Goal: Task Accomplishment & Management: Manage account settings

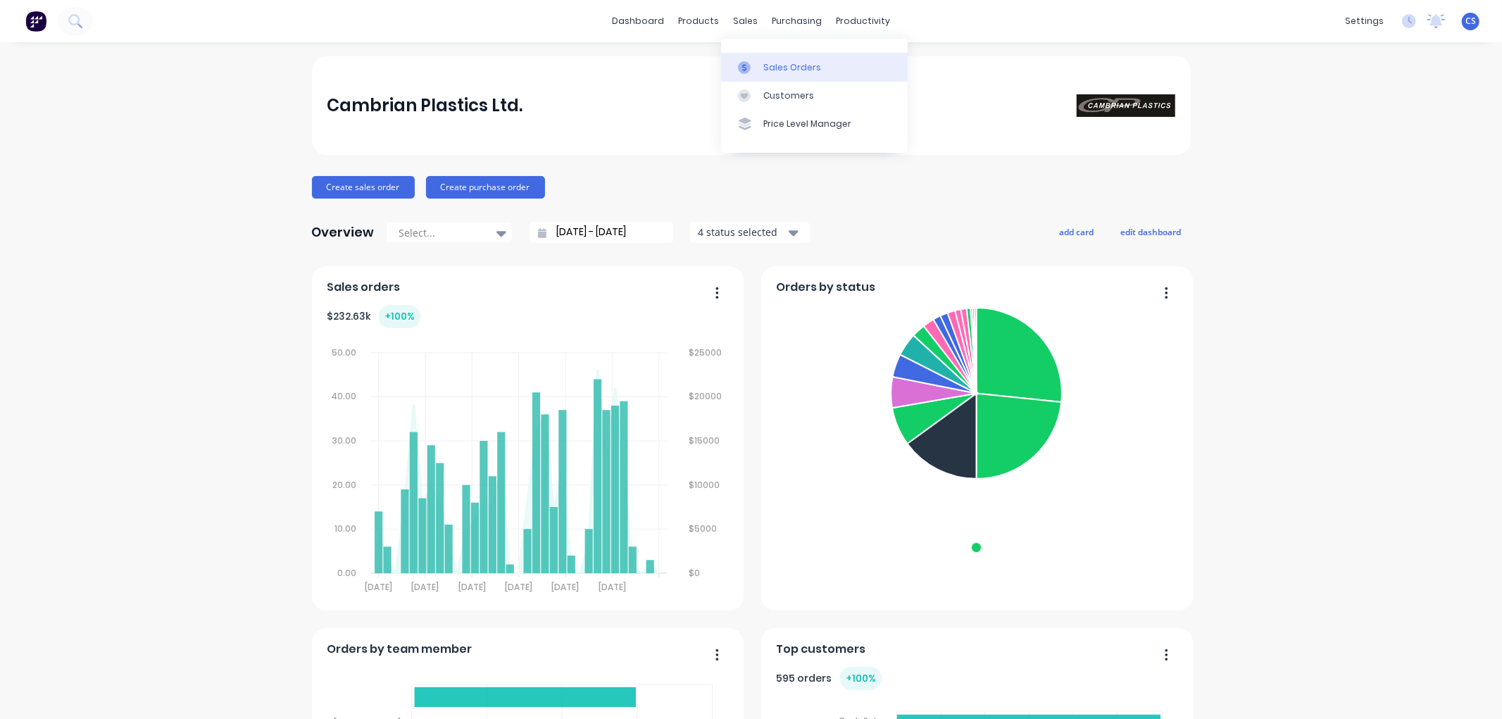
click at [764, 70] on div "Sales Orders" at bounding box center [792, 67] width 58 height 13
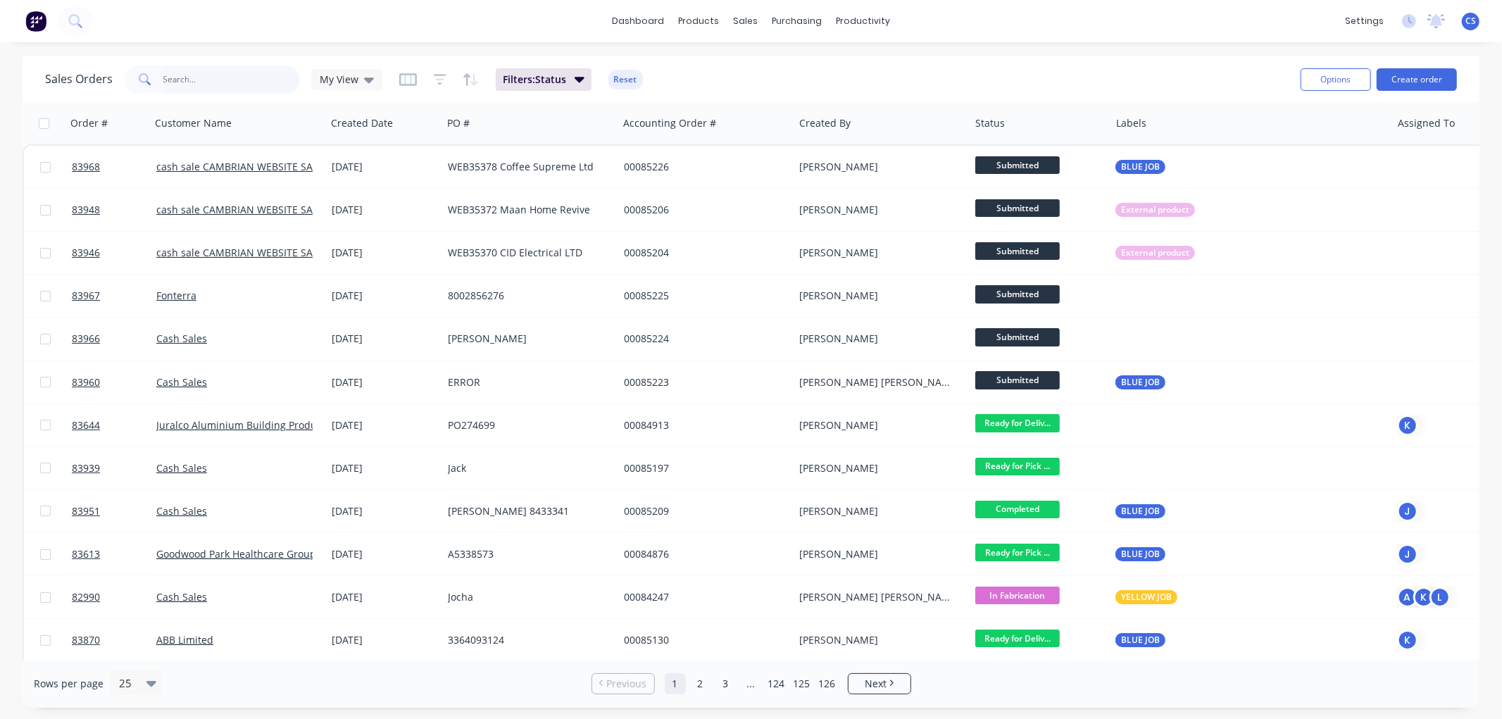
click at [228, 75] on input "text" at bounding box center [231, 79] width 137 height 28
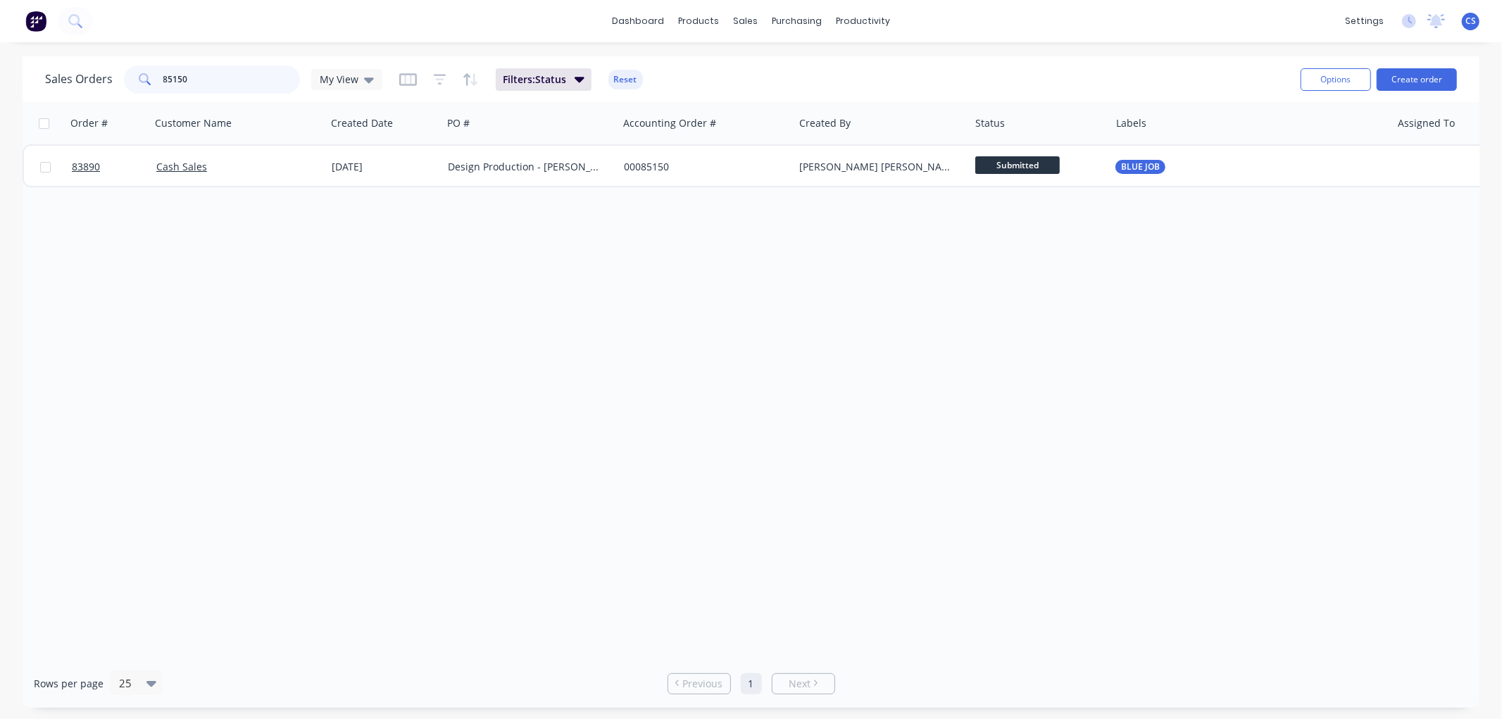
click at [180, 77] on input "85150" at bounding box center [231, 79] width 137 height 28
paste input "207"
click at [227, 80] on input "85207" at bounding box center [231, 79] width 137 height 28
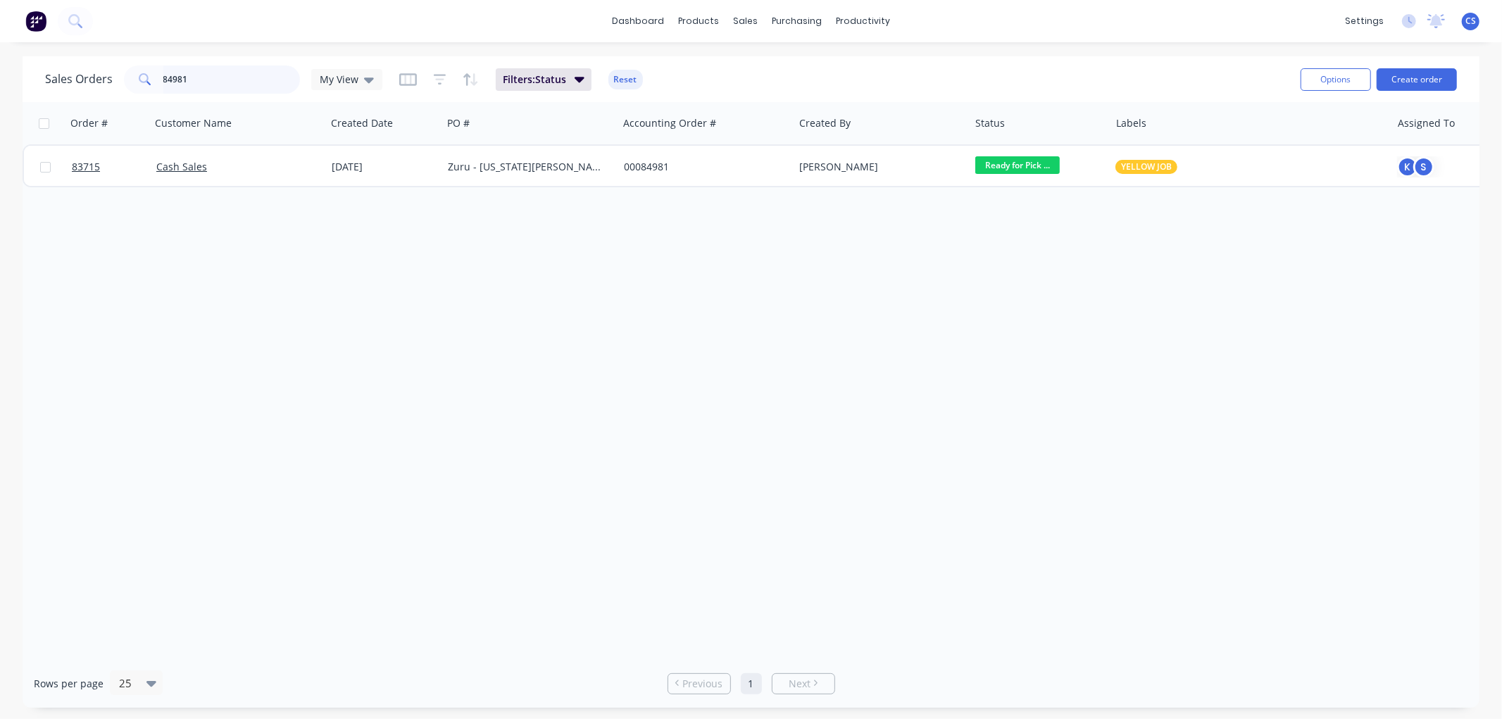
click at [216, 76] on input "84981" at bounding box center [231, 79] width 137 height 28
click at [242, 83] on input "85205" at bounding box center [231, 79] width 137 height 28
click at [206, 80] on input "85029" at bounding box center [231, 79] width 137 height 28
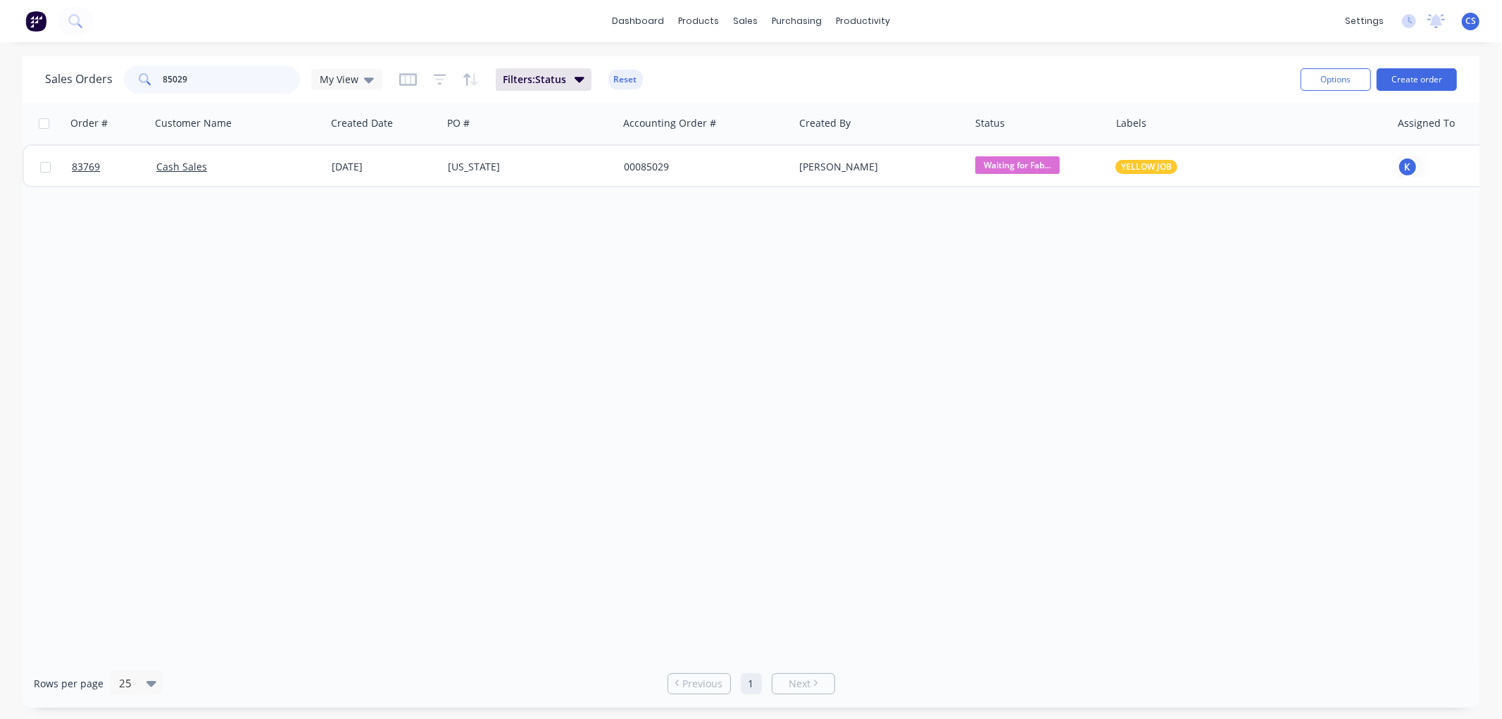
click at [208, 79] on input "85029" at bounding box center [231, 79] width 137 height 28
type input "85179"
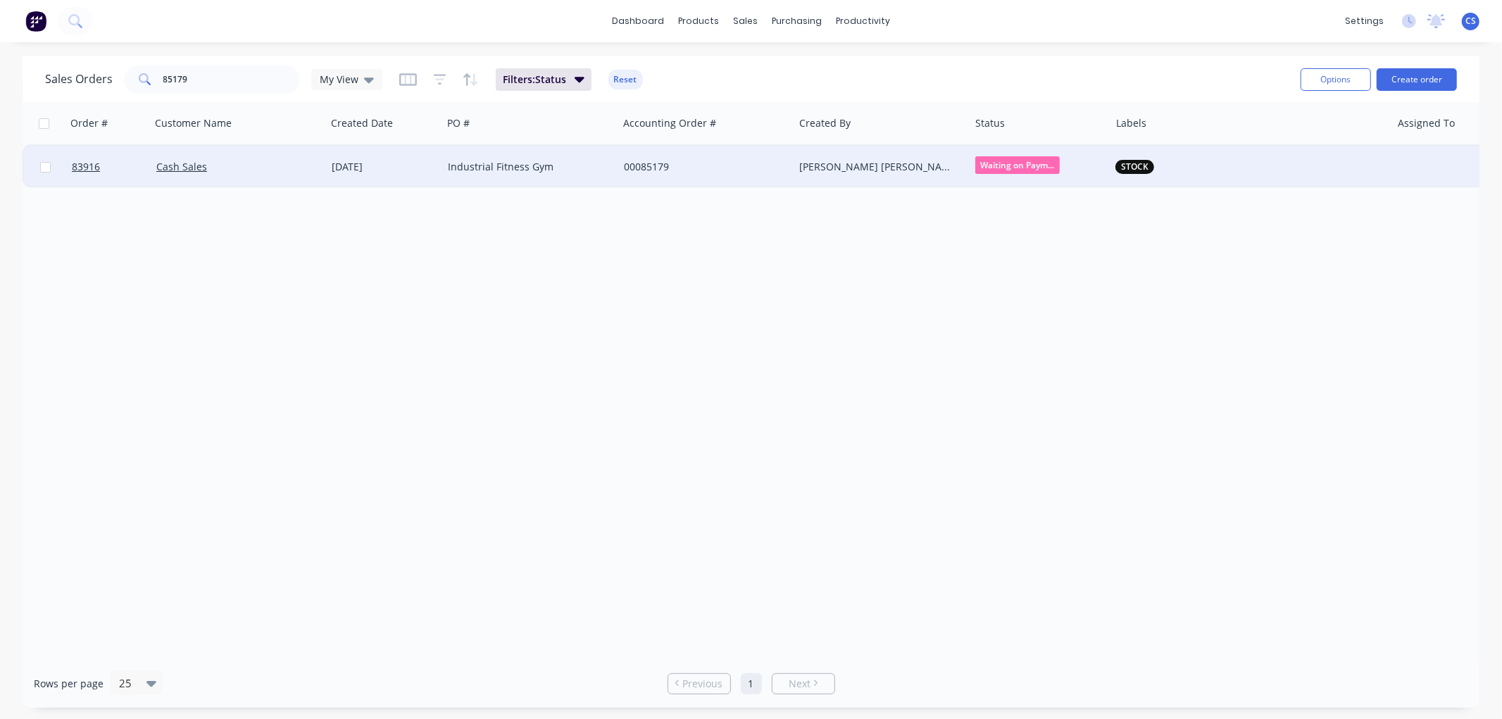
click at [637, 165] on div "00085179" at bounding box center [702, 167] width 156 height 14
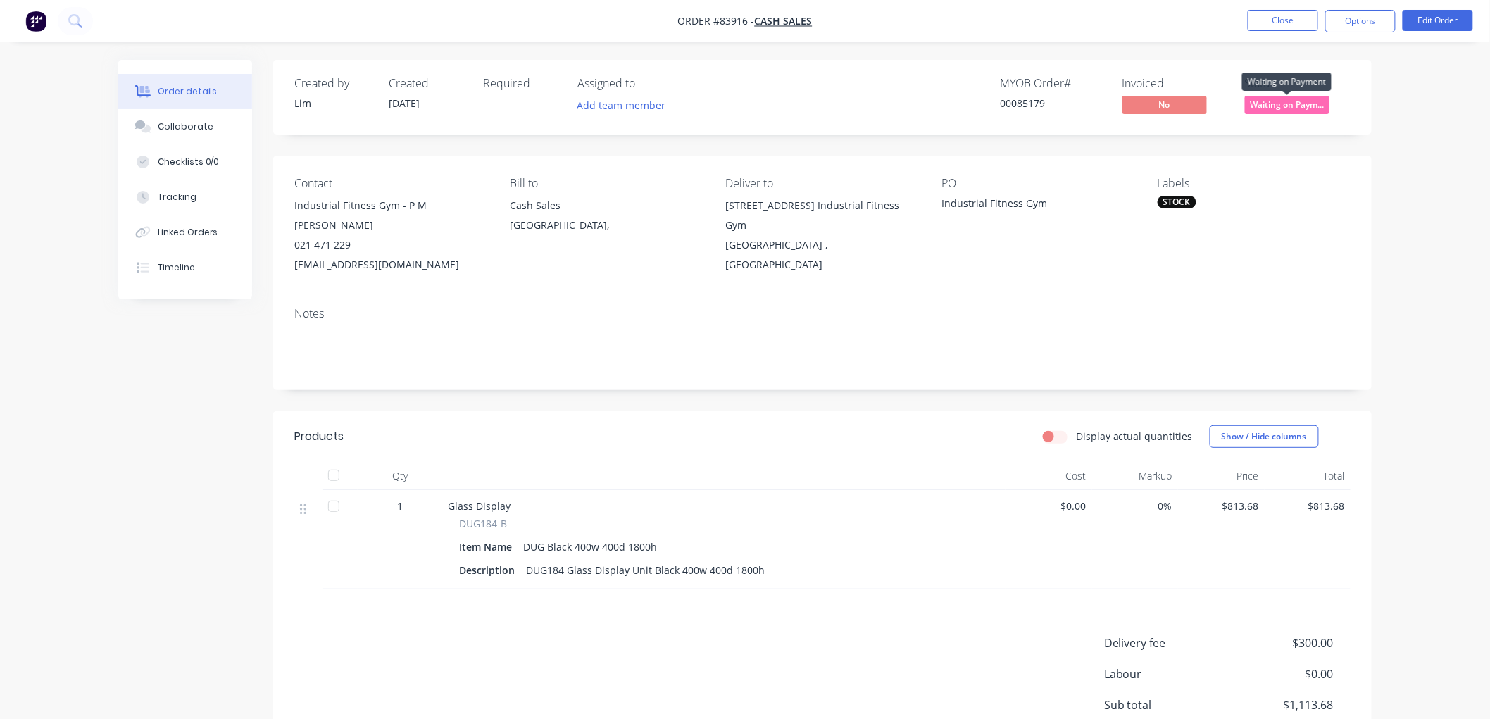
click at [1308, 102] on span "Waiting on Paym..." at bounding box center [1287, 105] width 84 height 18
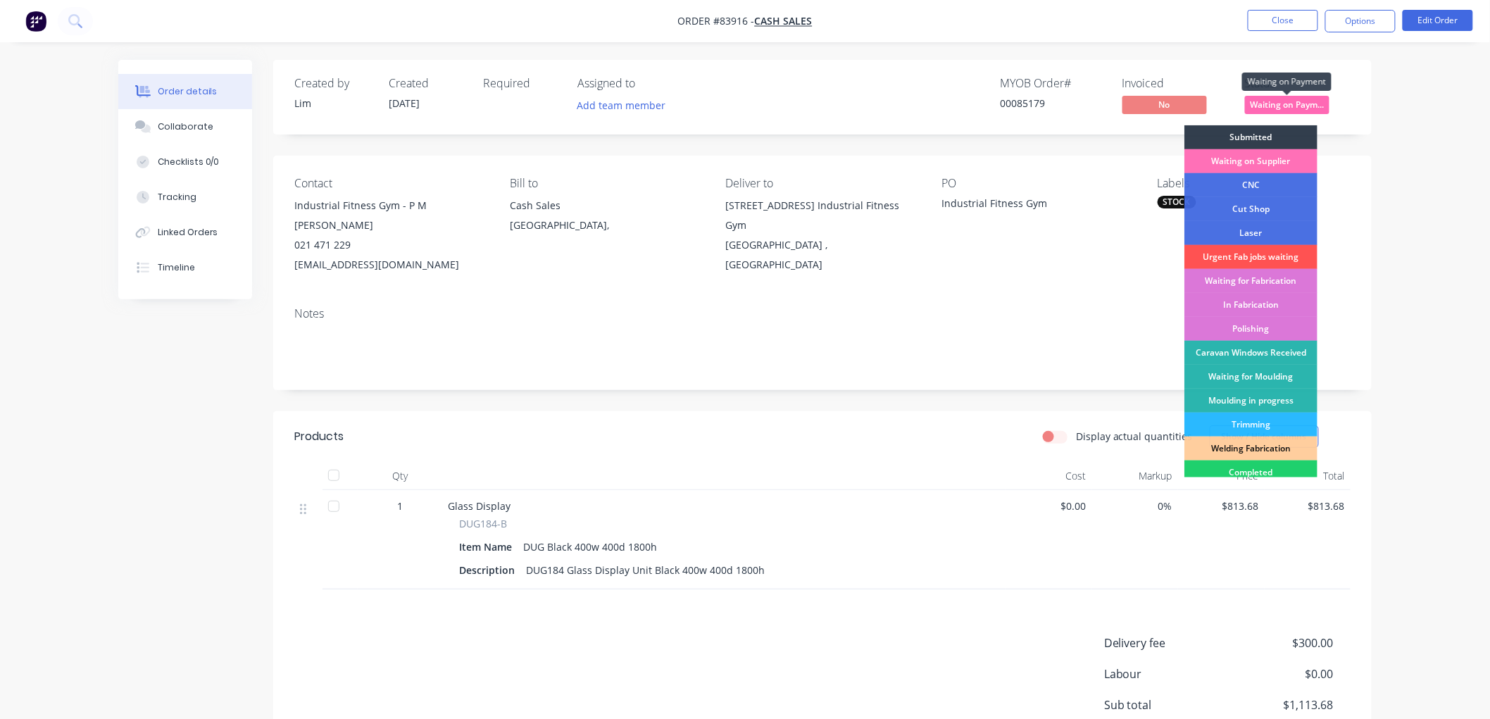
click at [1308, 102] on span "Waiting on Paym..." at bounding box center [1287, 105] width 84 height 18
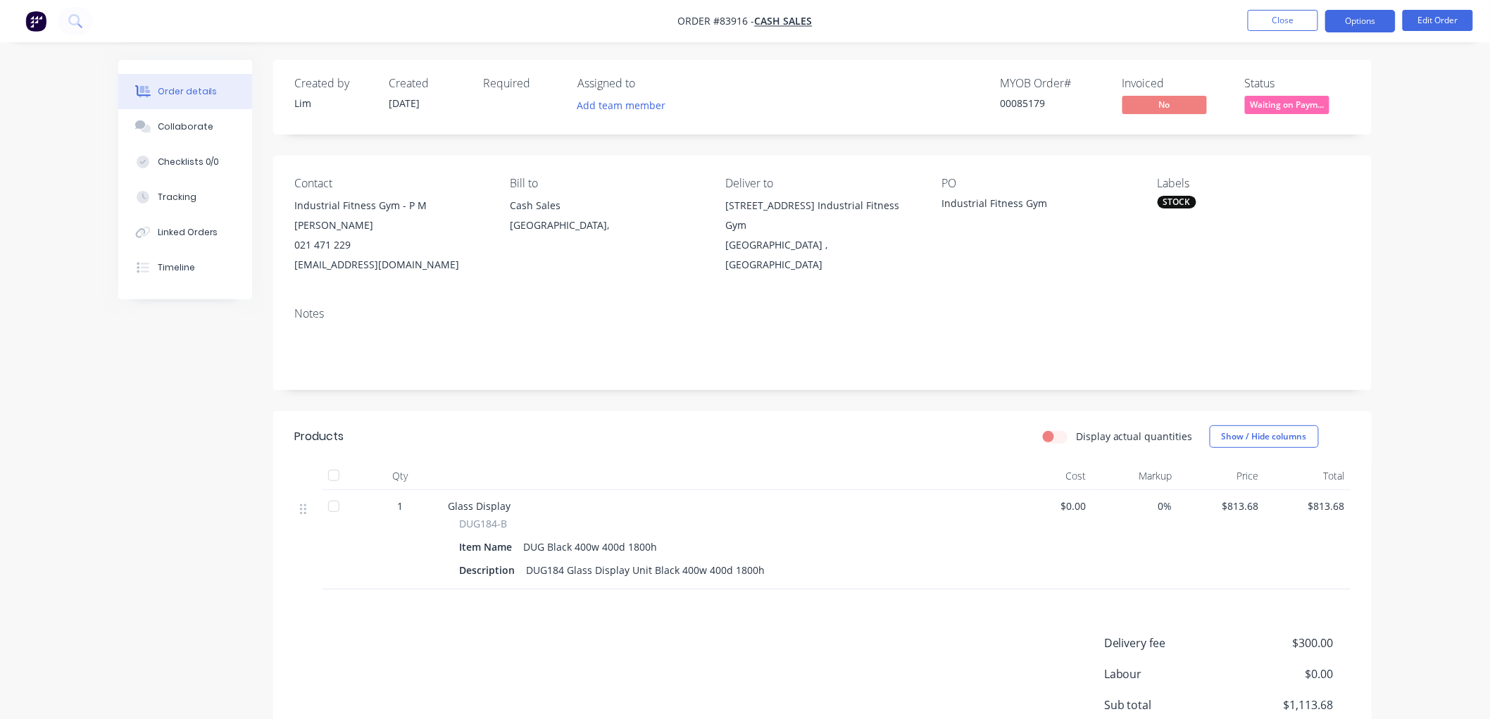
click at [1362, 22] on button "Options" at bounding box center [1360, 21] width 70 height 23
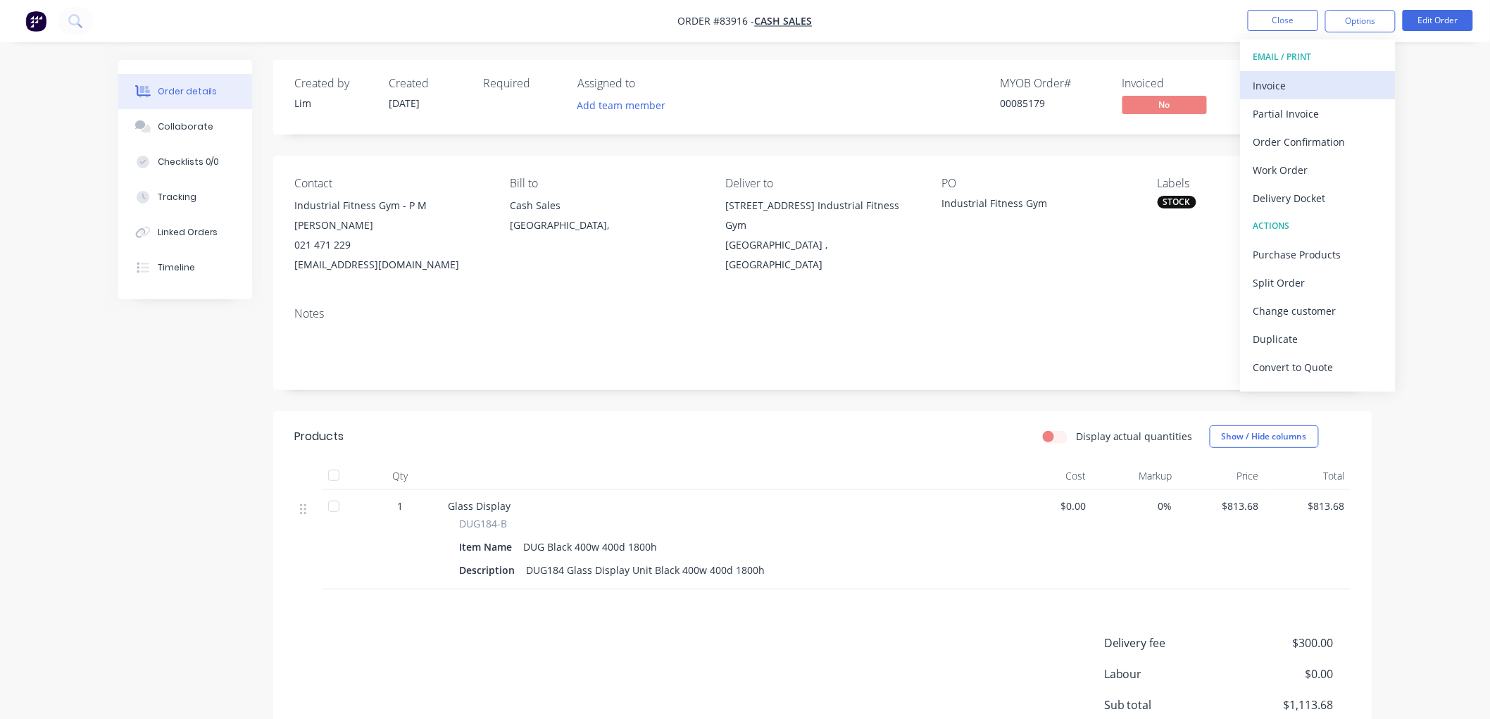
click at [1276, 85] on div "Invoice" at bounding box center [1318, 85] width 130 height 20
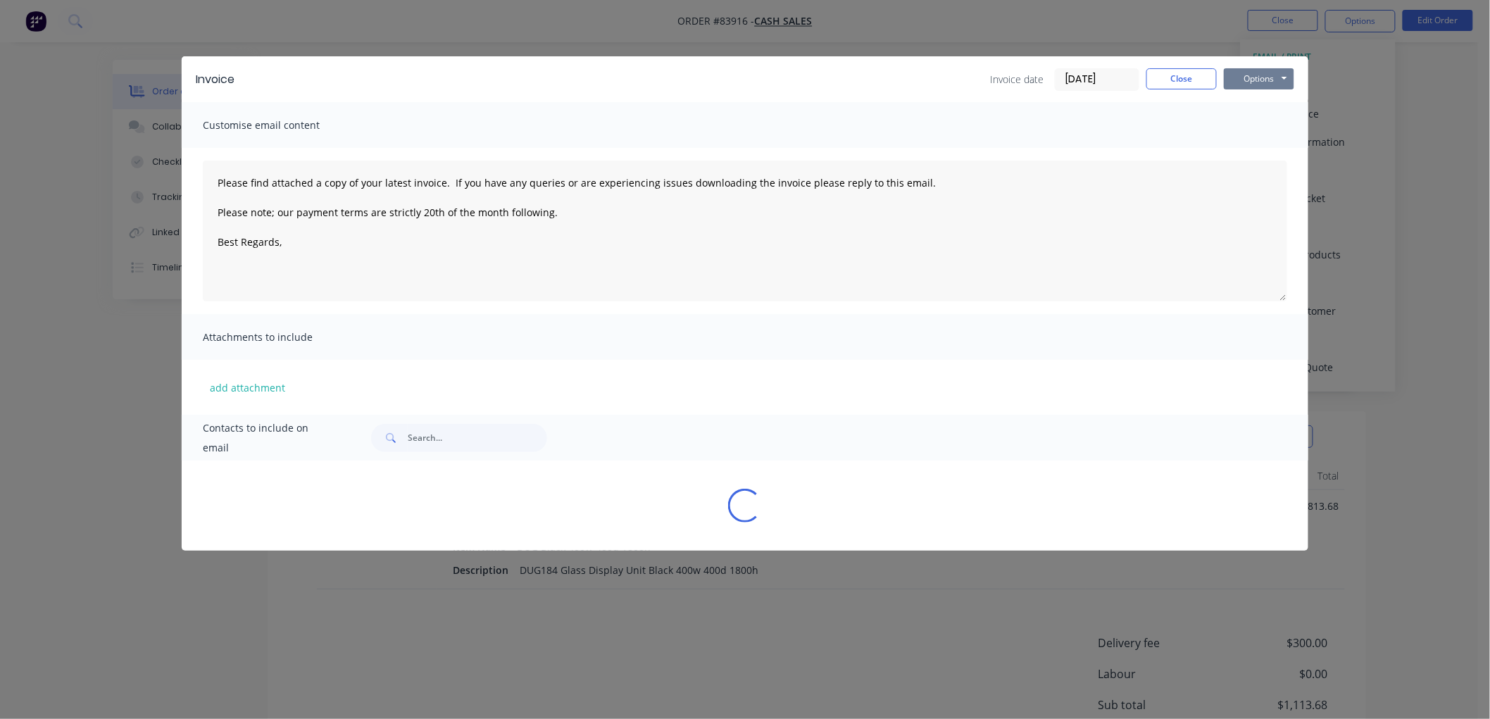
click at [1270, 75] on button "Options" at bounding box center [1259, 78] width 70 height 21
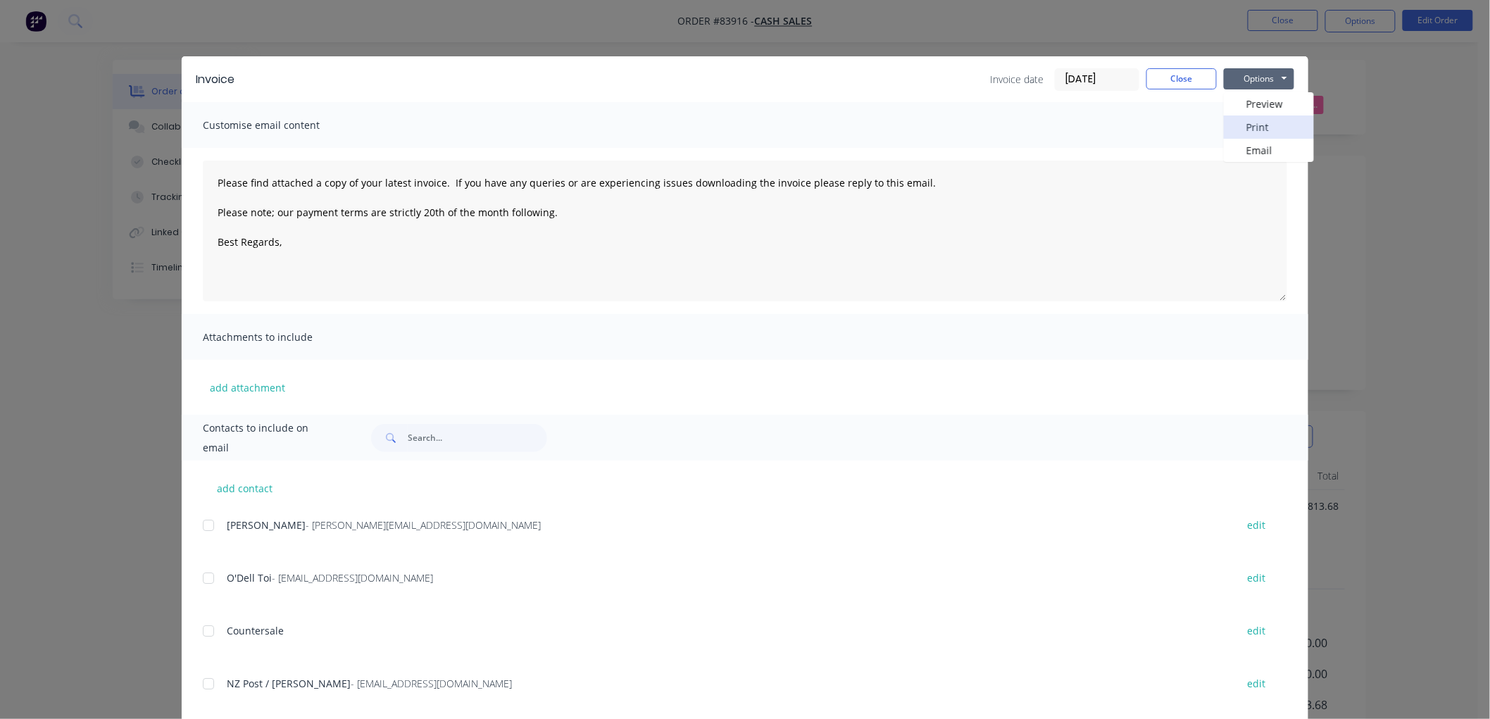
click at [1244, 123] on button "Print" at bounding box center [1269, 126] width 90 height 23
type textarea "Please find attached a copy of your latest invoice. If you have any queries or …"
click at [1186, 75] on button "Close" at bounding box center [1181, 78] width 70 height 21
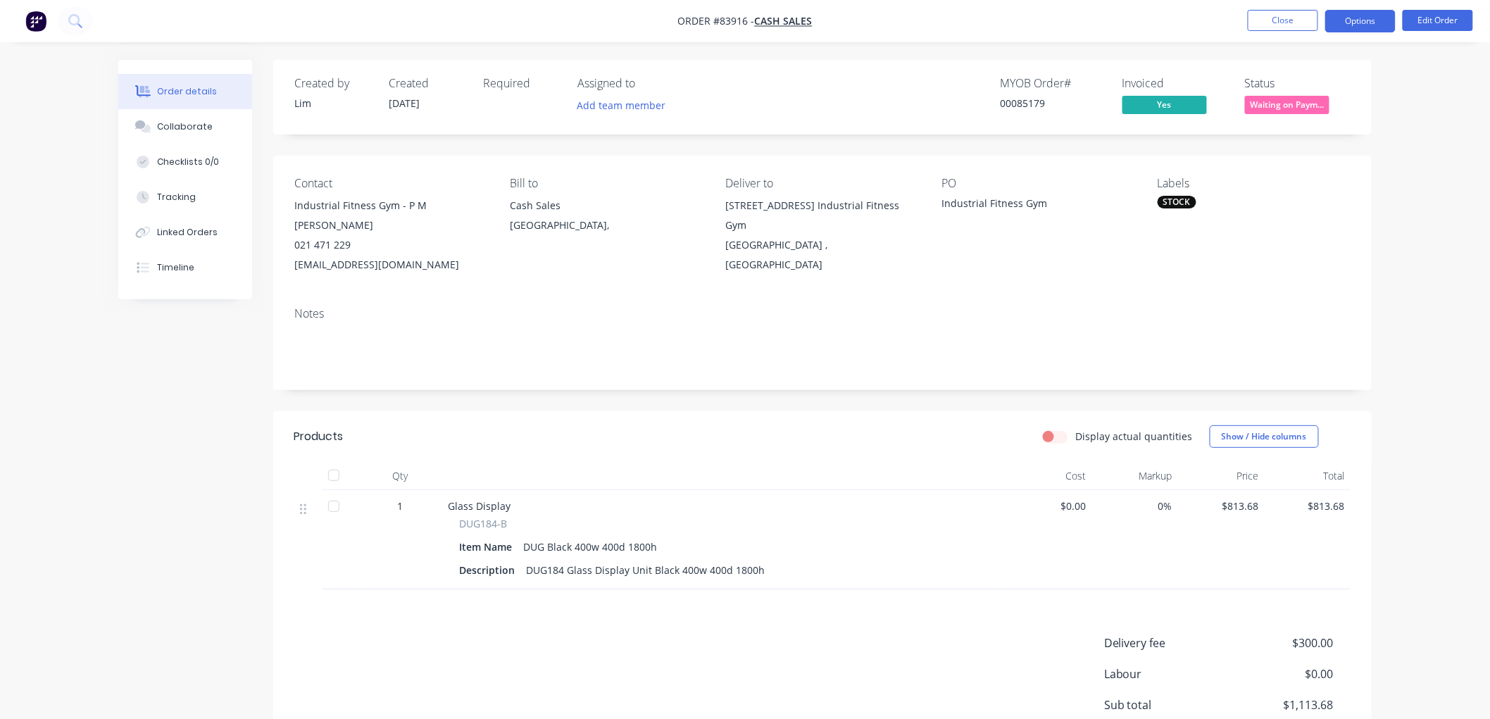
click at [1355, 21] on button "Options" at bounding box center [1360, 21] width 70 height 23
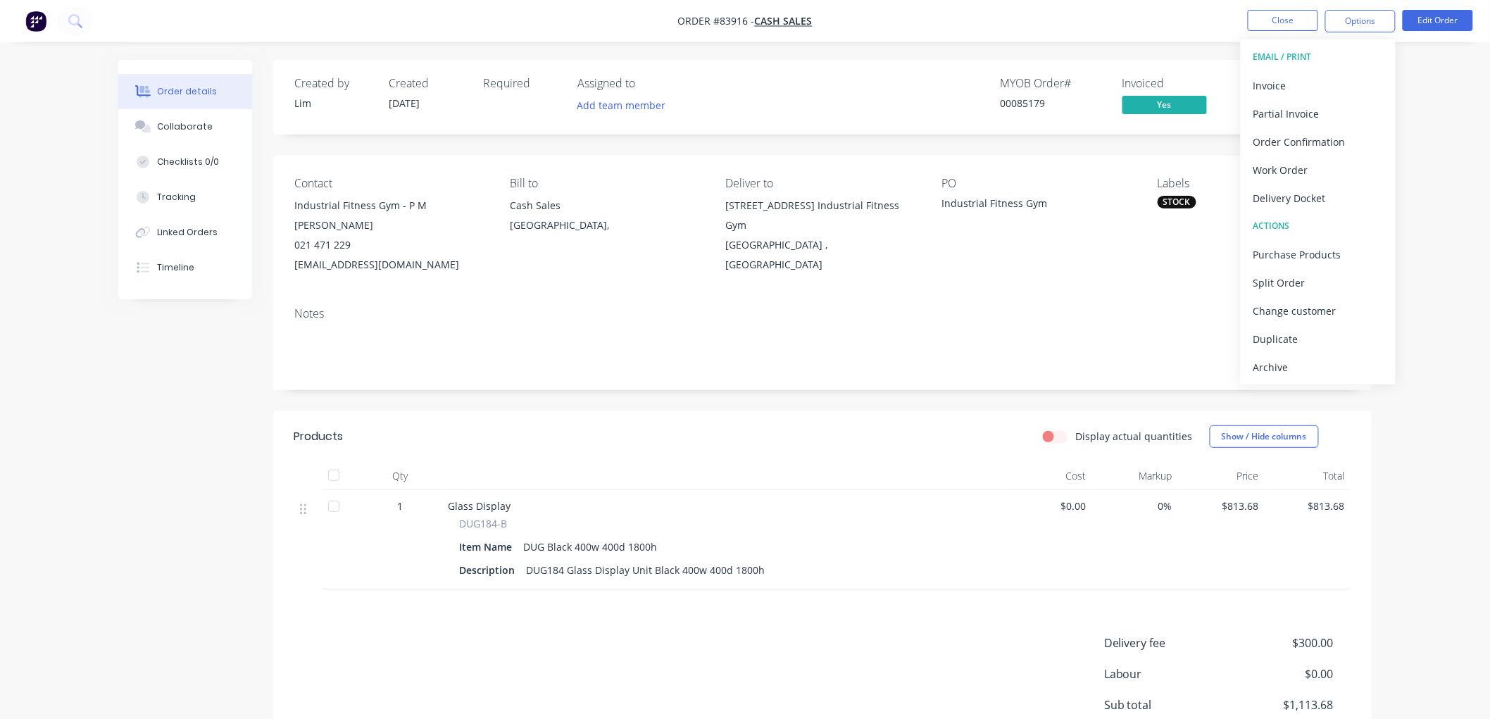
click at [1296, 187] on button "Delivery Docket" at bounding box center [1318, 198] width 155 height 28
click at [1303, 144] on div "Without pricing" at bounding box center [1318, 142] width 130 height 20
drag, startPoint x: 1158, startPoint y: 38, endPoint x: 1259, endPoint y: 86, distance: 111.5
click at [1160, 38] on nav "Order #83916 - Cash Sales Close Options EMAIL / PRINT Invoice Partial Invoice O…" at bounding box center [745, 21] width 1490 height 42
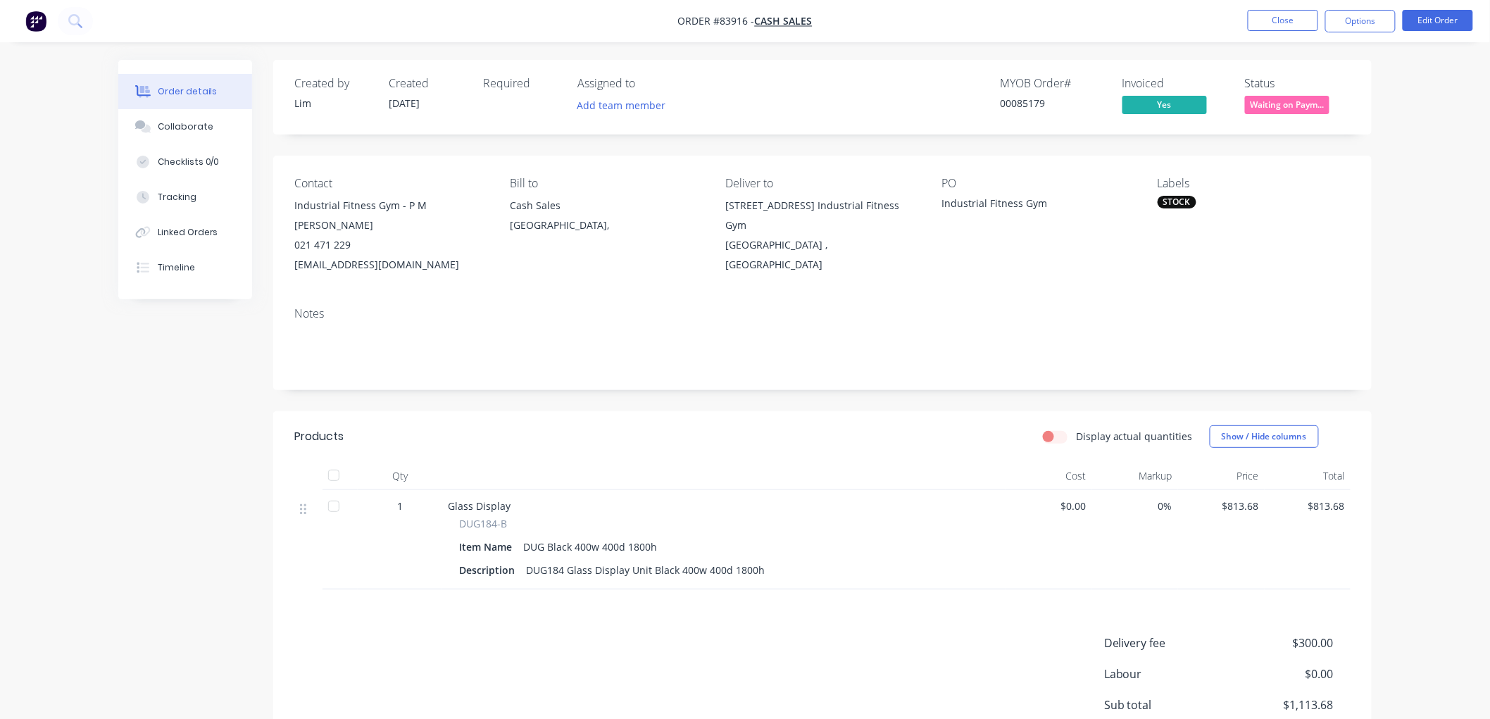
click at [1275, 108] on span "Waiting on Paym..." at bounding box center [1287, 105] width 84 height 18
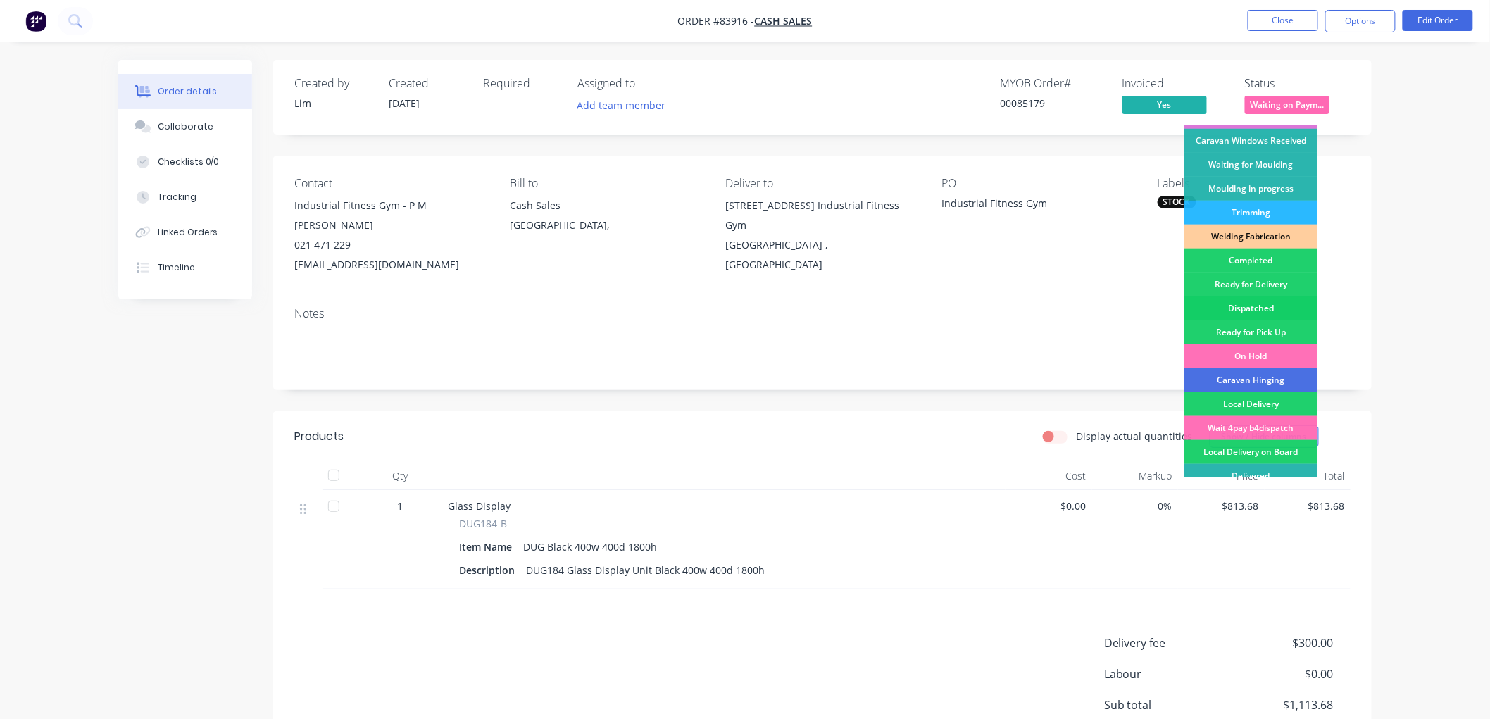
scroll to position [234, 0]
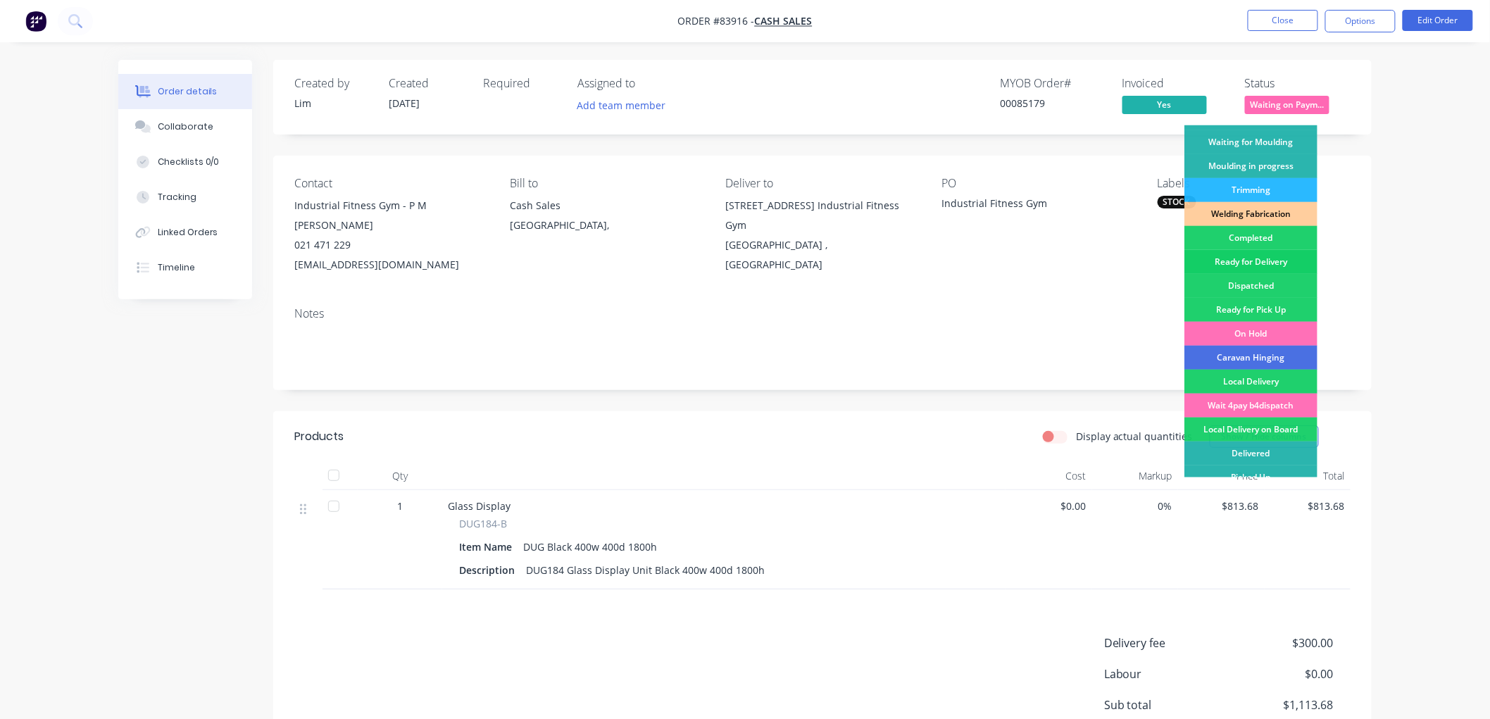
drag, startPoint x: 1257, startPoint y: 258, endPoint x: 1367, endPoint y: 232, distance: 113.4
click at [1258, 258] on div "Ready for Delivery" at bounding box center [1250, 262] width 133 height 24
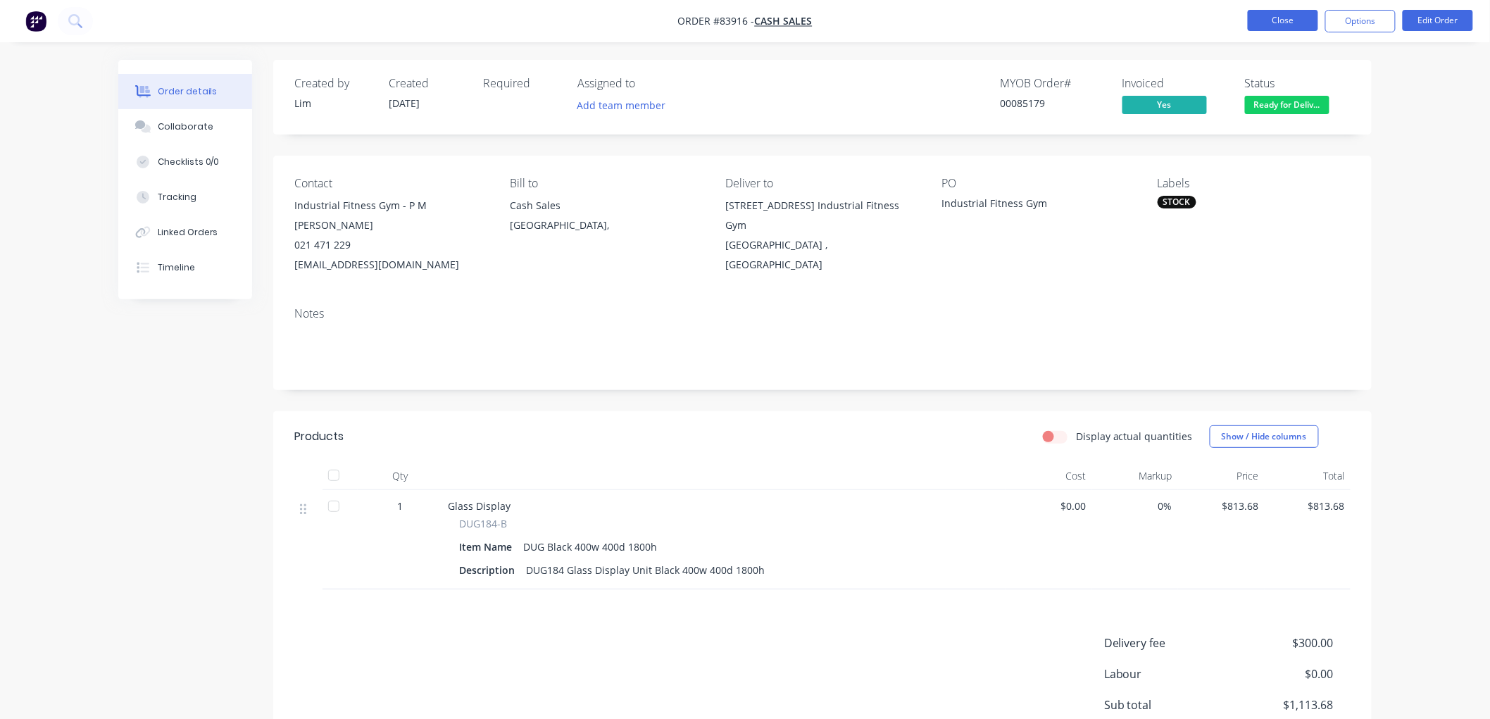
click at [1291, 17] on button "Close" at bounding box center [1283, 20] width 70 height 21
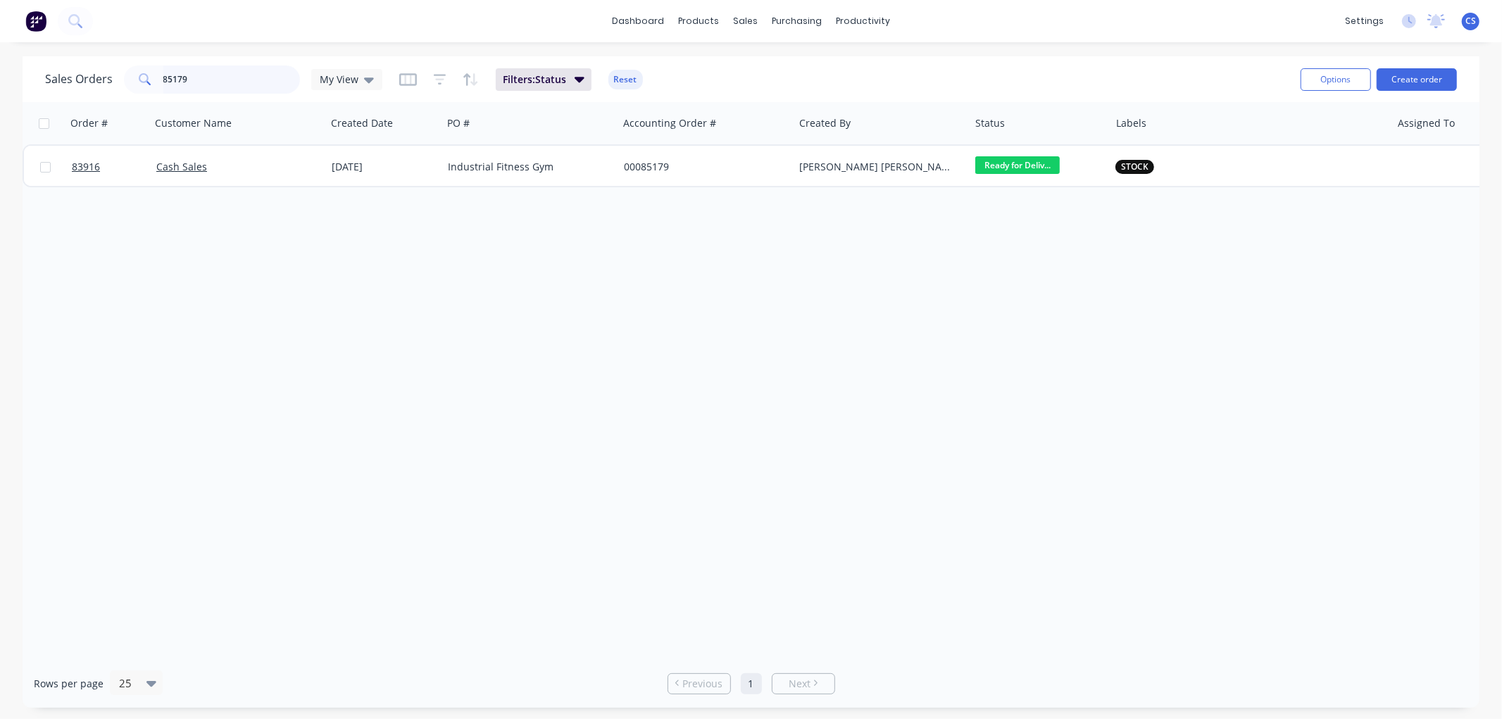
click at [217, 84] on input "85179" at bounding box center [231, 79] width 137 height 28
type input "85202"
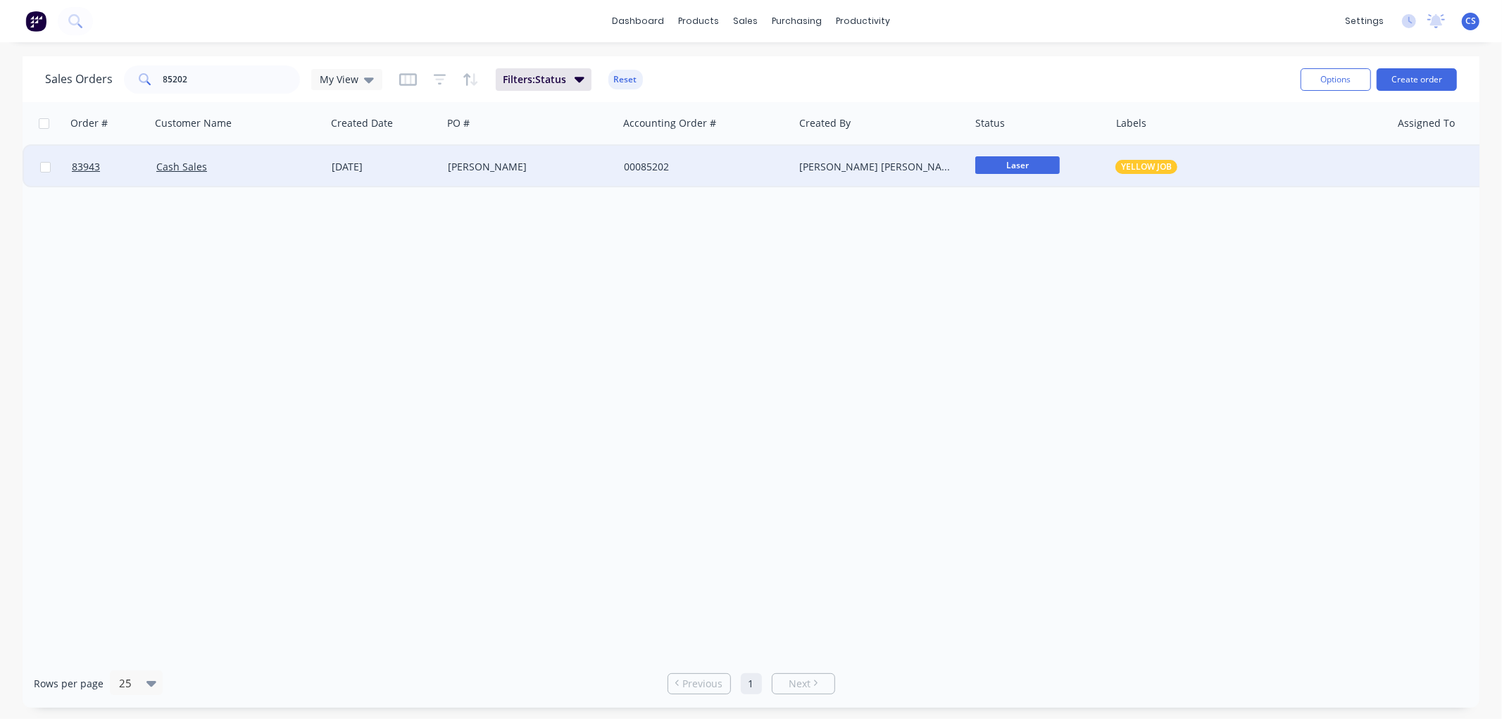
click at [437, 164] on div "[DATE]" at bounding box center [384, 167] width 116 height 42
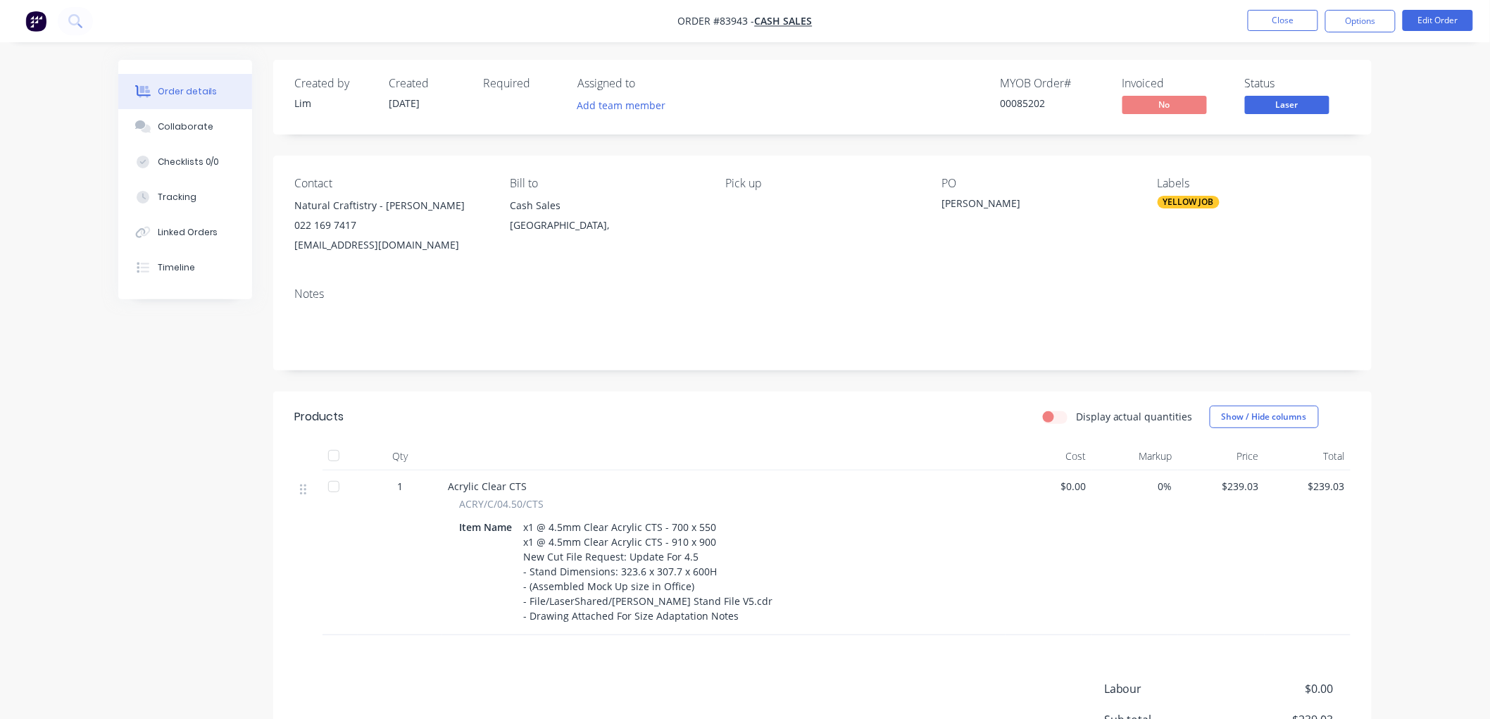
click at [1274, 32] on li "Close" at bounding box center [1283, 21] width 70 height 23
click at [1260, 20] on button "Close" at bounding box center [1283, 20] width 70 height 21
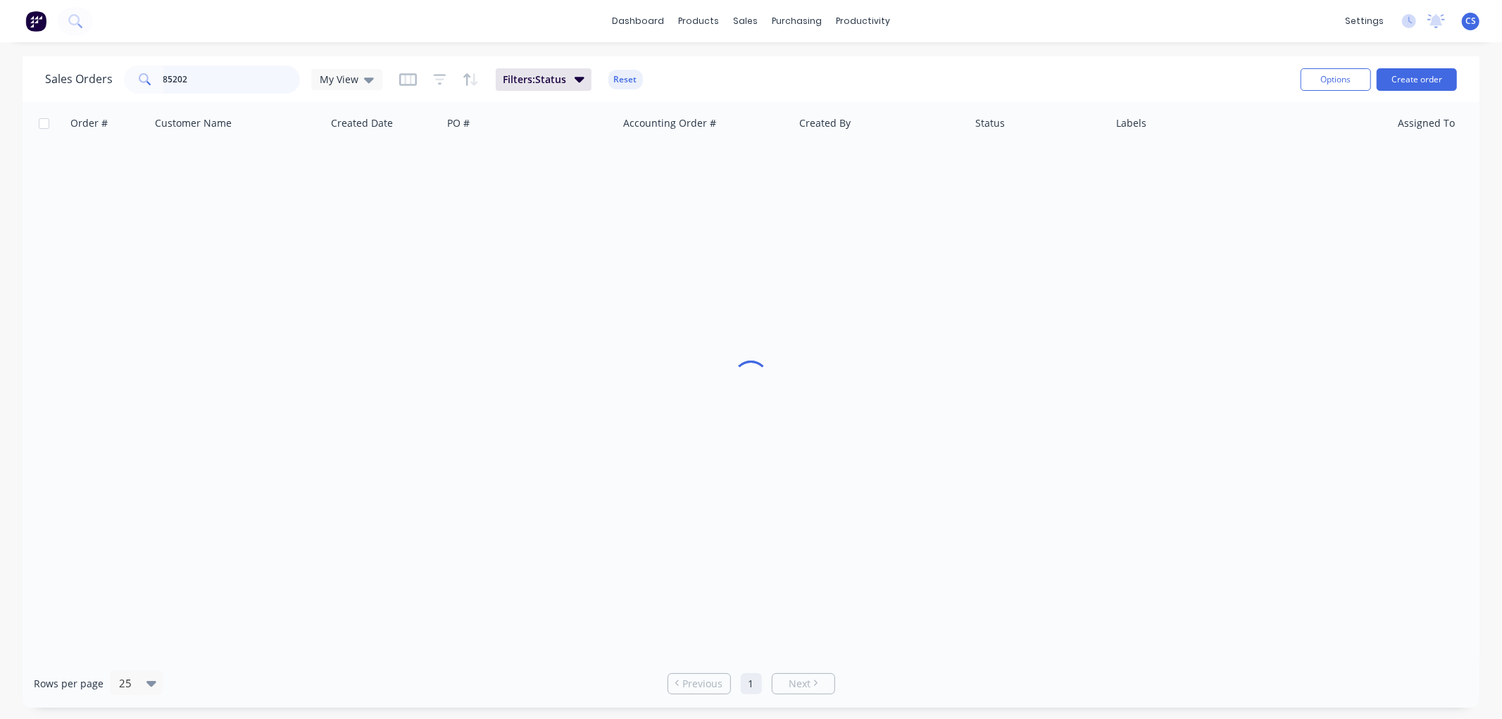
click at [224, 82] on input "85202" at bounding box center [231, 79] width 137 height 28
click at [223, 81] on input "85202" at bounding box center [231, 79] width 137 height 28
click at [261, 71] on input "85218" at bounding box center [231, 79] width 137 height 28
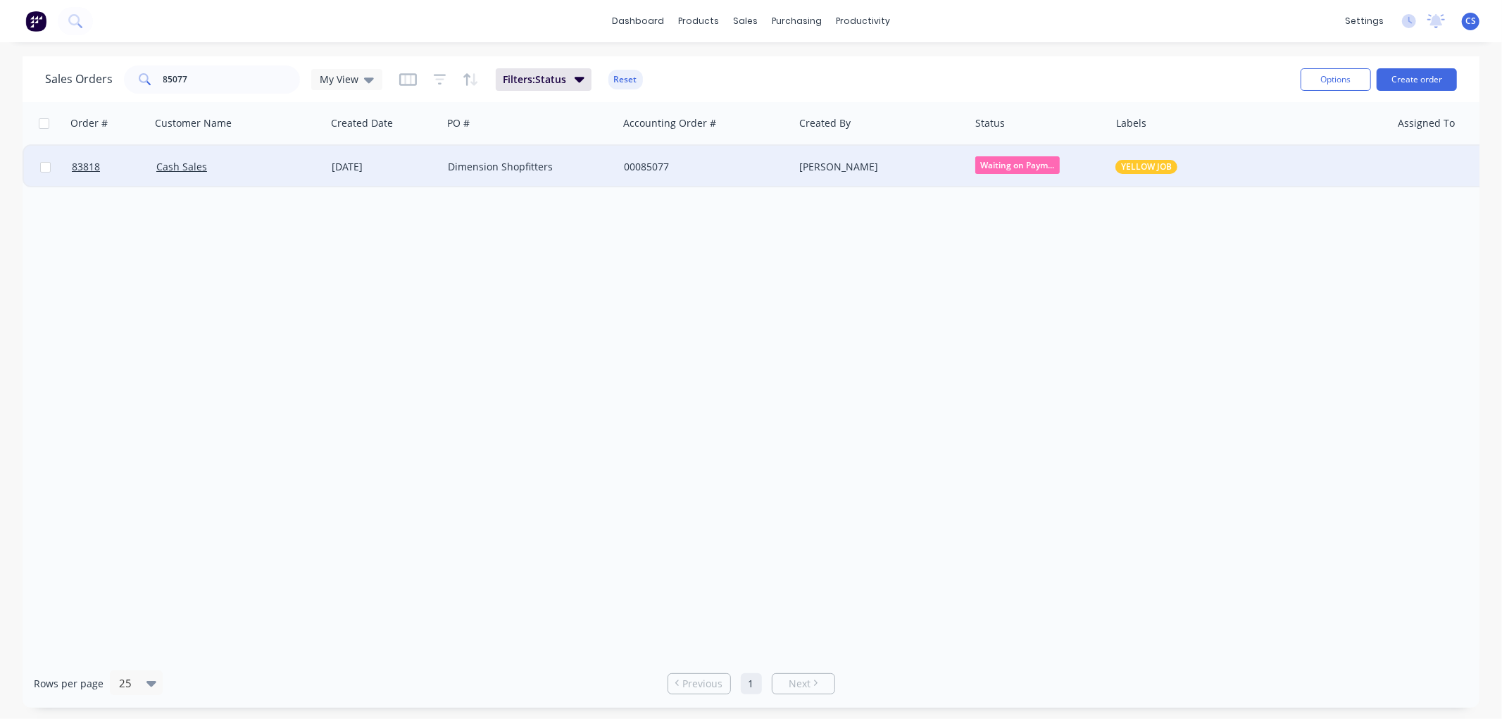
click at [1022, 169] on span "Waiting on Paym..." at bounding box center [1017, 165] width 84 height 18
click at [1032, 234] on span "Waiting on Supplier" at bounding box center [1027, 235] width 94 height 13
click at [215, 76] on input "85077" at bounding box center [231, 79] width 137 height 28
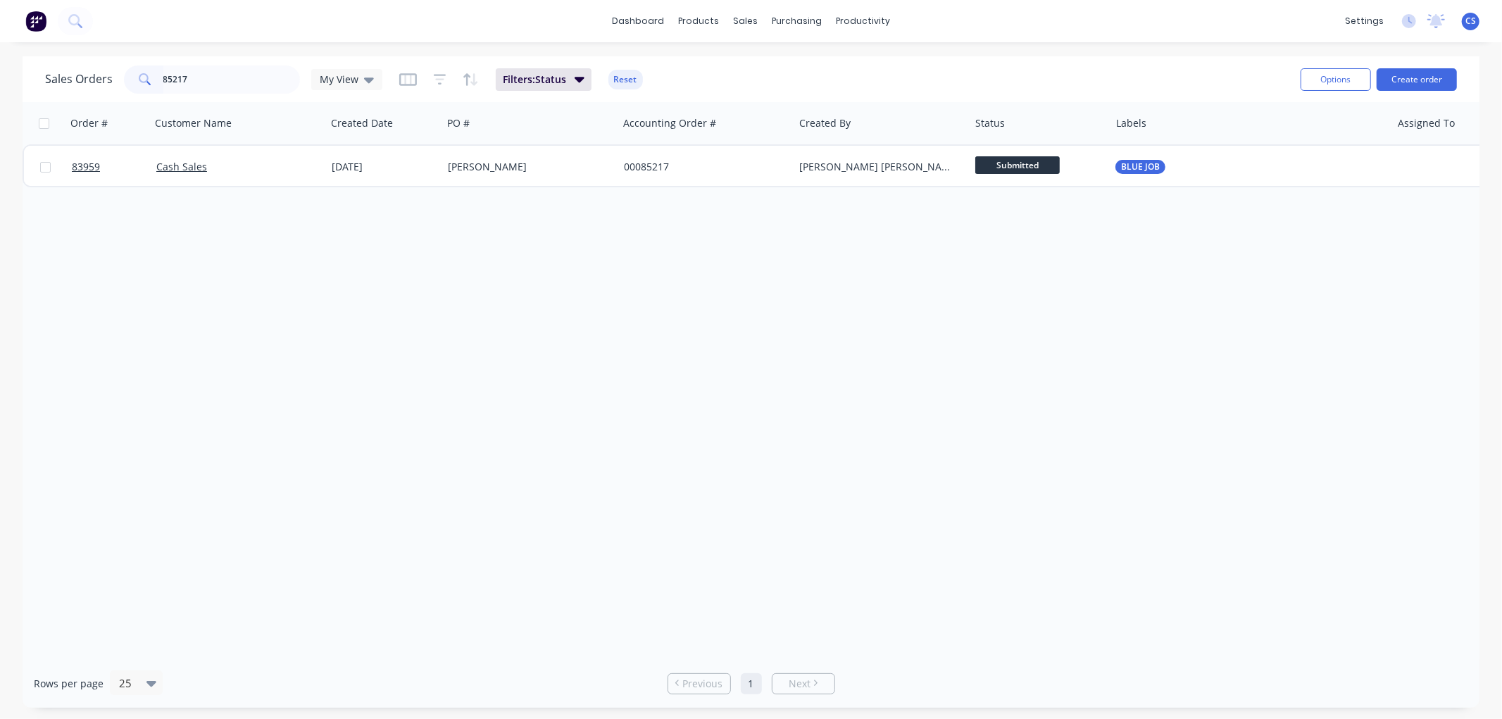
click at [1053, 169] on span "Submitted" at bounding box center [1017, 165] width 84 height 18
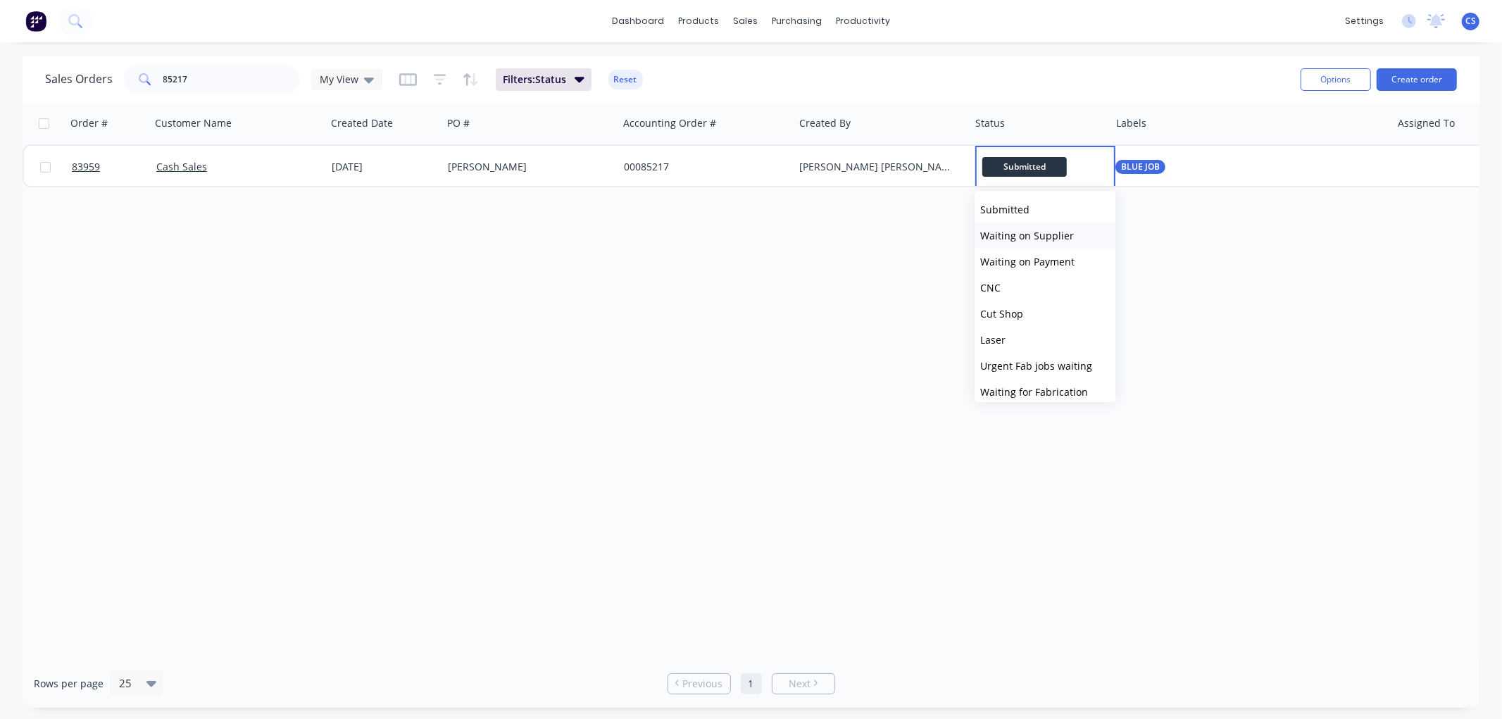
click at [1031, 230] on span "Waiting on Supplier" at bounding box center [1027, 235] width 94 height 13
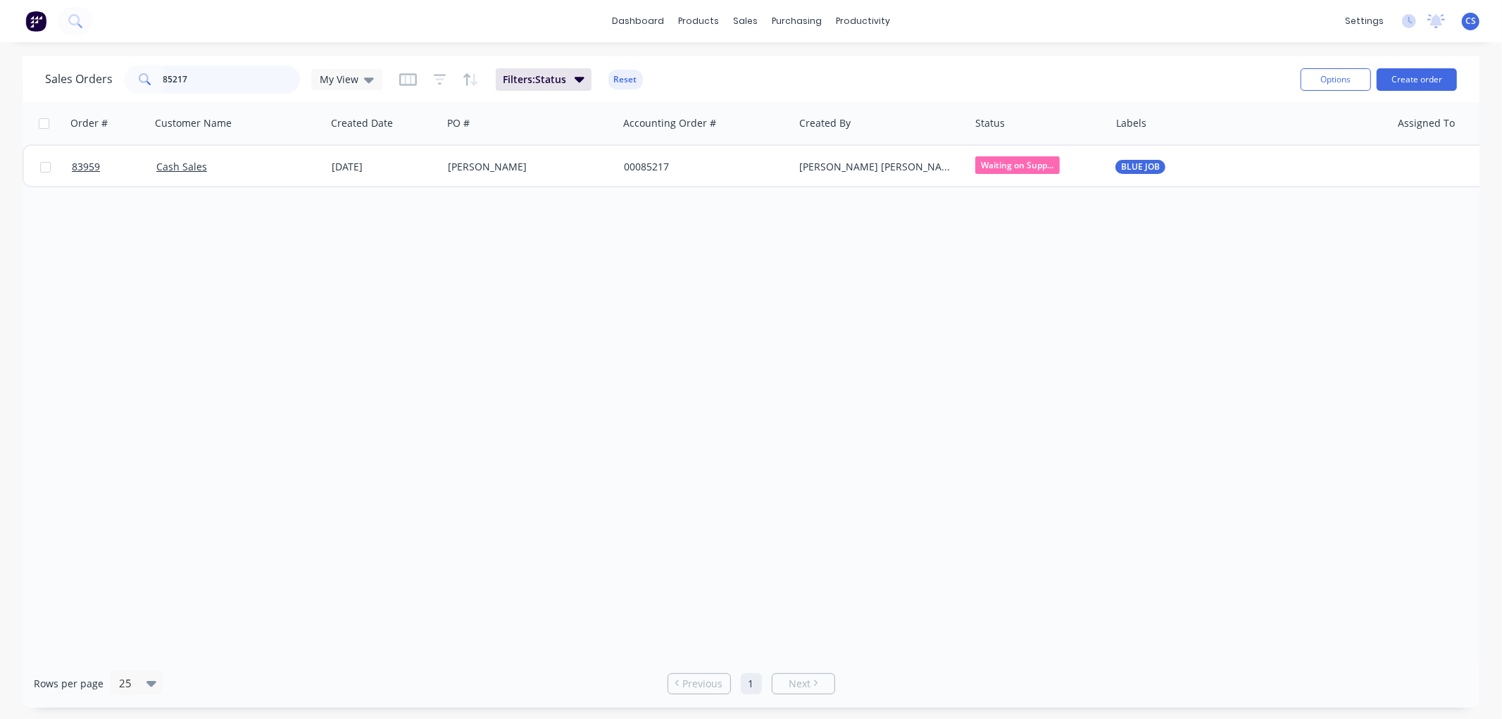
click at [224, 73] on input "85217" at bounding box center [231, 79] width 137 height 28
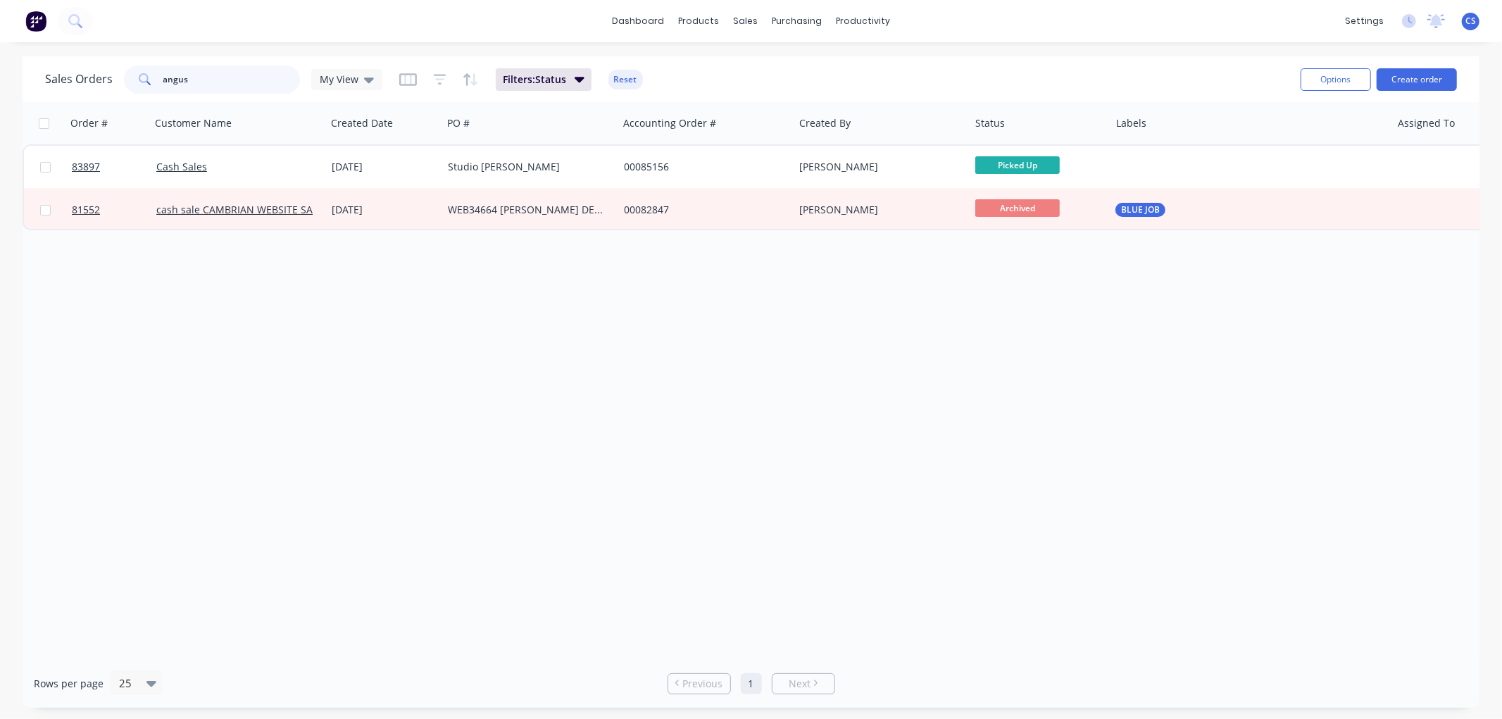
click at [234, 79] on input "angus" at bounding box center [231, 79] width 137 height 28
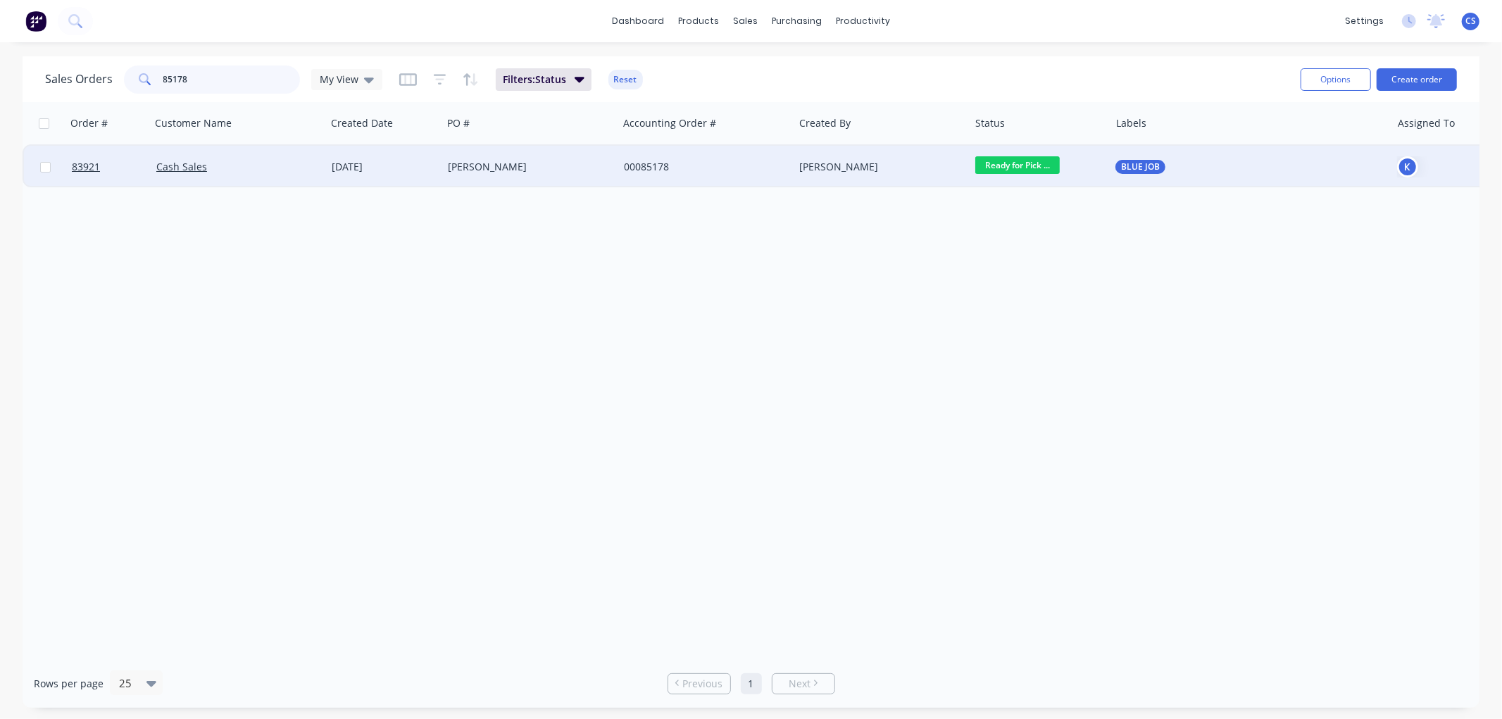
type input "85178"
click at [587, 169] on div "[PERSON_NAME]" at bounding box center [526, 167] width 156 height 14
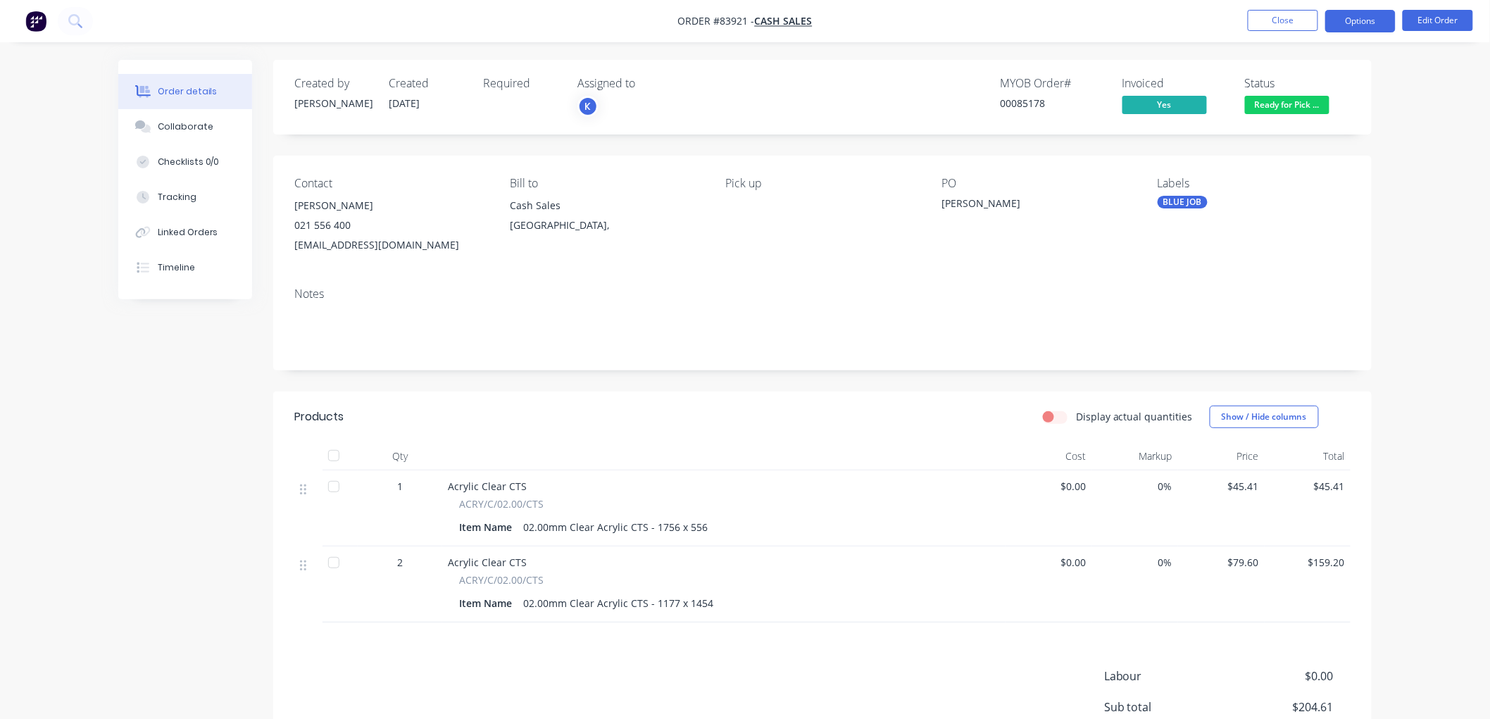
click at [1363, 23] on button "Options" at bounding box center [1360, 21] width 70 height 23
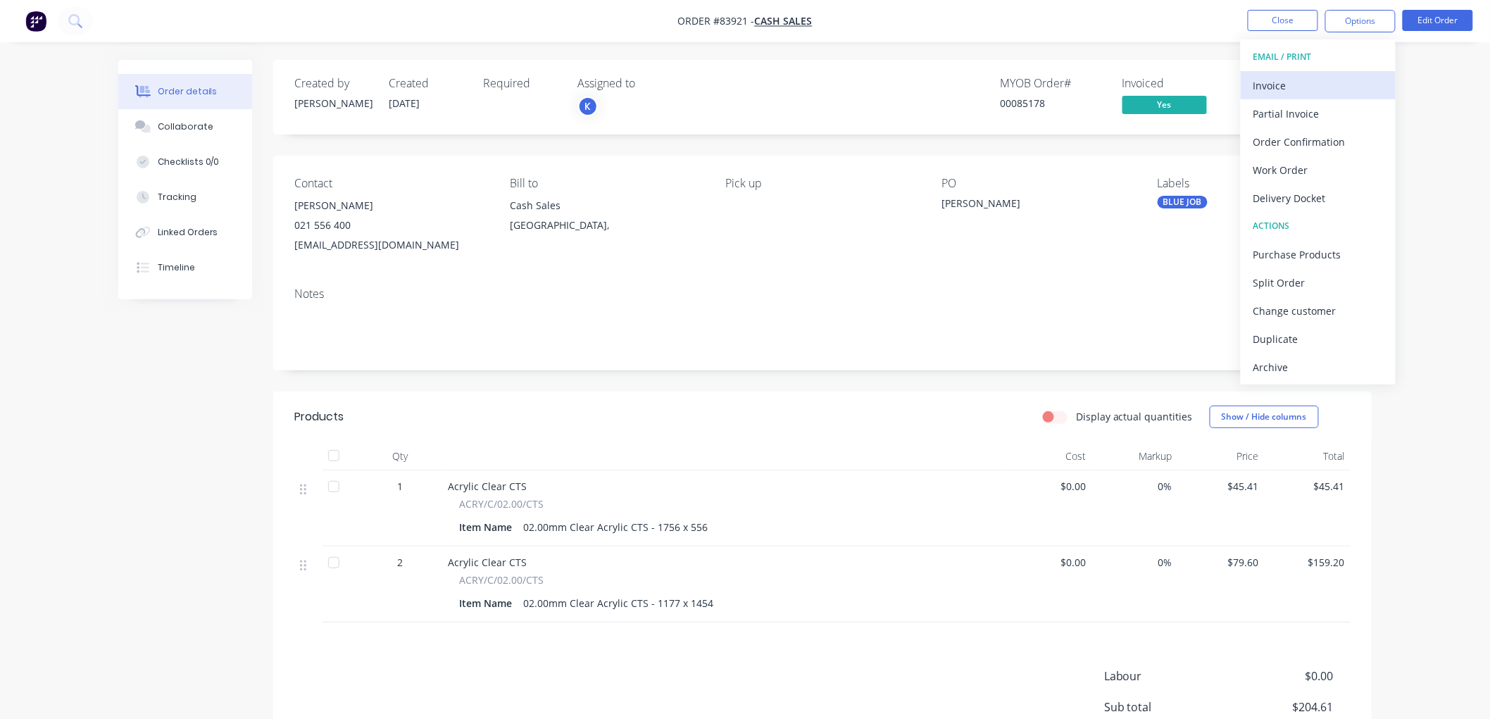
click at [1312, 88] on div "Invoice" at bounding box center [1318, 85] width 130 height 20
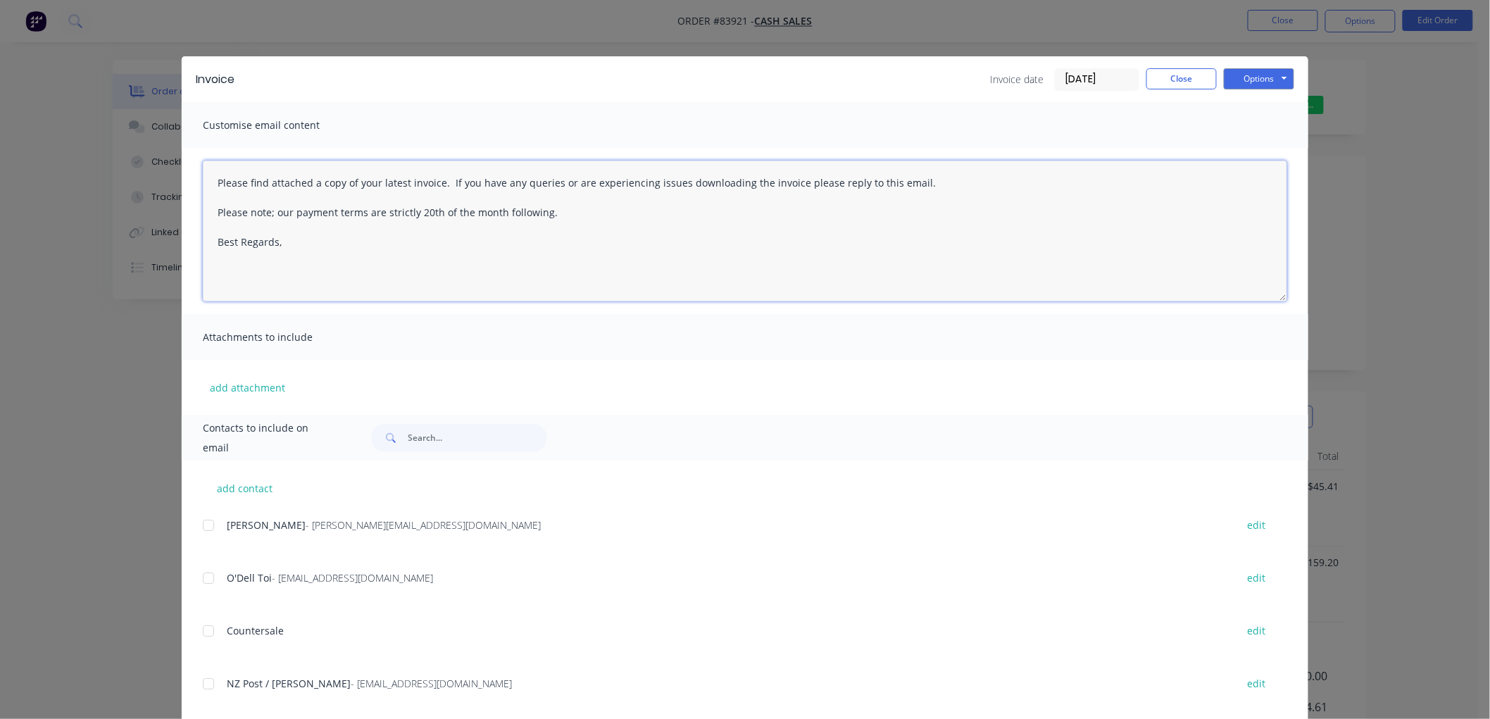
drag, startPoint x: 559, startPoint y: 212, endPoint x: 202, endPoint y: 184, distance: 358.1
click at [203, 184] on textarea "Please find attached a copy of your latest invoice. If you have any queries or …" at bounding box center [745, 231] width 1084 height 141
paste textarea "Hi, your order is now ready for collection. You can pay via direct debit or sup…"
click at [294, 216] on textarea "Hi, your order is now ready for collection. You can pay via direct debit or sup…" at bounding box center [745, 231] width 1084 height 141
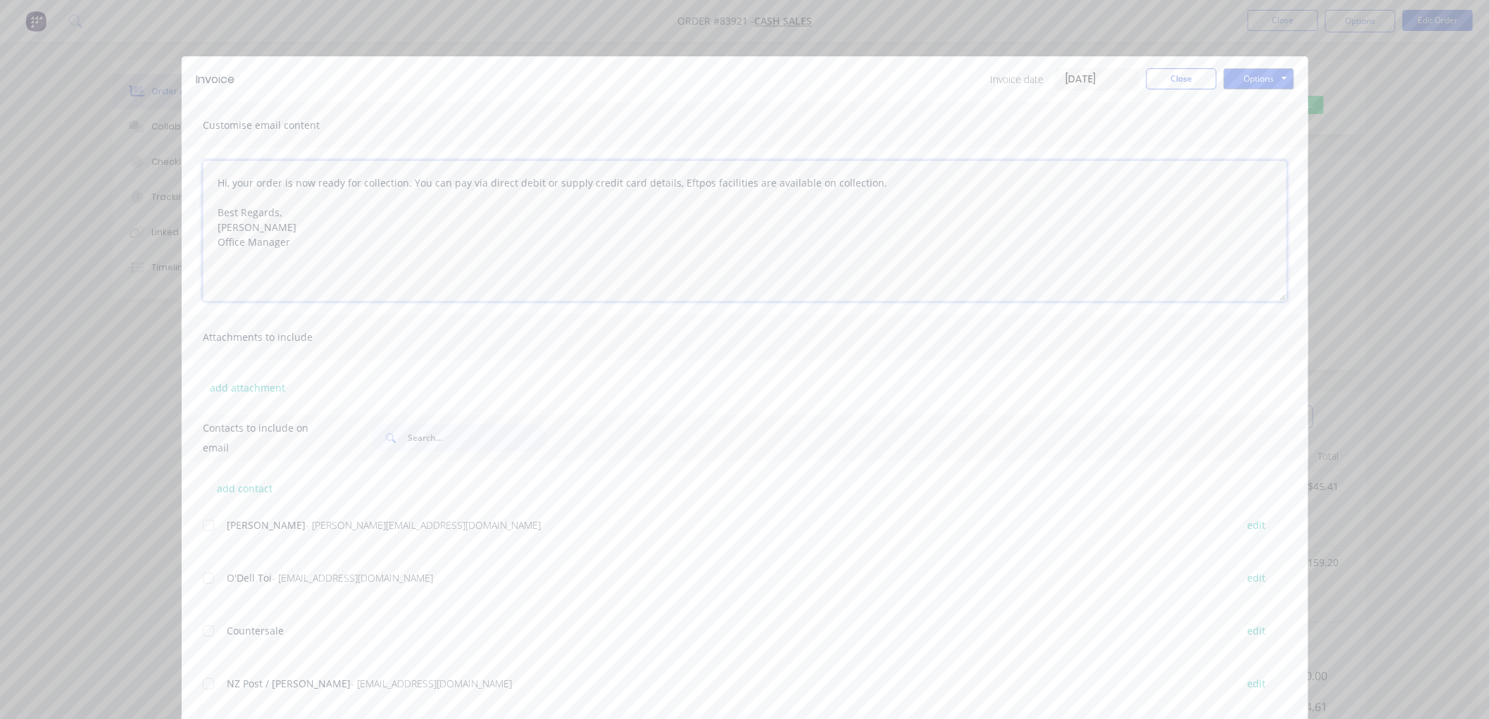
type textarea "Hi, your order is now ready for collection. You can pay via direct debit or sup…"
click at [408, 433] on input "text" at bounding box center [477, 438] width 139 height 28
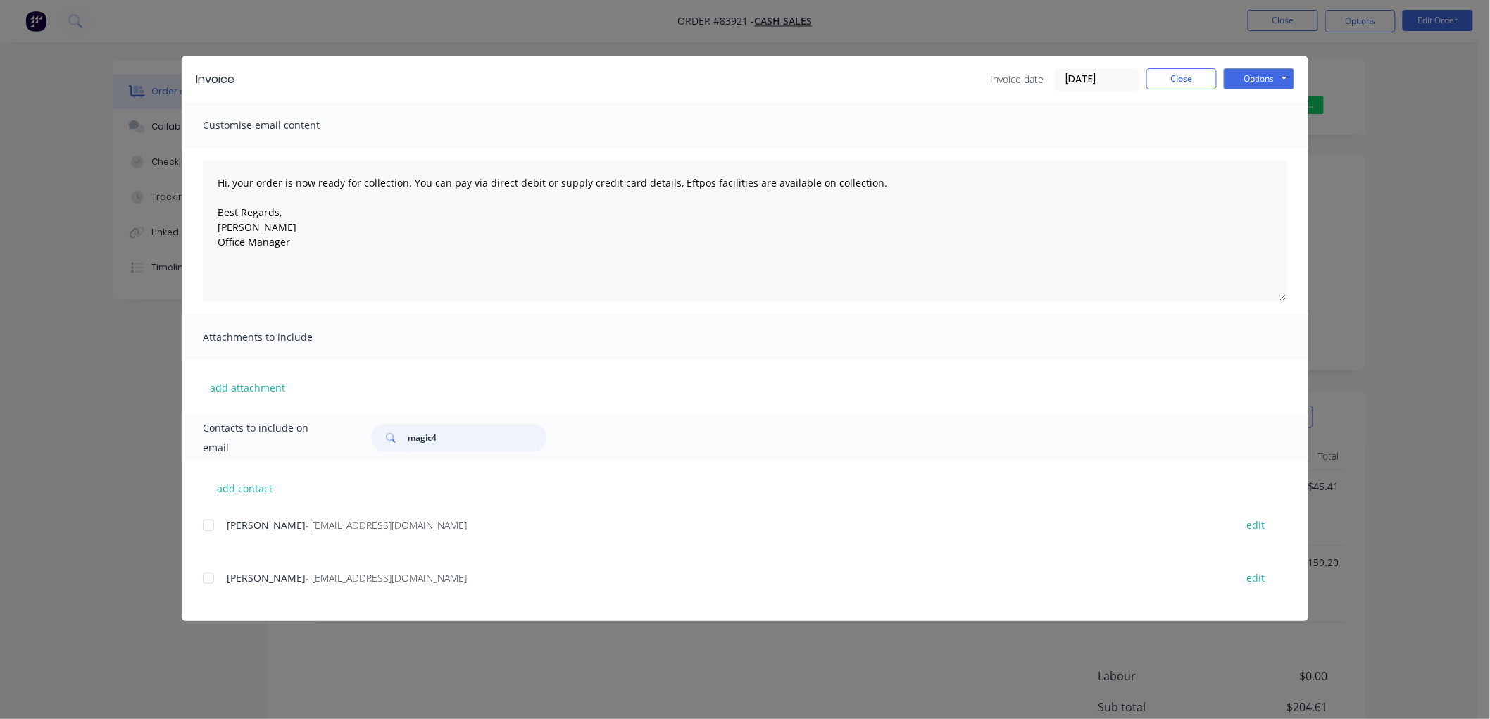
click at [208, 579] on div at bounding box center [208, 578] width 28 height 28
type input "magic4"
click at [1248, 82] on button "Options" at bounding box center [1259, 78] width 70 height 21
click at [1249, 146] on button "Email" at bounding box center [1269, 150] width 90 height 23
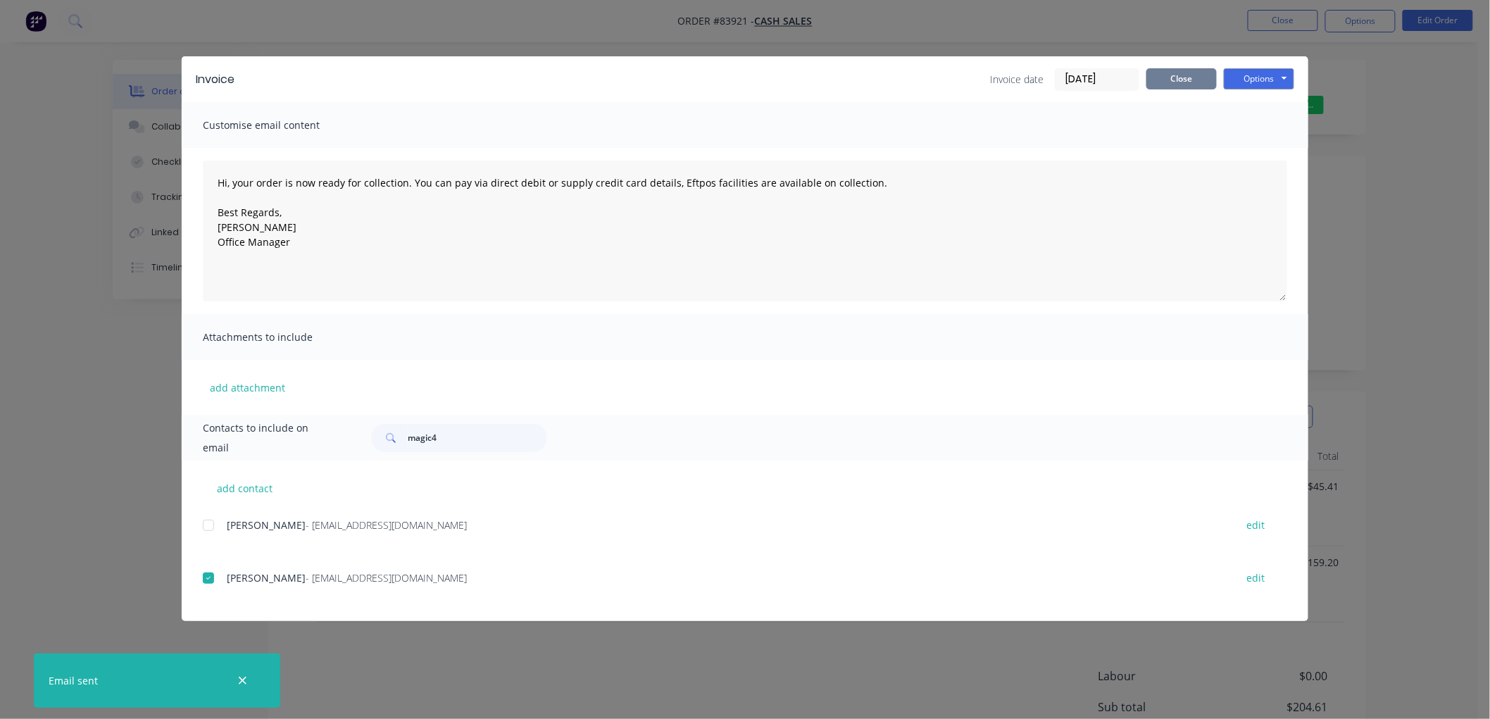
click at [1194, 78] on button "Close" at bounding box center [1181, 78] width 70 height 21
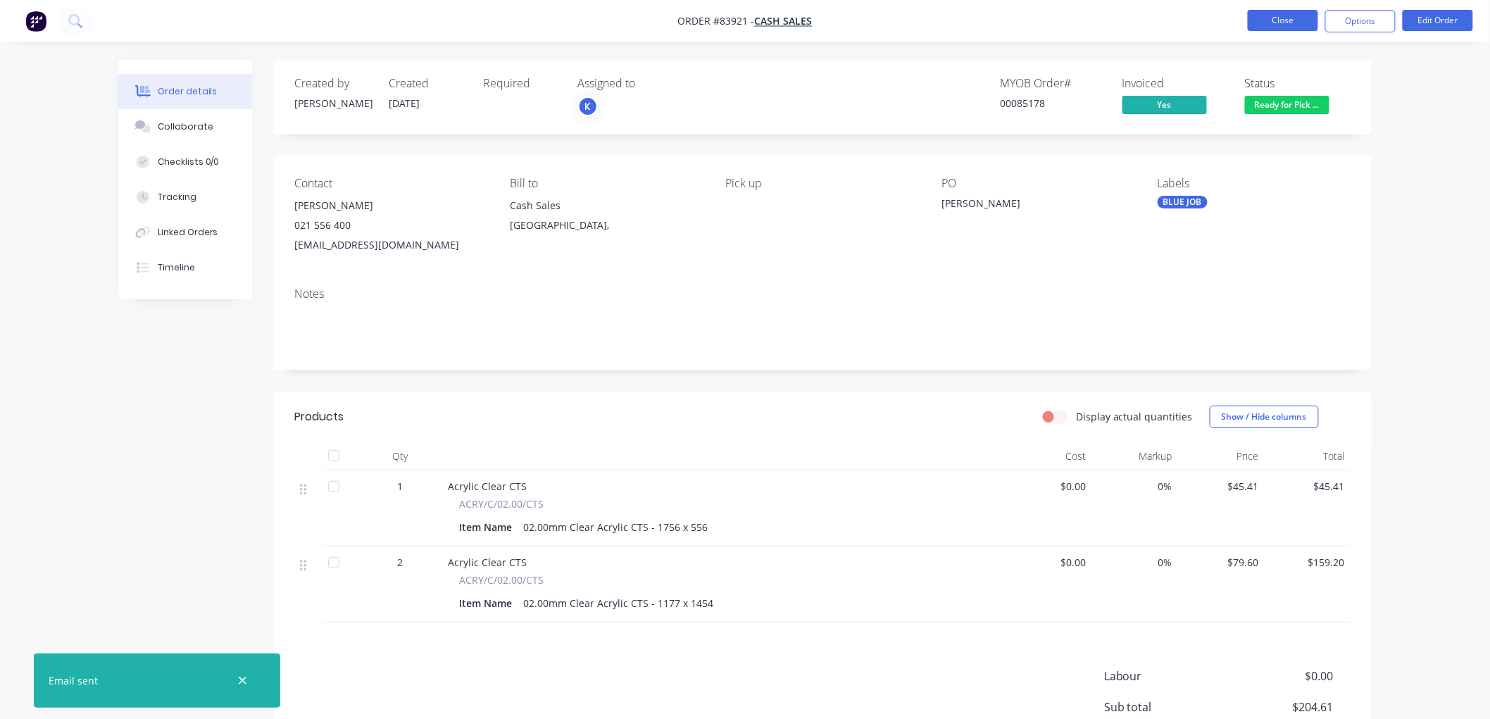
click at [1282, 23] on button "Close" at bounding box center [1283, 20] width 70 height 21
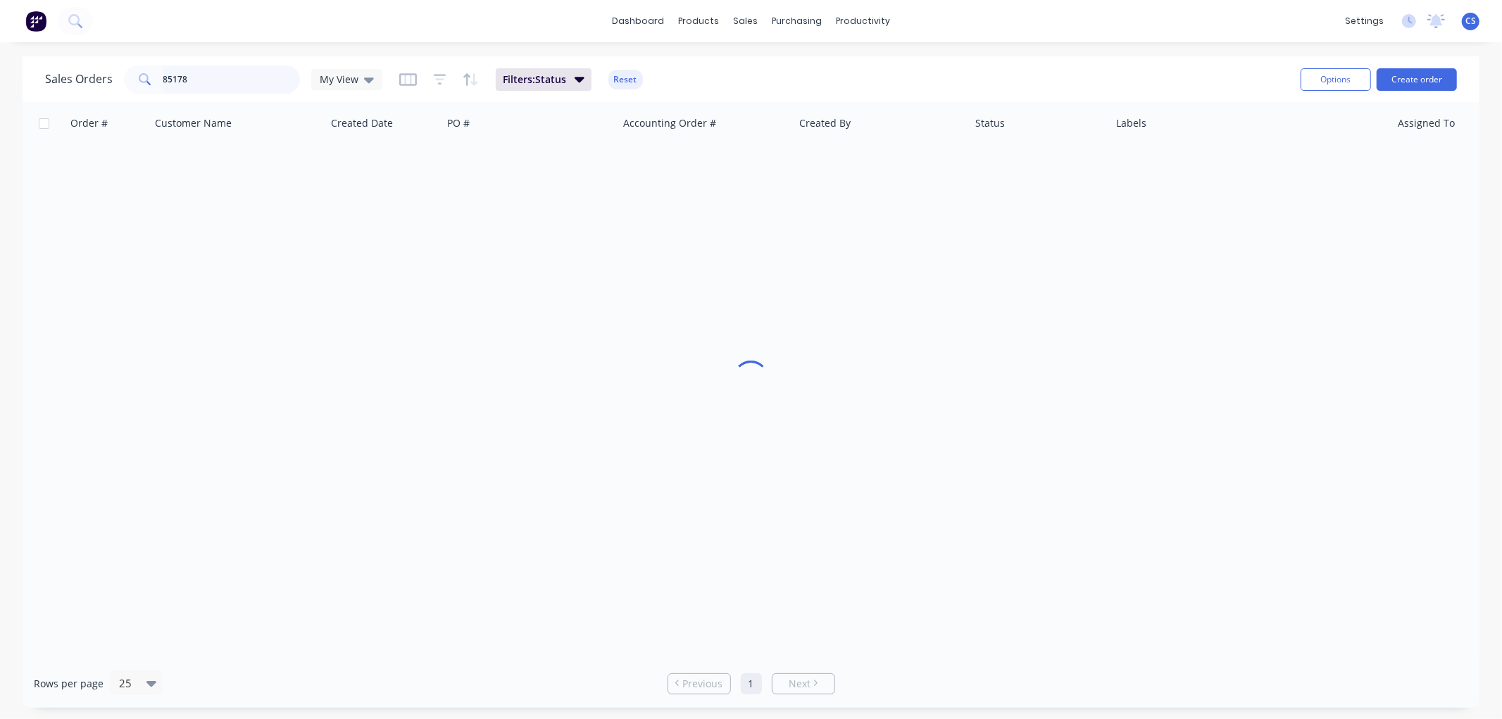
click at [250, 77] on input "85178" at bounding box center [231, 79] width 137 height 28
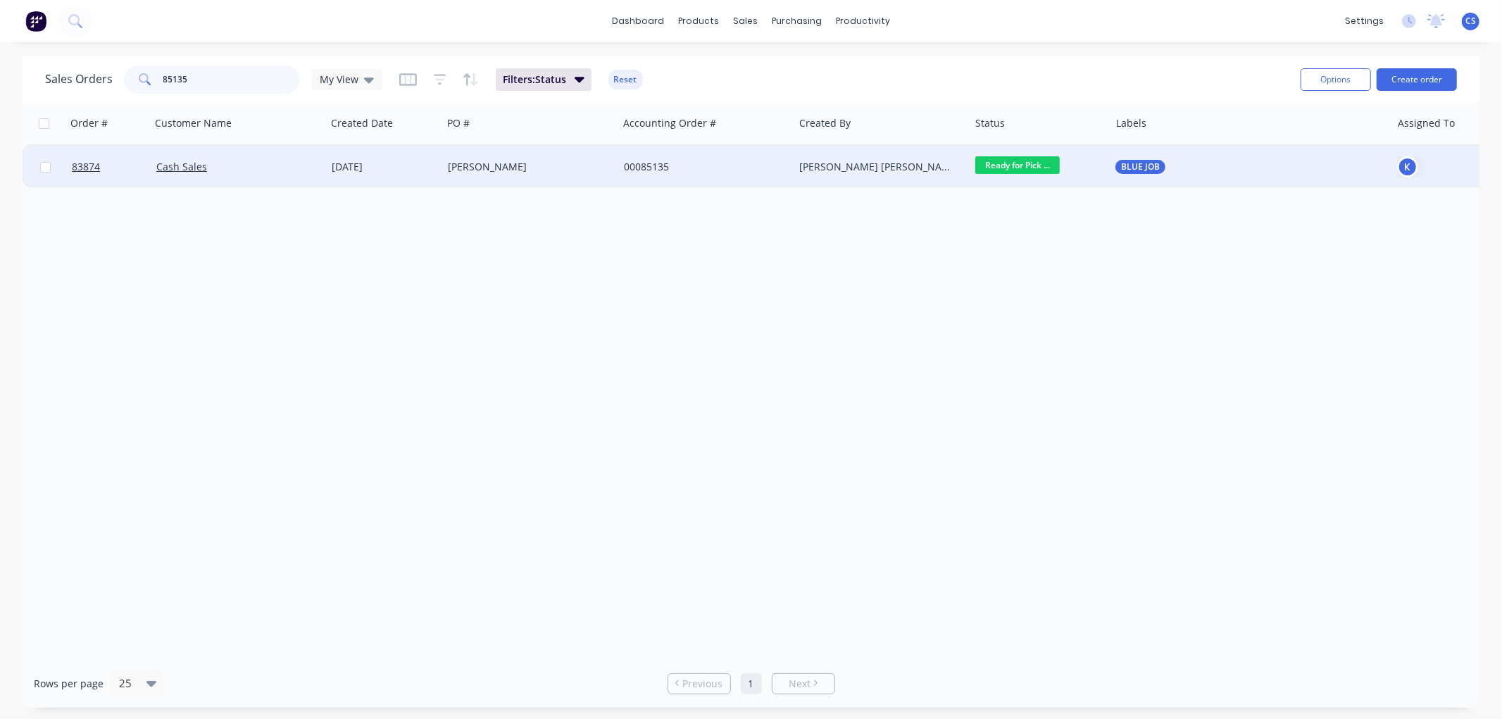
type input "85135"
click at [441, 173] on div "[DATE]" at bounding box center [384, 167] width 116 height 42
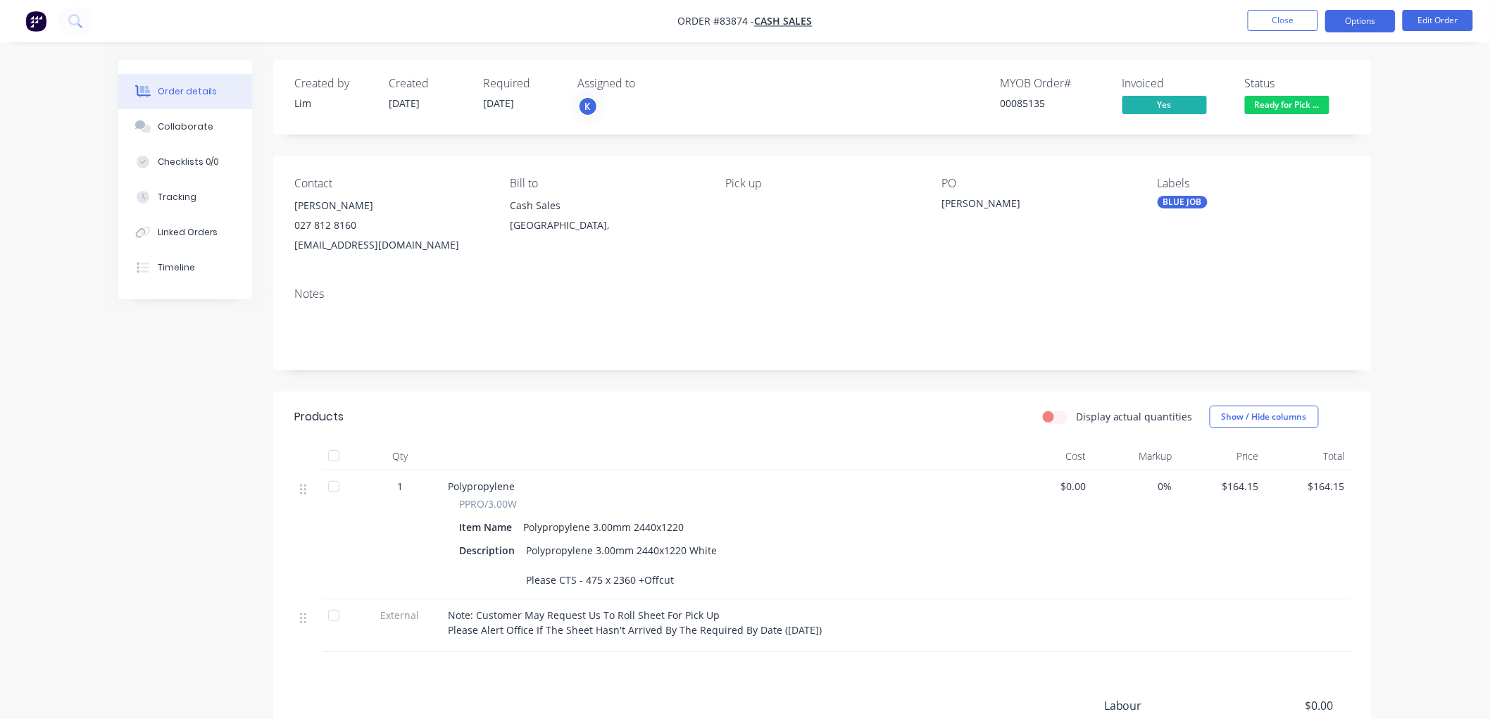
click at [1370, 25] on button "Options" at bounding box center [1360, 21] width 70 height 23
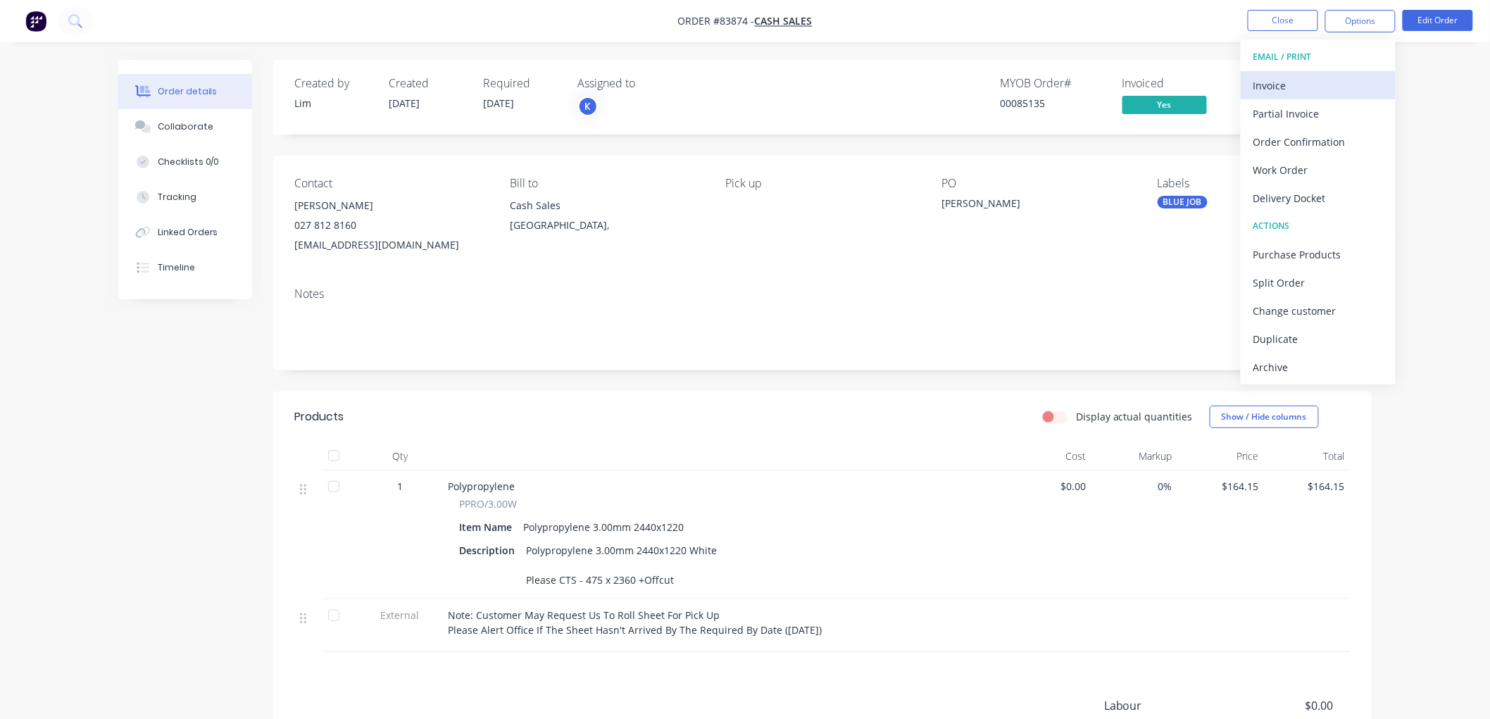
click at [1293, 76] on div "Invoice" at bounding box center [1318, 85] width 130 height 20
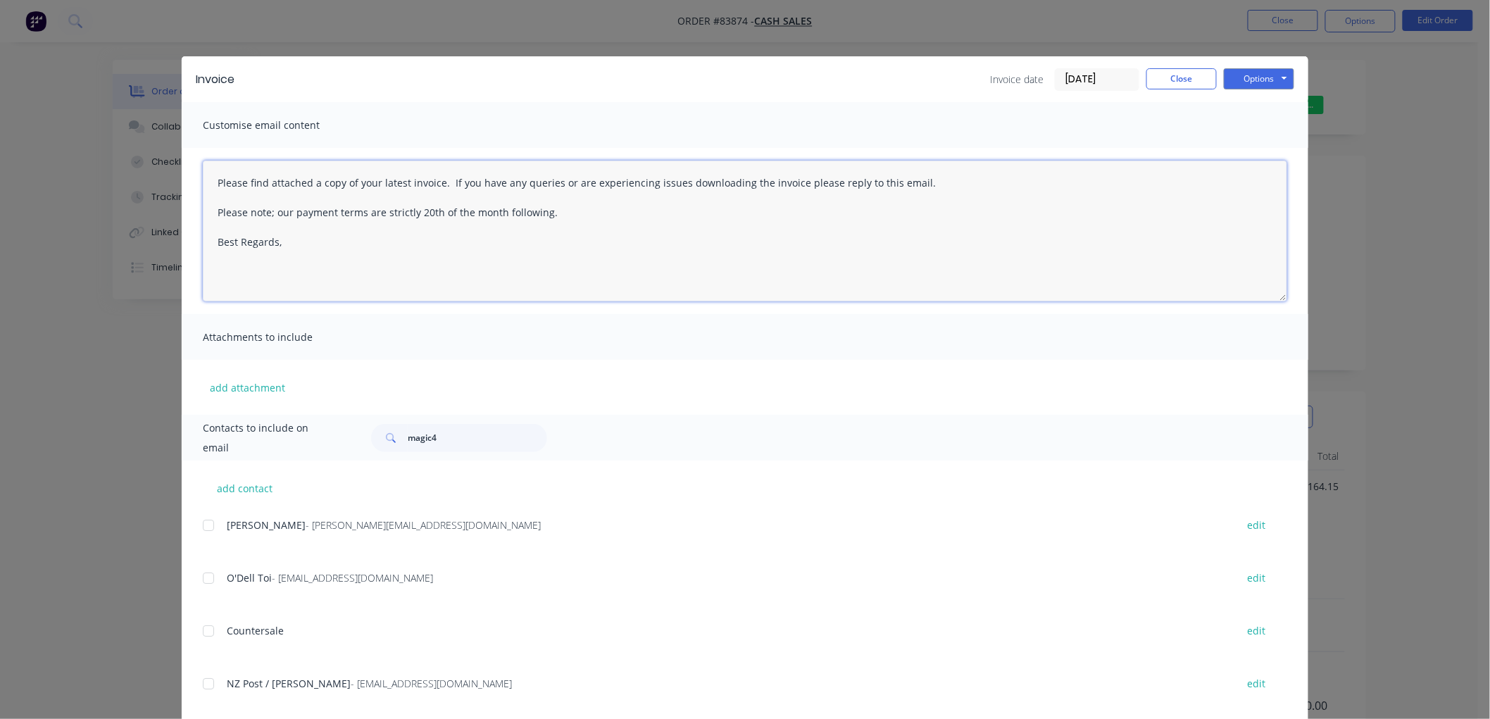
drag, startPoint x: 581, startPoint y: 216, endPoint x: 150, endPoint y: 171, distance: 433.3
click at [150, 171] on div "Invoice Invoice date [DATE] Close Options Preview Print Email Customise email c…" at bounding box center [745, 359] width 1490 height 719
paste textarea "Hi, your order is now ready for collection. You can pay via direct debit or sup…"
click at [311, 206] on textarea "Hi, your order is now ready for collection. You can pay via direct debit or sup…" at bounding box center [745, 231] width 1084 height 141
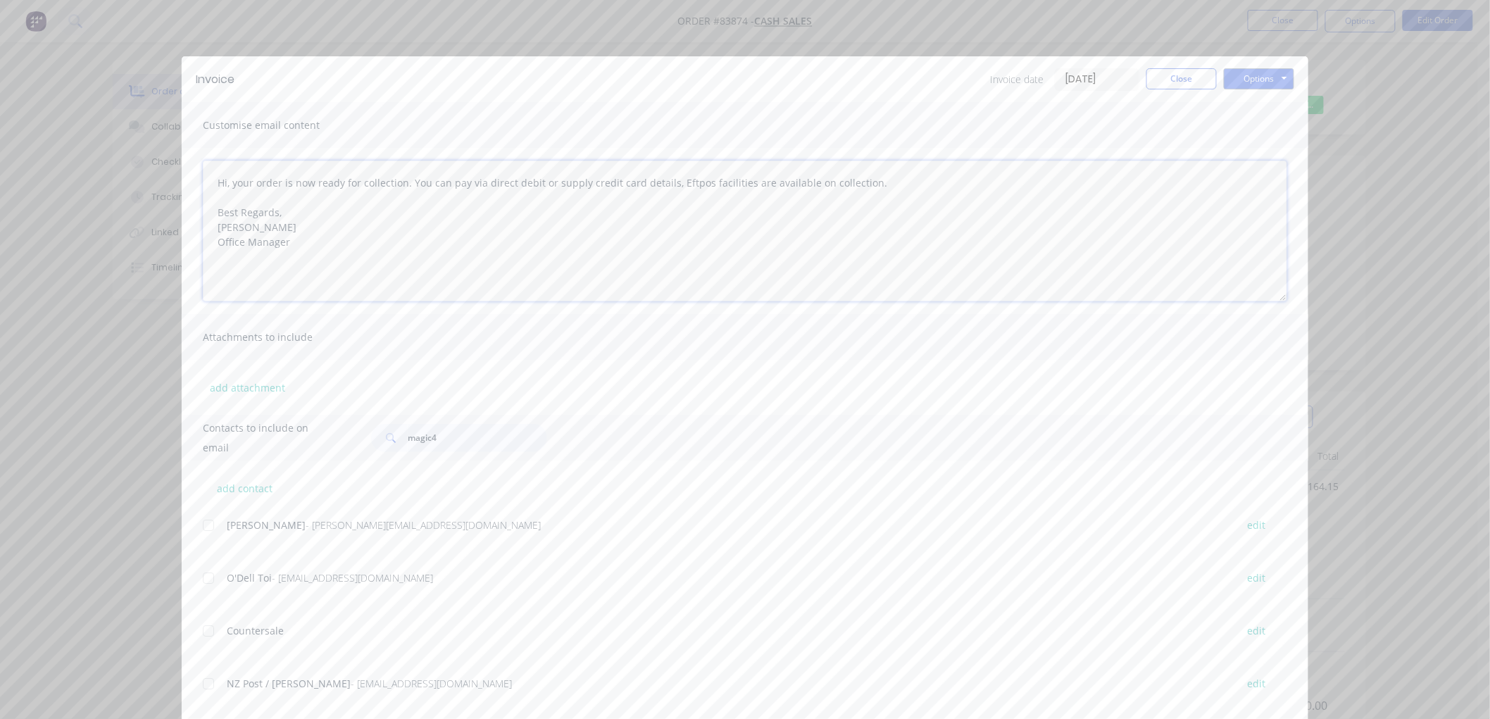
type textarea "Hi, your order is now ready for collection. You can pay via direct debit or sup…"
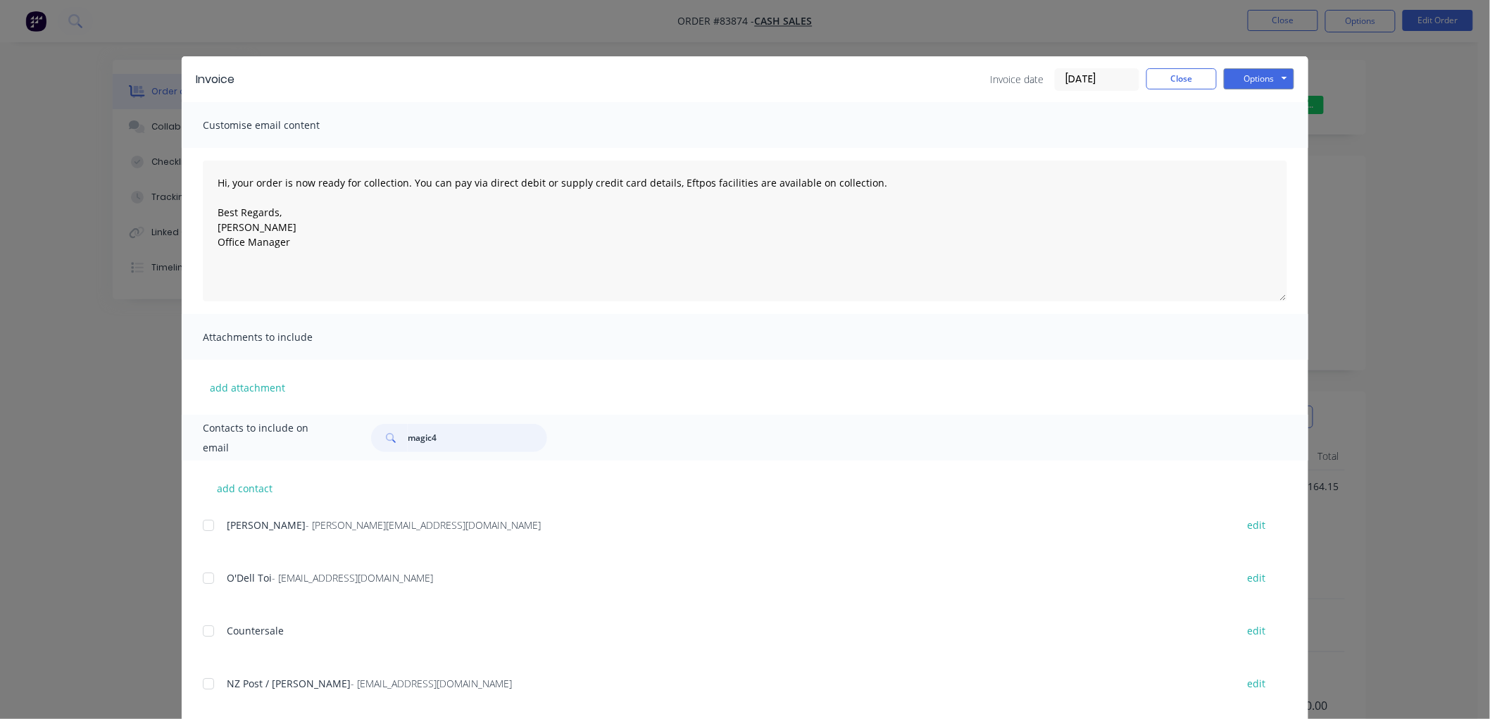
drag, startPoint x: 433, startPoint y: 437, endPoint x: 405, endPoint y: 435, distance: 28.2
click at [408, 435] on input "magic4" at bounding box center [477, 438] width 139 height 28
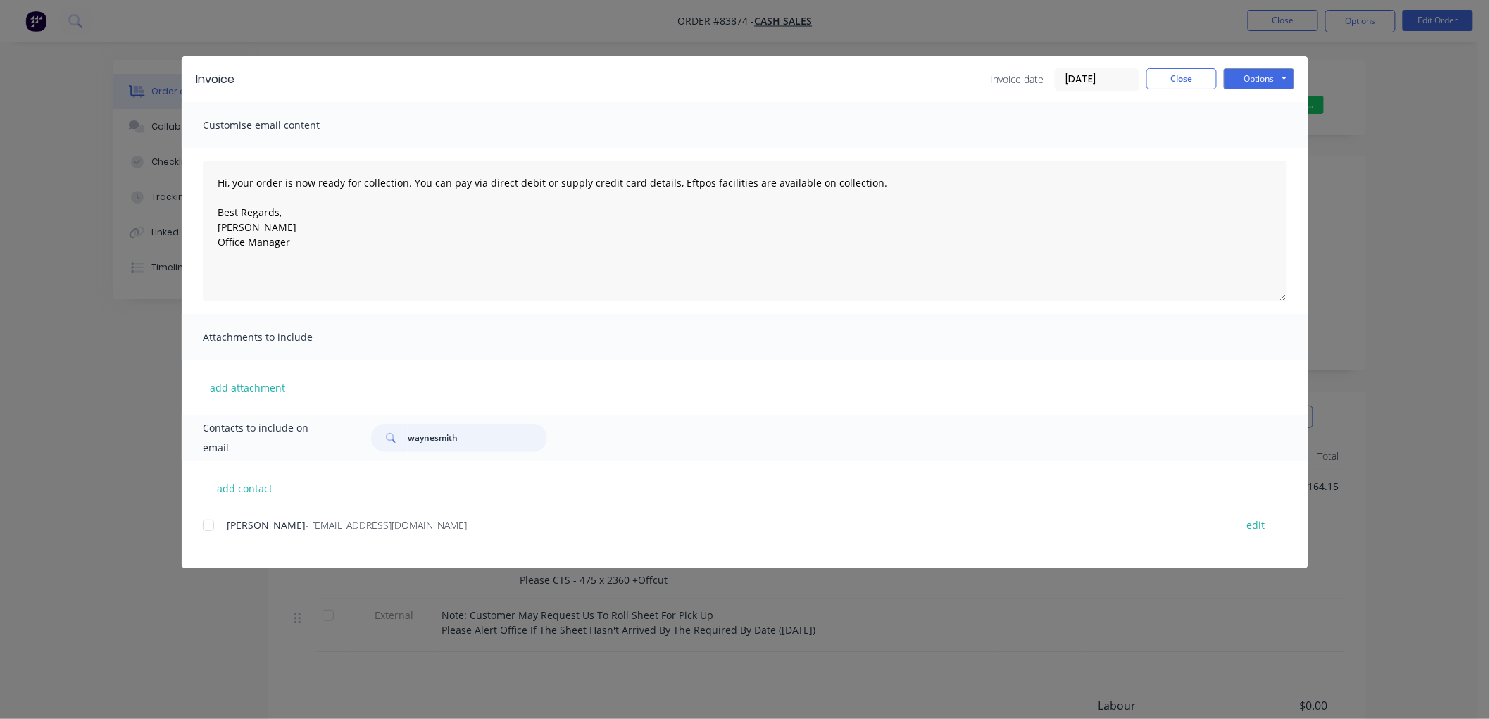
click at [206, 524] on div at bounding box center [208, 525] width 28 height 28
type input "waynesmith"
click at [1260, 83] on button "Options" at bounding box center [1259, 78] width 70 height 21
click at [1250, 144] on button "Email" at bounding box center [1269, 150] width 90 height 23
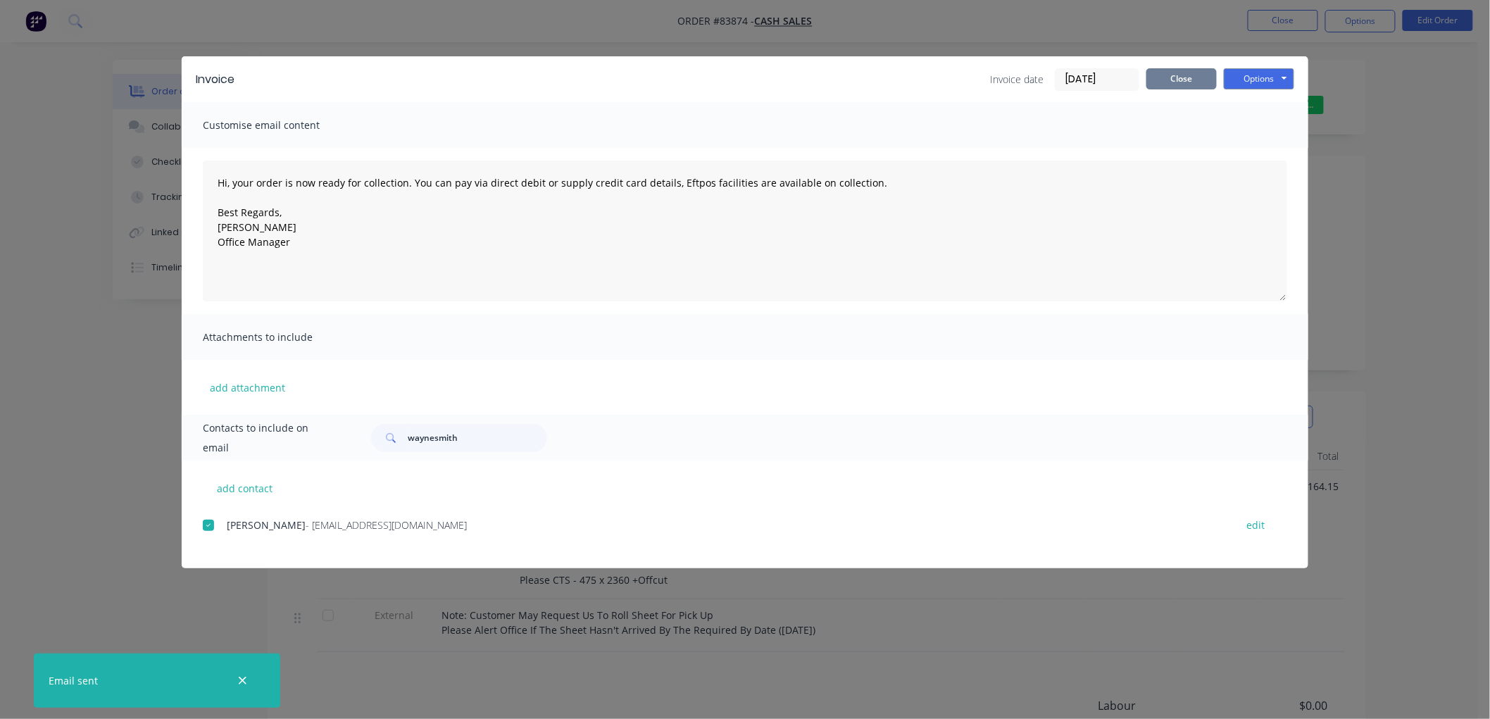
click at [1196, 74] on button "Close" at bounding box center [1181, 78] width 70 height 21
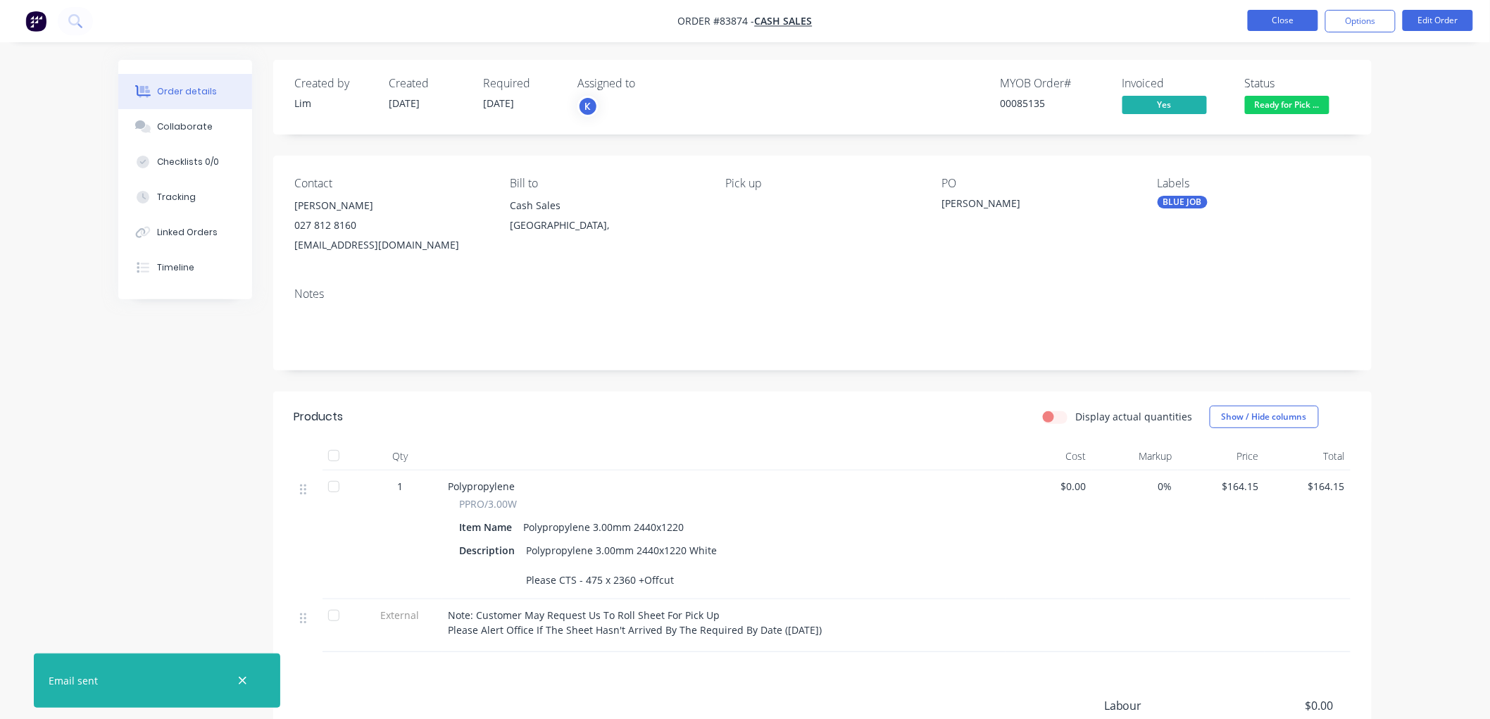
click at [1278, 26] on button "Close" at bounding box center [1283, 20] width 70 height 21
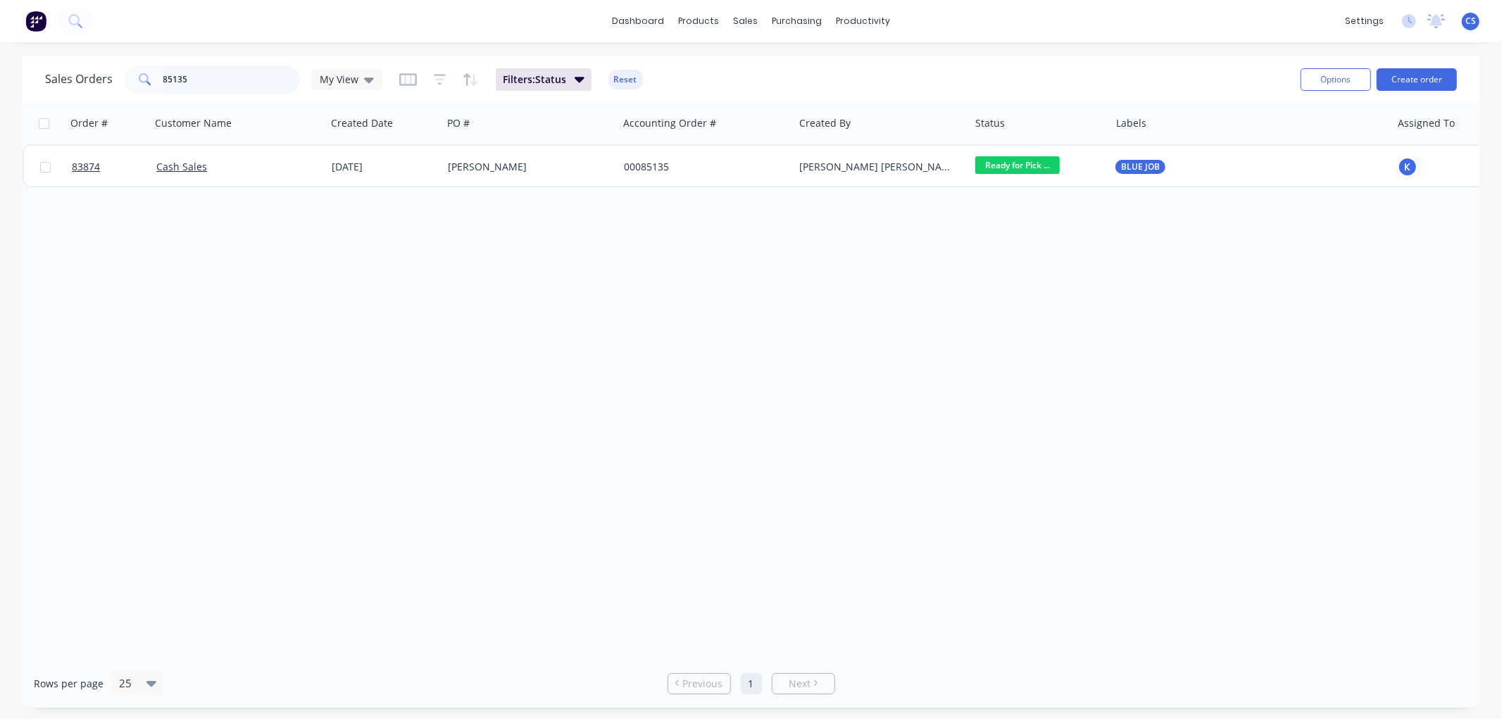
click at [241, 79] on input "85135" at bounding box center [231, 79] width 137 height 28
type input "84994"
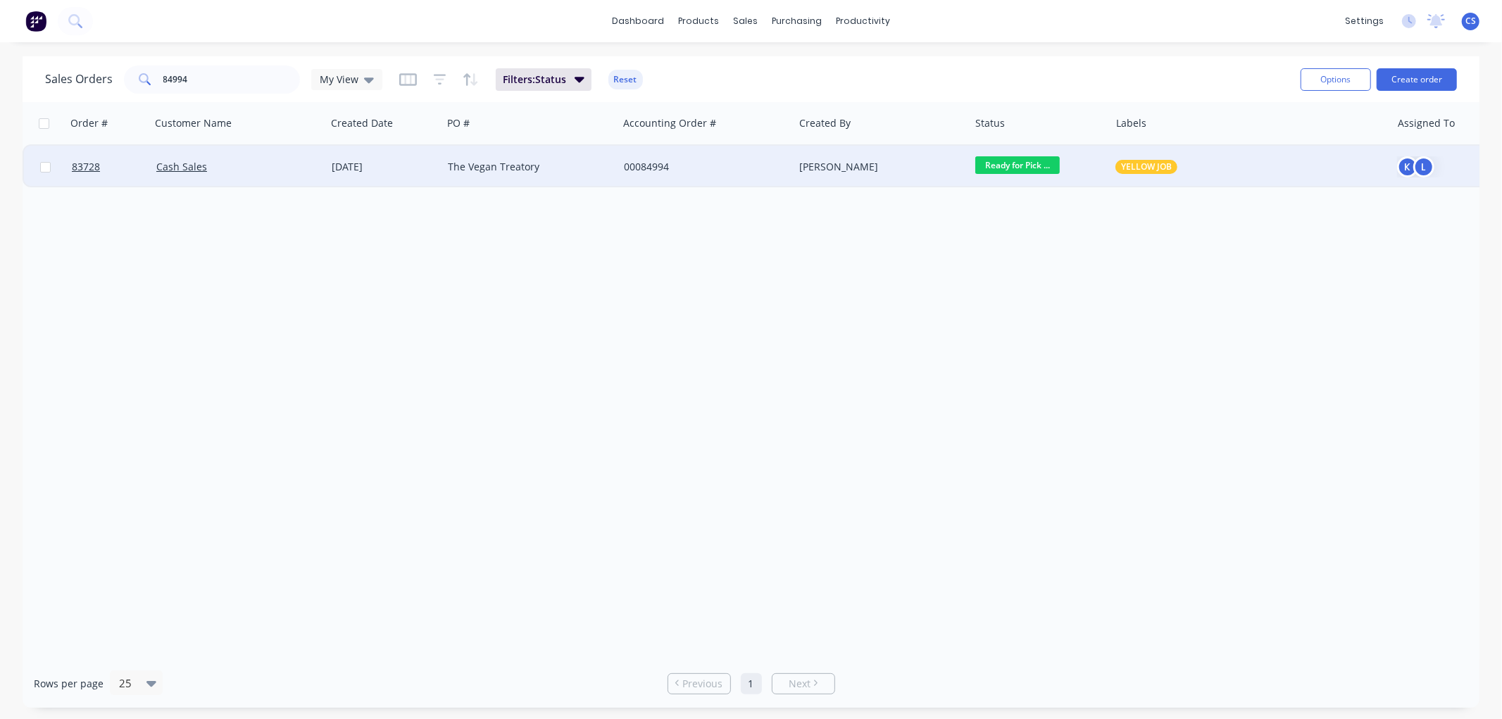
click at [516, 166] on div "The Vegan Treatory" at bounding box center [526, 167] width 156 height 14
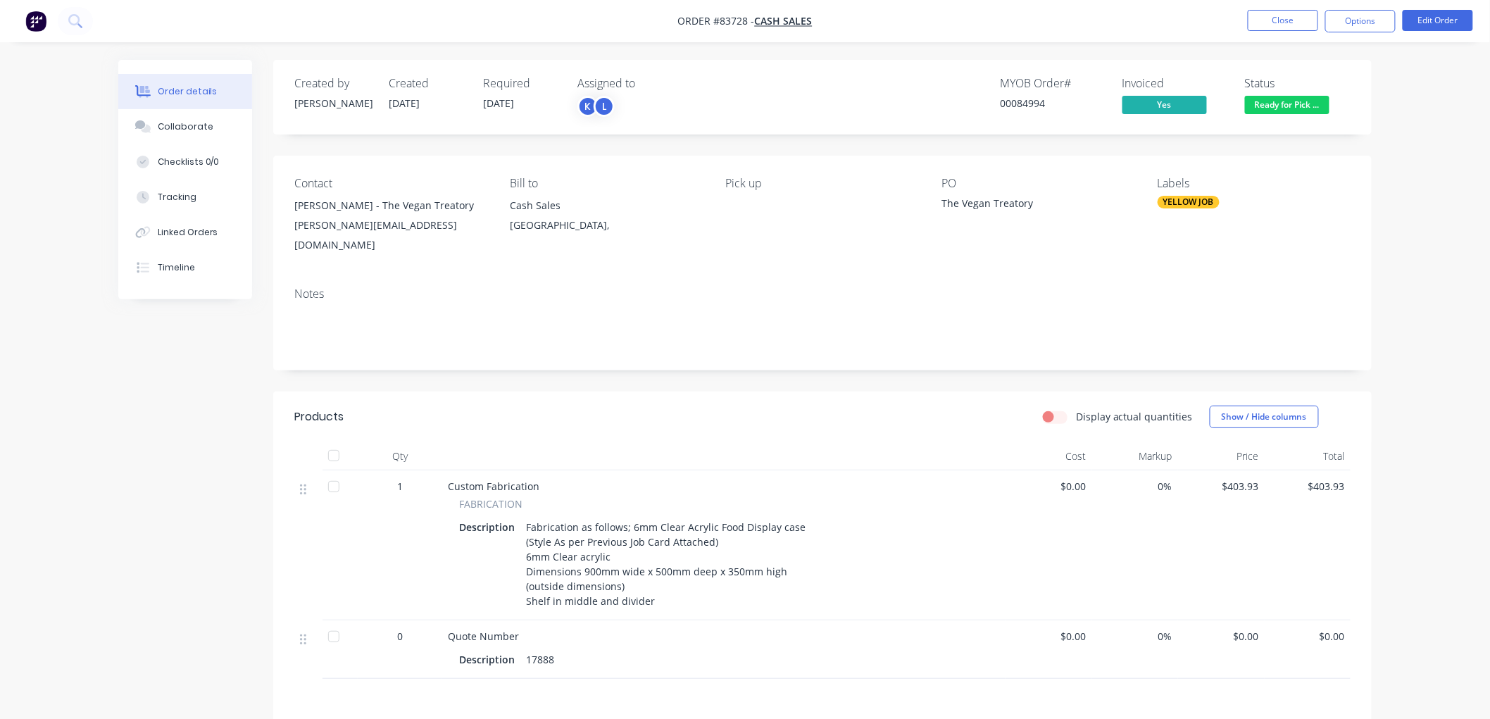
drag, startPoint x: 1372, startPoint y: 23, endPoint x: 1365, endPoint y: 36, distance: 14.5
click at [1371, 23] on button "Options" at bounding box center [1360, 21] width 70 height 23
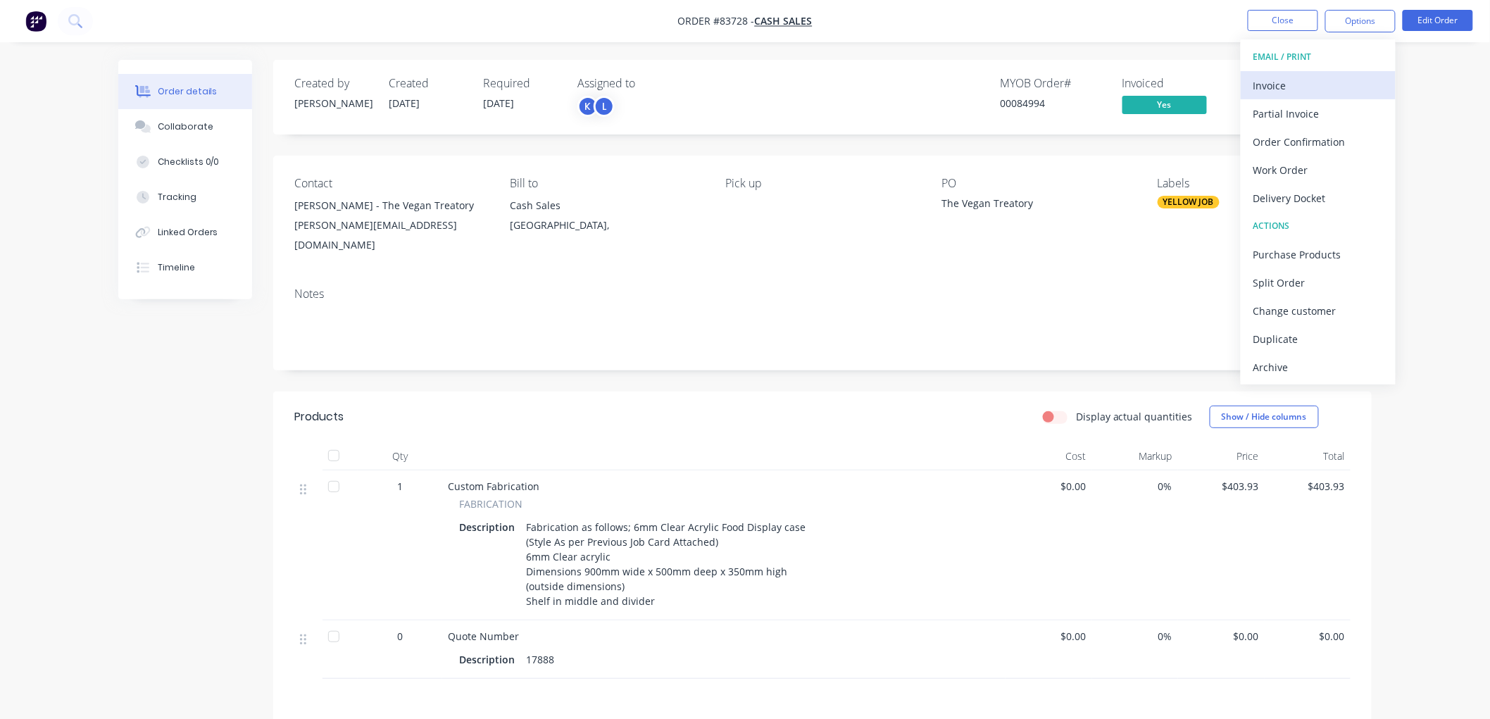
click at [1315, 73] on button "Invoice" at bounding box center [1318, 85] width 155 height 28
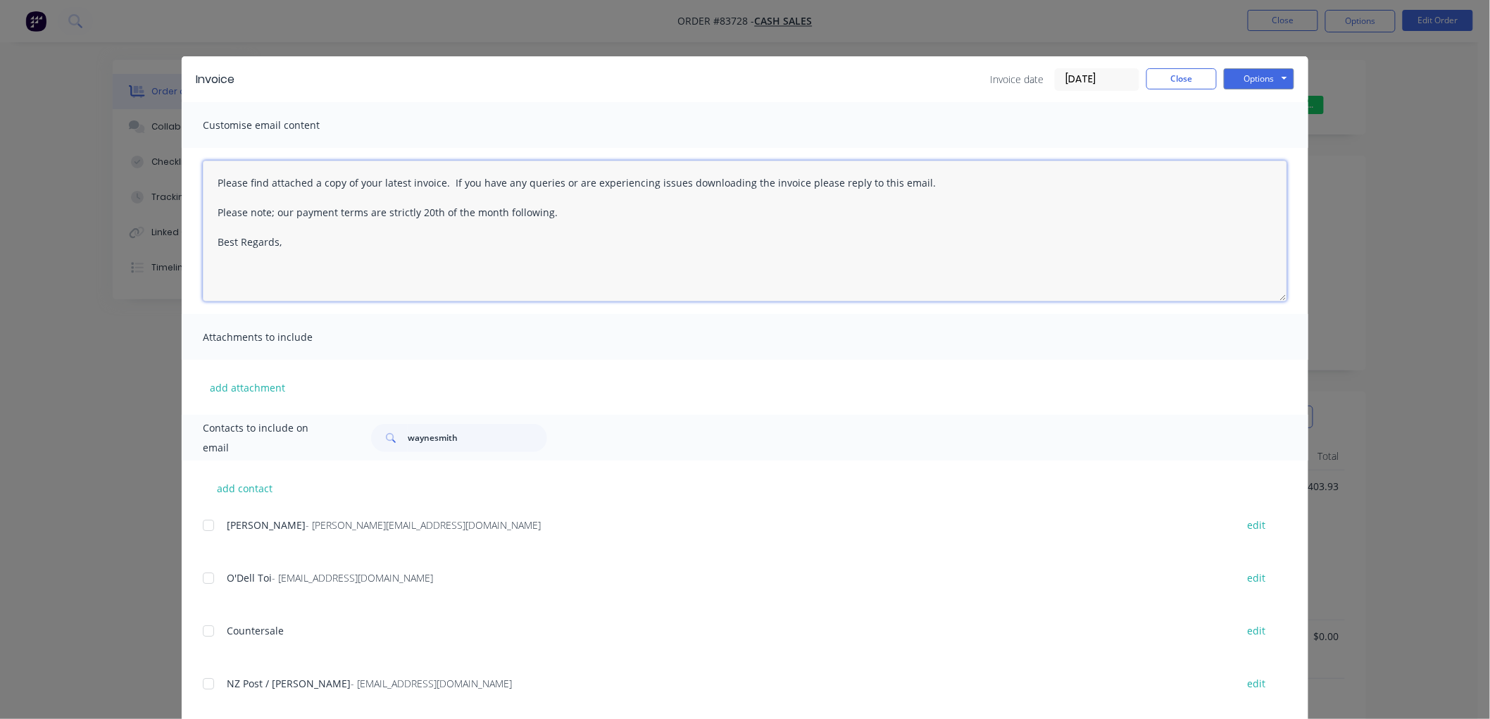
drag, startPoint x: 523, startPoint y: 204, endPoint x: 184, endPoint y: 164, distance: 341.1
click at [184, 164] on div "Please find attached a copy of your latest invoice. If you have any queries or …" at bounding box center [745, 231] width 1127 height 166
paste textarea "Hi, your order is now ready for collection. You can pay via direct debit or sup…"
click at [299, 209] on textarea "Hi, your order is now ready for collection. You can pay via direct debit or sup…" at bounding box center [745, 231] width 1084 height 141
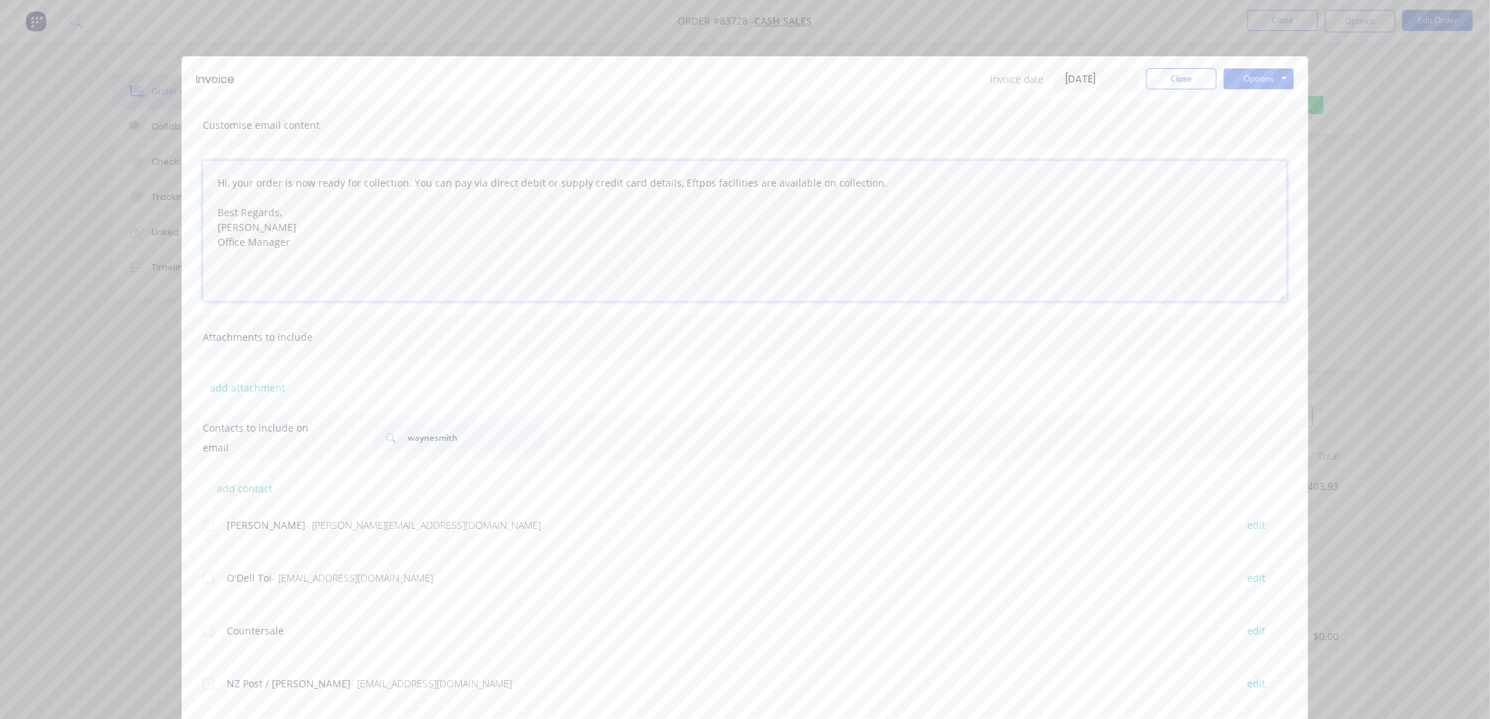
type textarea "Hi, your order is now ready for collection. You can pay via direct debit or sup…"
click at [432, 433] on input "waynesmith" at bounding box center [477, 438] width 139 height 28
click at [432, 432] on input "waynesmith" at bounding box center [477, 438] width 139 height 28
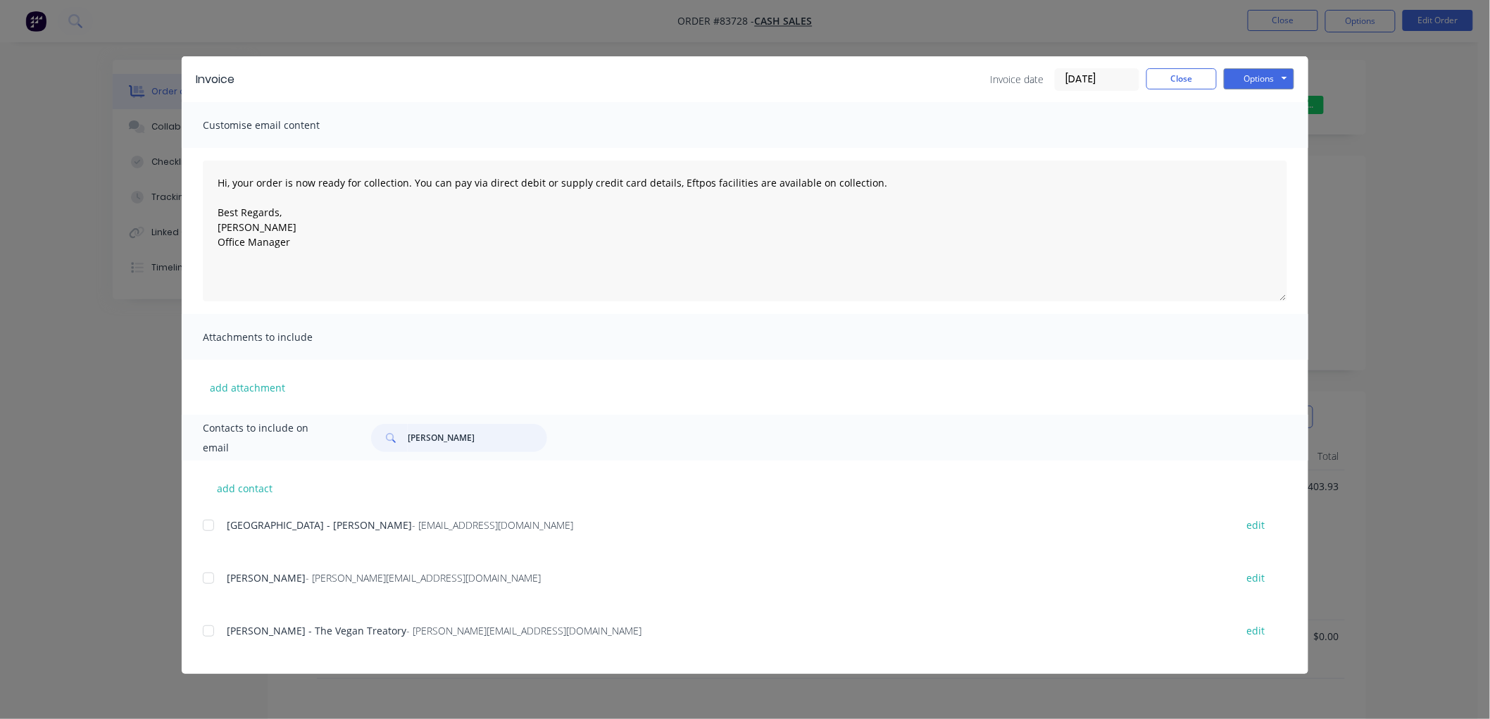
click at [215, 630] on div at bounding box center [208, 631] width 28 height 28
type input "[PERSON_NAME]"
drag, startPoint x: 1279, startPoint y: 78, endPoint x: 1279, endPoint y: 87, distance: 8.5
click at [1278, 78] on button "Options" at bounding box center [1259, 78] width 70 height 21
click at [1262, 145] on button "Email" at bounding box center [1269, 150] width 90 height 23
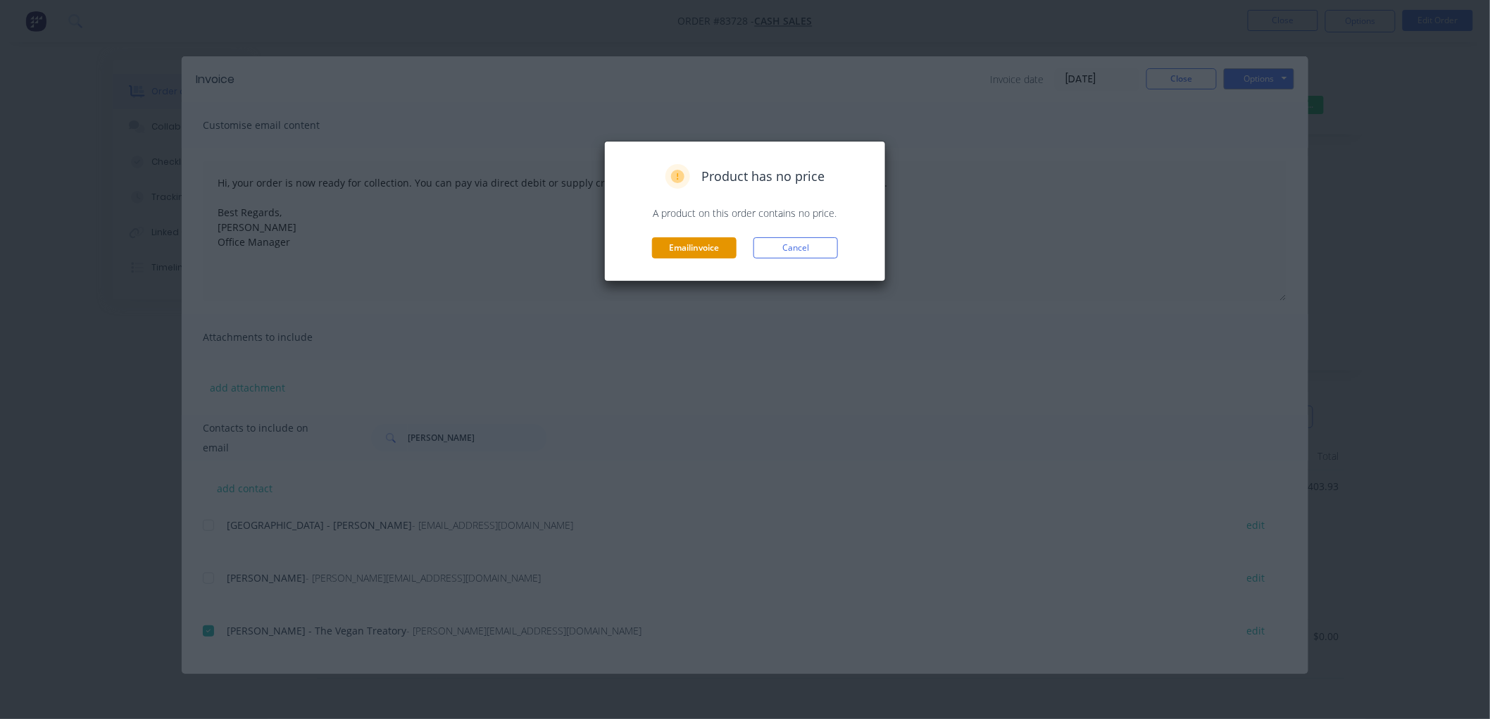
click at [696, 243] on button "Email invoice" at bounding box center [694, 247] width 84 height 21
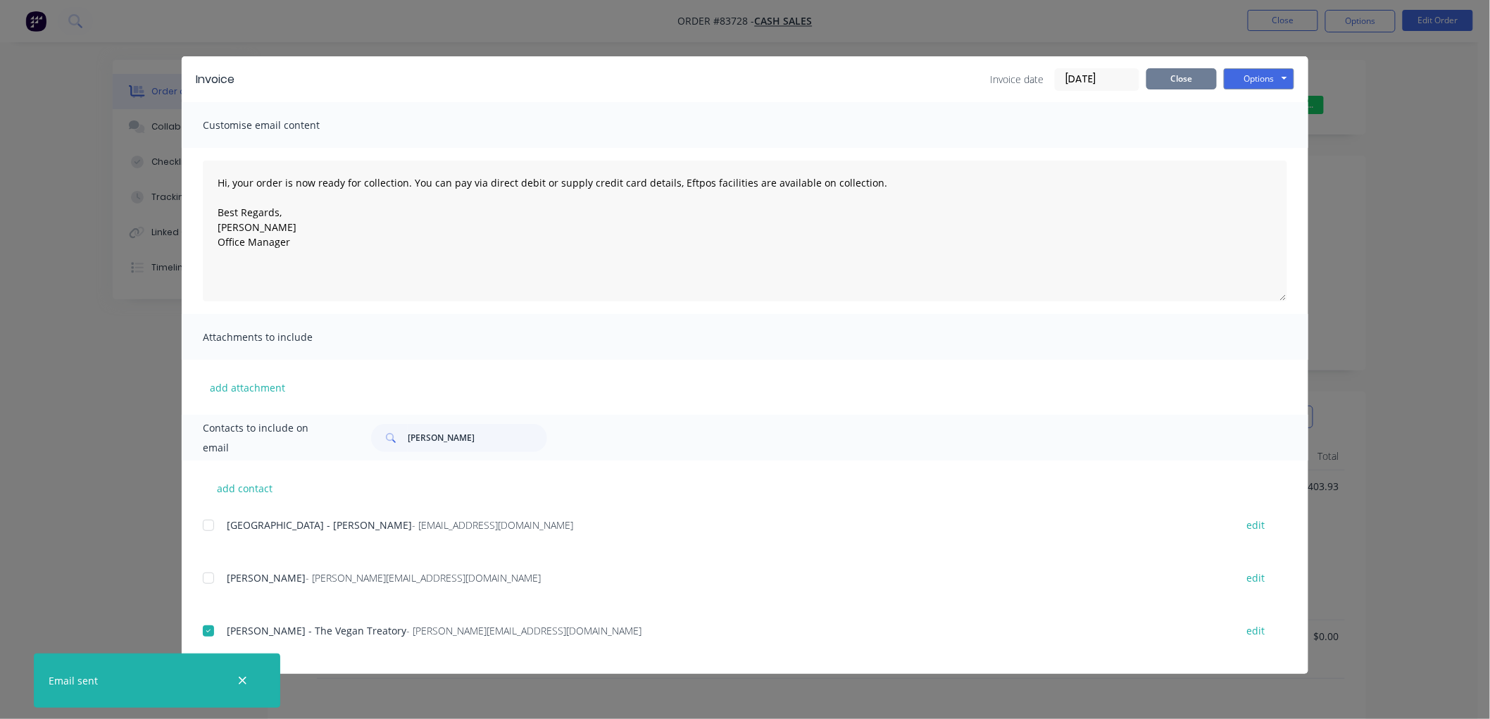
click at [1186, 80] on button "Close" at bounding box center [1181, 78] width 70 height 21
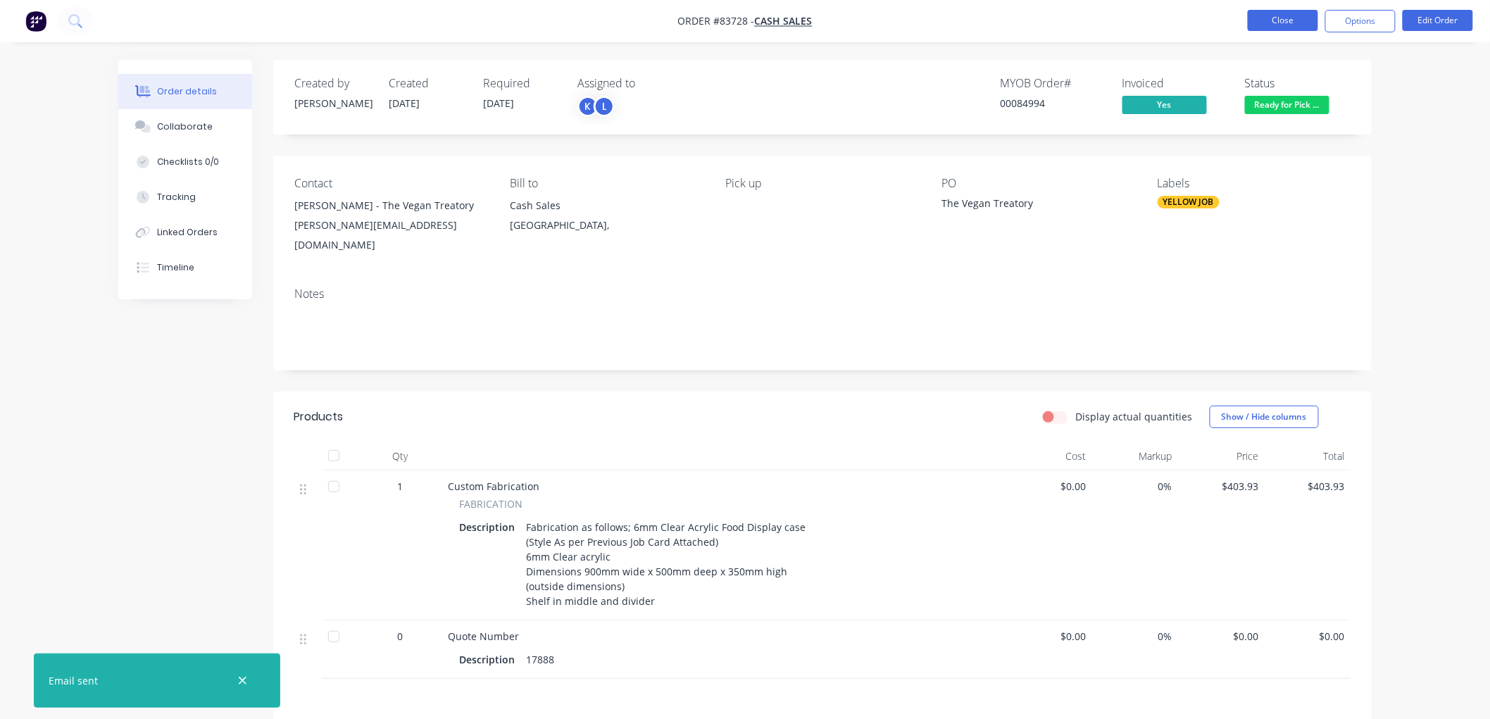
click at [1270, 26] on button "Close" at bounding box center [1283, 20] width 70 height 21
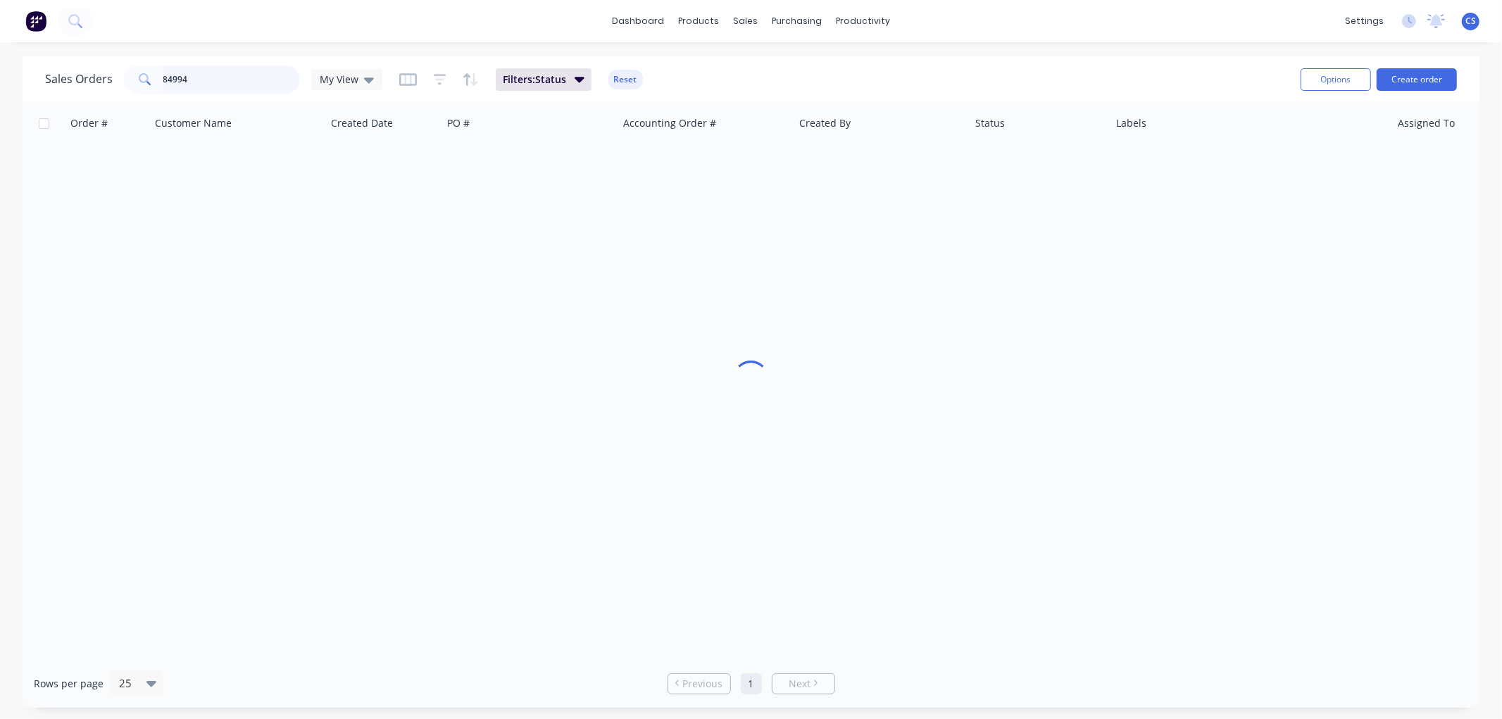
click at [234, 86] on input "84994" at bounding box center [231, 79] width 137 height 28
type input "85042"
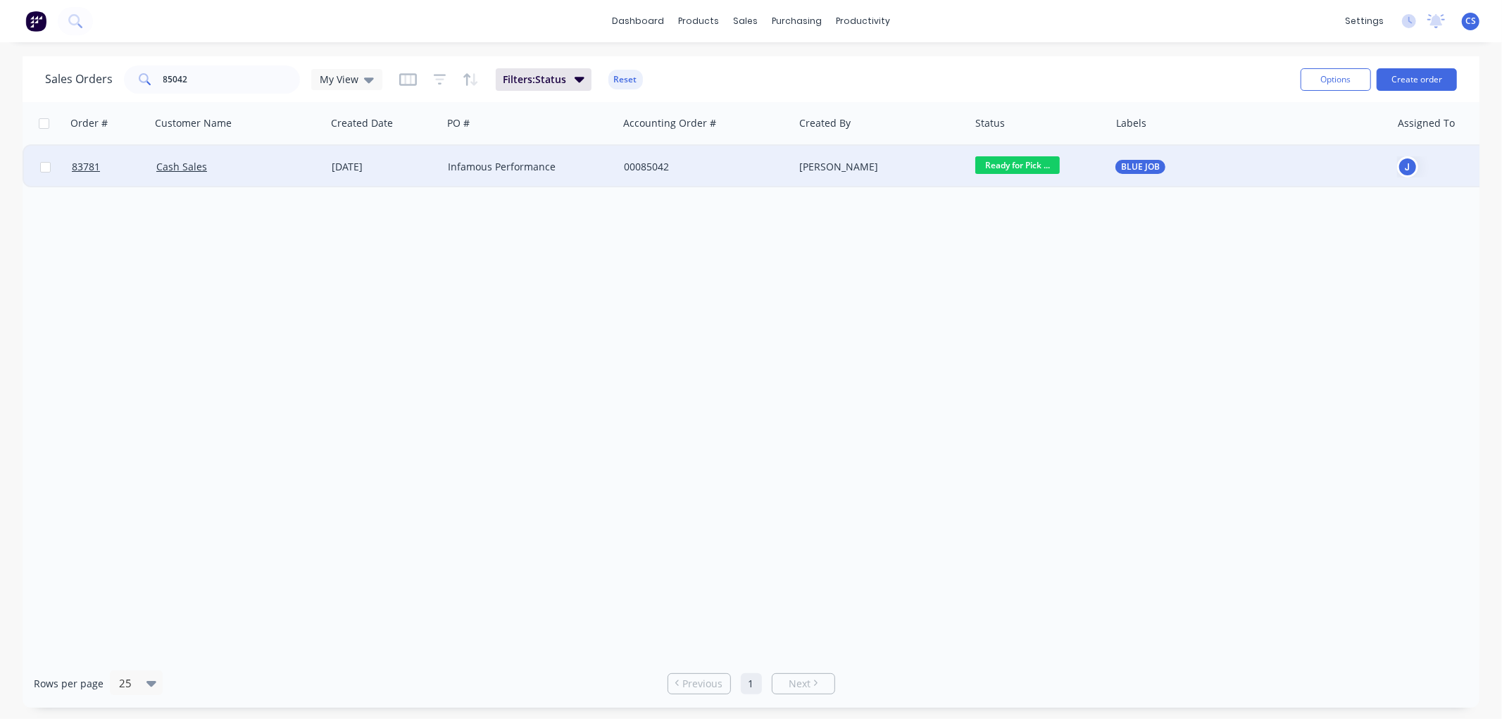
click at [544, 163] on div "Infamous Performance" at bounding box center [526, 167] width 156 height 14
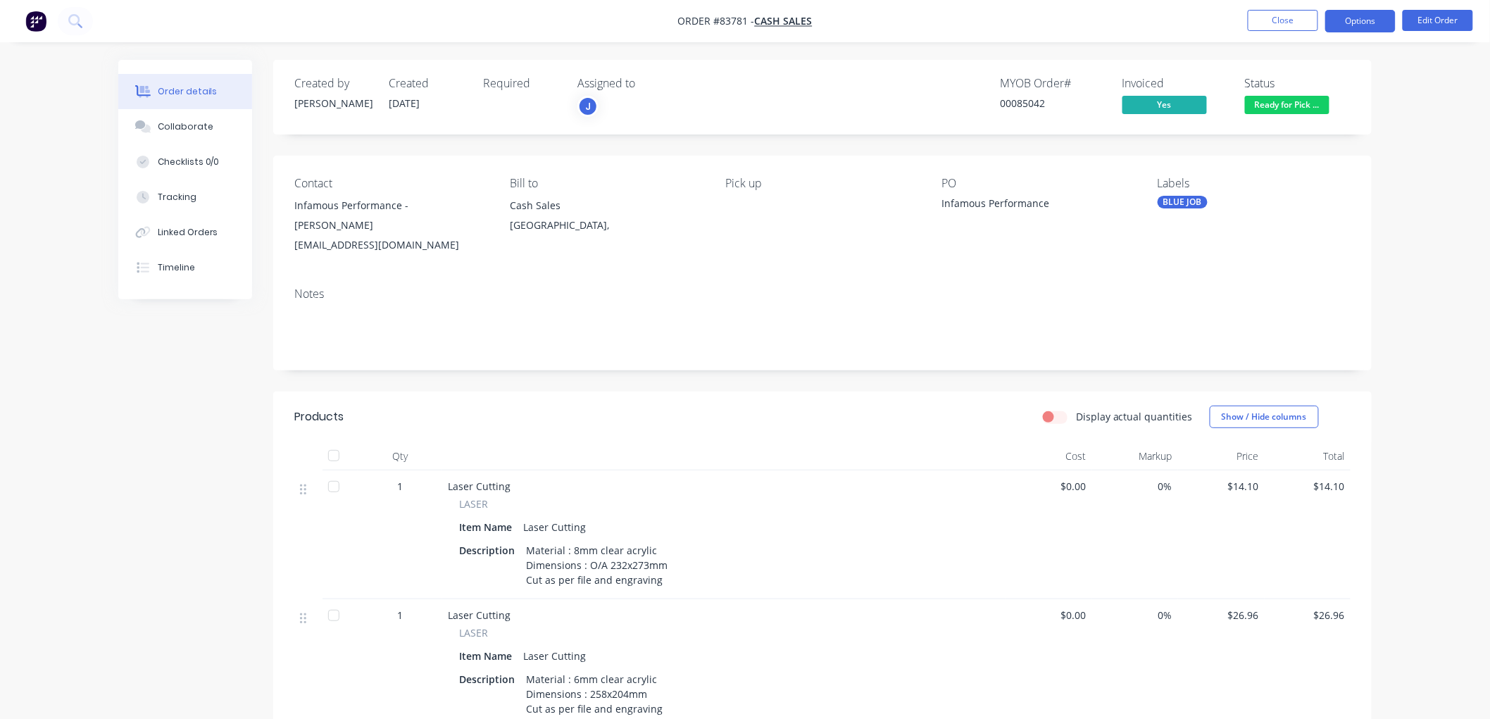
click at [1347, 26] on button "Options" at bounding box center [1360, 21] width 70 height 23
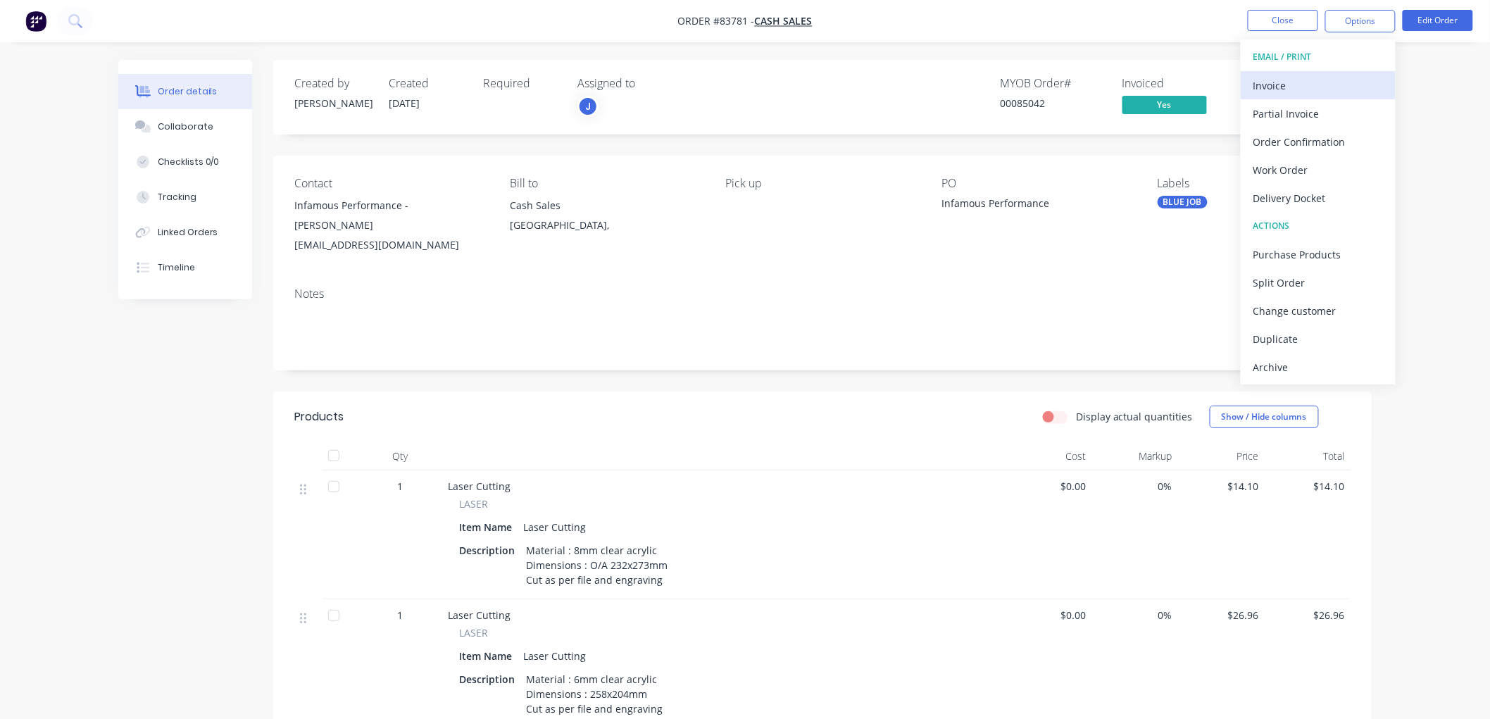
click at [1305, 75] on div "Invoice" at bounding box center [1318, 85] width 130 height 20
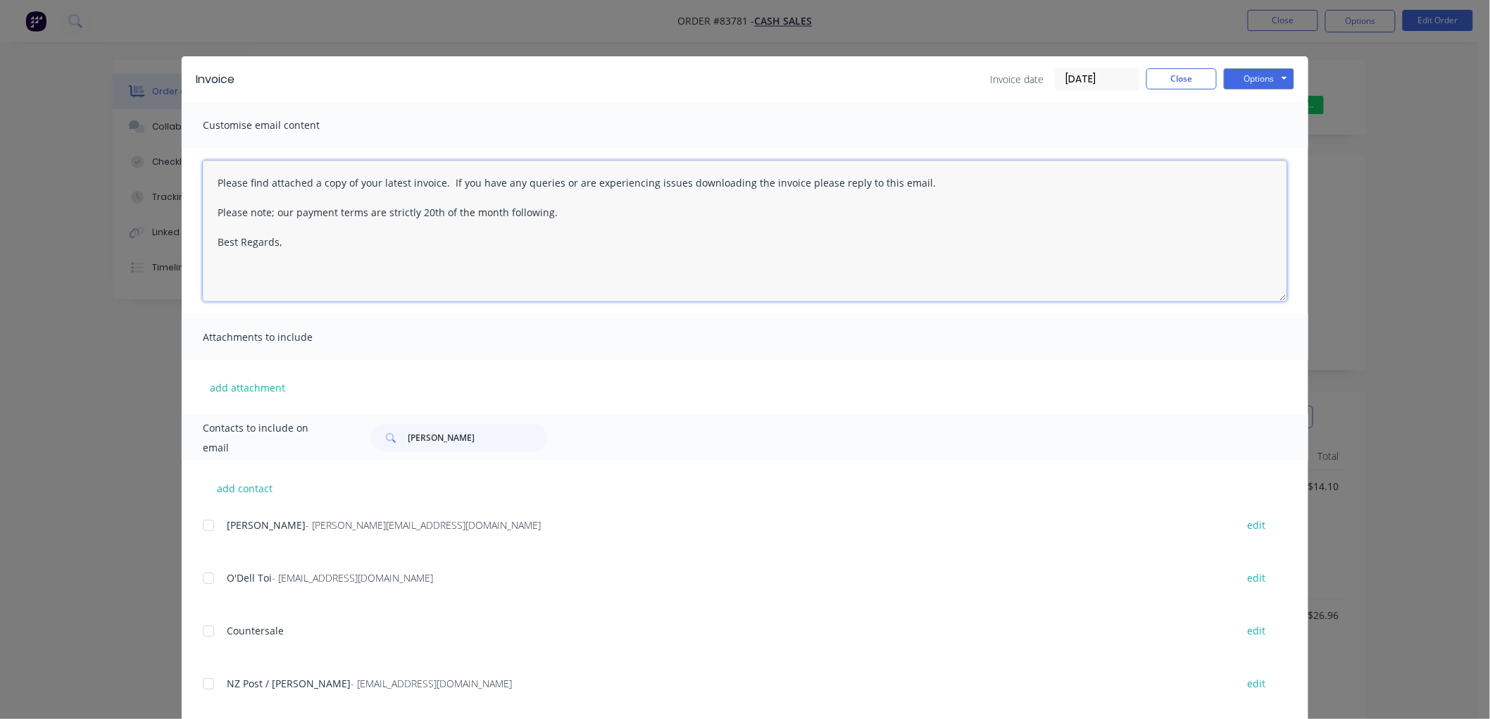
drag, startPoint x: 555, startPoint y: 213, endPoint x: 219, endPoint y: 189, distance: 336.7
click at [196, 180] on div "Please find attached a copy of your latest invoice. If you have any queries or …" at bounding box center [745, 231] width 1127 height 166
paste textarea "Hi, your order is now ready for collection. This invoice is paid in full; no fu…"
click at [294, 242] on textarea "Hi, your order is now ready for collection. This invoice is paid in full; no fu…" at bounding box center [745, 231] width 1084 height 141
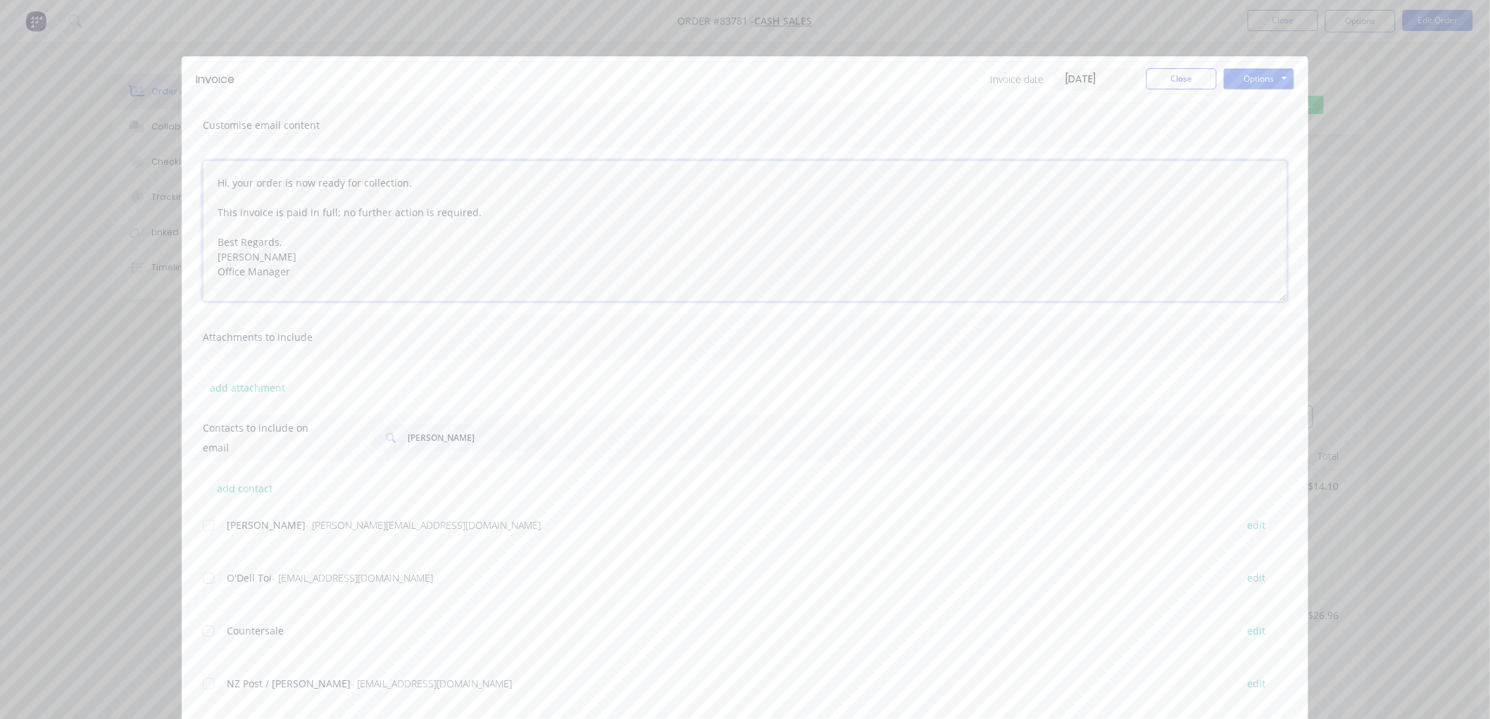
type textarea "Hi, your order is now ready for collection. This invoice is paid in full; no fu…"
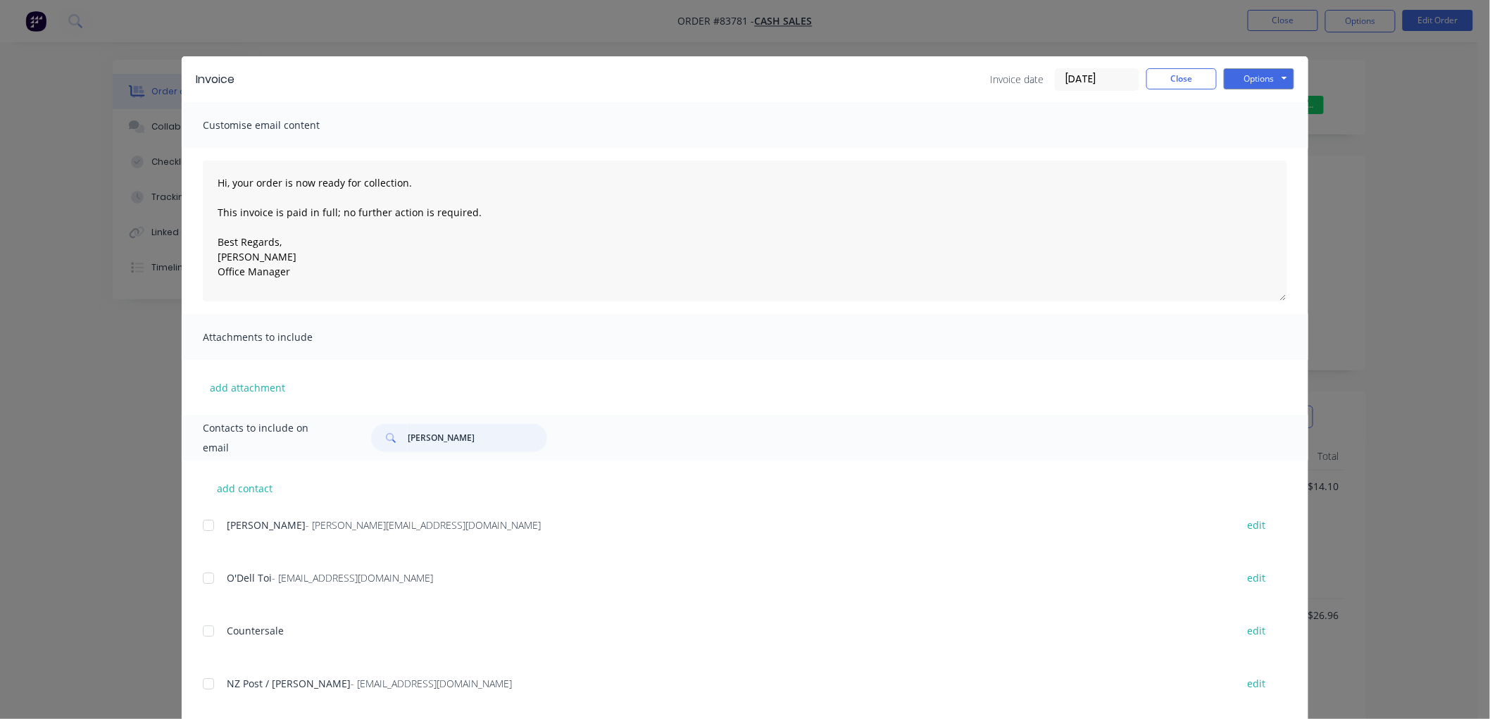
click at [420, 433] on input "[PERSON_NAME]" at bounding box center [477, 438] width 139 height 28
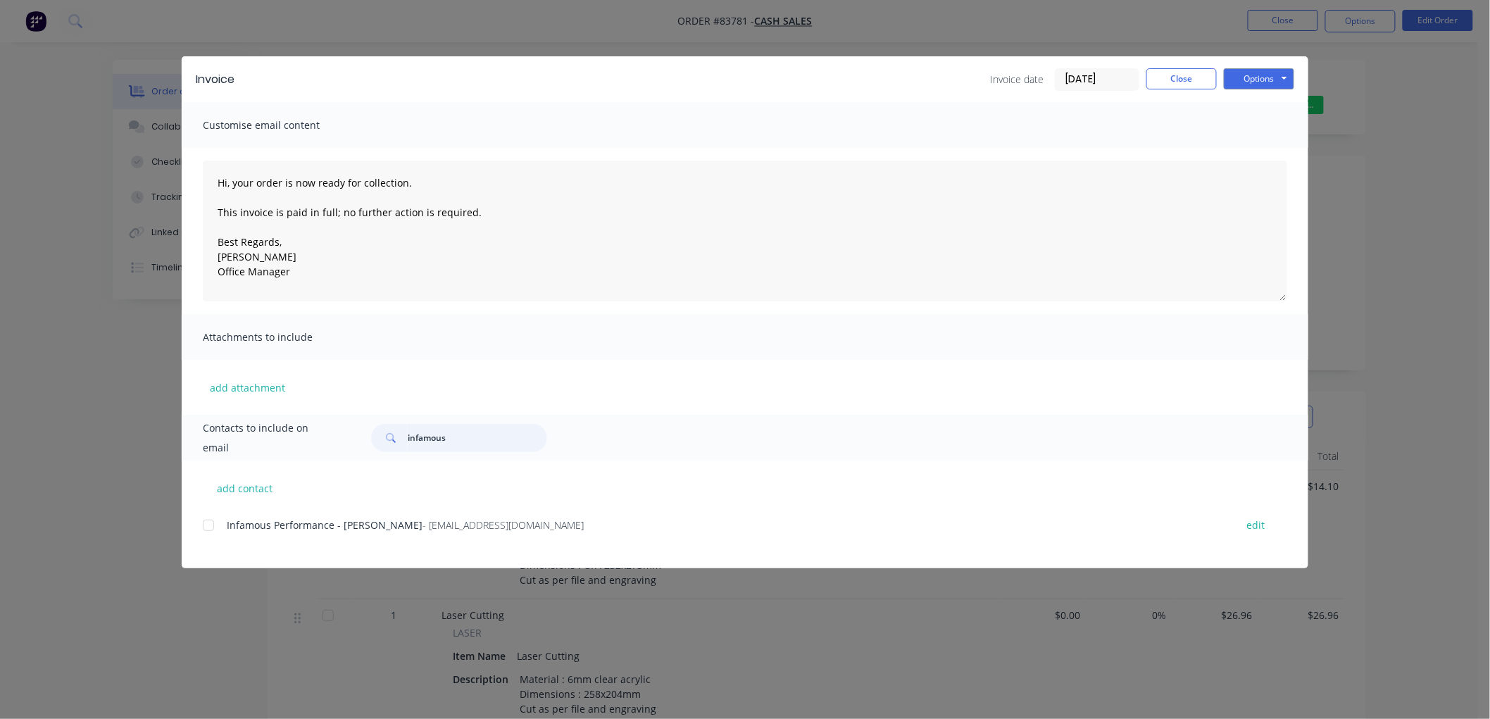
click at [206, 527] on div at bounding box center [208, 525] width 28 height 28
type input "infamous"
click at [1265, 78] on button "Options" at bounding box center [1259, 78] width 70 height 21
click at [1258, 146] on button "Email" at bounding box center [1269, 150] width 90 height 23
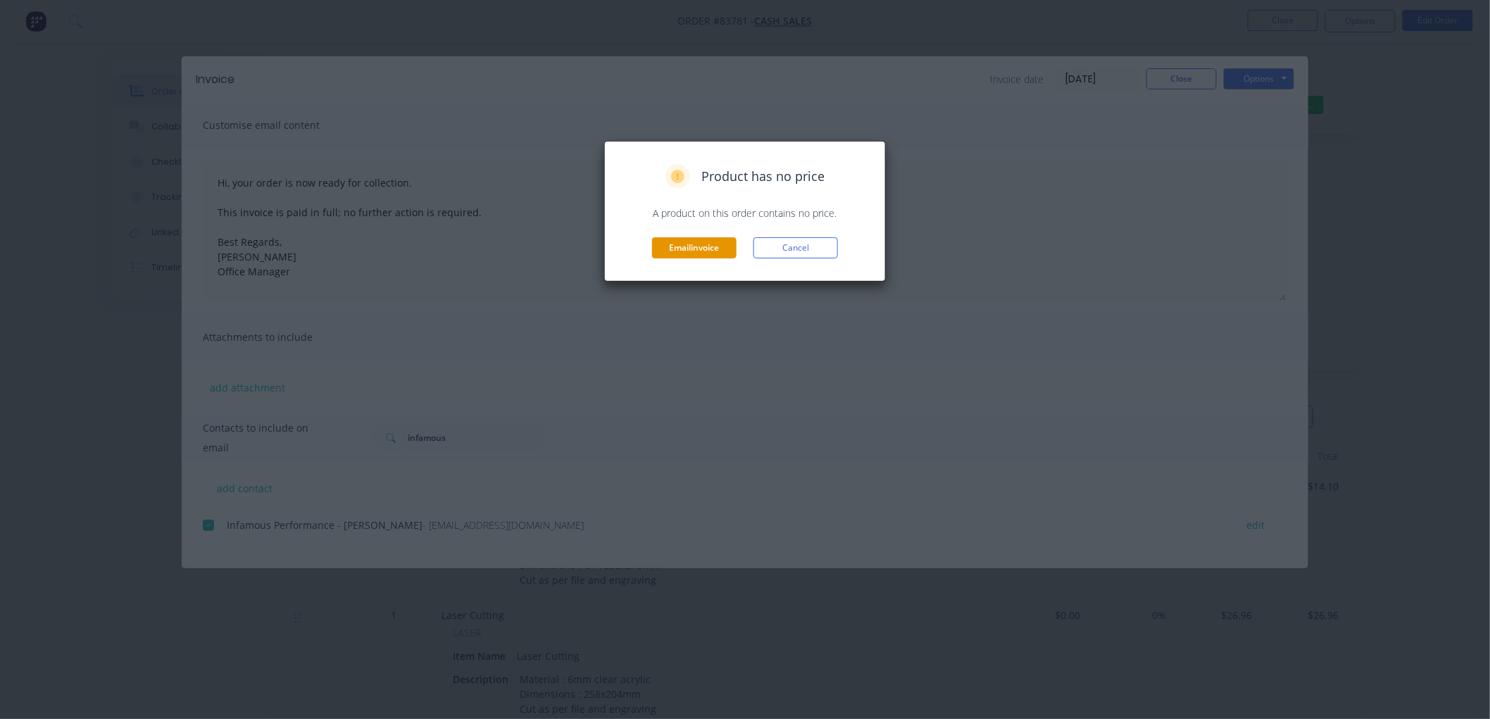
click at [689, 248] on button "Email invoice" at bounding box center [694, 247] width 84 height 21
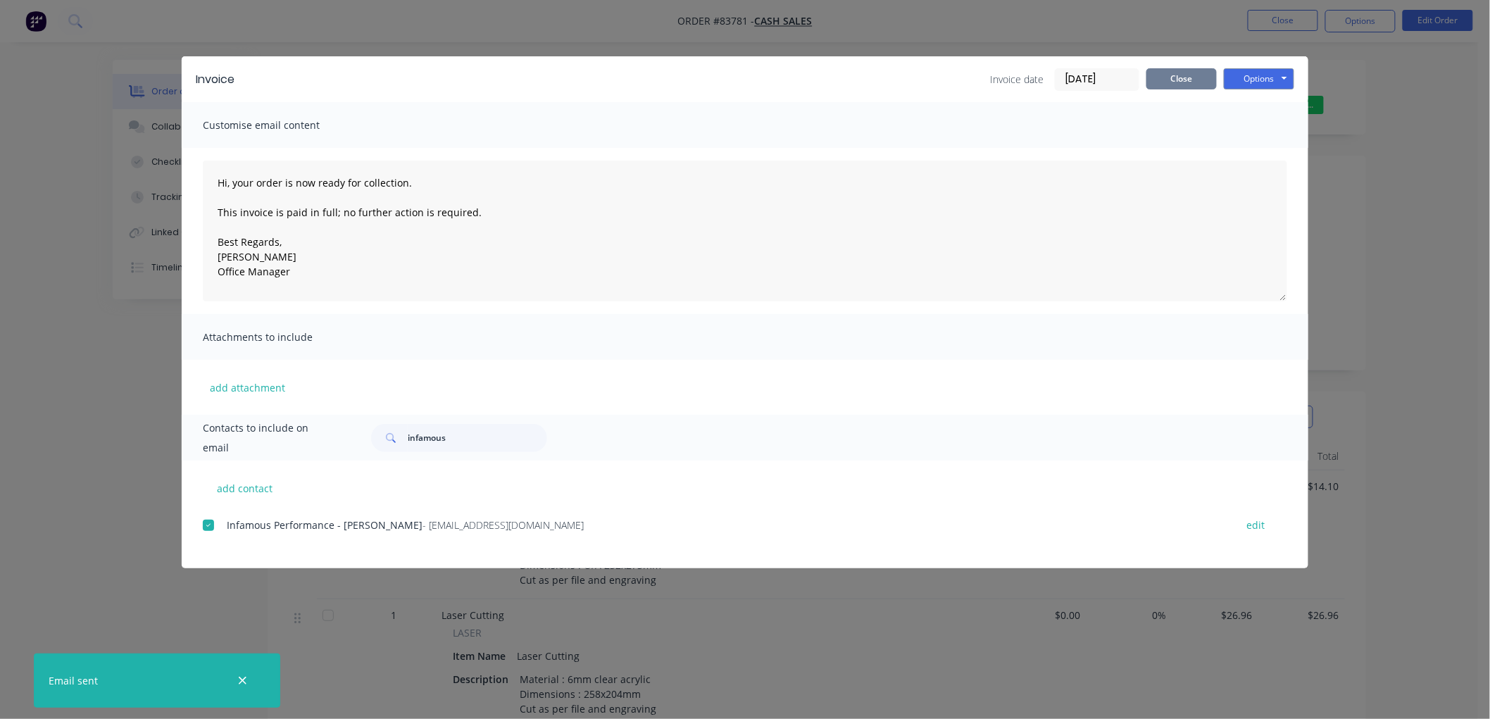
click at [1192, 74] on button "Close" at bounding box center [1181, 78] width 70 height 21
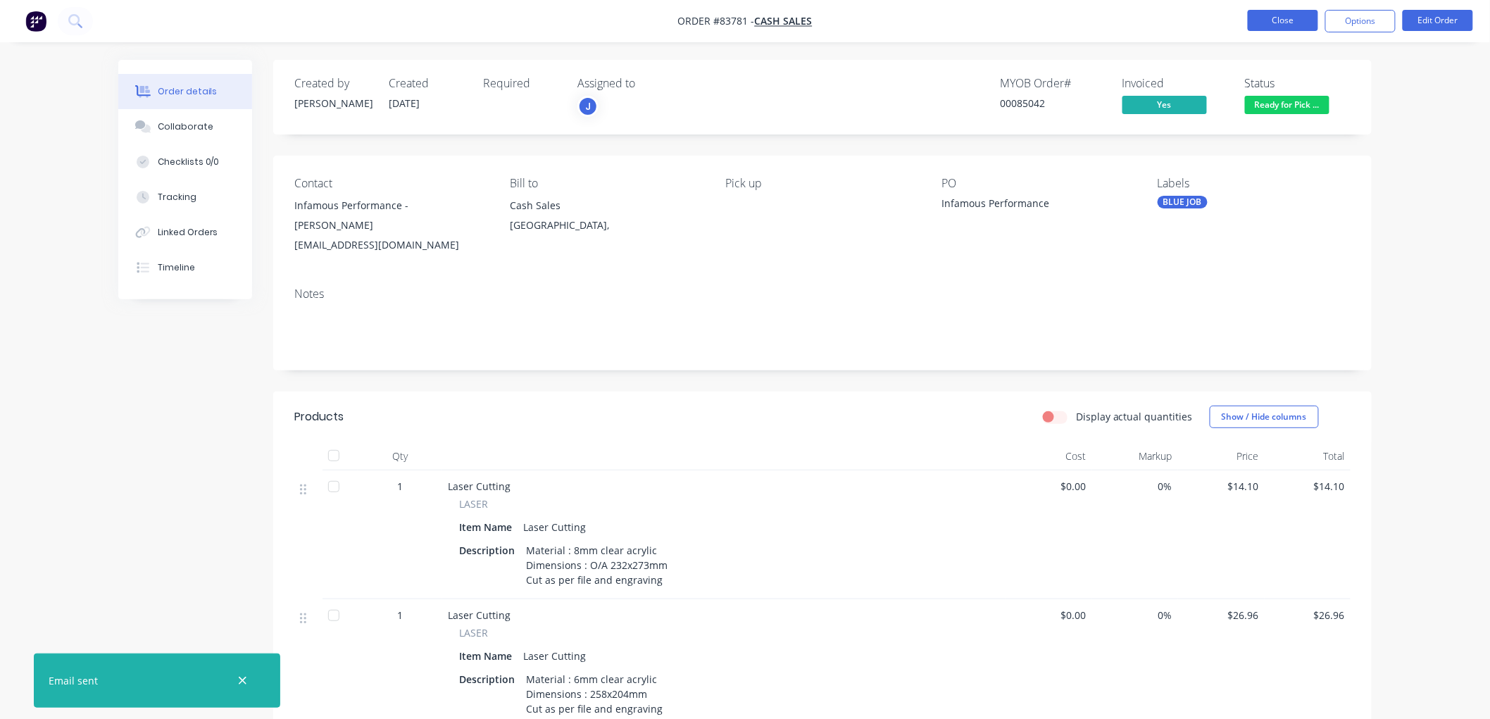
click at [1286, 23] on button "Close" at bounding box center [1283, 20] width 70 height 21
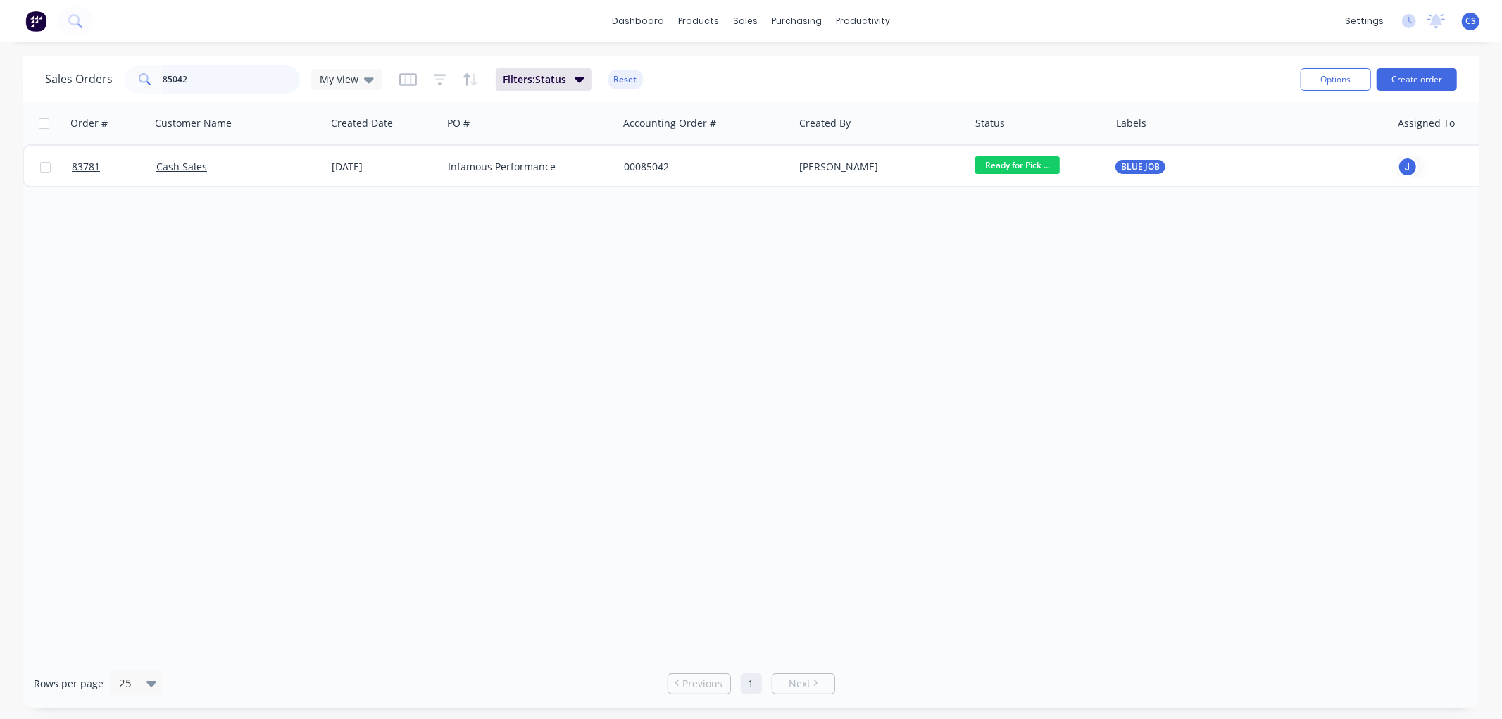
click at [238, 82] on input "85042" at bounding box center [231, 79] width 137 height 28
click at [238, 81] on input "85042" at bounding box center [231, 79] width 137 height 28
type input "85191"
click at [503, 165] on div "[PERSON_NAME] - Stageworks" at bounding box center [526, 167] width 156 height 14
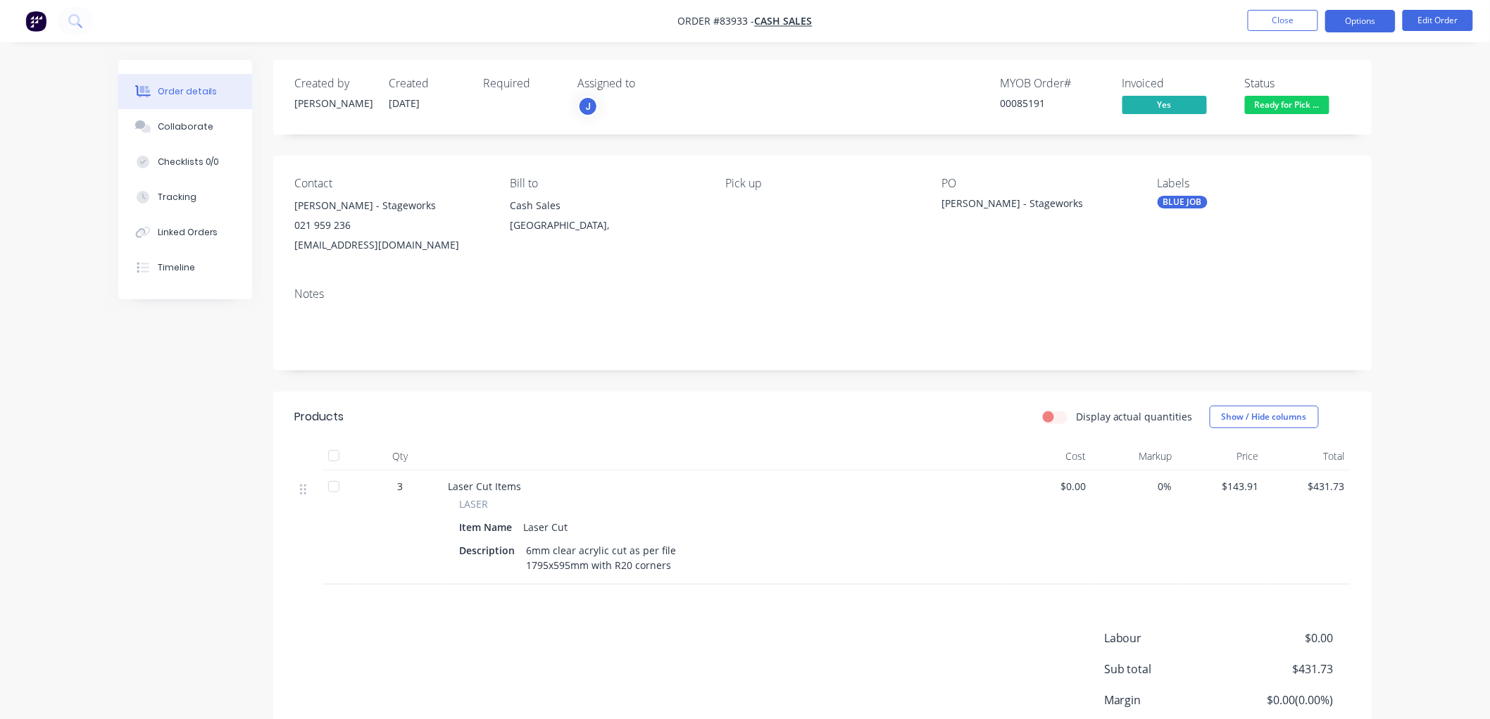
click at [1353, 21] on button "Options" at bounding box center [1360, 21] width 70 height 23
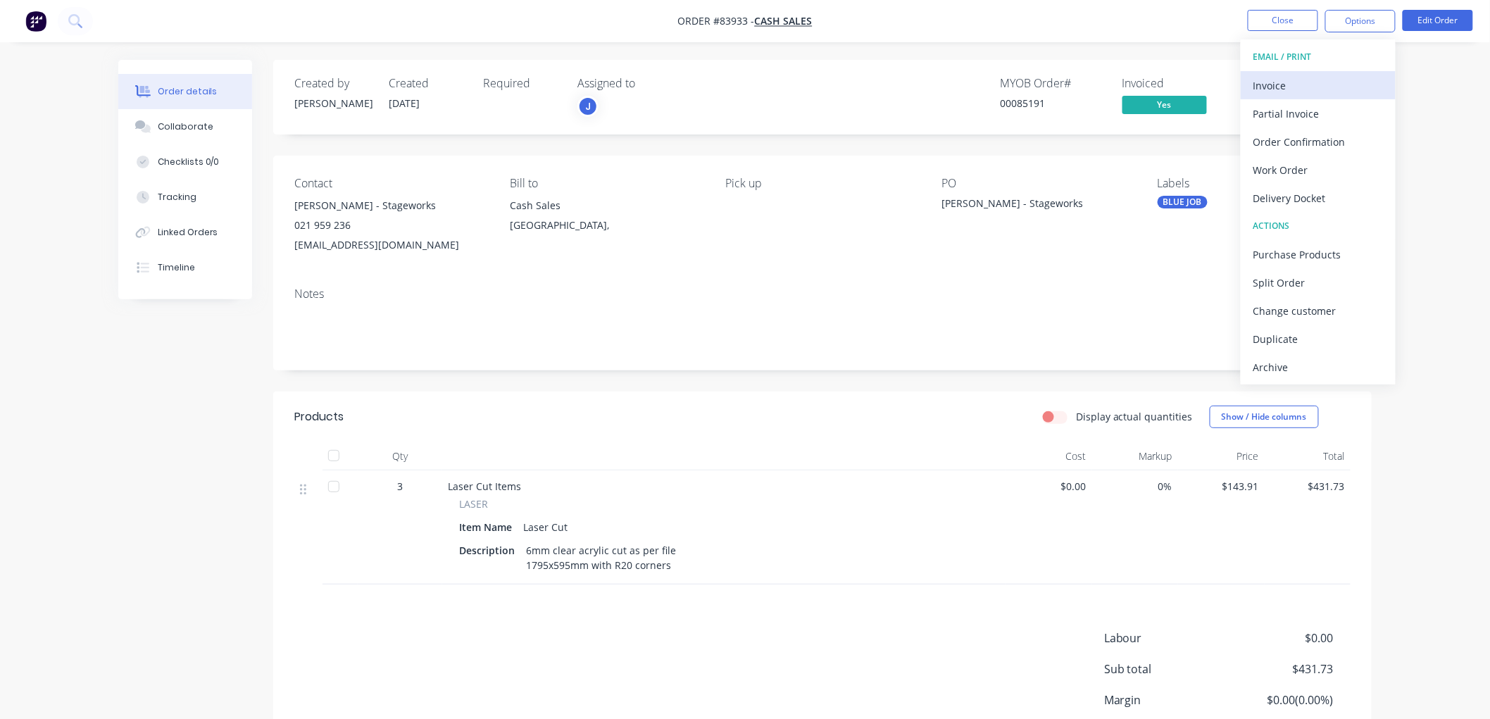
click at [1324, 80] on div "Invoice" at bounding box center [1318, 85] width 130 height 20
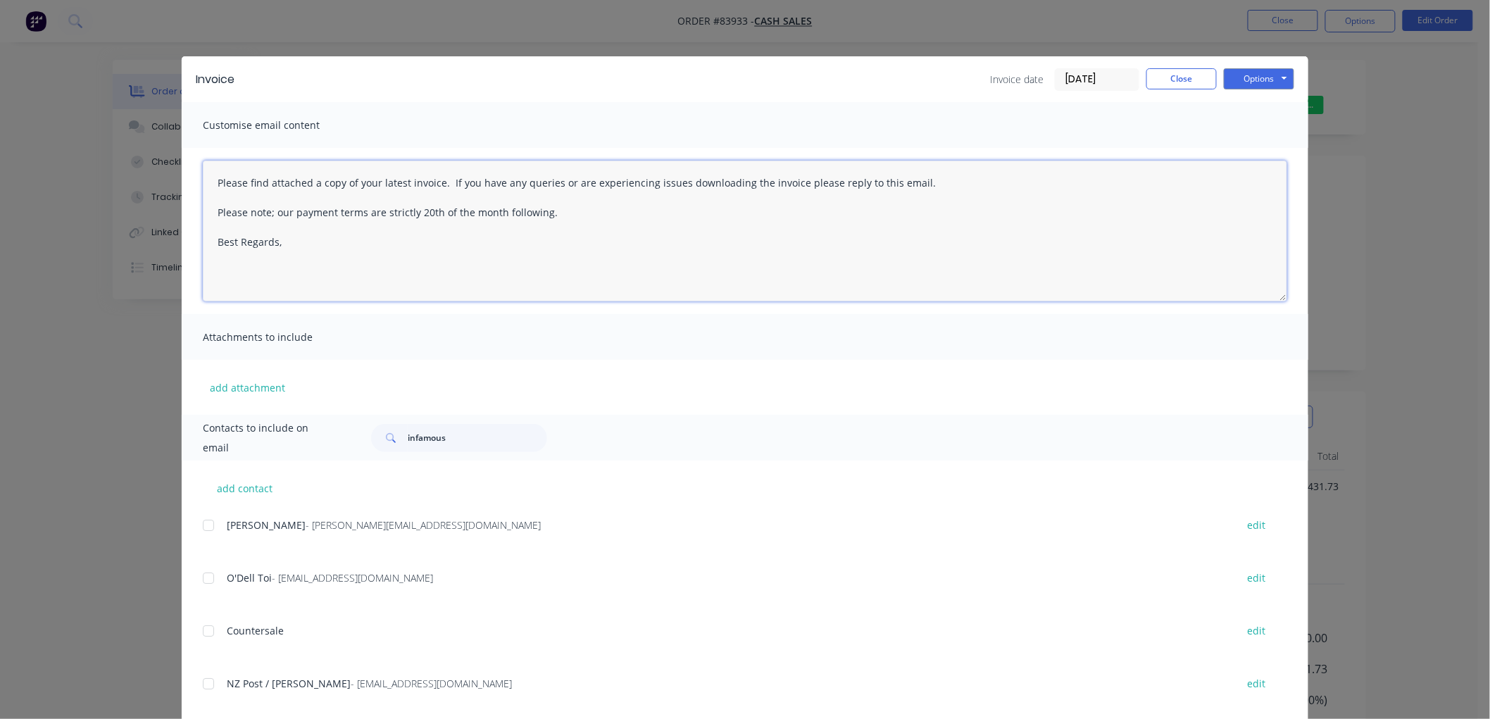
drag, startPoint x: 532, startPoint y: 213, endPoint x: 188, endPoint y: 177, distance: 346.3
click at [188, 177] on div "Please find attached a copy of your latest invoice. If you have any queries or …" at bounding box center [745, 231] width 1127 height 166
paste textarea "Hi, your order is now ready for collection. You can pay via direct debit or sup…"
click at [287, 213] on textarea "Hi, your order is now ready for collection. You can pay via direct debit or sup…" at bounding box center [745, 231] width 1084 height 141
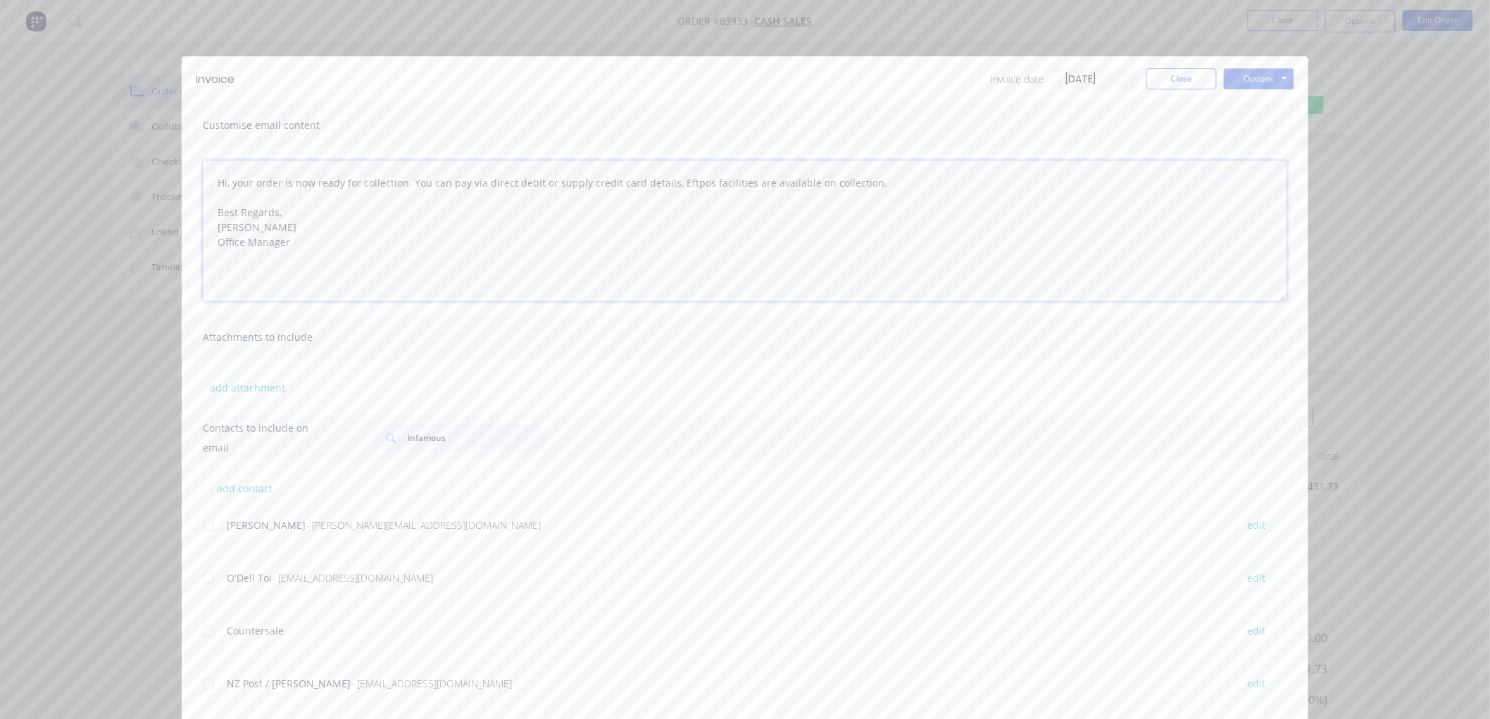
type textarea "Hi, your order is now ready for collection. You can pay via direct debit or sup…"
click at [424, 428] on input "infamous" at bounding box center [477, 438] width 139 height 28
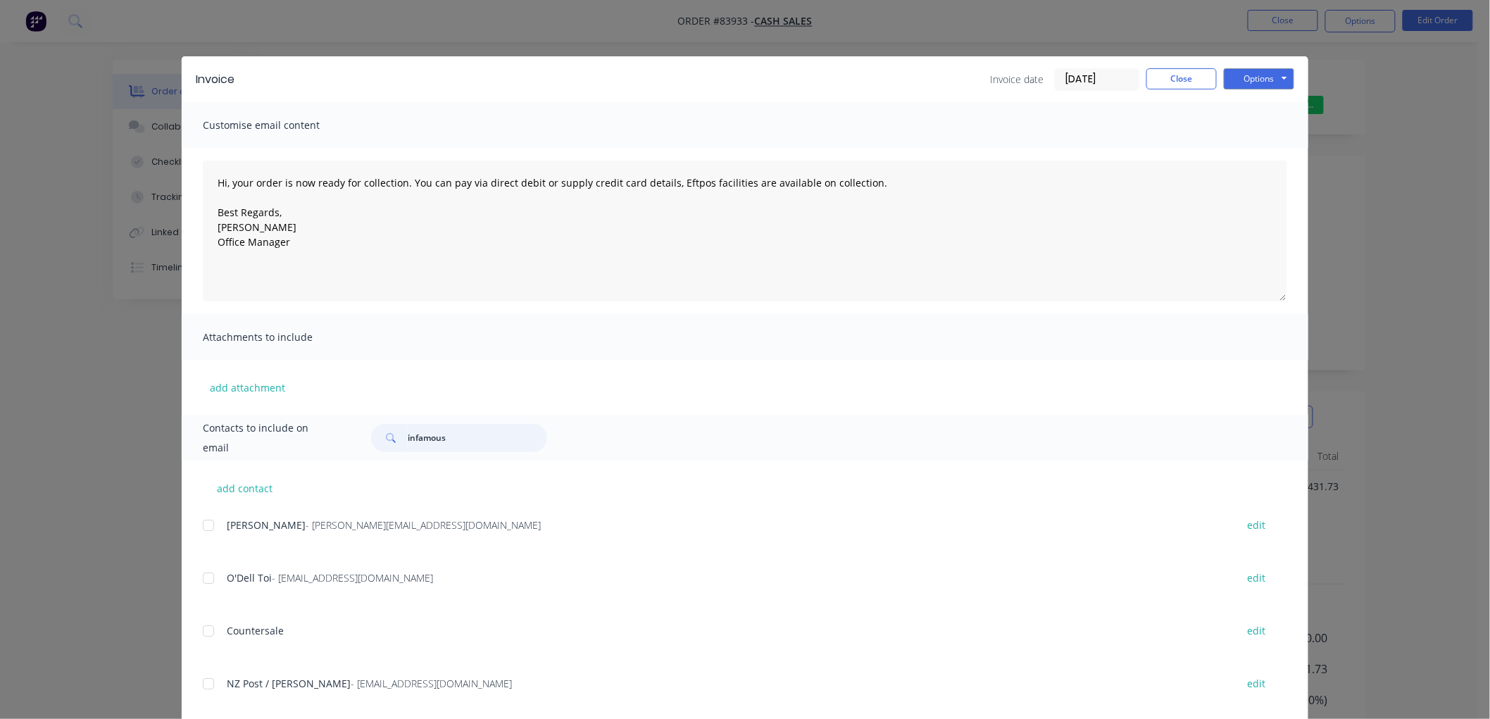
click at [419, 435] on input "infamous" at bounding box center [477, 438] width 139 height 28
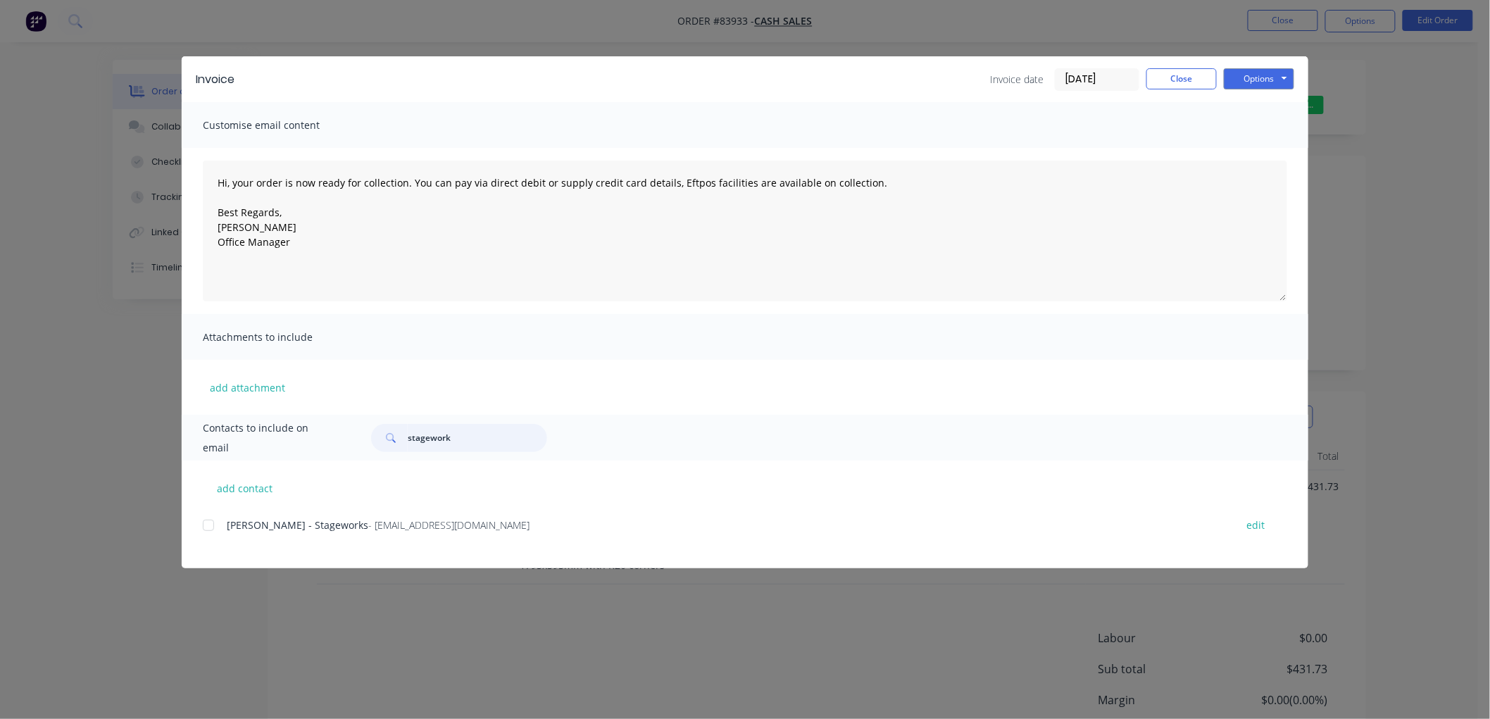
click at [211, 525] on div at bounding box center [208, 525] width 28 height 28
type input "stagework"
click at [1267, 80] on button "Options" at bounding box center [1259, 78] width 70 height 21
click at [1240, 141] on button "Email" at bounding box center [1269, 150] width 90 height 23
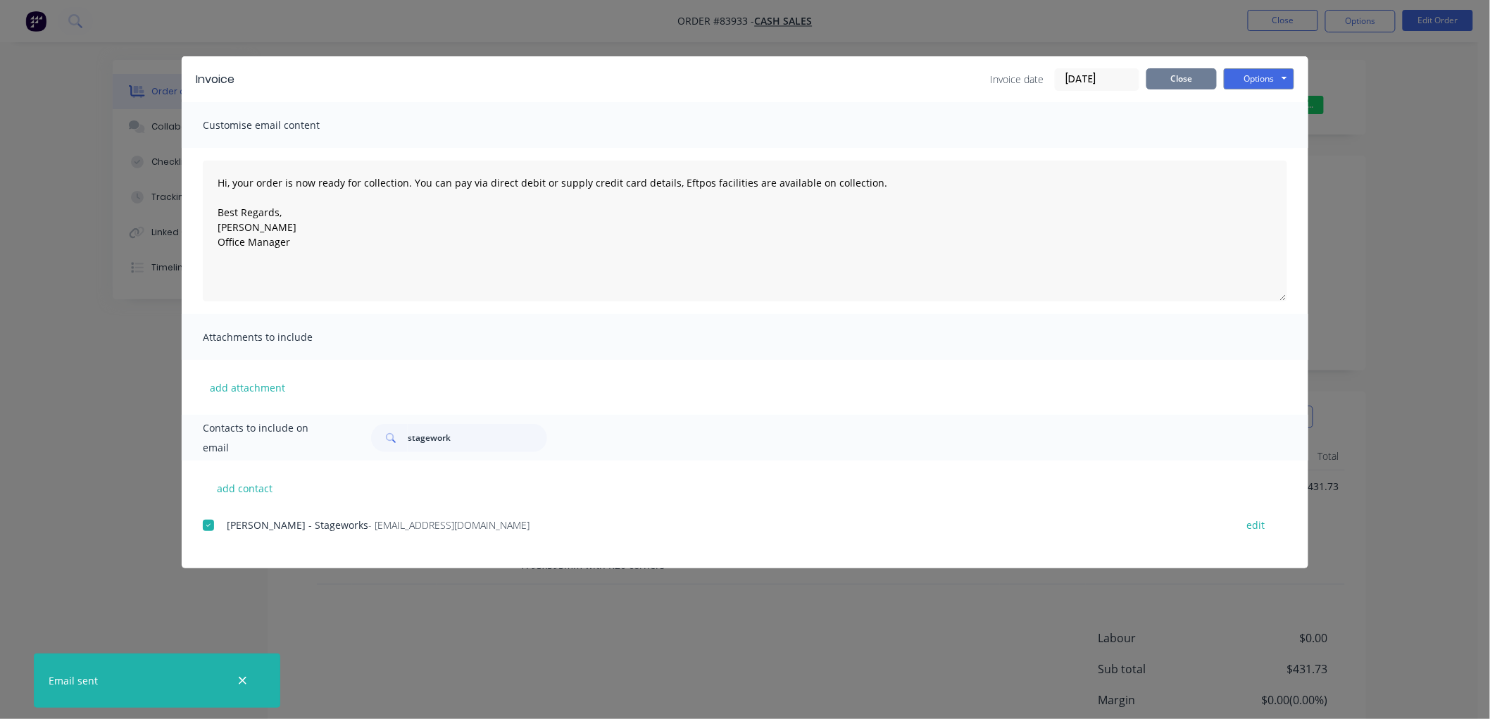
click at [1180, 80] on button "Close" at bounding box center [1181, 78] width 70 height 21
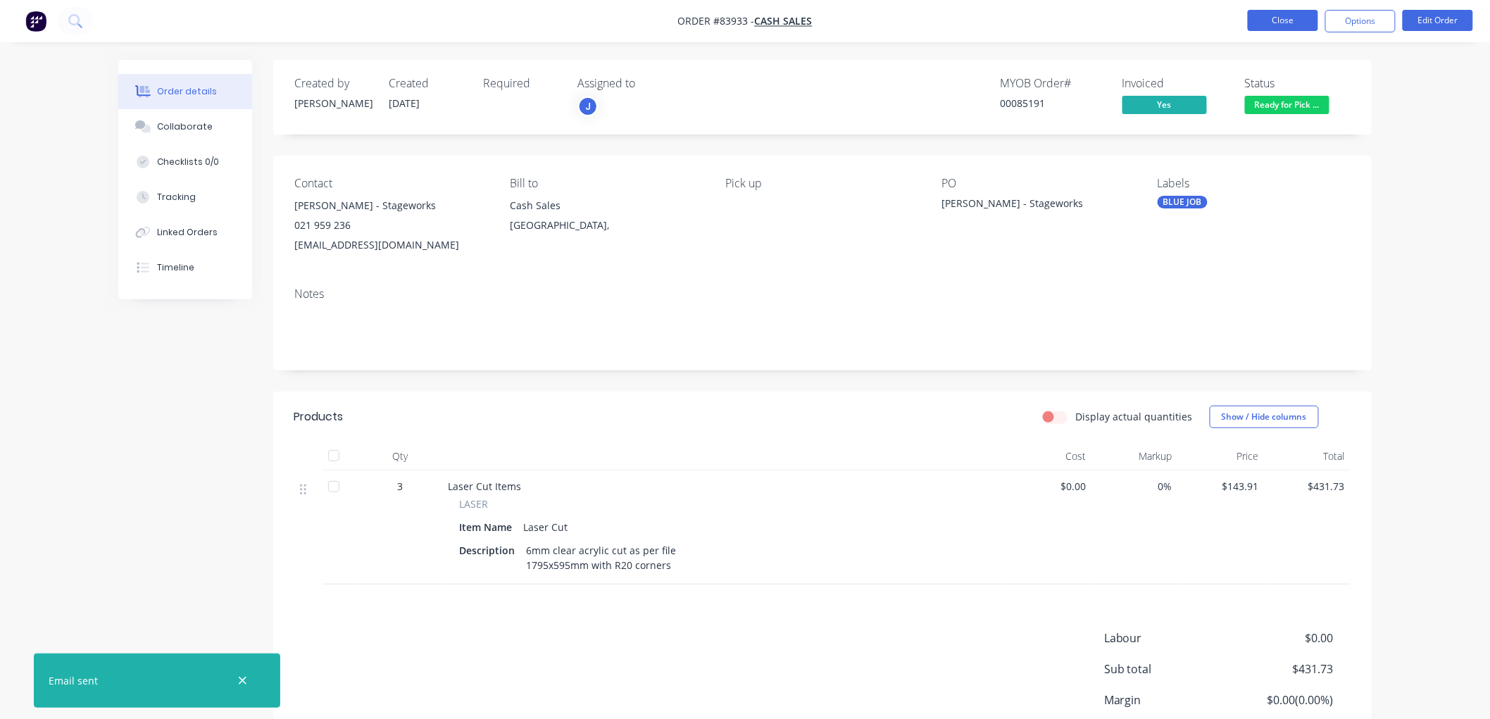
click at [1273, 25] on button "Close" at bounding box center [1283, 20] width 70 height 21
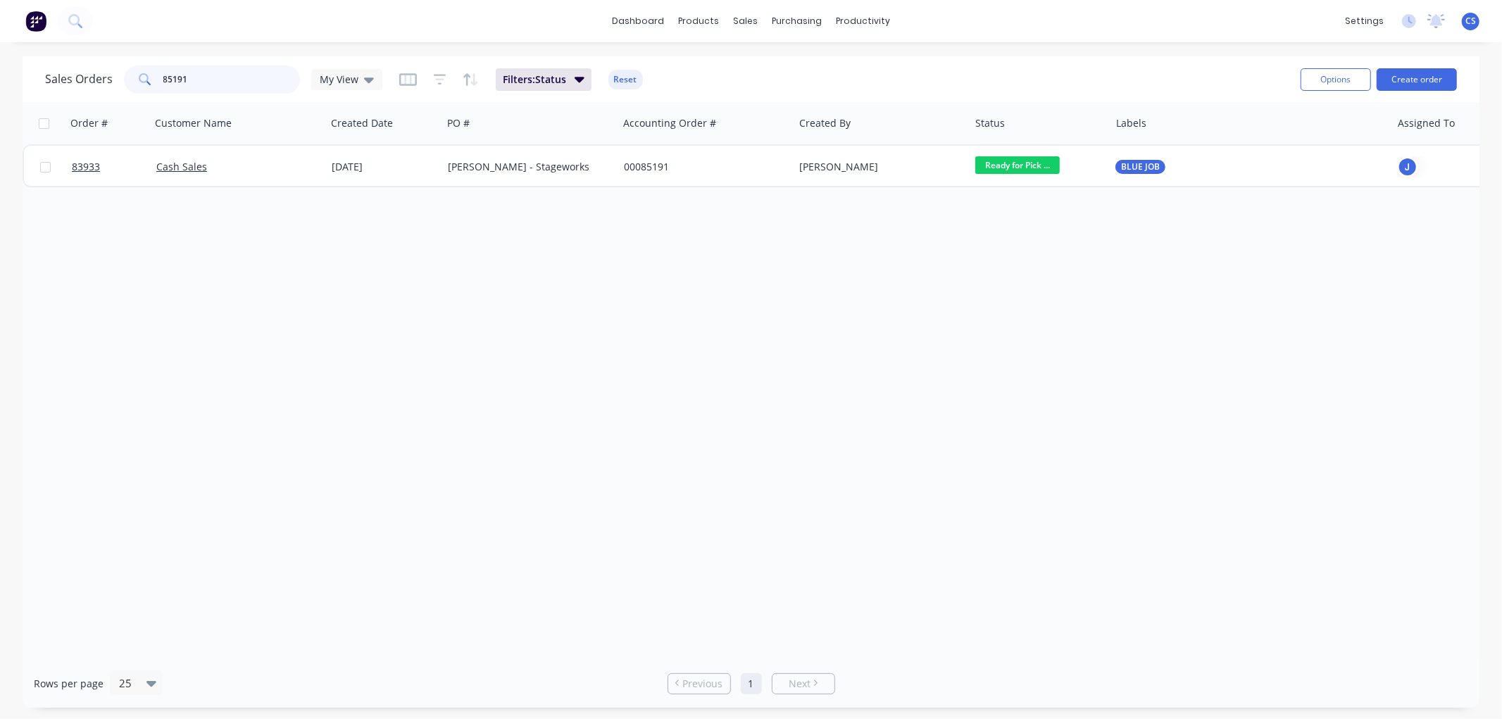
click at [201, 81] on input "85191" at bounding box center [231, 79] width 137 height 28
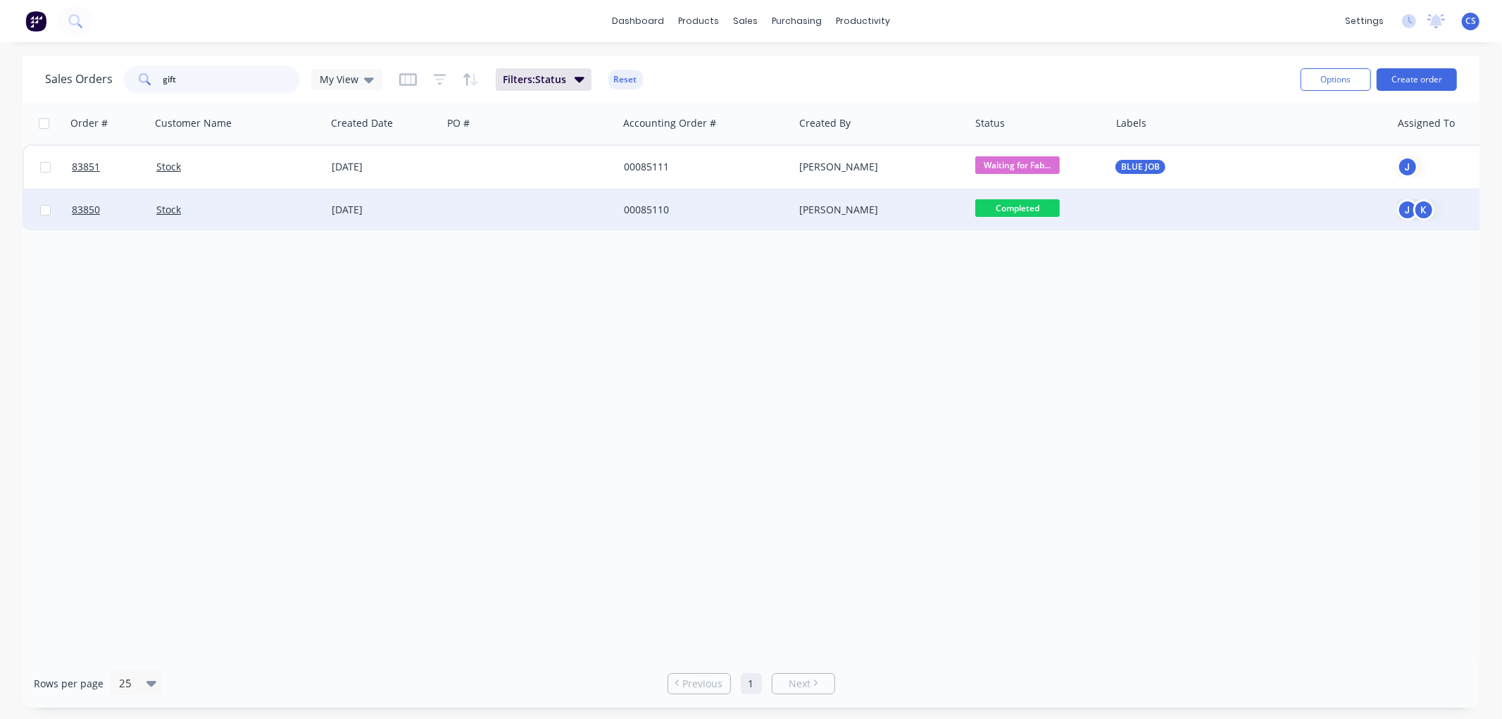
type input "gift"
click at [418, 203] on div "[DATE]" at bounding box center [384, 210] width 105 height 14
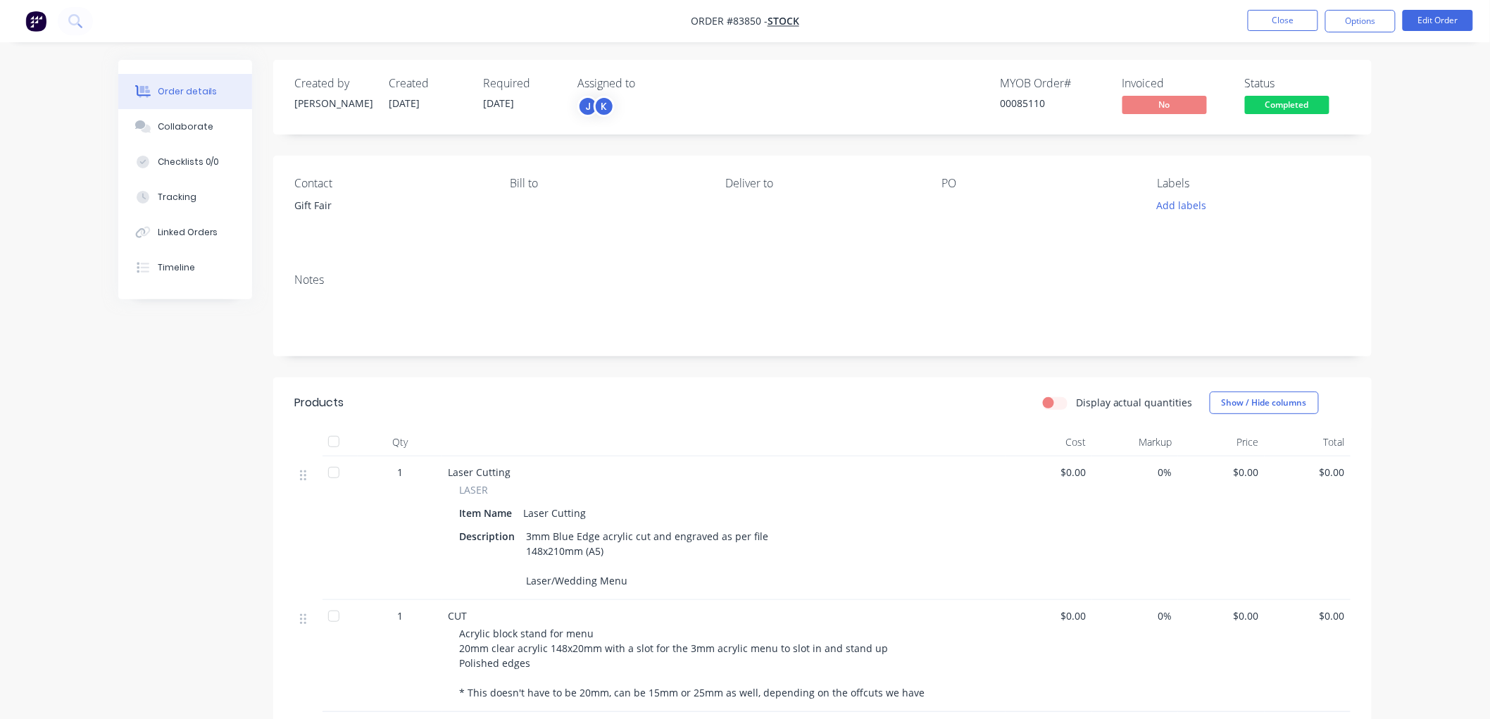
click at [1310, 107] on span "Completed" at bounding box center [1287, 105] width 84 height 18
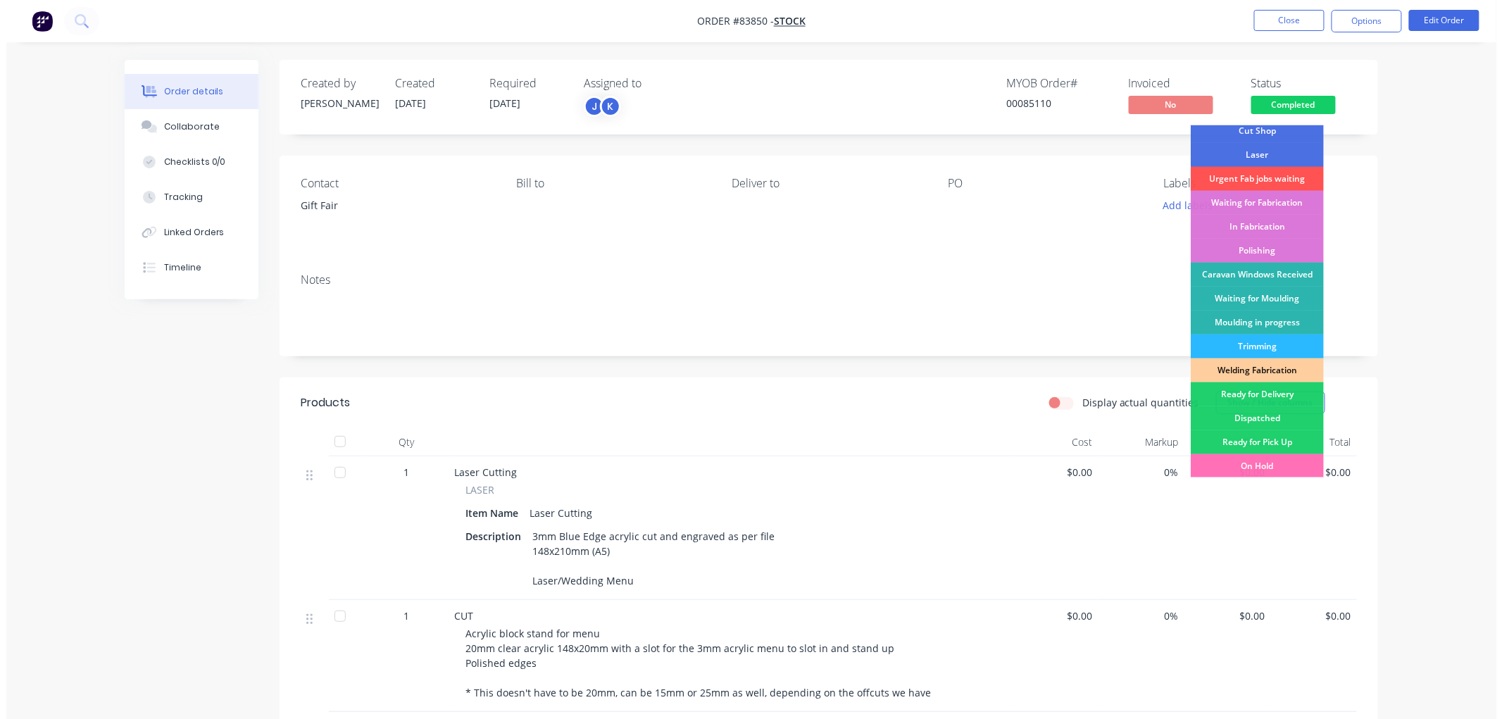
scroll to position [246, 0]
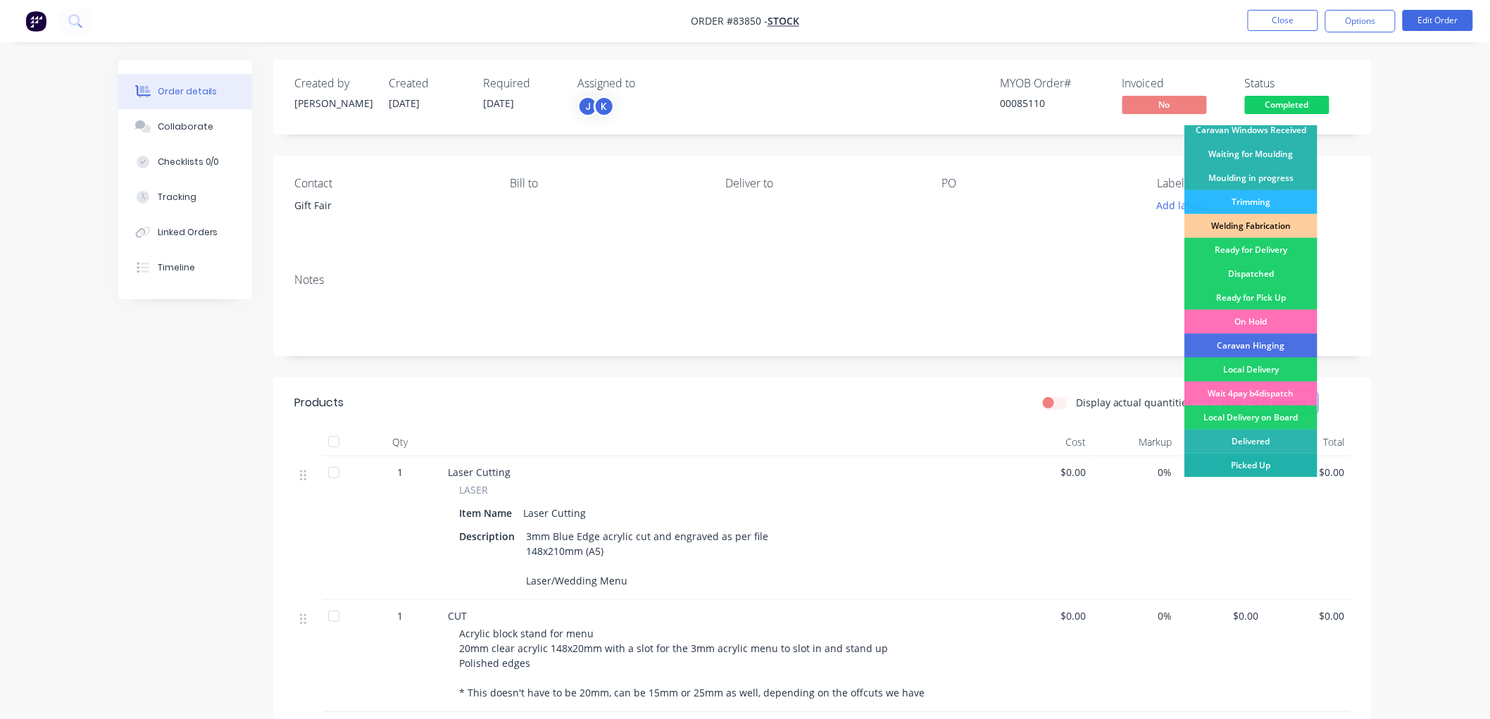
click at [1272, 467] on div "Picked Up" at bounding box center [1250, 465] width 133 height 24
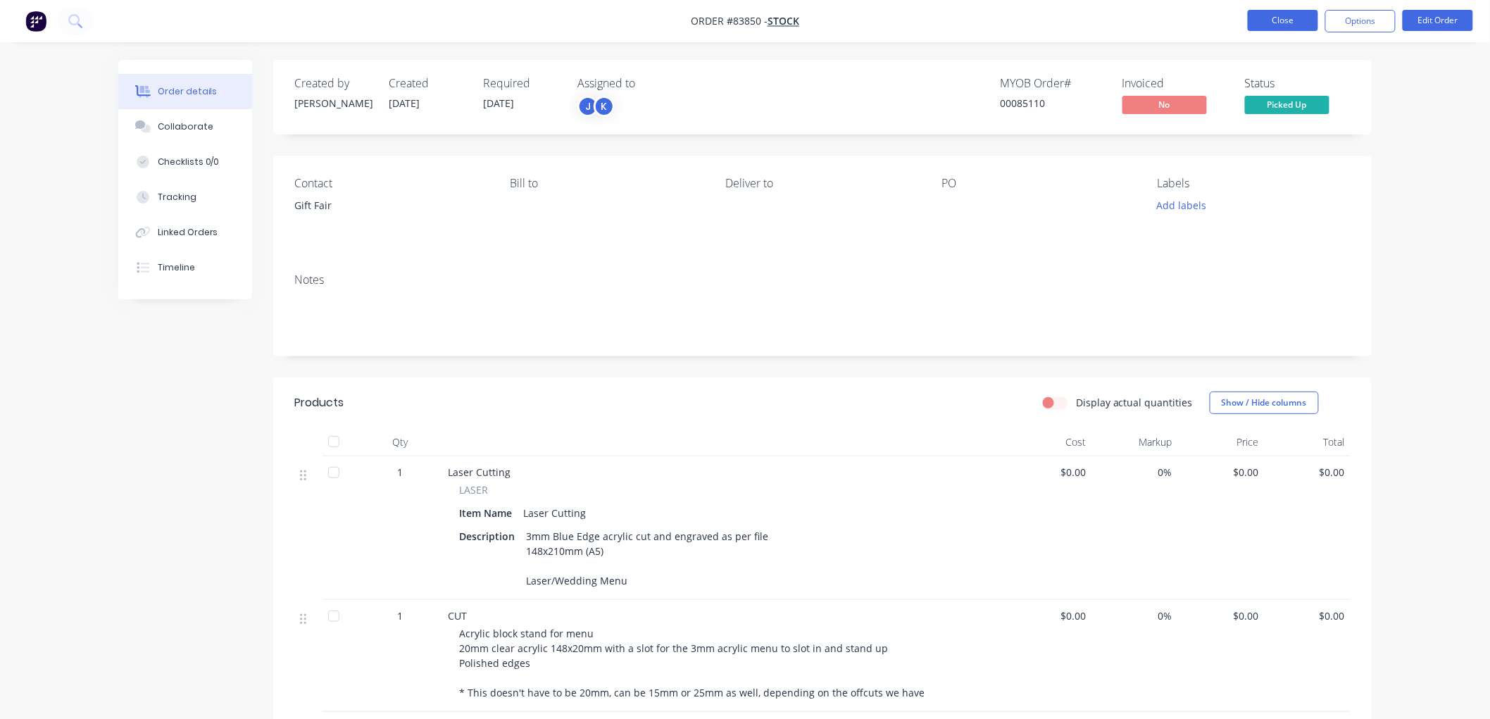
click at [1279, 19] on button "Close" at bounding box center [1283, 20] width 70 height 21
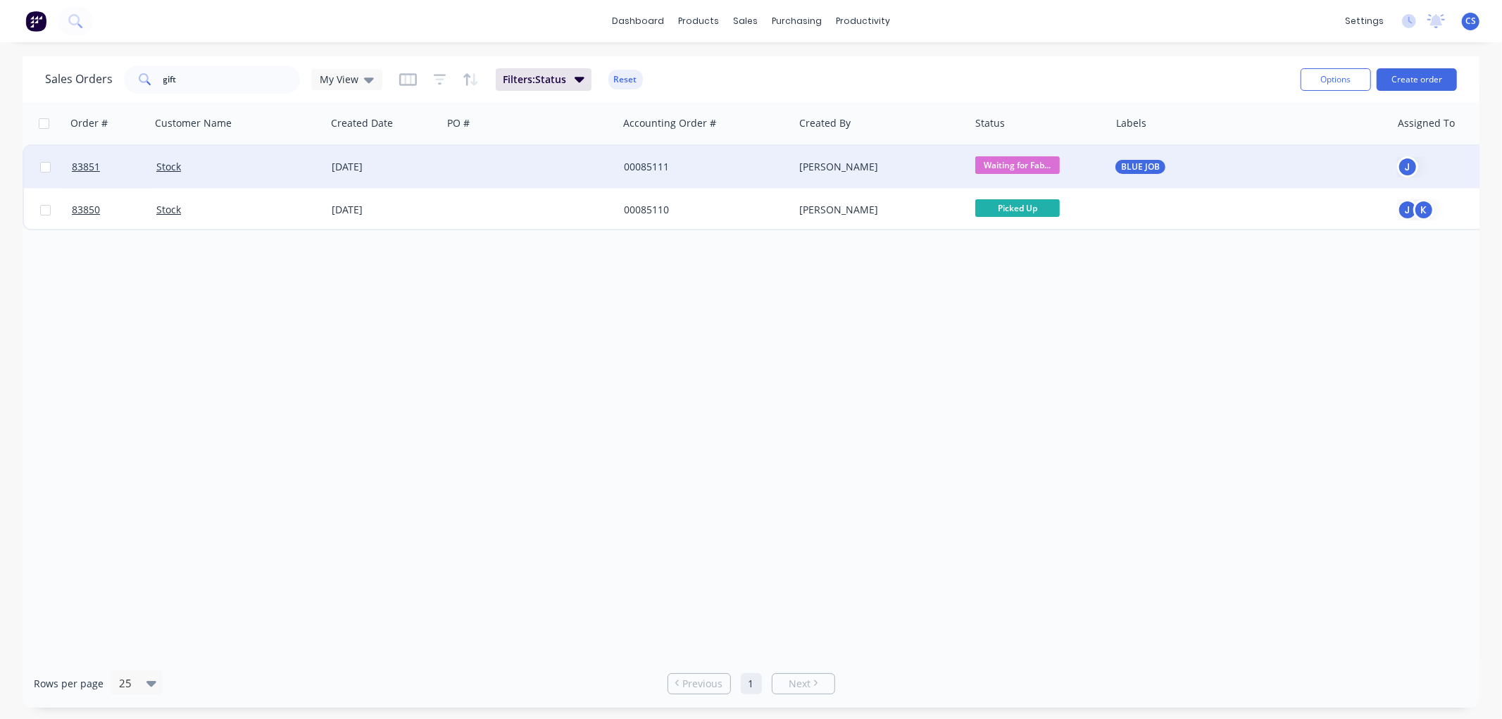
click at [582, 167] on div at bounding box center [530, 167] width 176 height 42
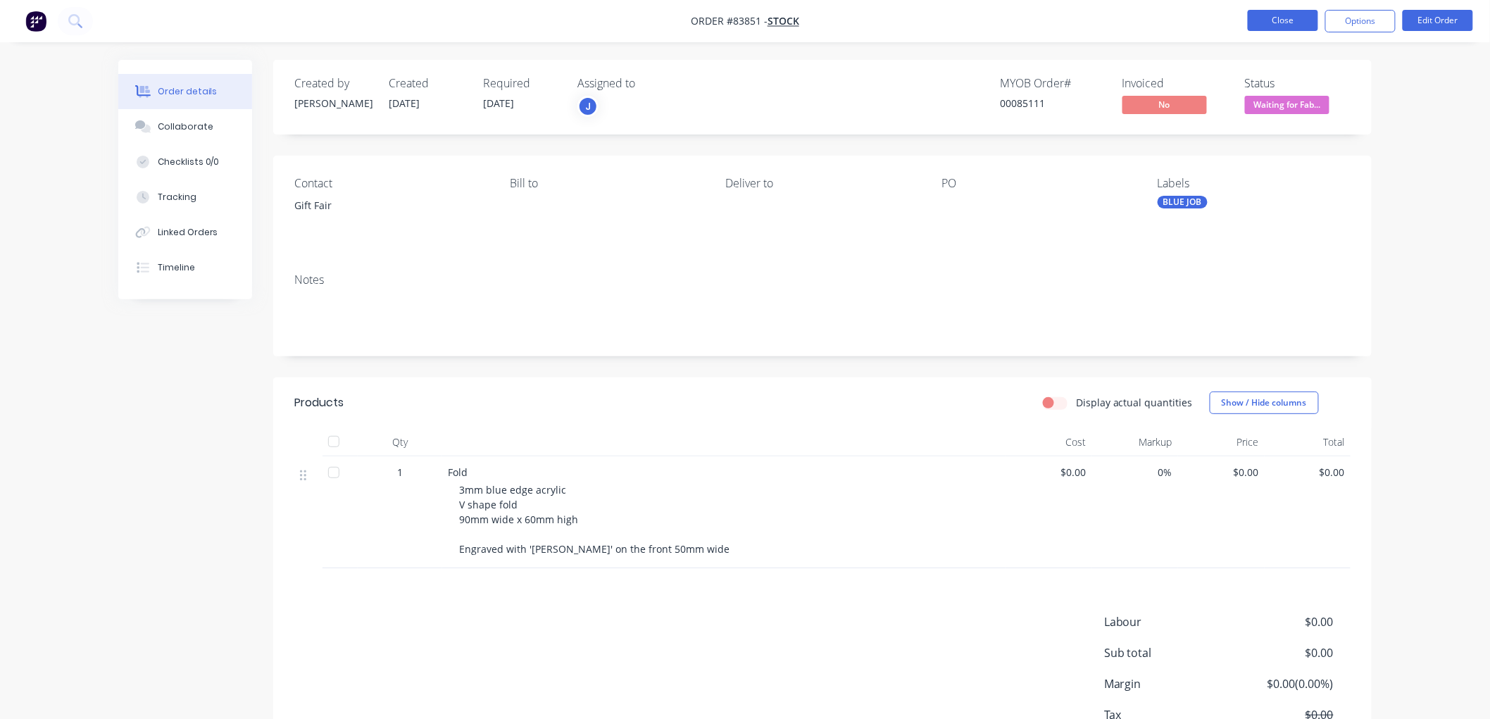
click at [1291, 19] on button "Close" at bounding box center [1283, 20] width 70 height 21
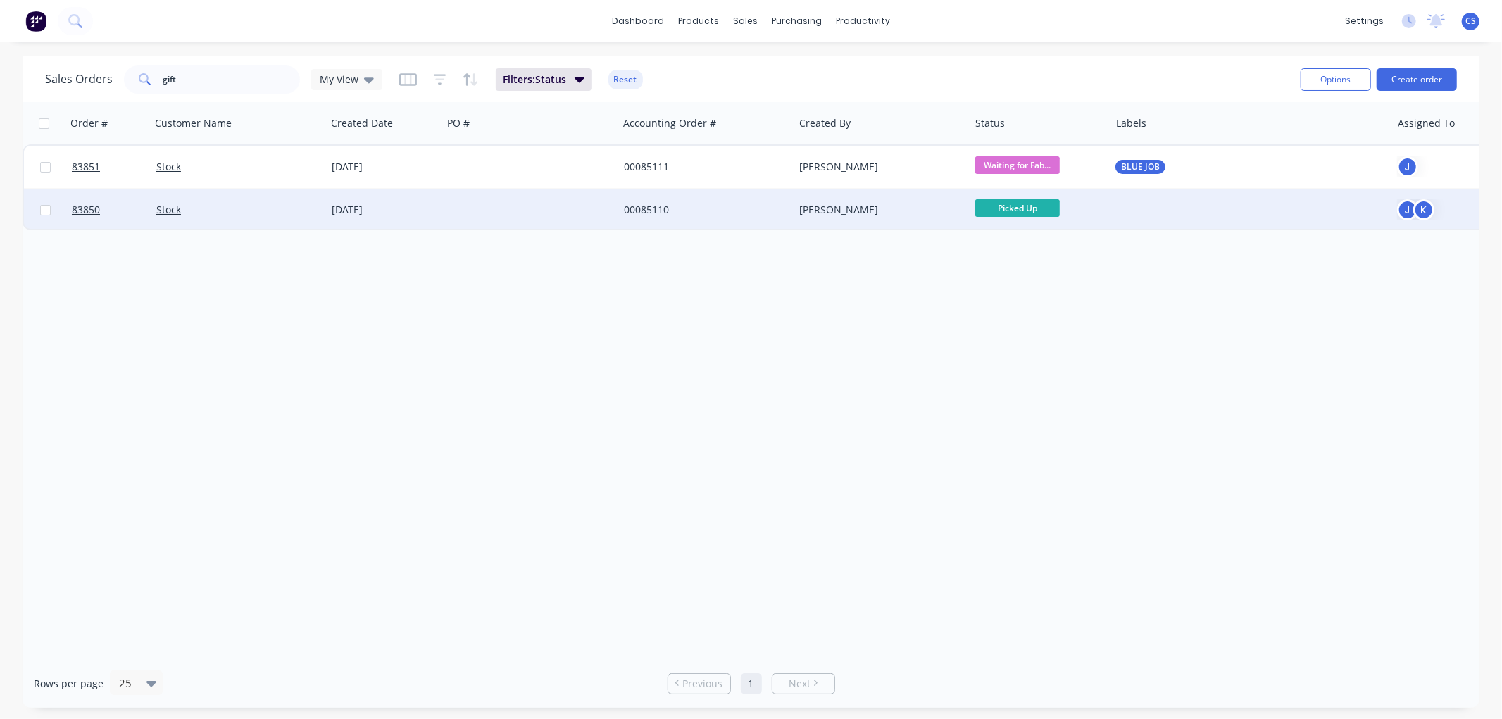
click at [930, 206] on div "[PERSON_NAME]" at bounding box center [877, 210] width 156 height 14
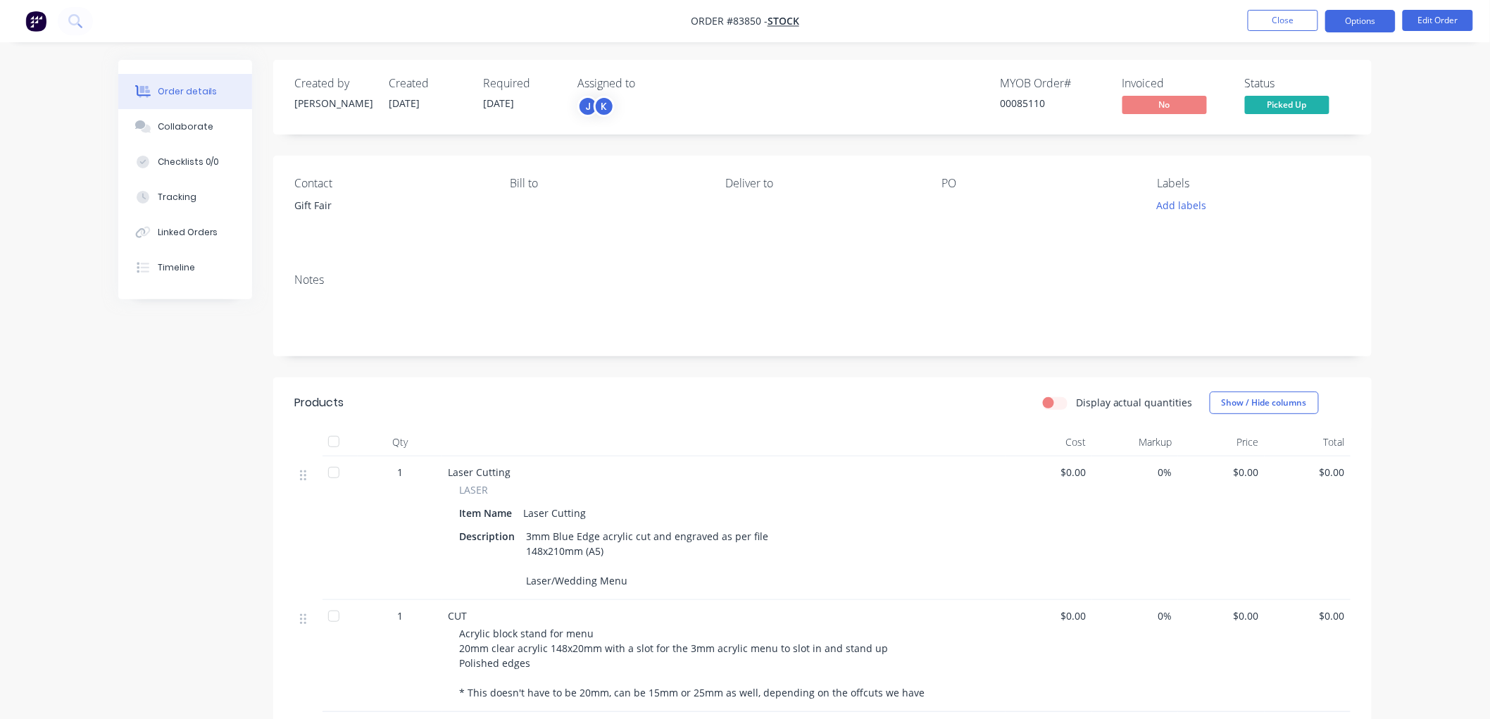
click at [1341, 21] on button "Options" at bounding box center [1360, 21] width 70 height 23
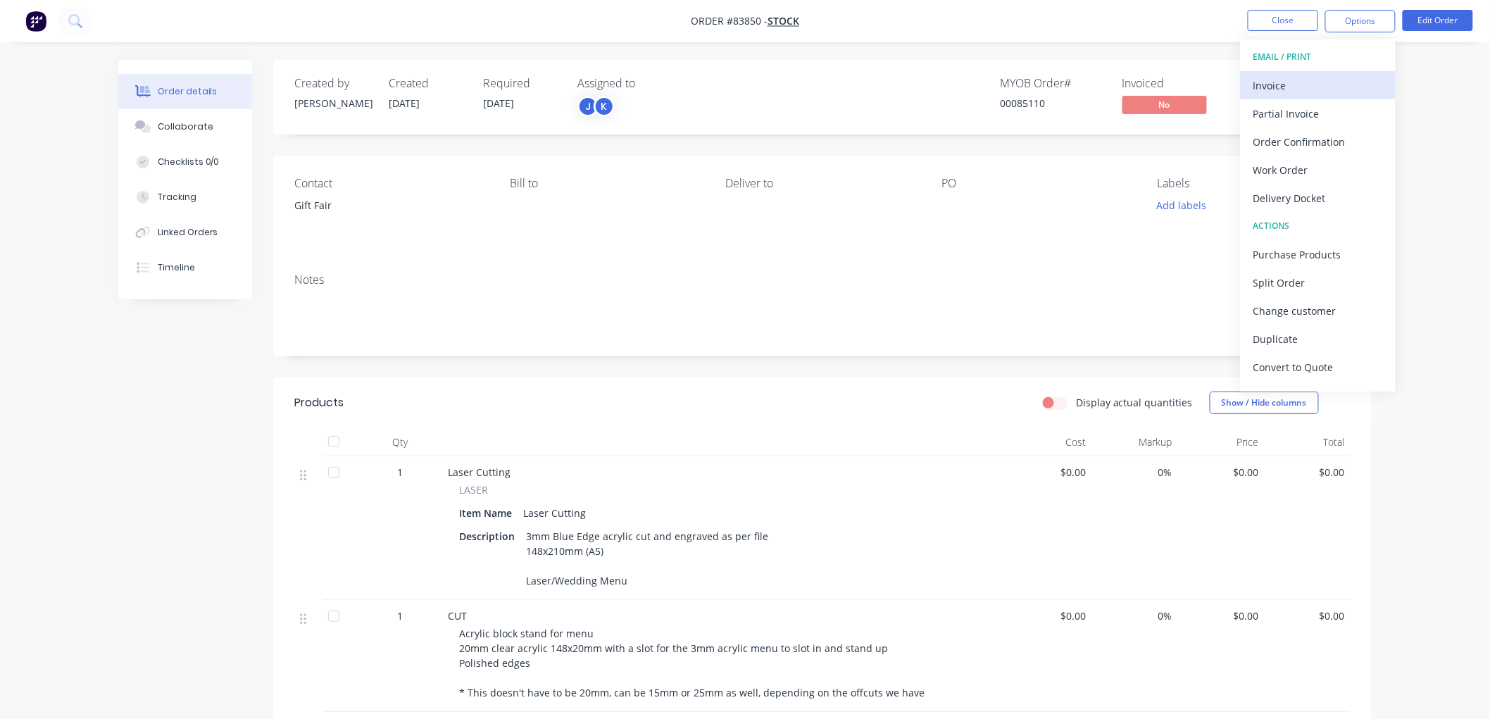
click at [1287, 87] on div "Invoice" at bounding box center [1318, 85] width 130 height 20
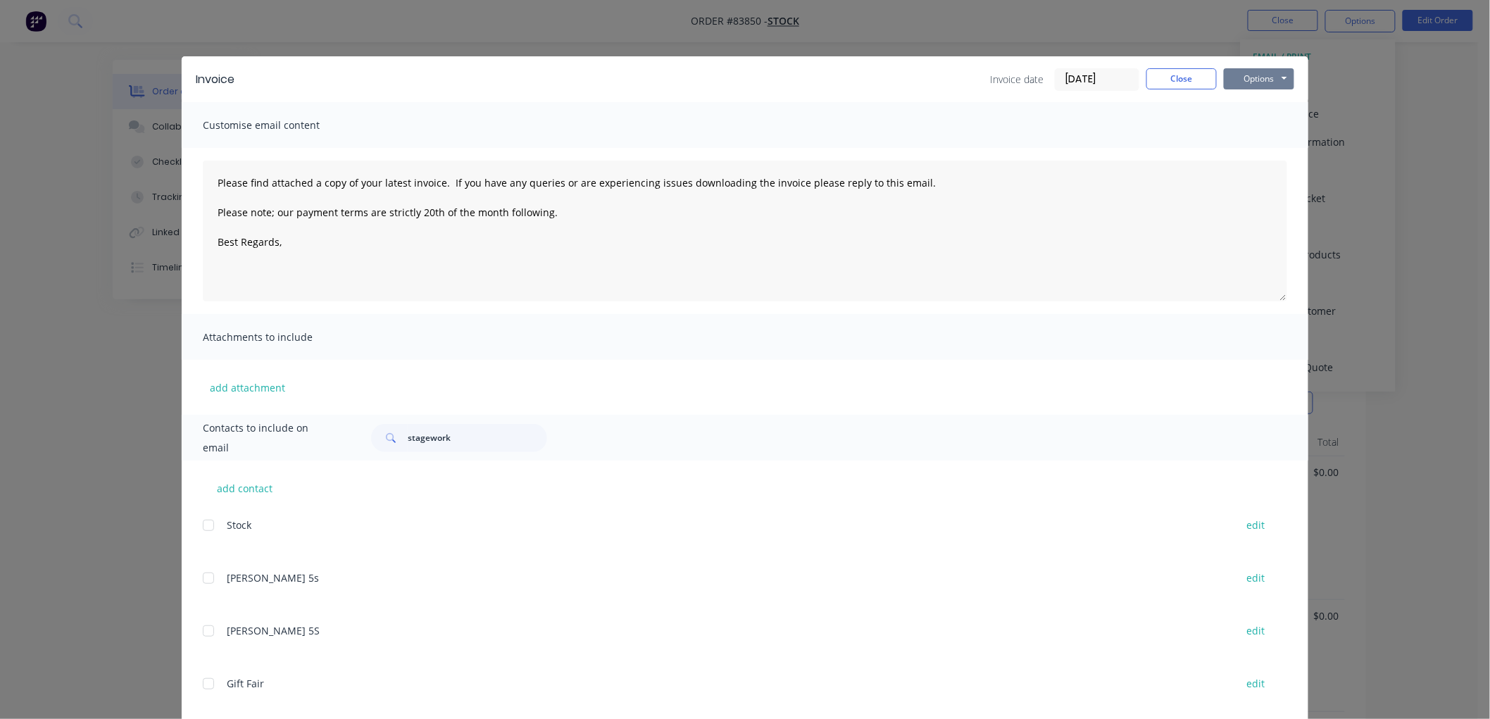
click at [1257, 78] on button "Options" at bounding box center [1259, 78] width 70 height 21
click at [1265, 132] on button "Print" at bounding box center [1269, 126] width 90 height 23
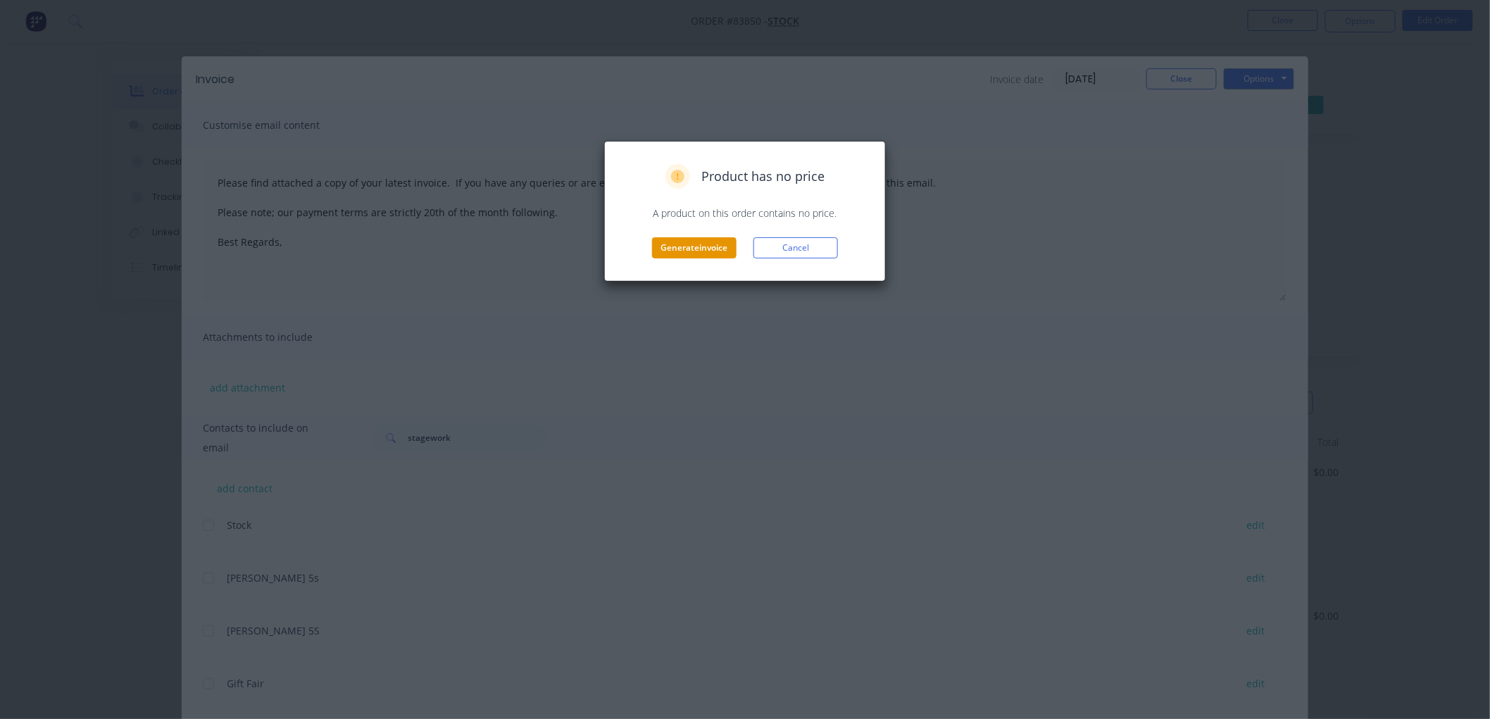
click at [709, 246] on button "Generate invoice" at bounding box center [694, 247] width 84 height 21
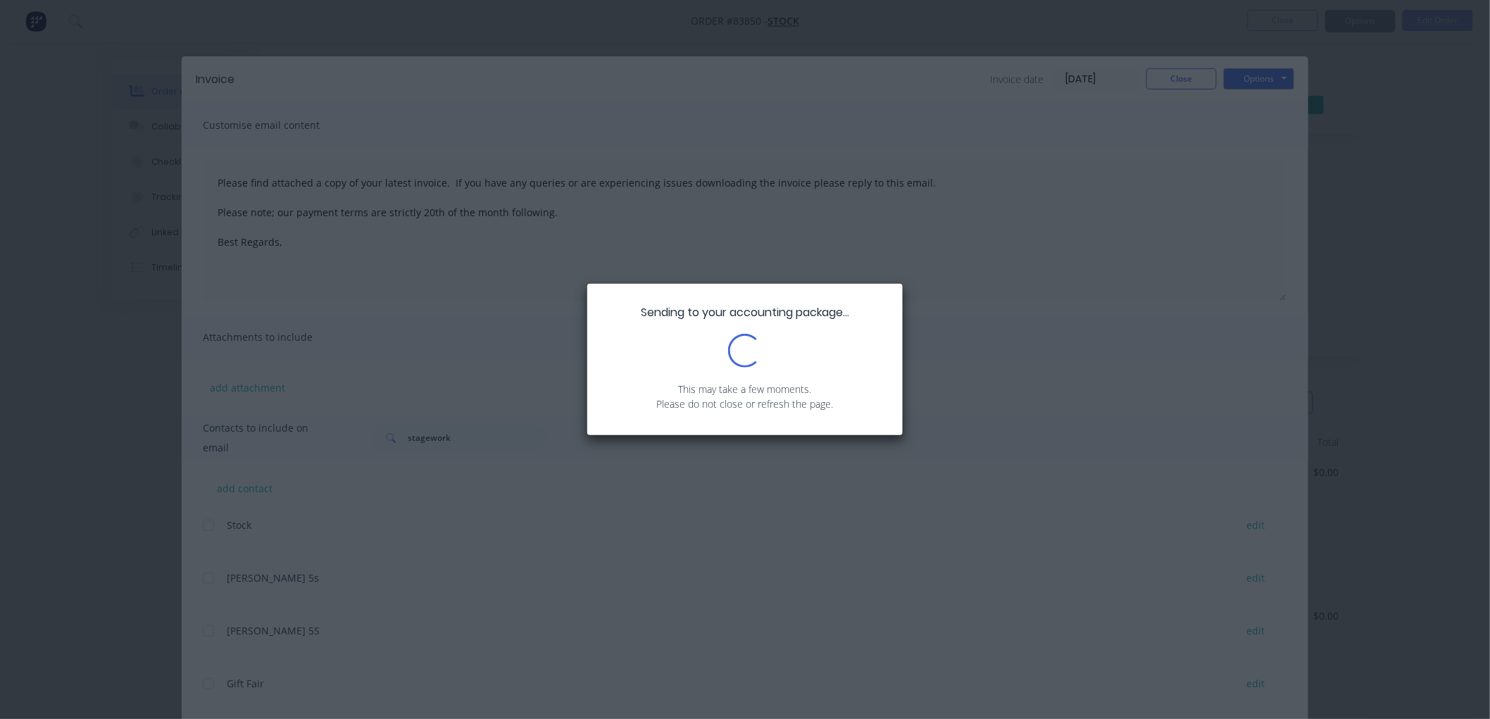
type textarea "Please find attached a copy of your latest invoice. If you have any queries or …"
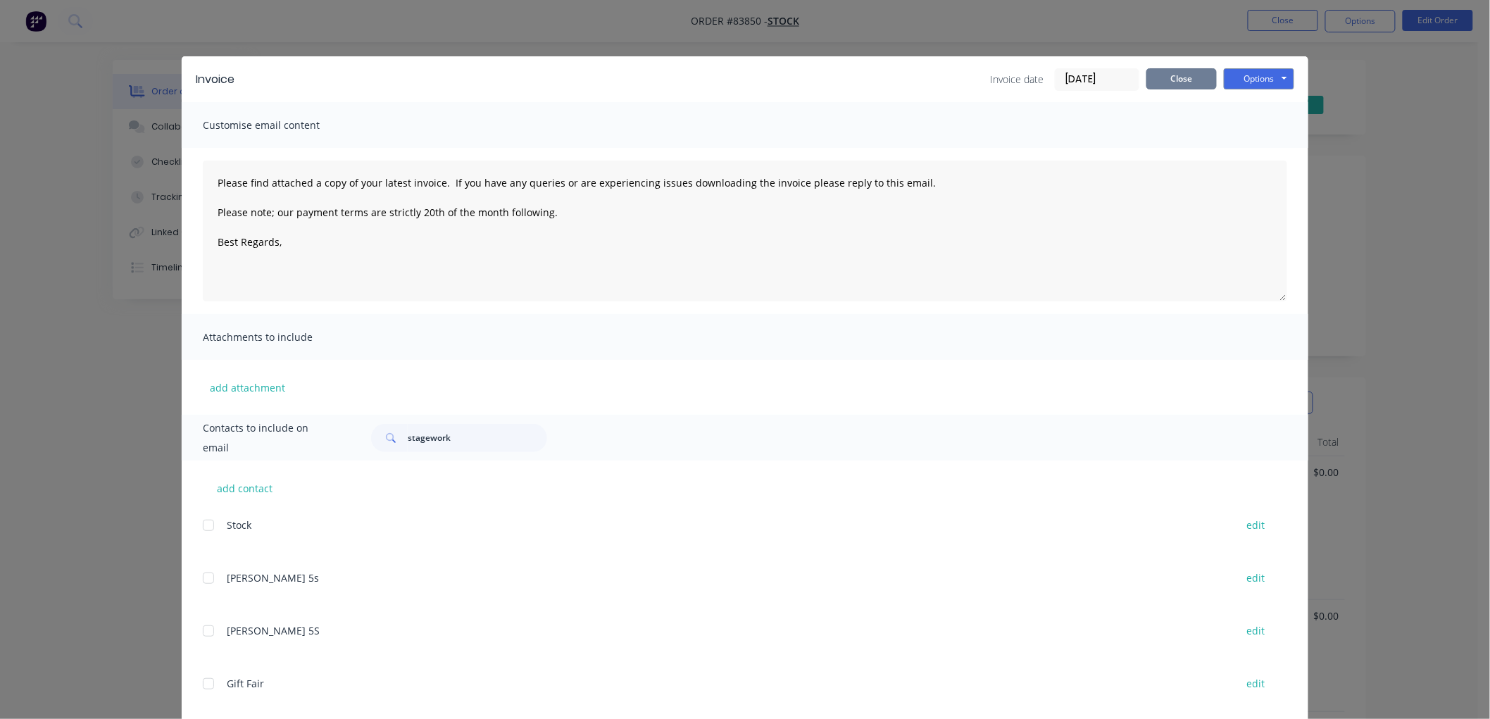
click at [1149, 73] on button "Close" at bounding box center [1181, 78] width 70 height 21
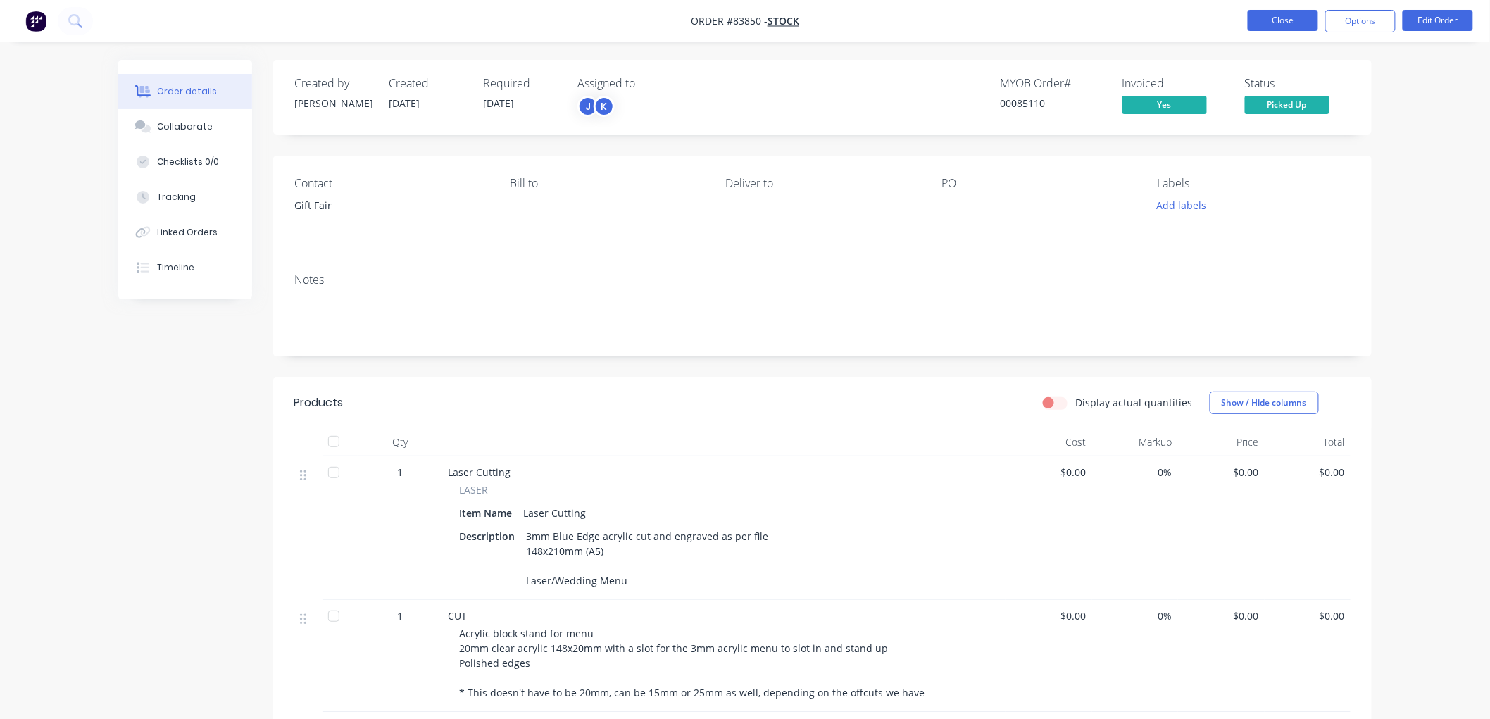
click at [1259, 25] on button "Close" at bounding box center [1283, 20] width 70 height 21
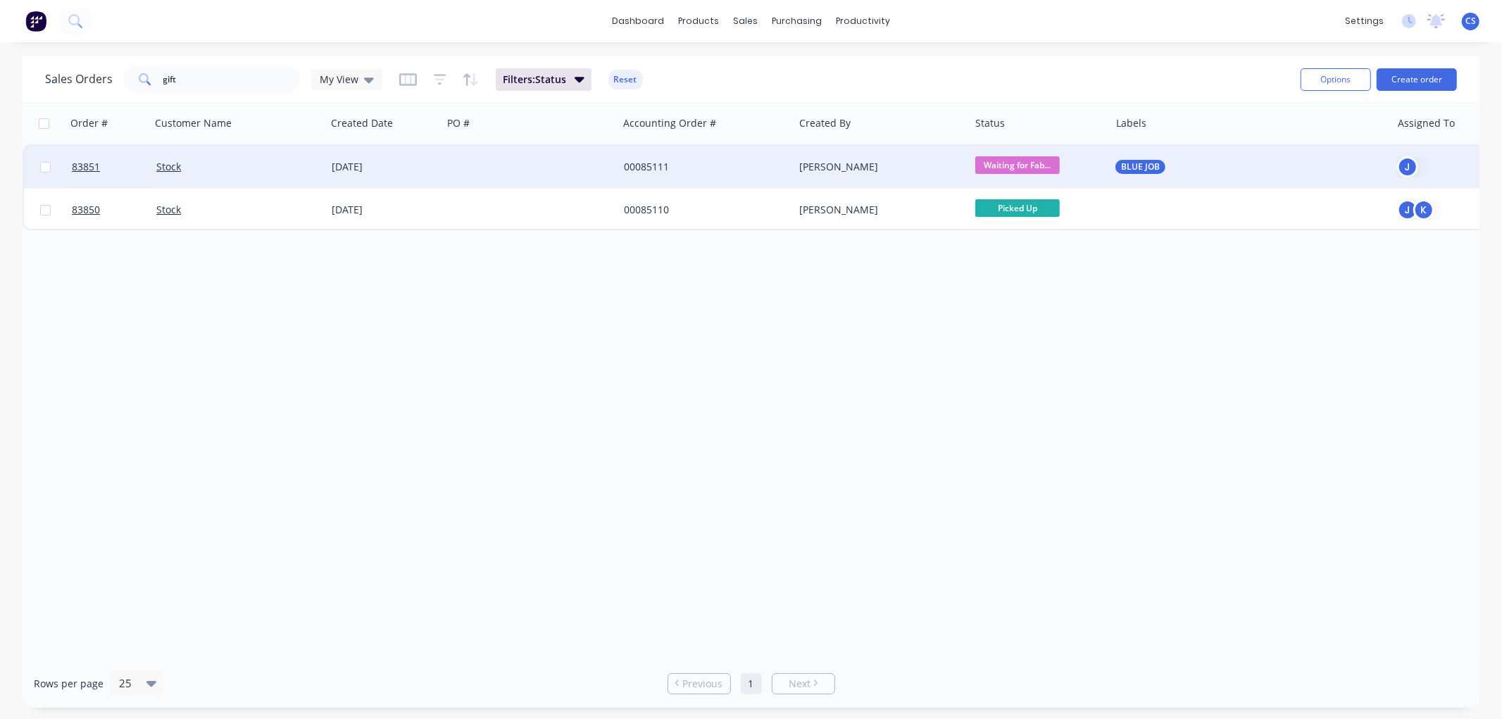
click at [1195, 161] on div "BLUE JOB" at bounding box center [1243, 167] width 256 height 14
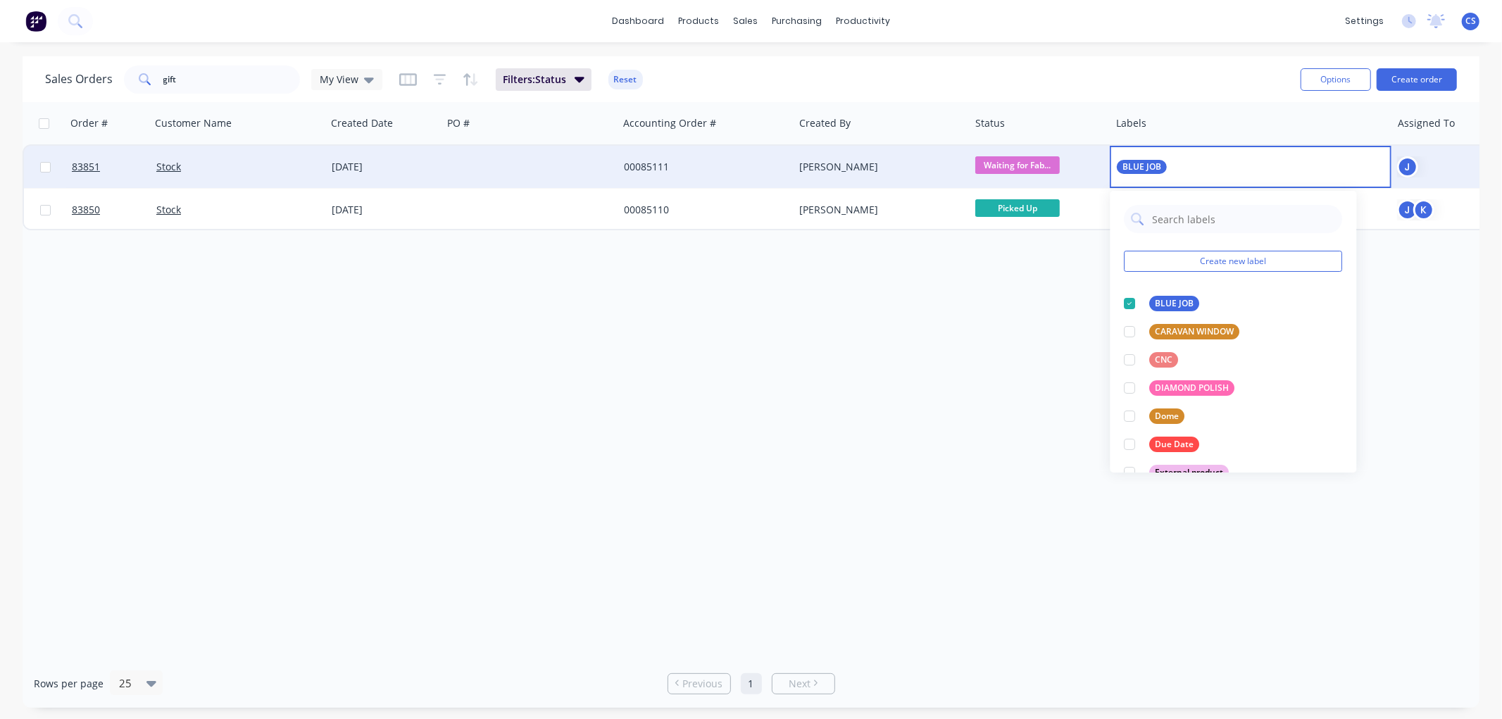
click at [938, 156] on div "[PERSON_NAME]" at bounding box center [882, 167] width 176 height 42
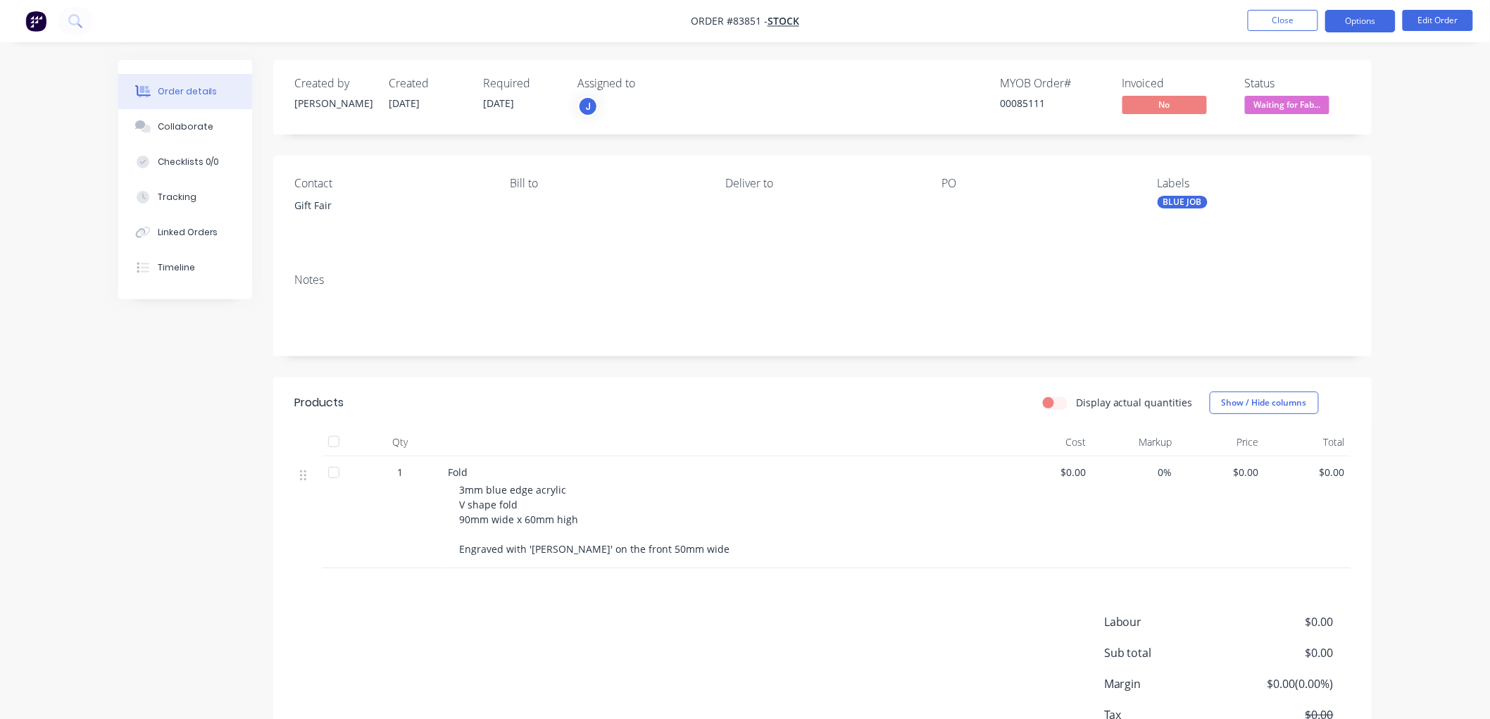
click at [1358, 24] on button "Options" at bounding box center [1360, 21] width 70 height 23
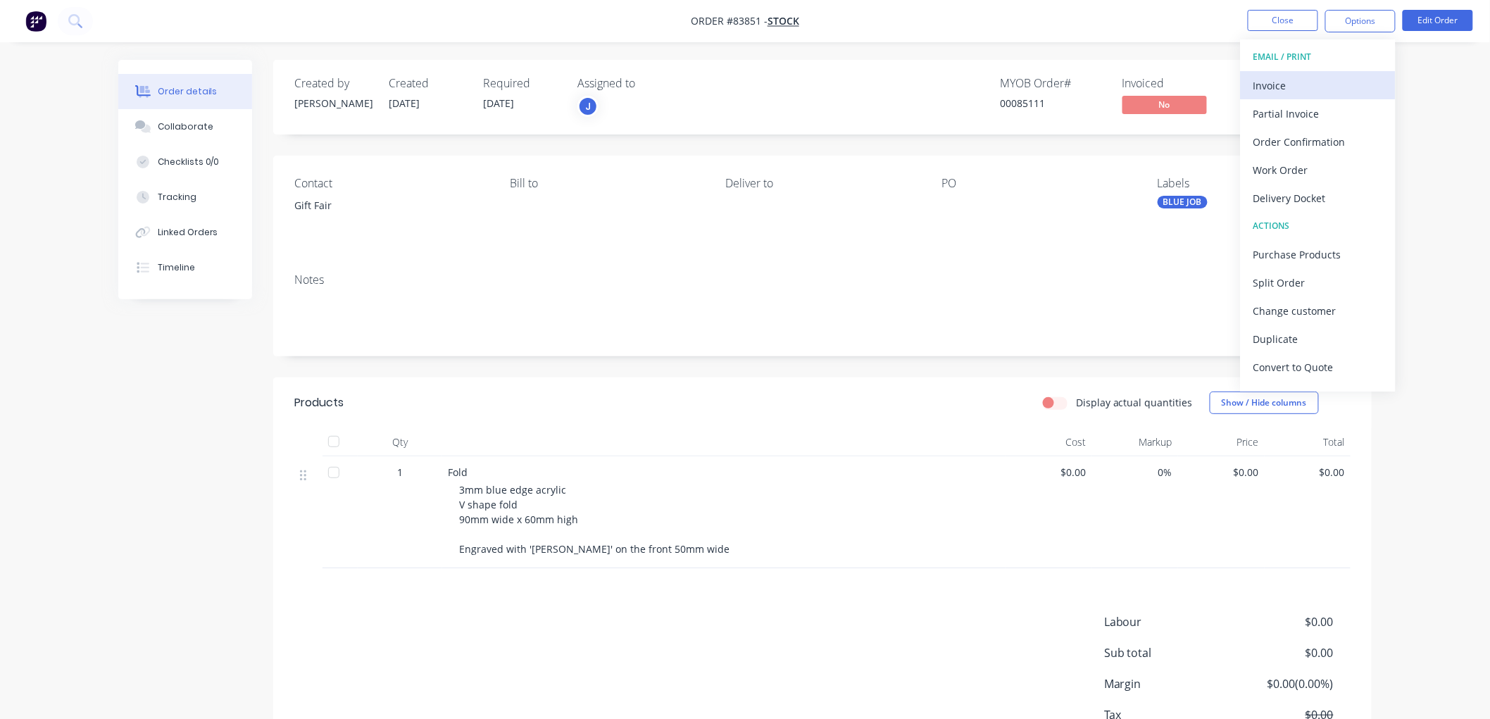
click at [1301, 84] on div "Invoice" at bounding box center [1318, 85] width 130 height 20
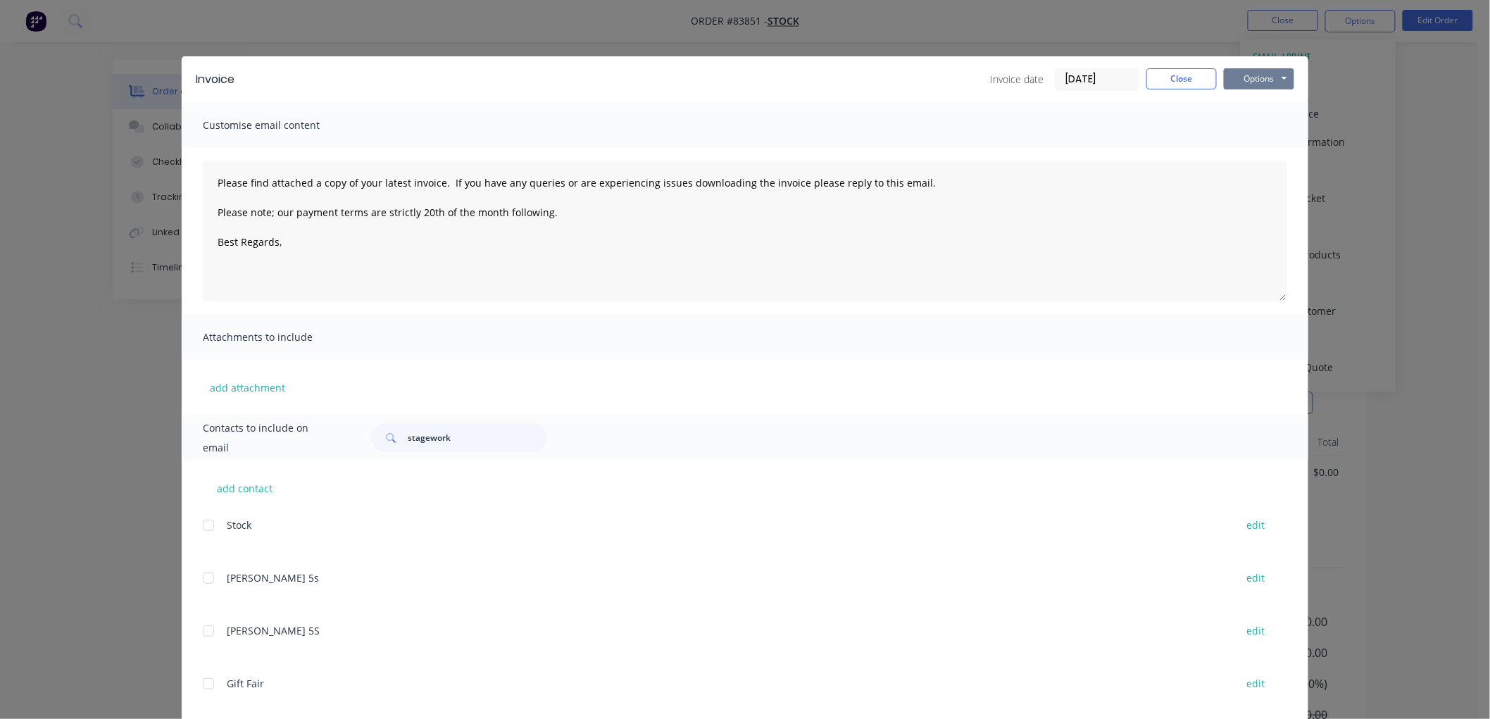
click at [1261, 78] on button "Options" at bounding box center [1259, 78] width 70 height 21
click at [1254, 118] on button "Print" at bounding box center [1269, 126] width 90 height 23
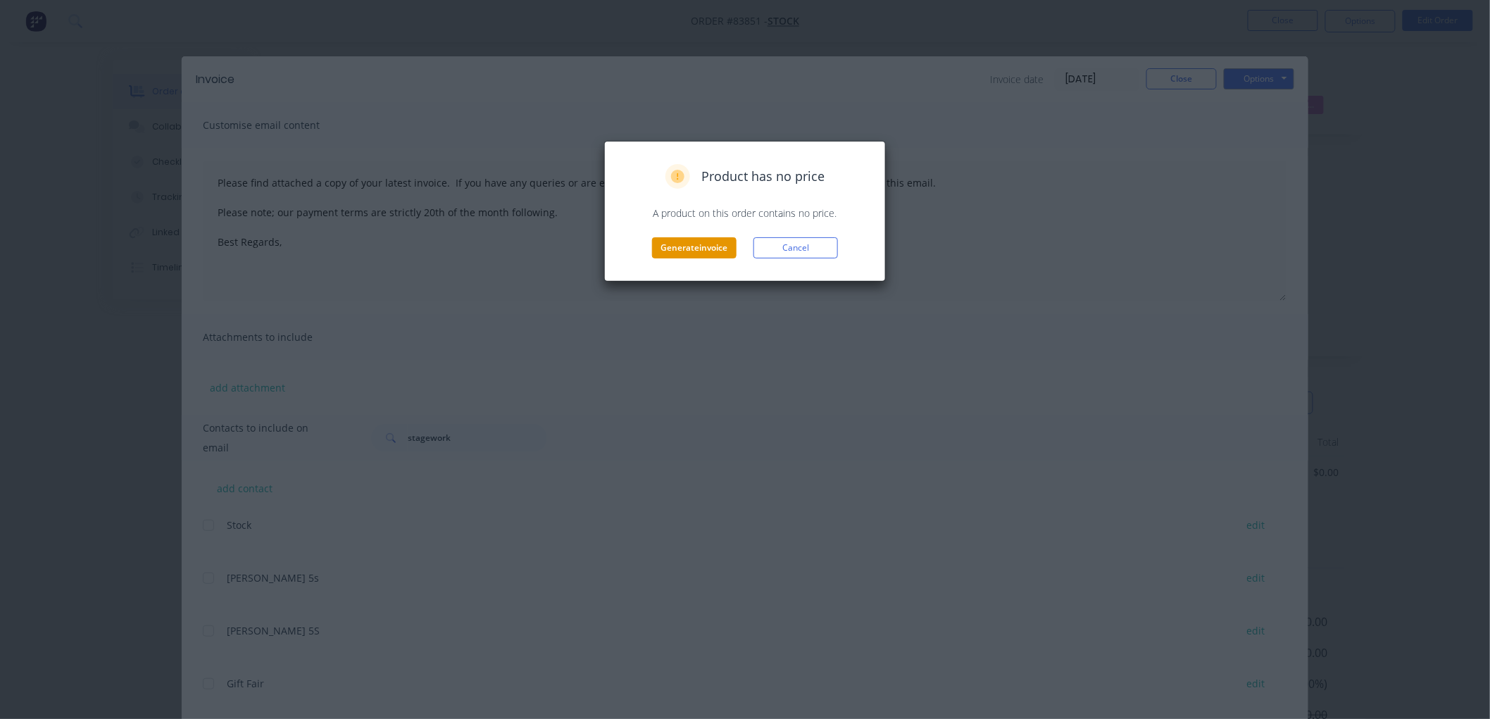
click at [702, 244] on button "Generate invoice" at bounding box center [694, 247] width 84 height 21
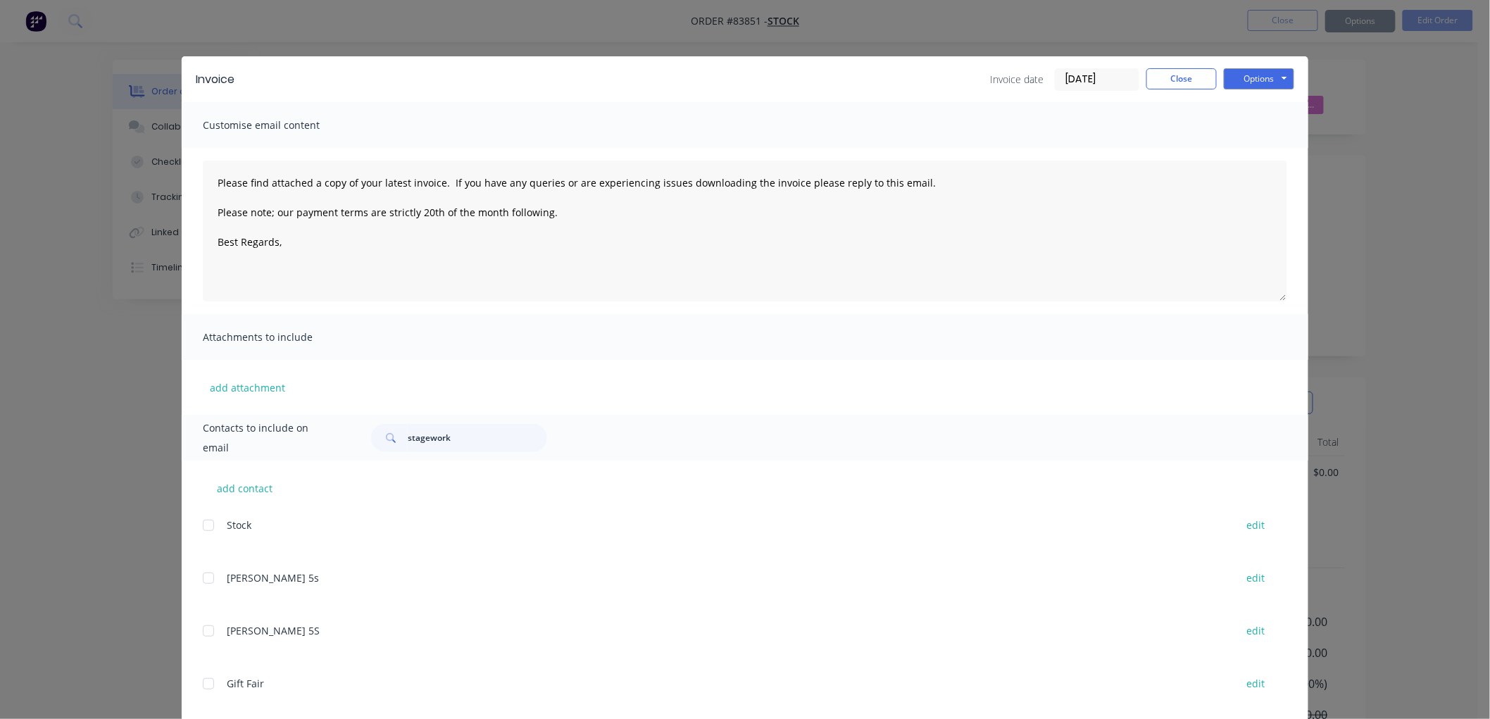
type textarea "Please find attached a copy of your latest invoice. If you have any queries or …"
click at [1160, 74] on button "Close" at bounding box center [1181, 78] width 70 height 21
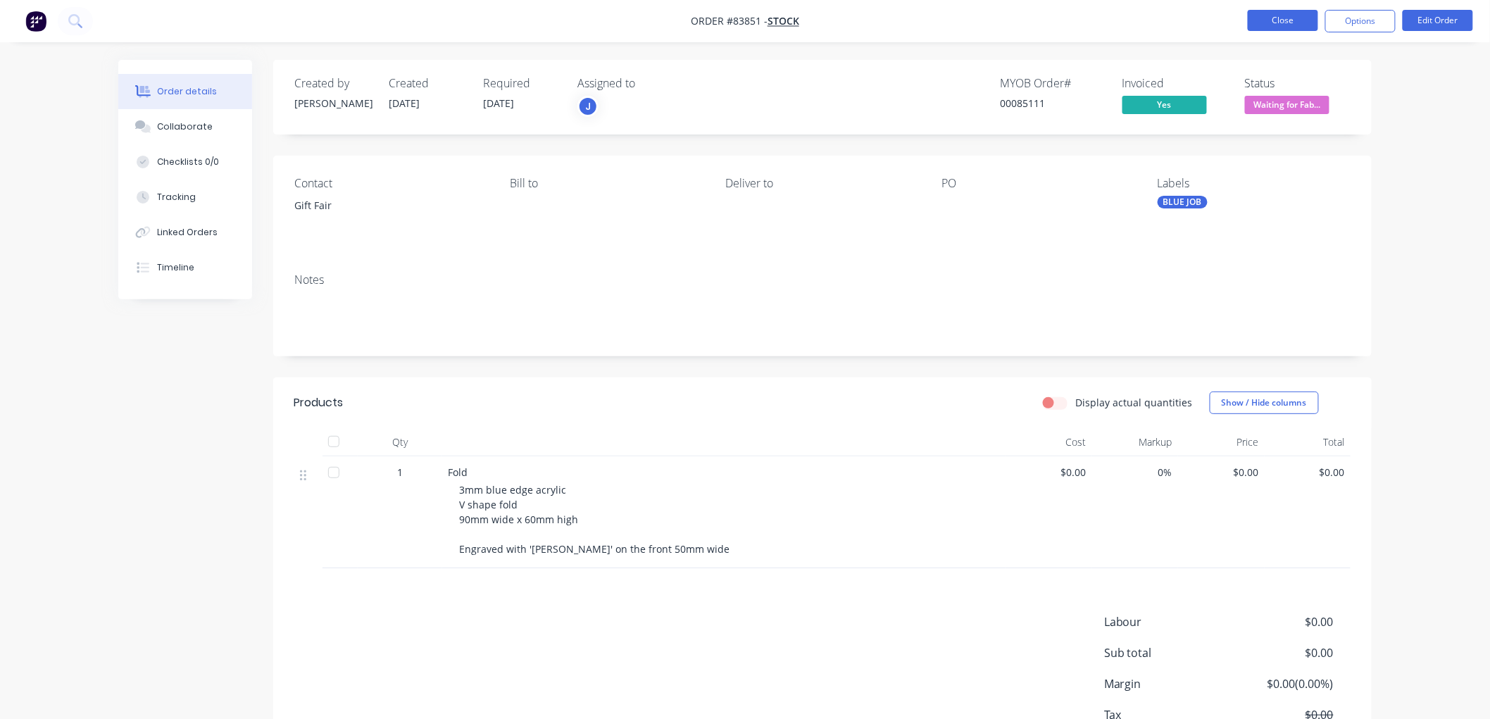
click at [1300, 20] on button "Close" at bounding box center [1283, 20] width 70 height 21
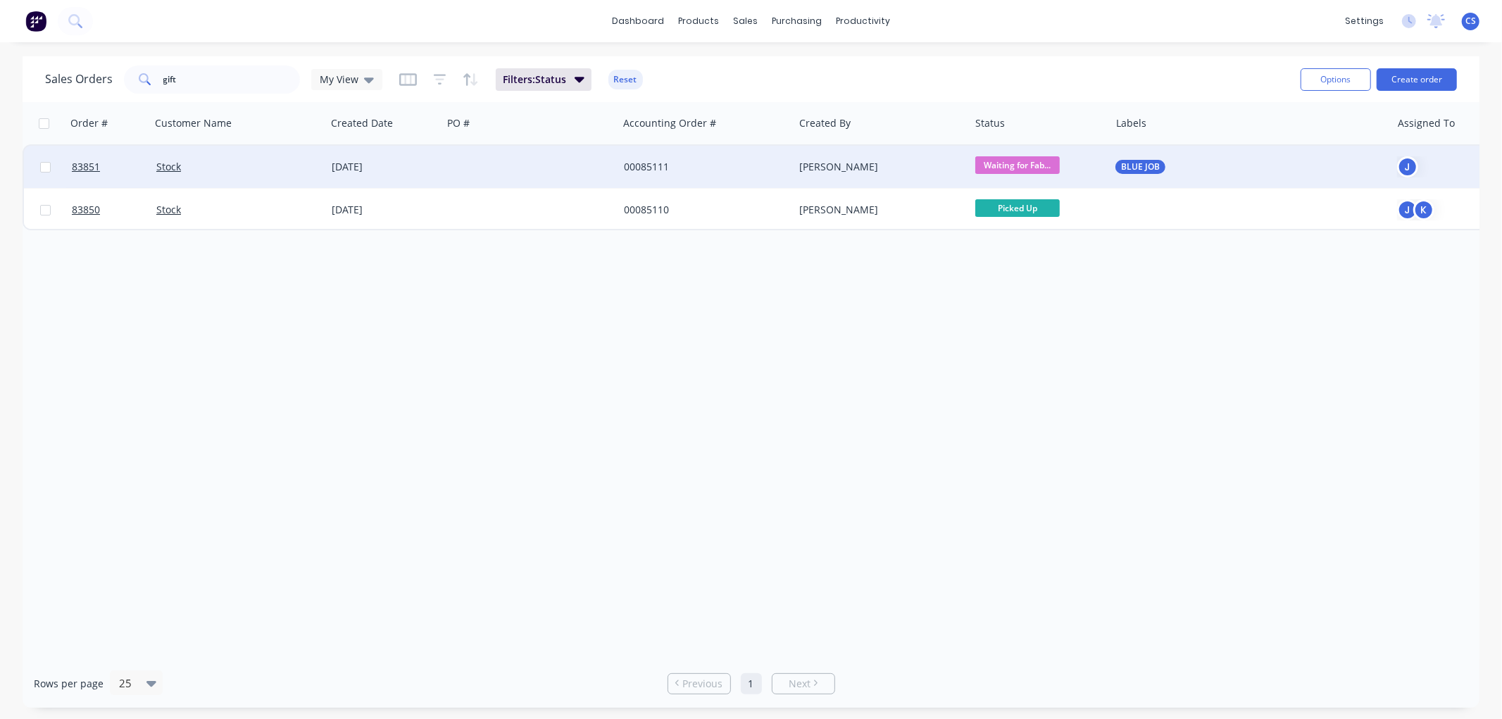
click at [1020, 167] on span "Waiting for Fab..." at bounding box center [1017, 165] width 84 height 18
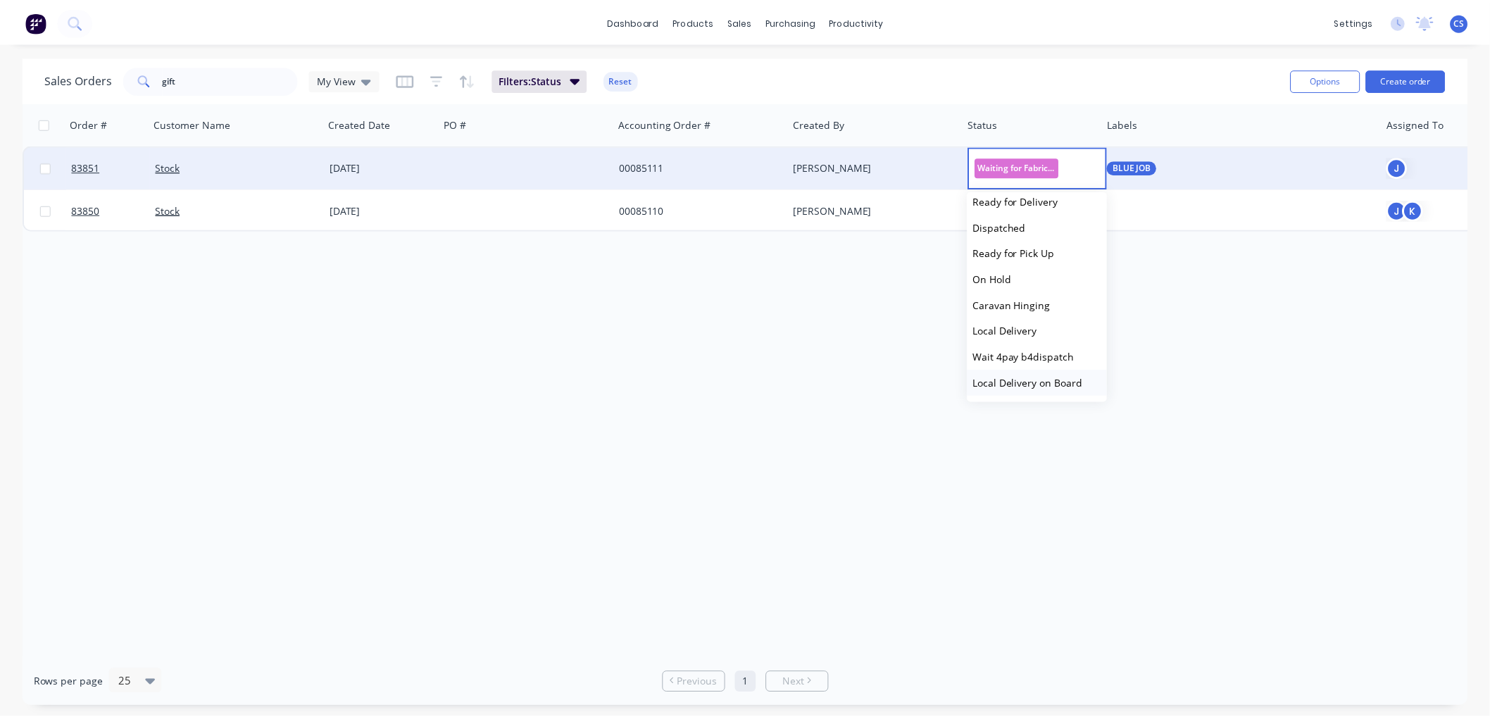
scroll to position [476, 0]
click at [1031, 382] on button "Picked Up" at bounding box center [1045, 385] width 141 height 26
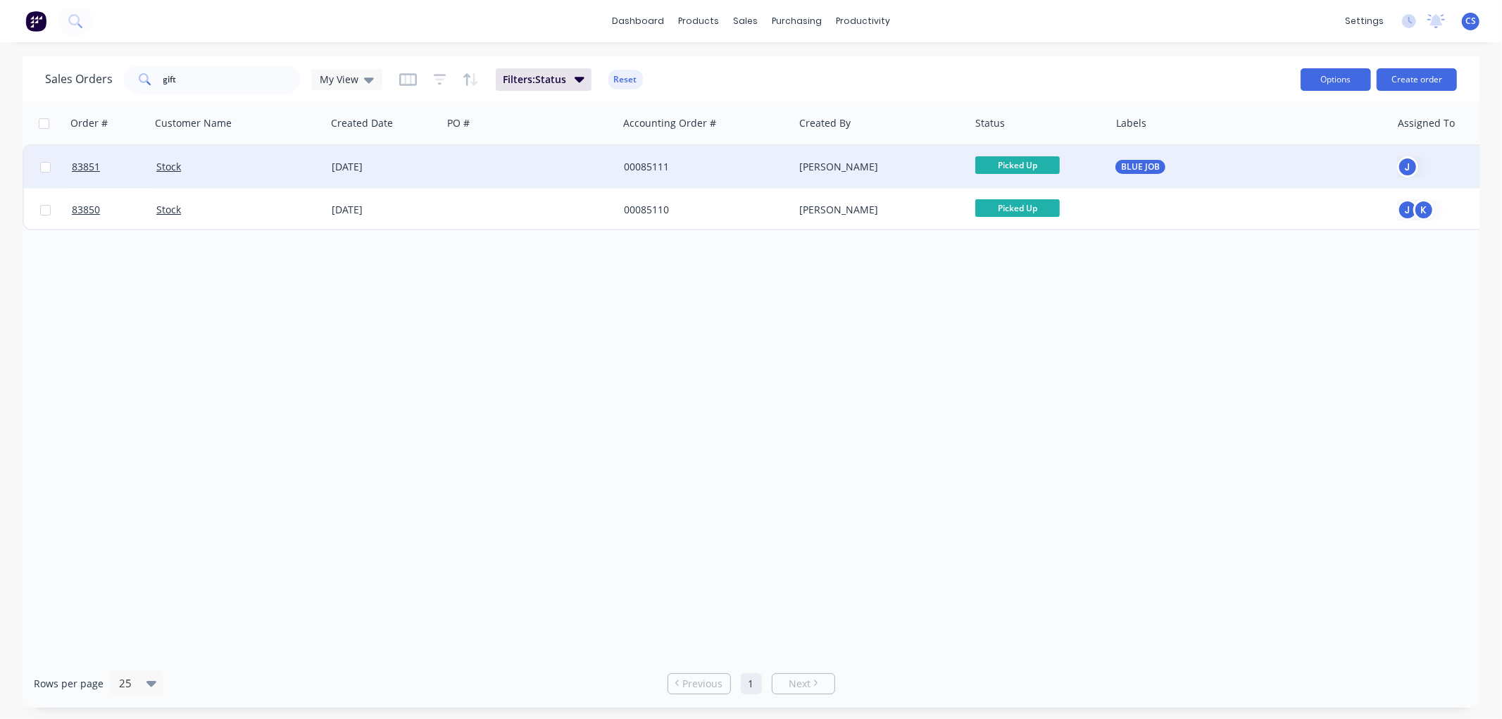
click at [1329, 72] on button "Options" at bounding box center [1336, 79] width 70 height 23
click at [1054, 82] on div "Sales Orders gift My View Filters: Status Reset" at bounding box center [667, 79] width 1244 height 35
click at [1394, 68] on button "Create order" at bounding box center [1417, 79] width 80 height 23
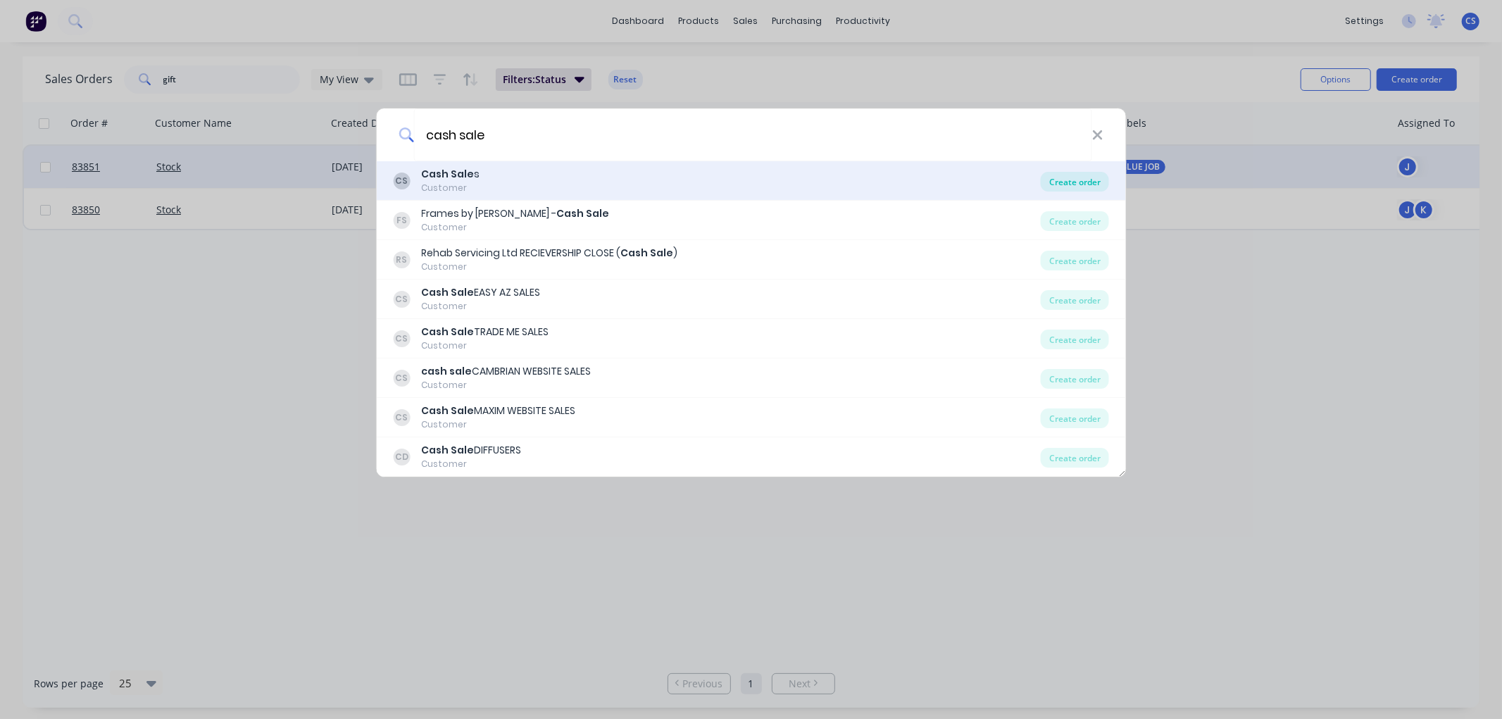
type input "cash sale"
click at [1082, 182] on div "Create order" at bounding box center [1075, 182] width 68 height 20
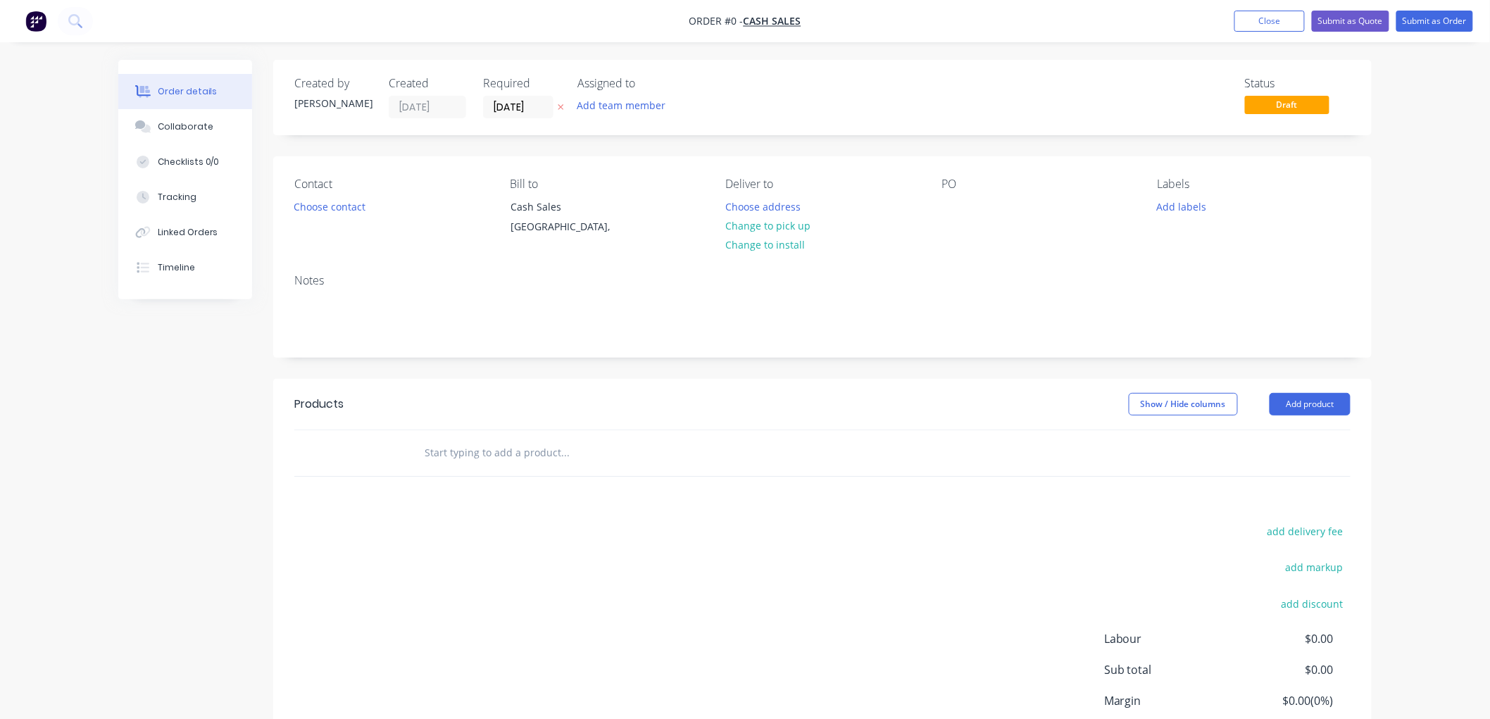
click at [559, 105] on icon at bounding box center [561, 108] width 6 height 6
click at [340, 208] on button "Choose contact" at bounding box center [330, 205] width 87 height 19
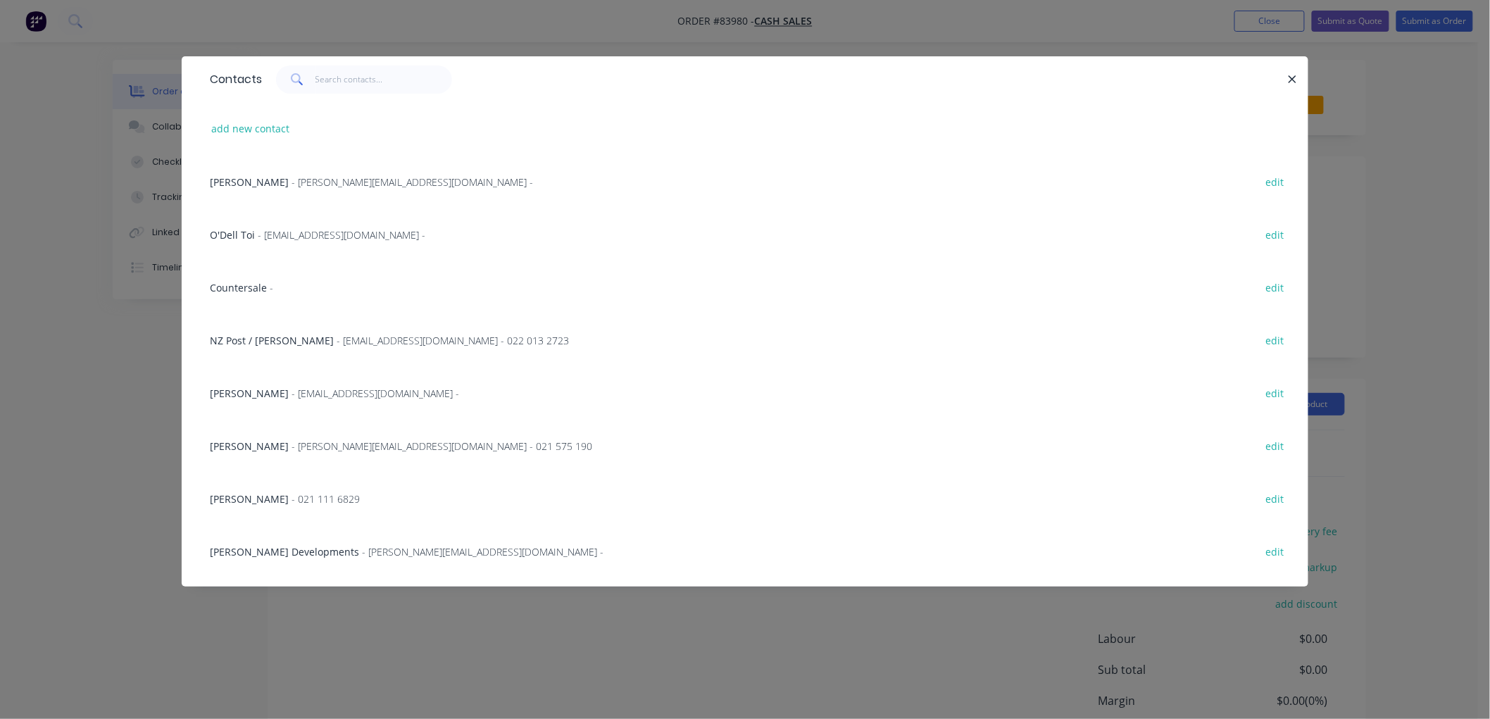
click at [262, 121] on button "add new contact" at bounding box center [250, 128] width 93 height 19
select select "NZ"
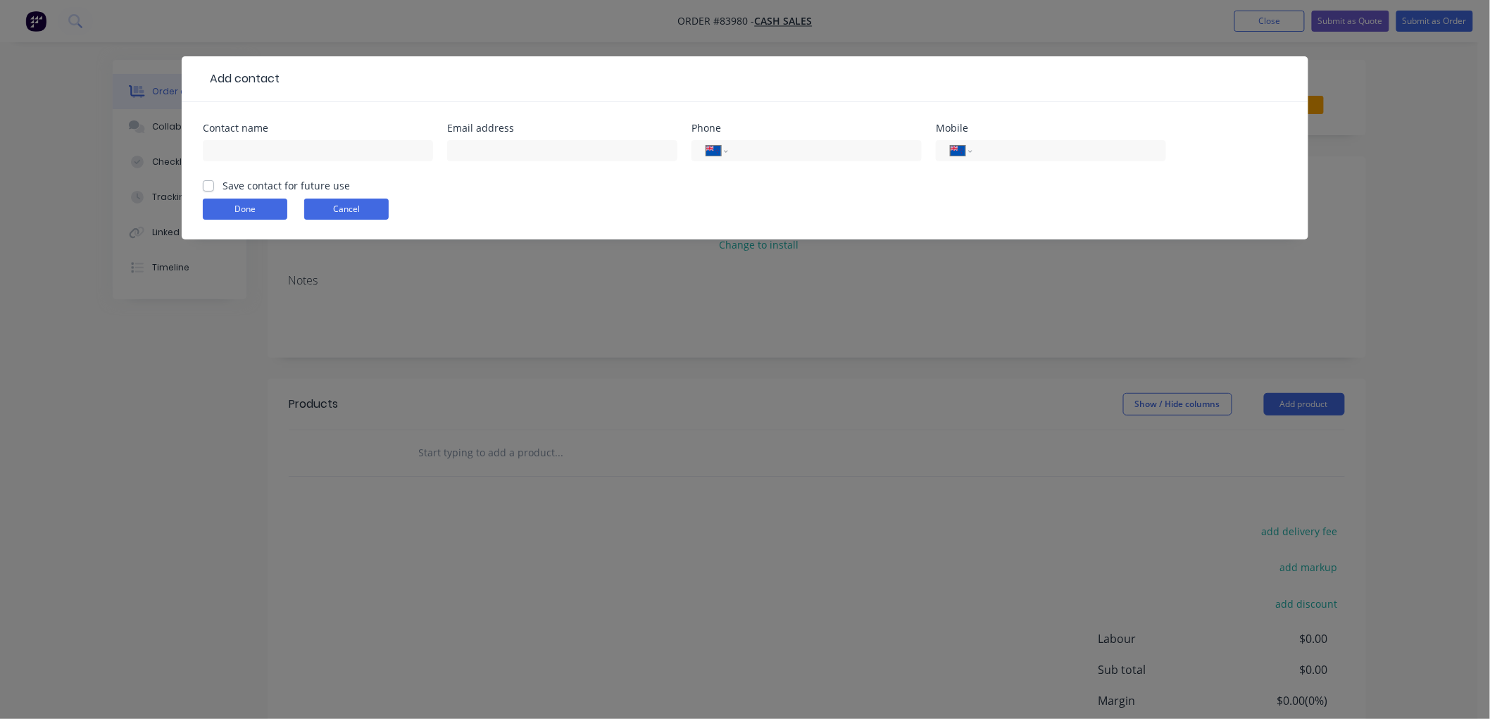
click at [345, 208] on button "Cancel" at bounding box center [346, 209] width 84 height 21
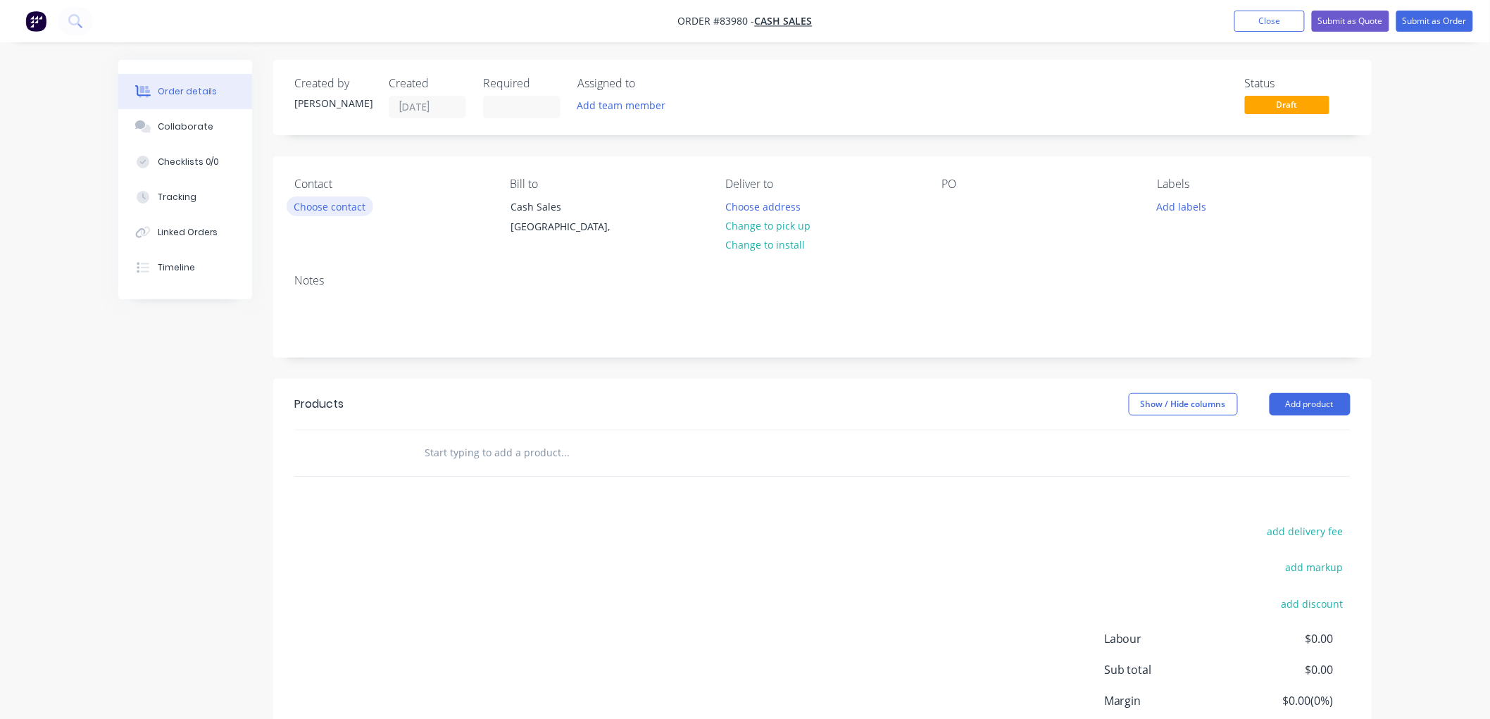
click at [334, 206] on button "Choose contact" at bounding box center [330, 205] width 87 height 19
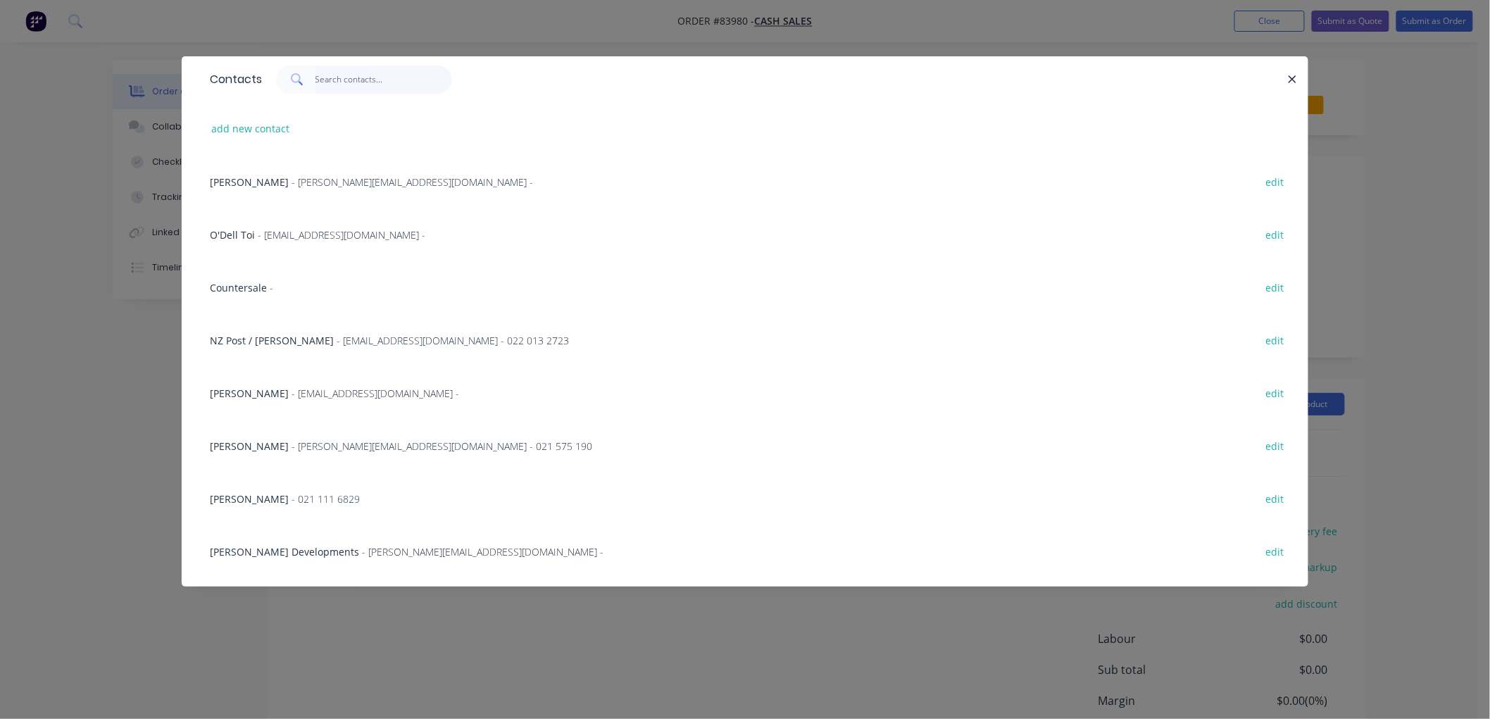
click at [385, 80] on input "text" at bounding box center [383, 79] width 137 height 28
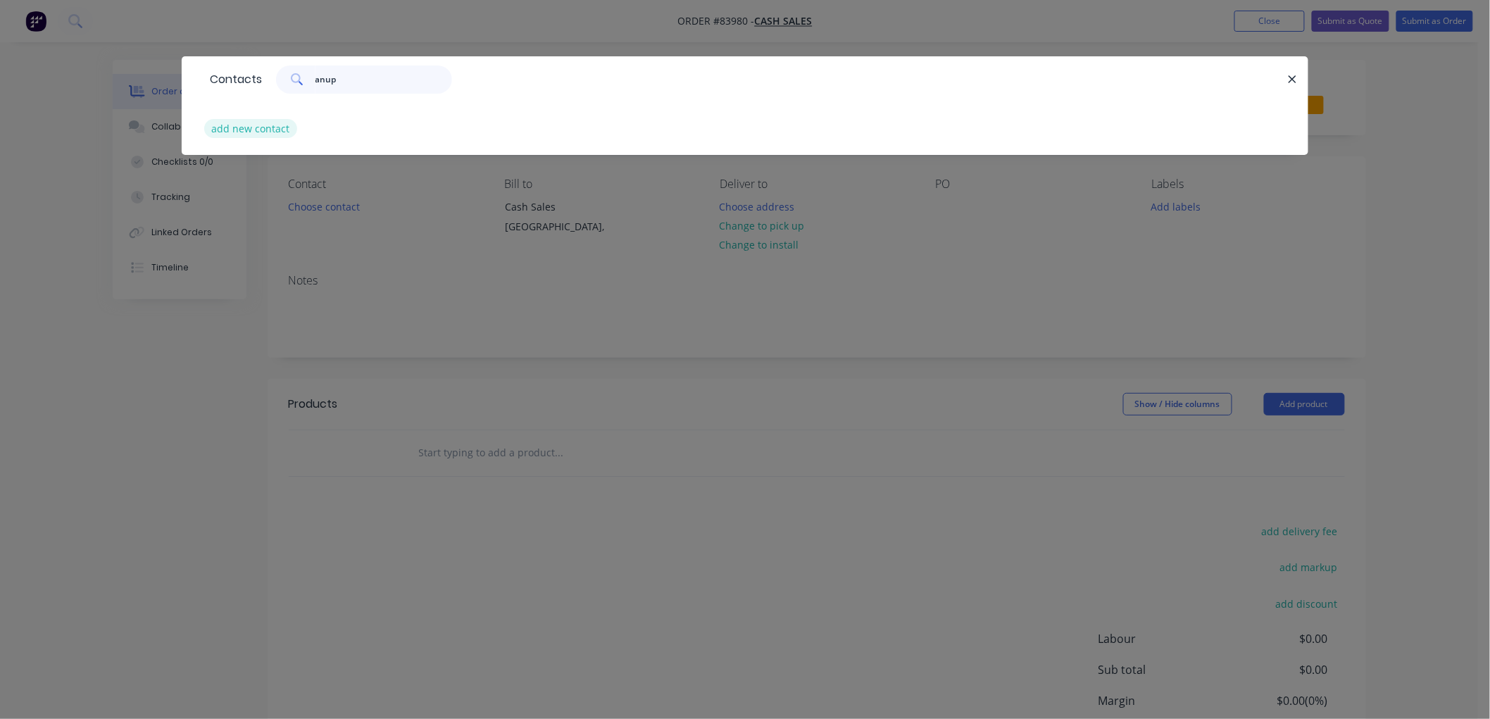
type input "anup"
click at [265, 134] on button "add new contact" at bounding box center [250, 128] width 93 height 19
select select "NZ"
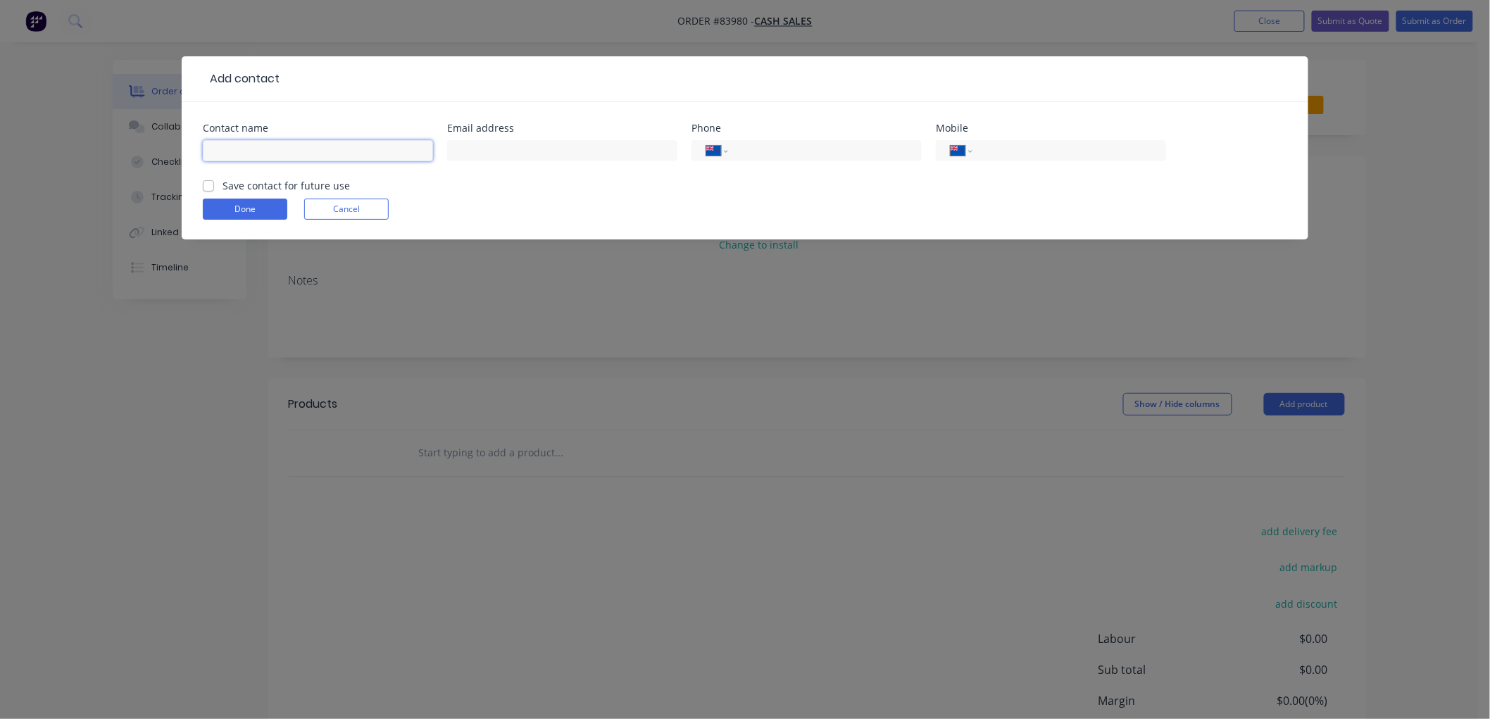
click at [305, 146] on input "text" at bounding box center [318, 150] width 230 height 21
type input "[PERSON_NAME]"
click at [534, 153] on input "text" at bounding box center [562, 150] width 230 height 21
type input "[EMAIL_ADDRESS][DOMAIN_NAME]"
click at [1084, 153] on input "tel" at bounding box center [1066, 151] width 169 height 16
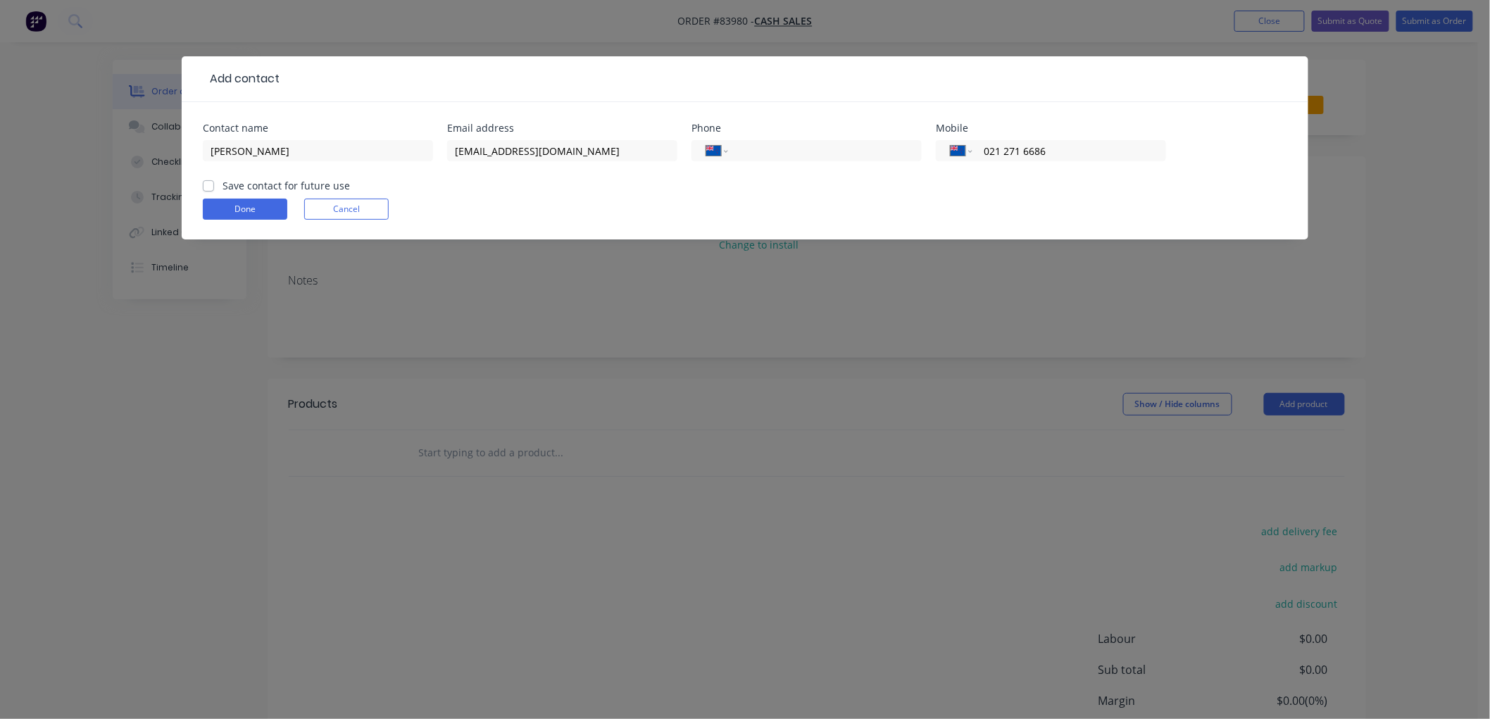
type input "021 271 6686"
click at [223, 184] on label "Save contact for future use" at bounding box center [286, 185] width 127 height 15
click at [211, 184] on input "Save contact for future use" at bounding box center [208, 184] width 11 height 13
checkbox input "true"
click at [258, 215] on button "Done" at bounding box center [245, 209] width 84 height 21
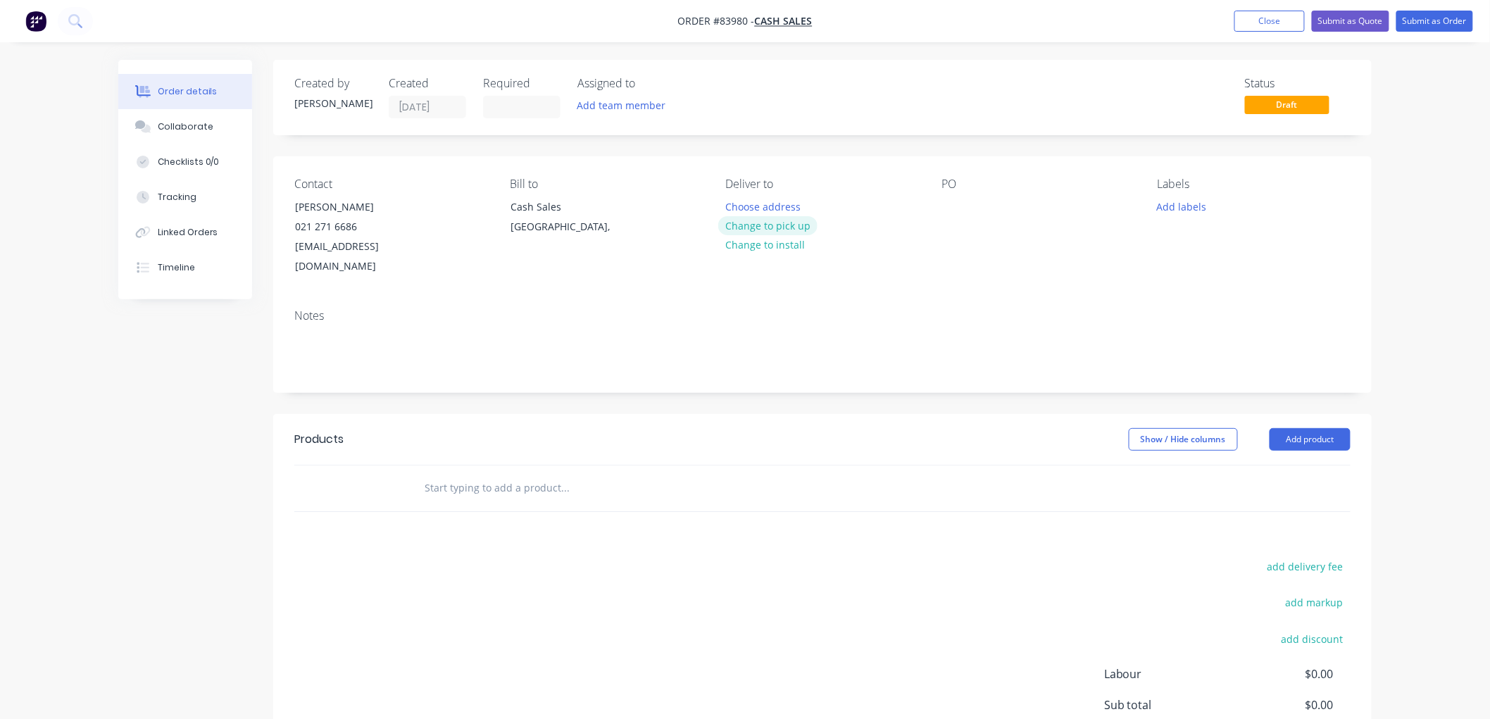
click at [752, 226] on button "Change to pick up" at bounding box center [768, 225] width 100 height 19
click at [1279, 31] on button "Close" at bounding box center [1269, 21] width 70 height 21
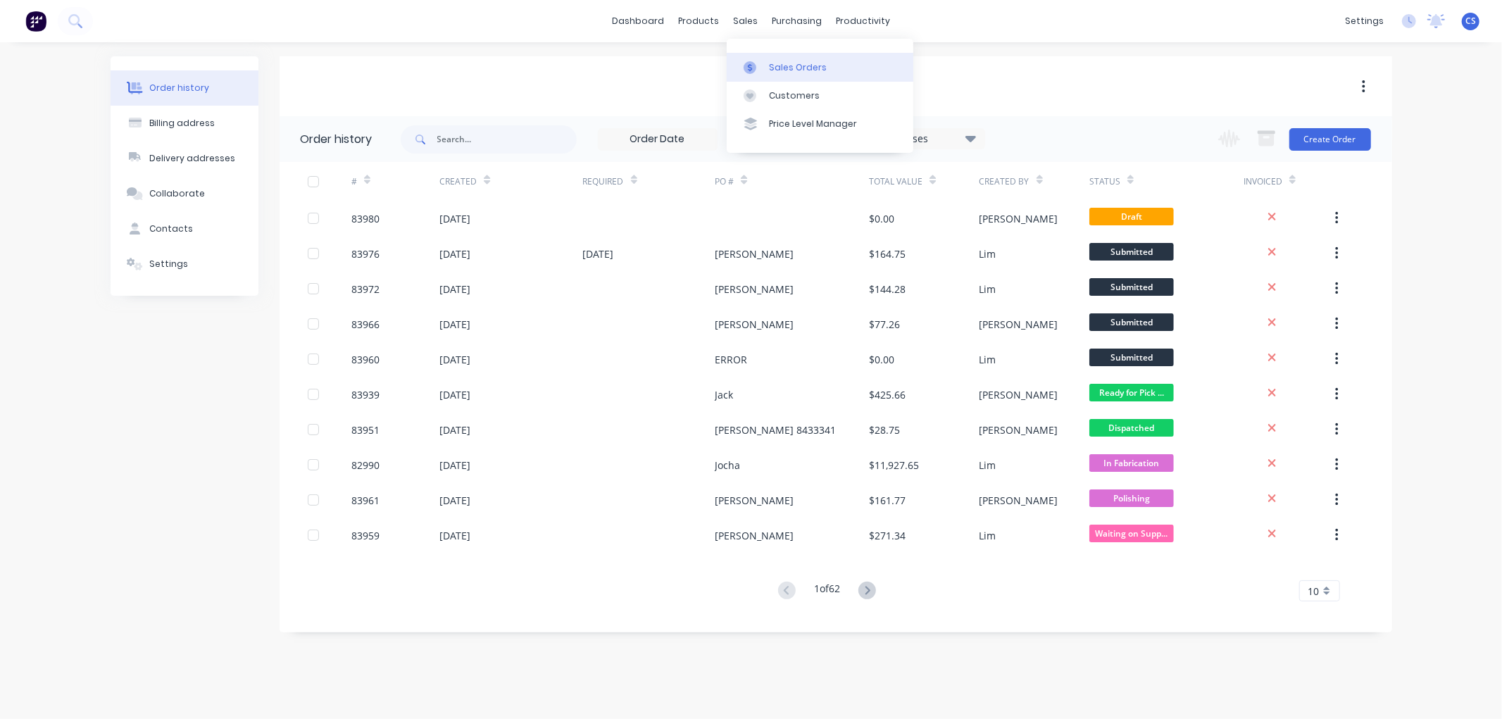
click at [758, 65] on div at bounding box center [754, 67] width 21 height 13
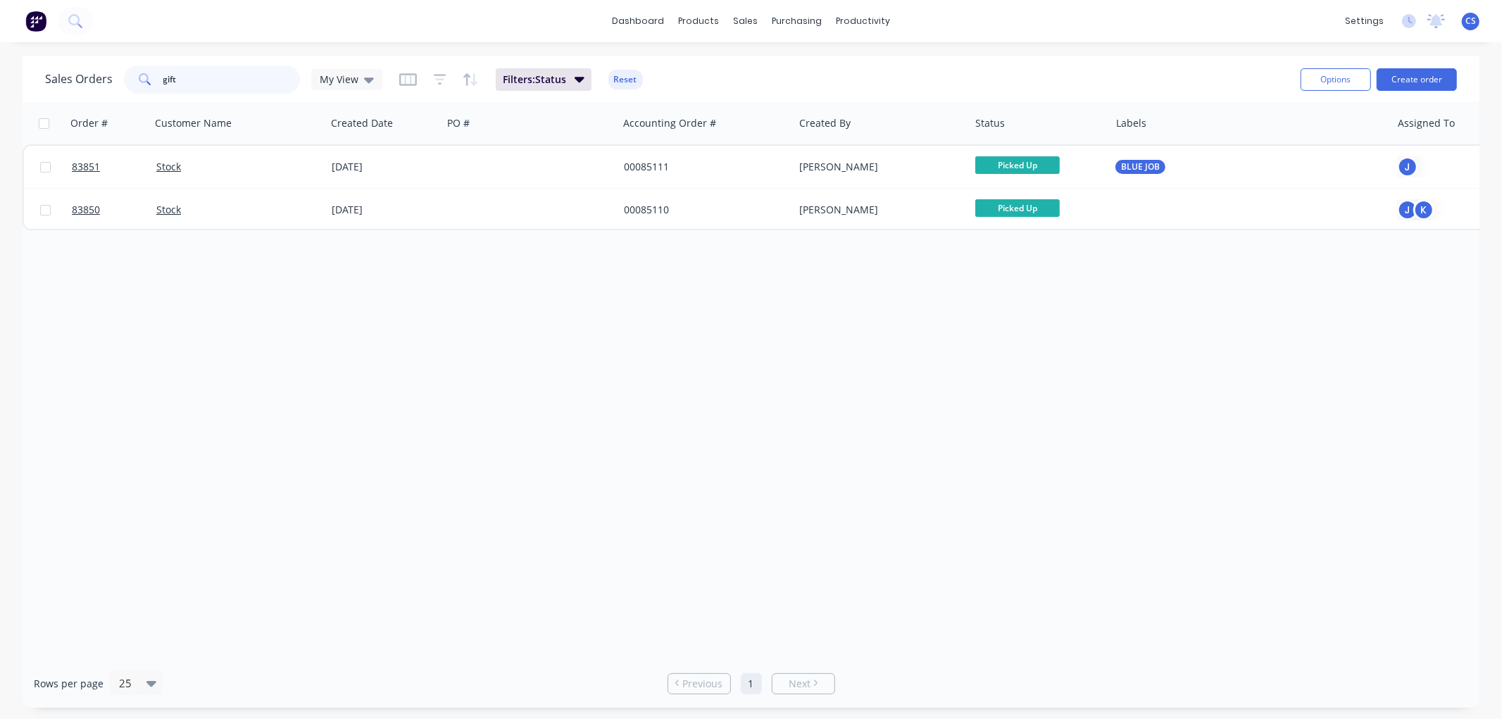
click at [164, 73] on input "gift" at bounding box center [231, 79] width 137 height 28
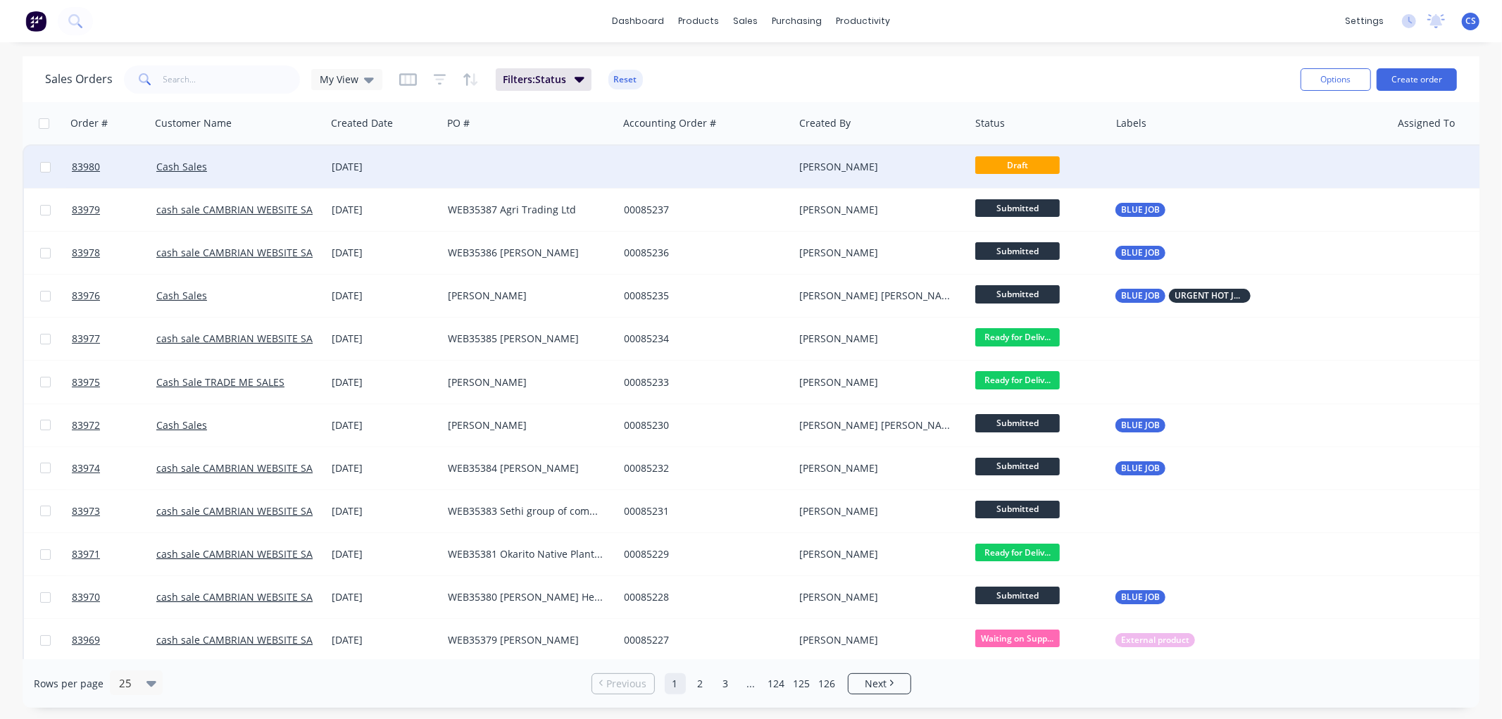
click at [559, 160] on div at bounding box center [530, 167] width 176 height 42
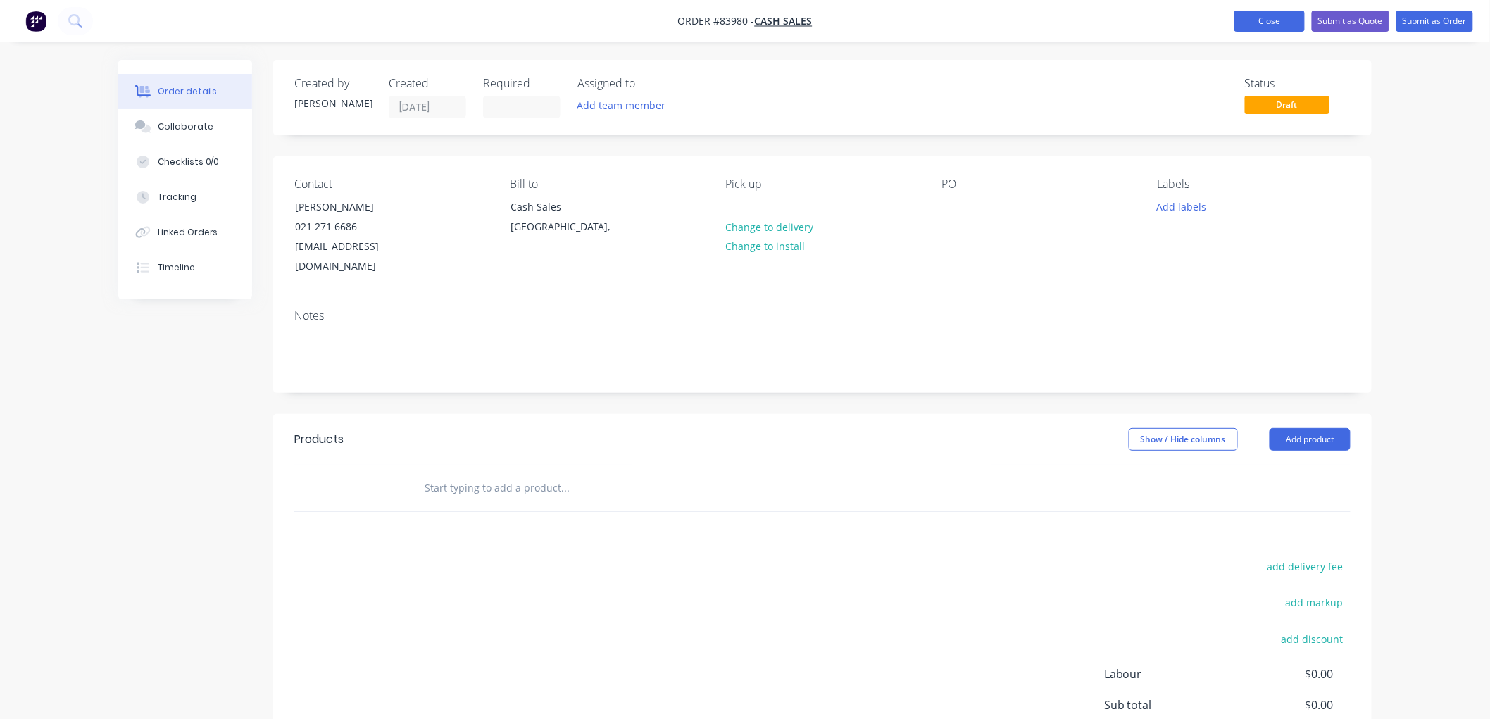
click at [1296, 18] on button "Close" at bounding box center [1269, 21] width 70 height 21
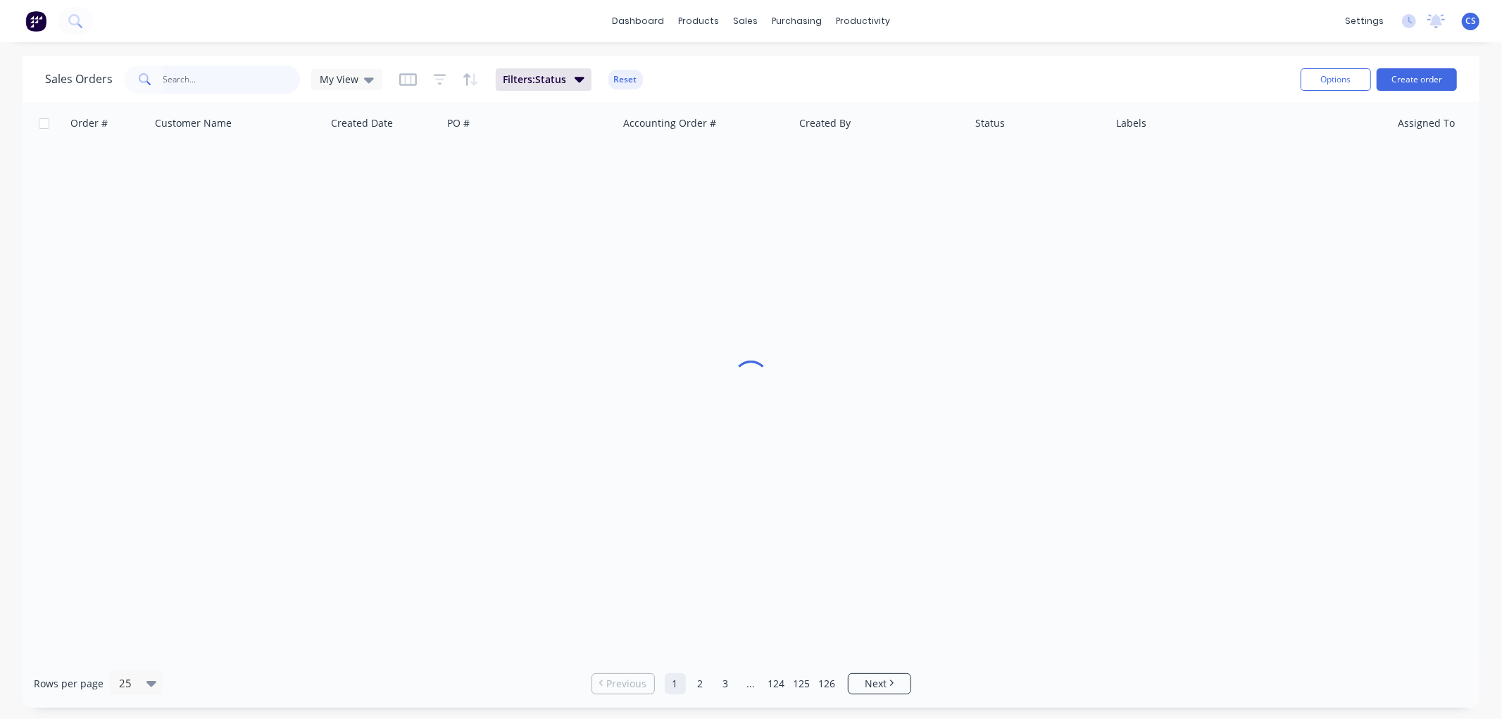
click at [232, 79] on input "text" at bounding box center [231, 79] width 137 height 28
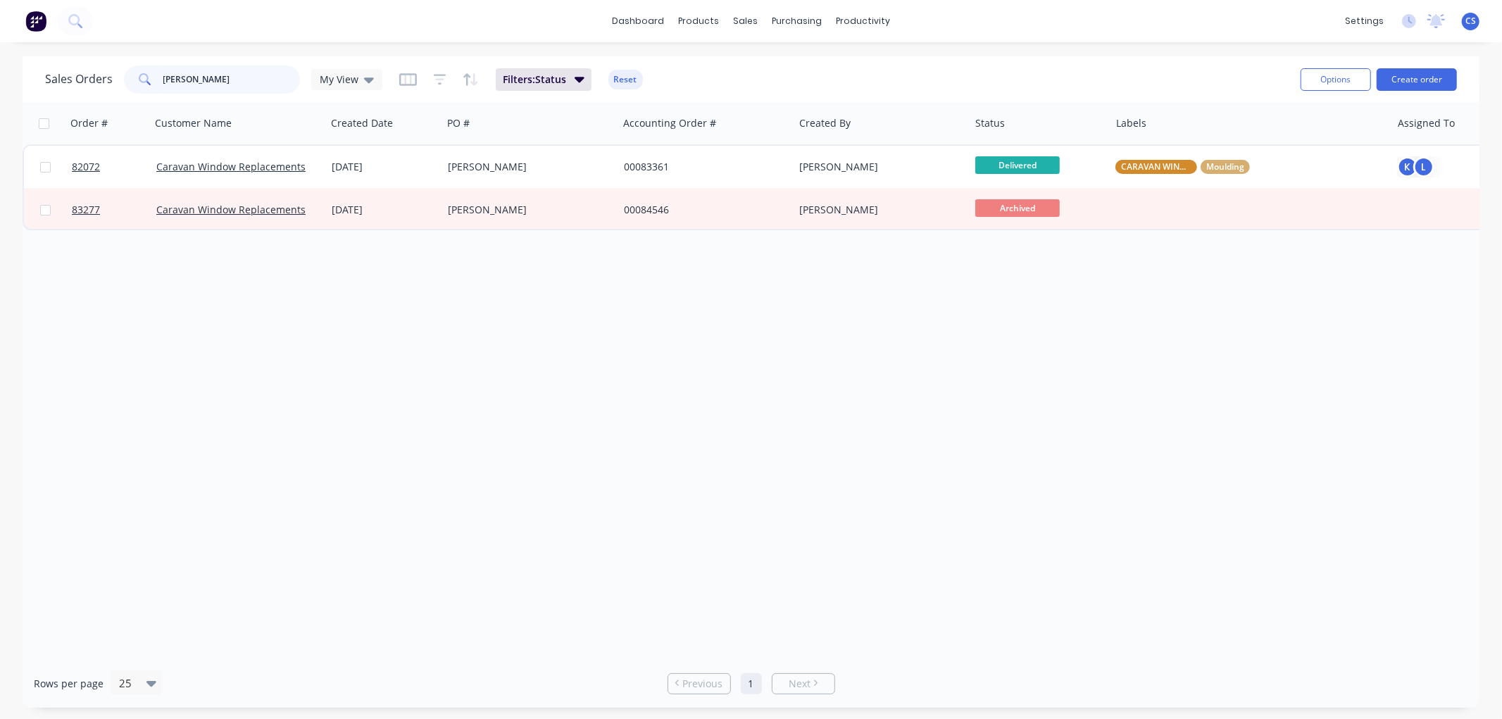
click at [207, 72] on input "[PERSON_NAME]" at bounding box center [231, 79] width 137 height 28
paste input "83860"
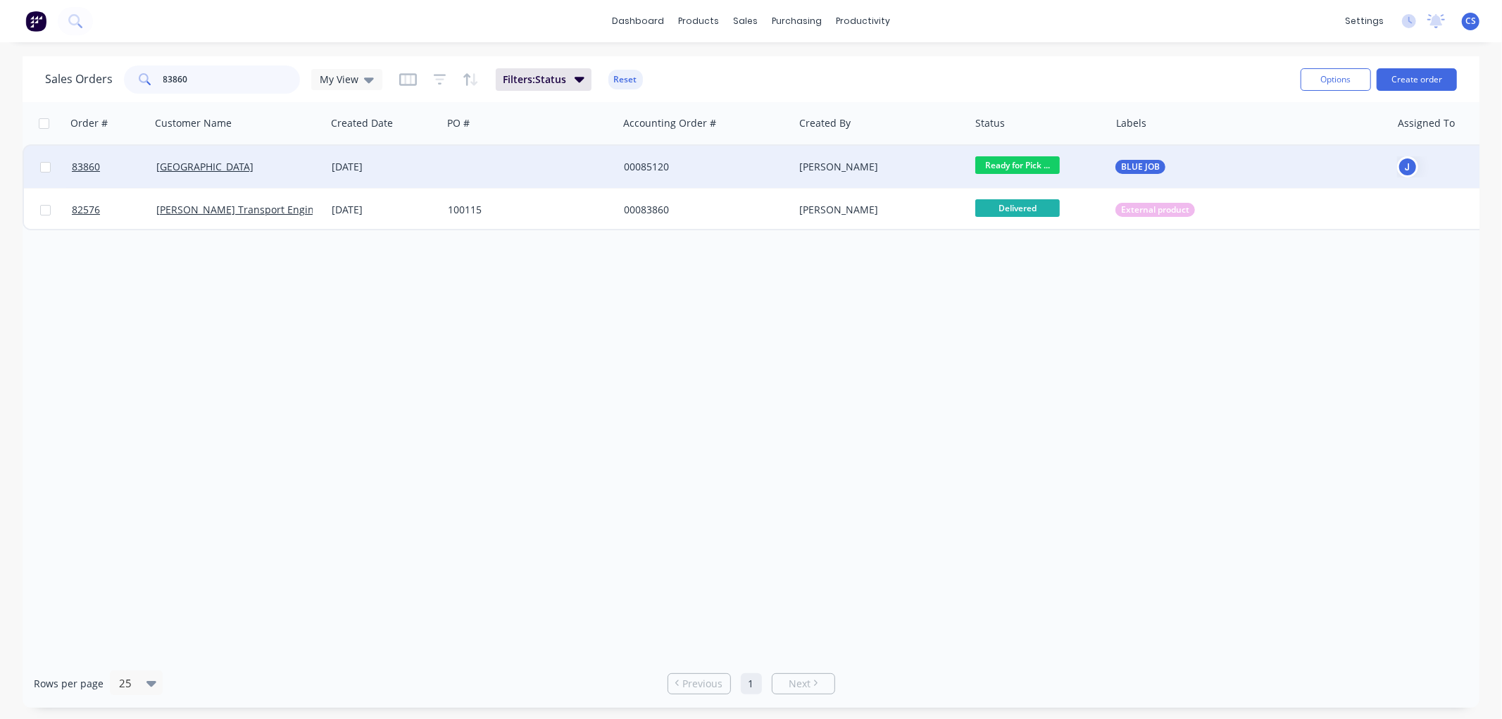
type input "83860"
click at [551, 173] on div at bounding box center [530, 167] width 176 height 42
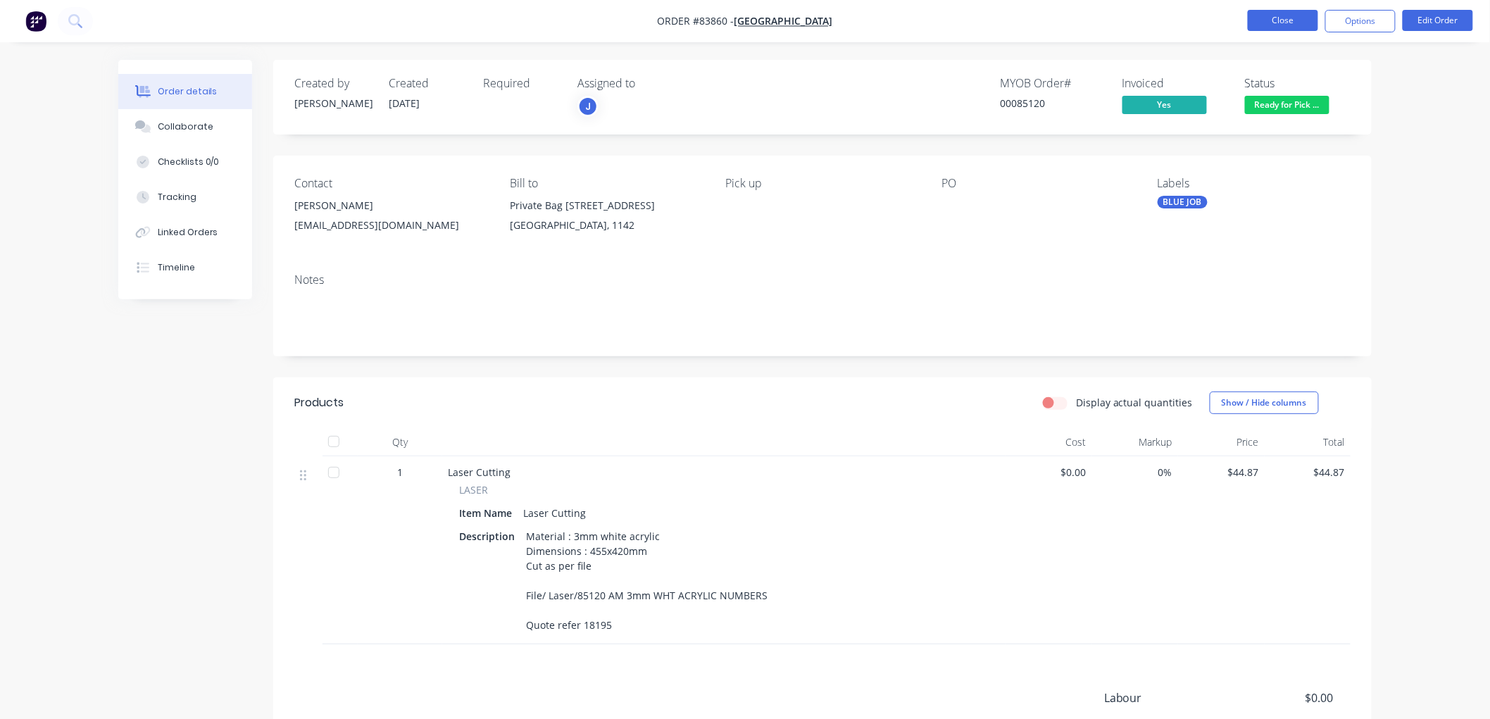
click at [1282, 16] on button "Close" at bounding box center [1283, 20] width 70 height 21
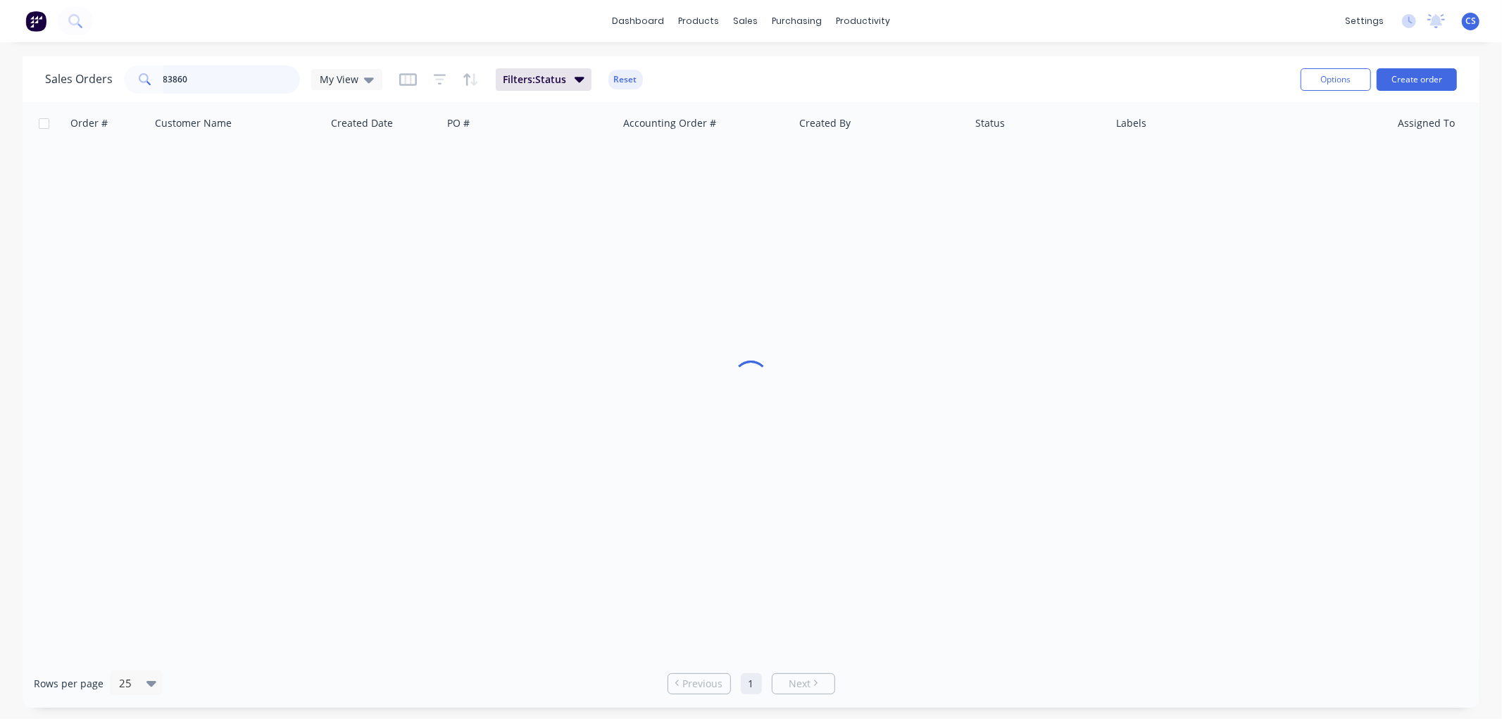
click at [206, 80] on input "83860" at bounding box center [231, 79] width 137 height 28
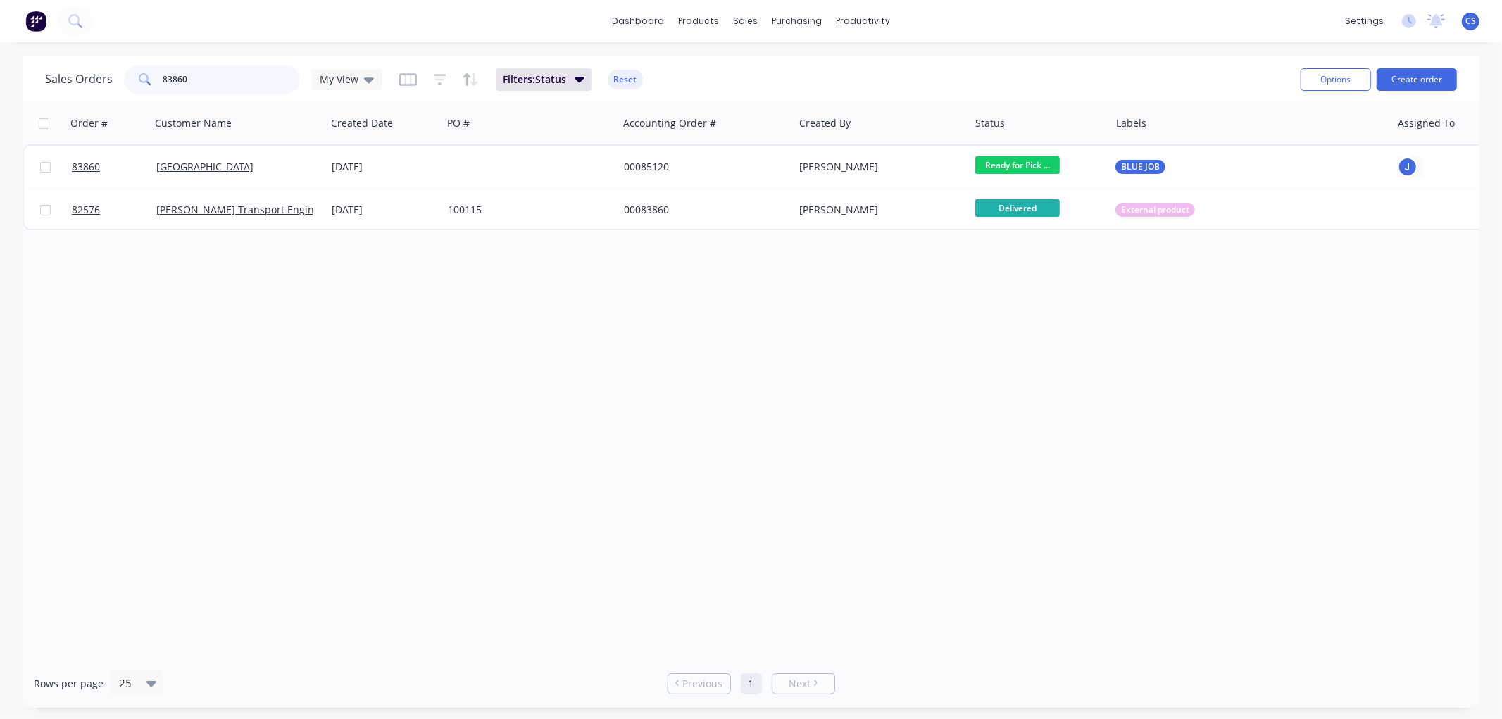
paste input "3364093124"
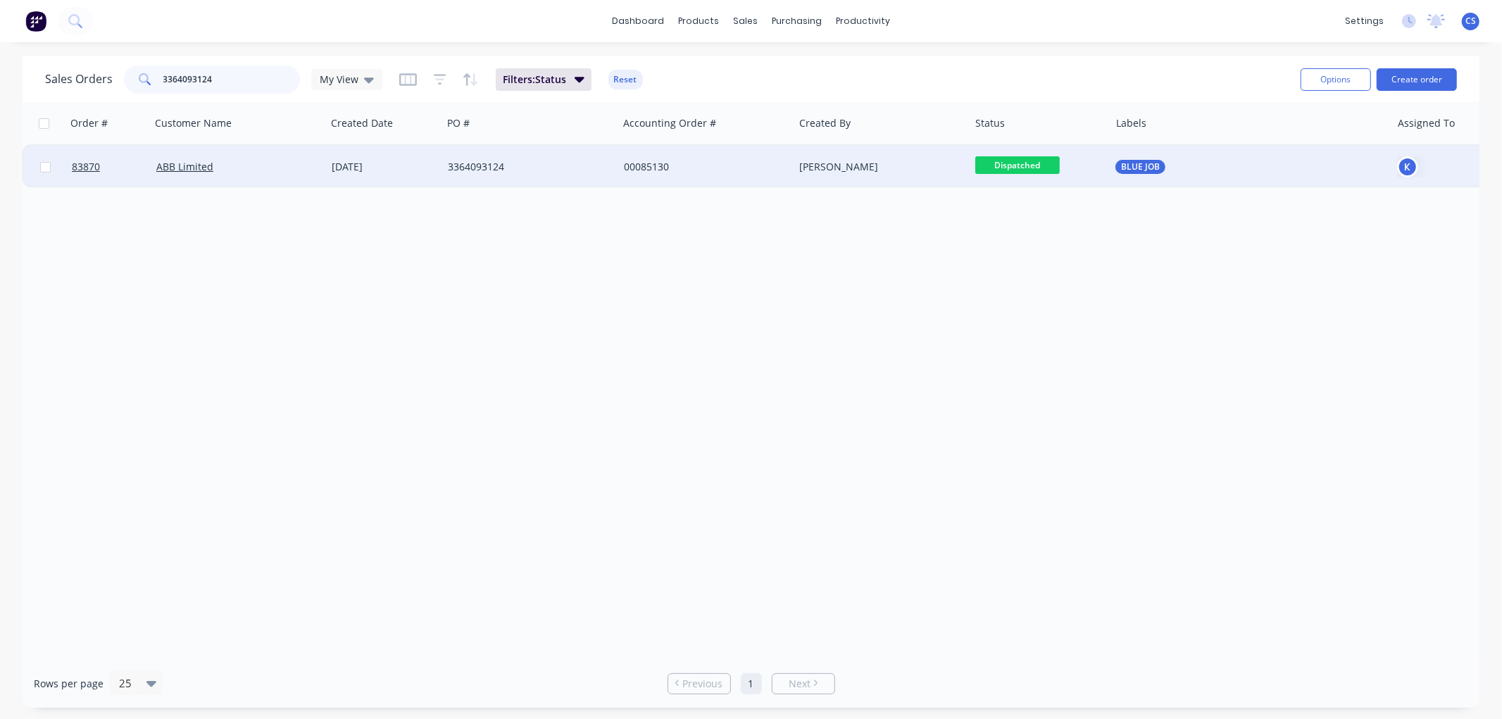
type input "3364093124"
click at [496, 161] on div "3364093124" at bounding box center [526, 167] width 156 height 14
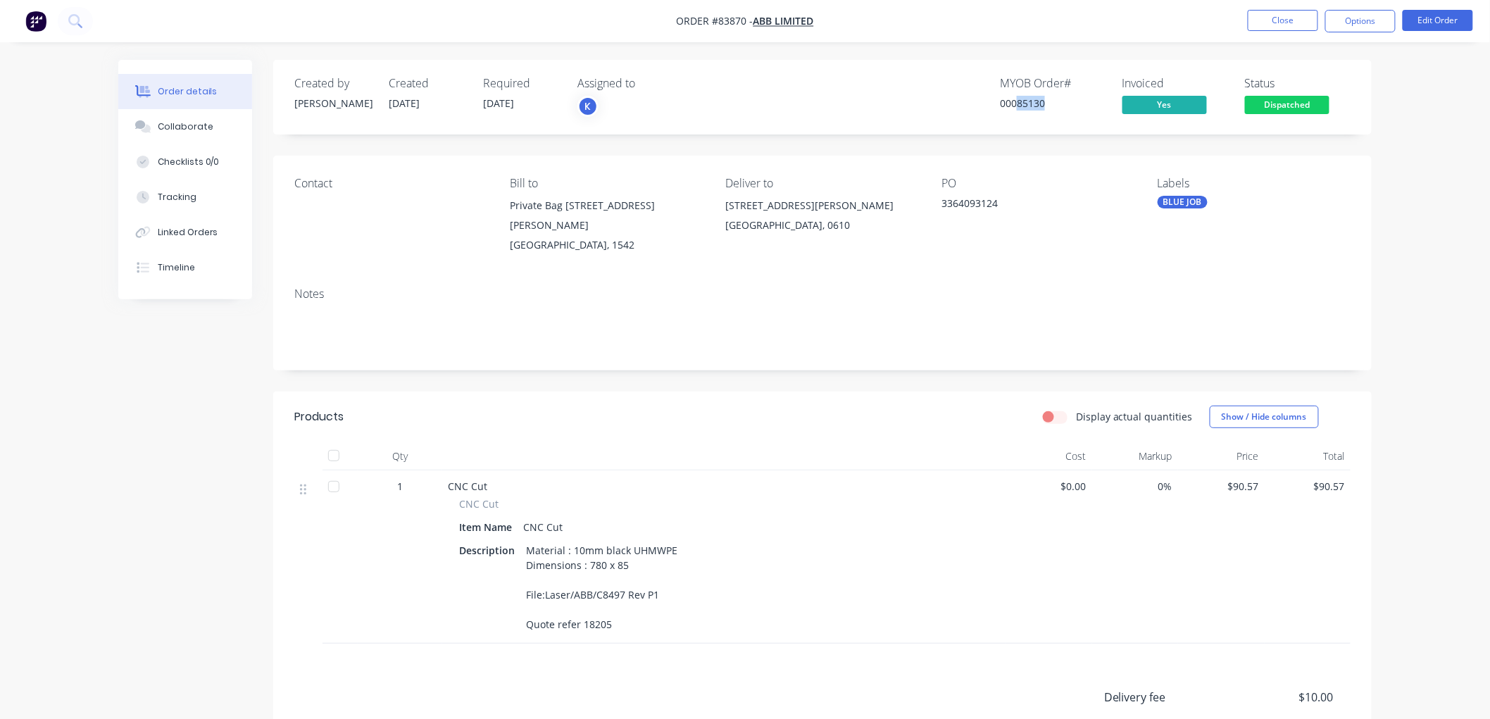
drag, startPoint x: 1044, startPoint y: 101, endPoint x: 1019, endPoint y: 101, distance: 24.6
click at [1019, 101] on div "00085130" at bounding box center [1053, 103] width 106 height 15
copy div "85130"
click at [1270, 23] on button "Close" at bounding box center [1283, 20] width 70 height 21
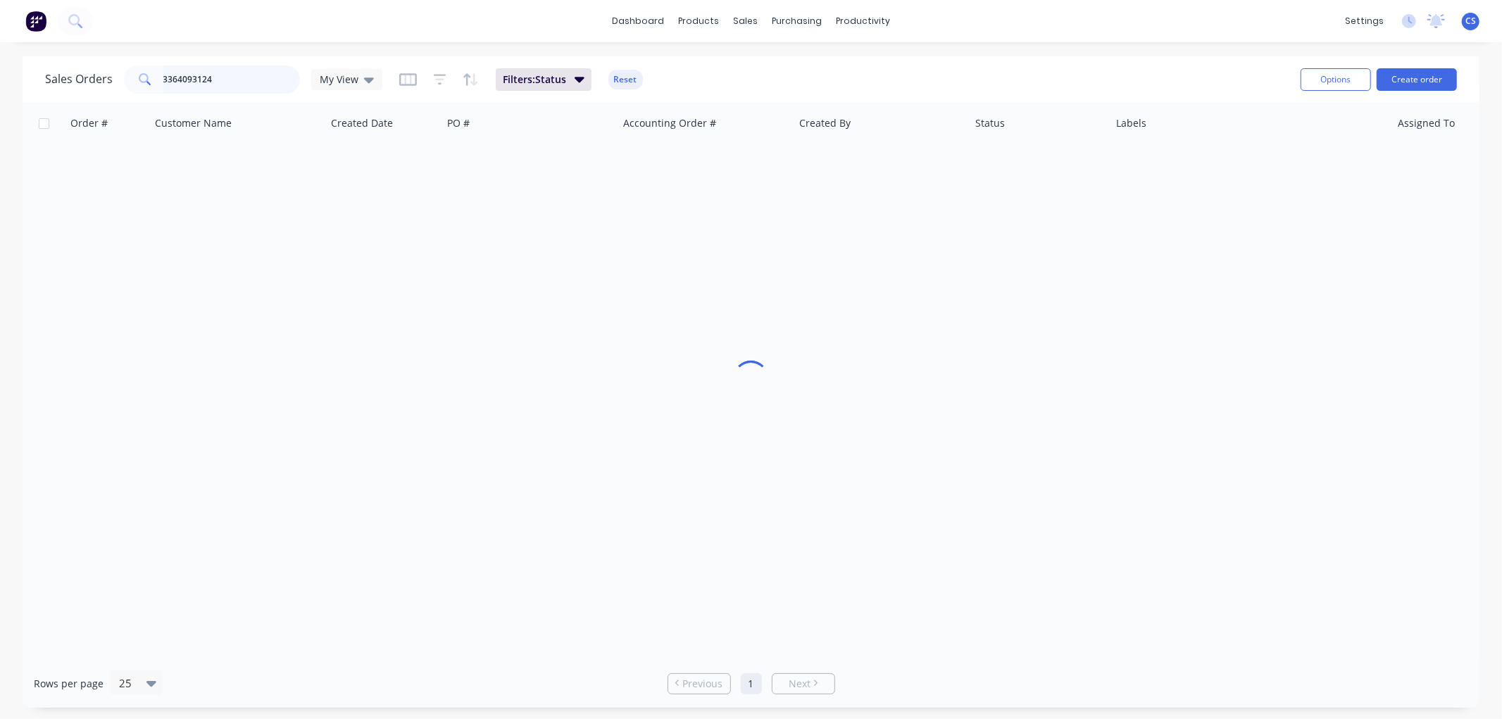
click at [223, 81] on input "3364093124" at bounding box center [231, 79] width 137 height 28
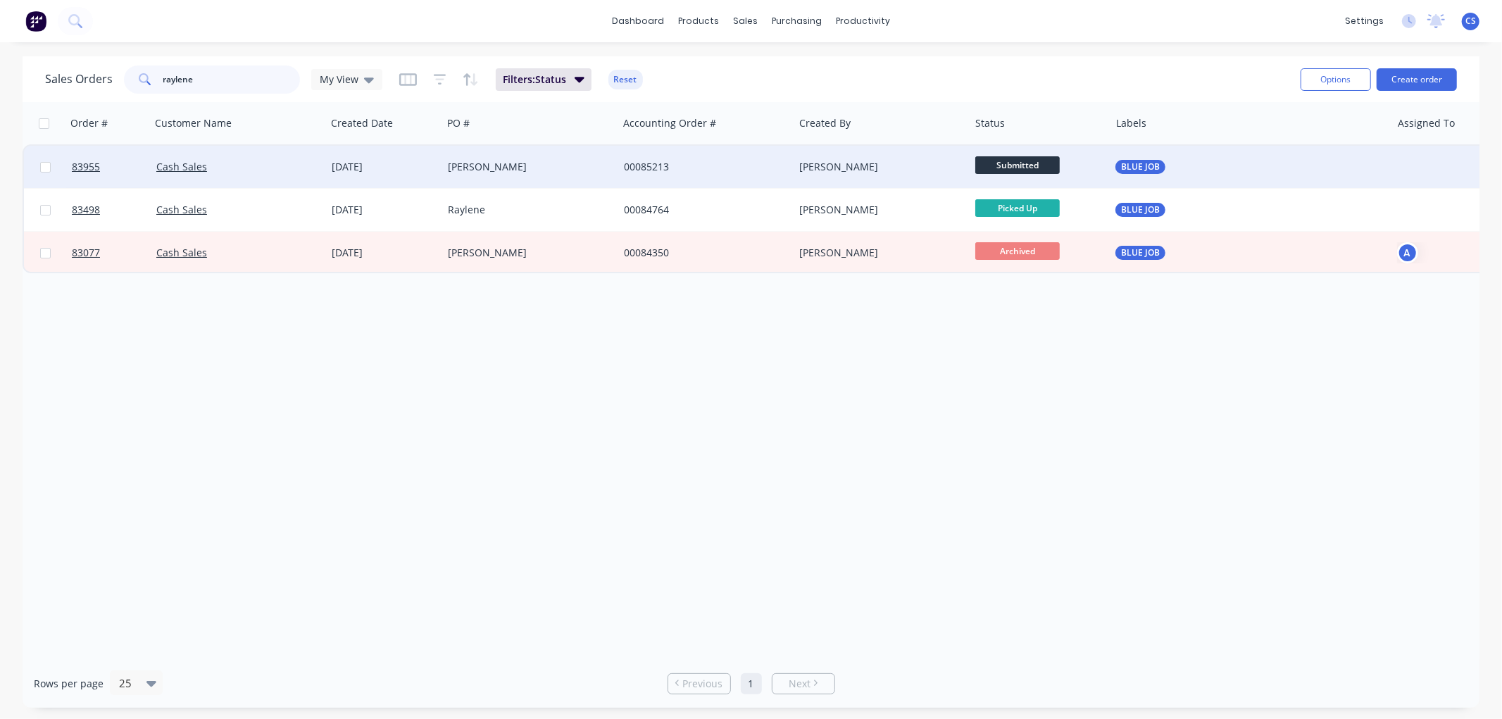
type input "raylene"
click at [495, 163] on div "[PERSON_NAME]" at bounding box center [526, 167] width 156 height 14
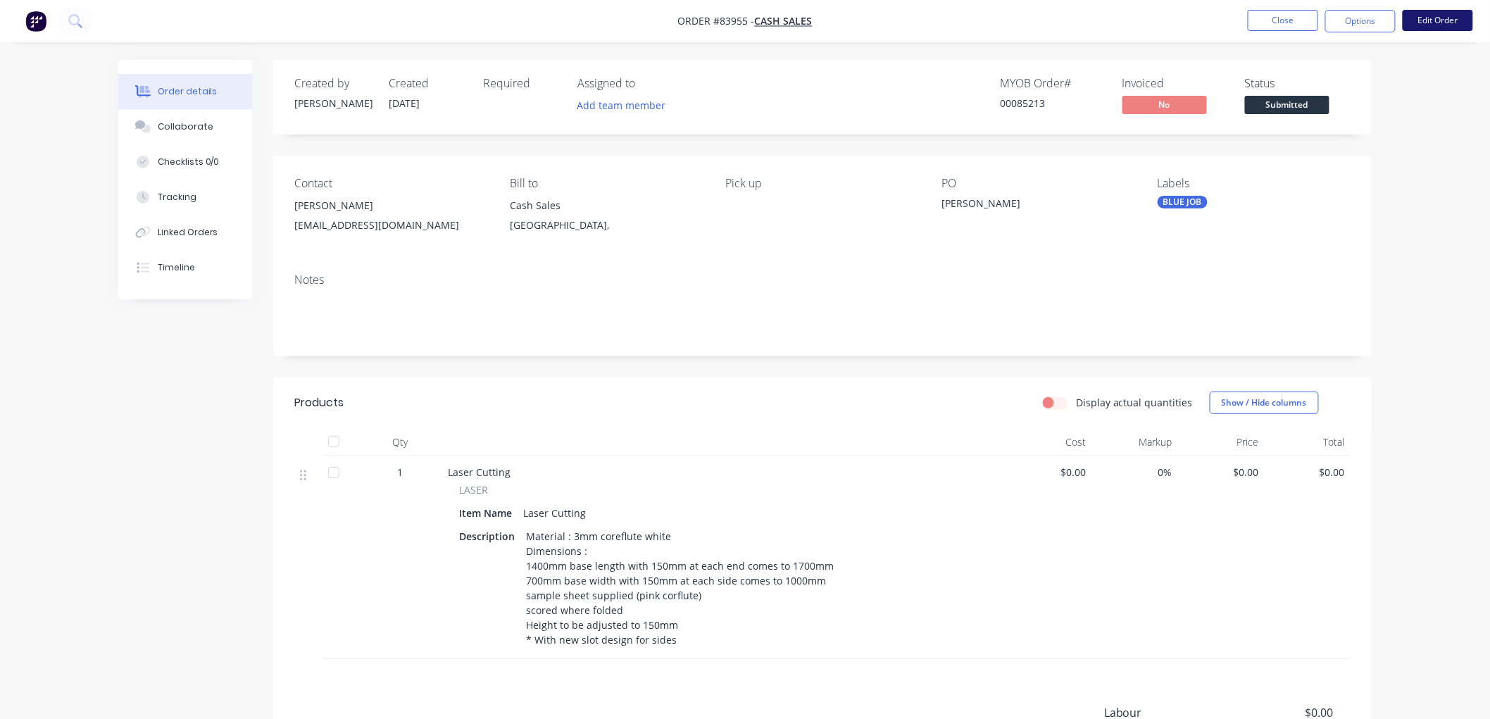
click at [1442, 23] on button "Edit Order" at bounding box center [1438, 20] width 70 height 21
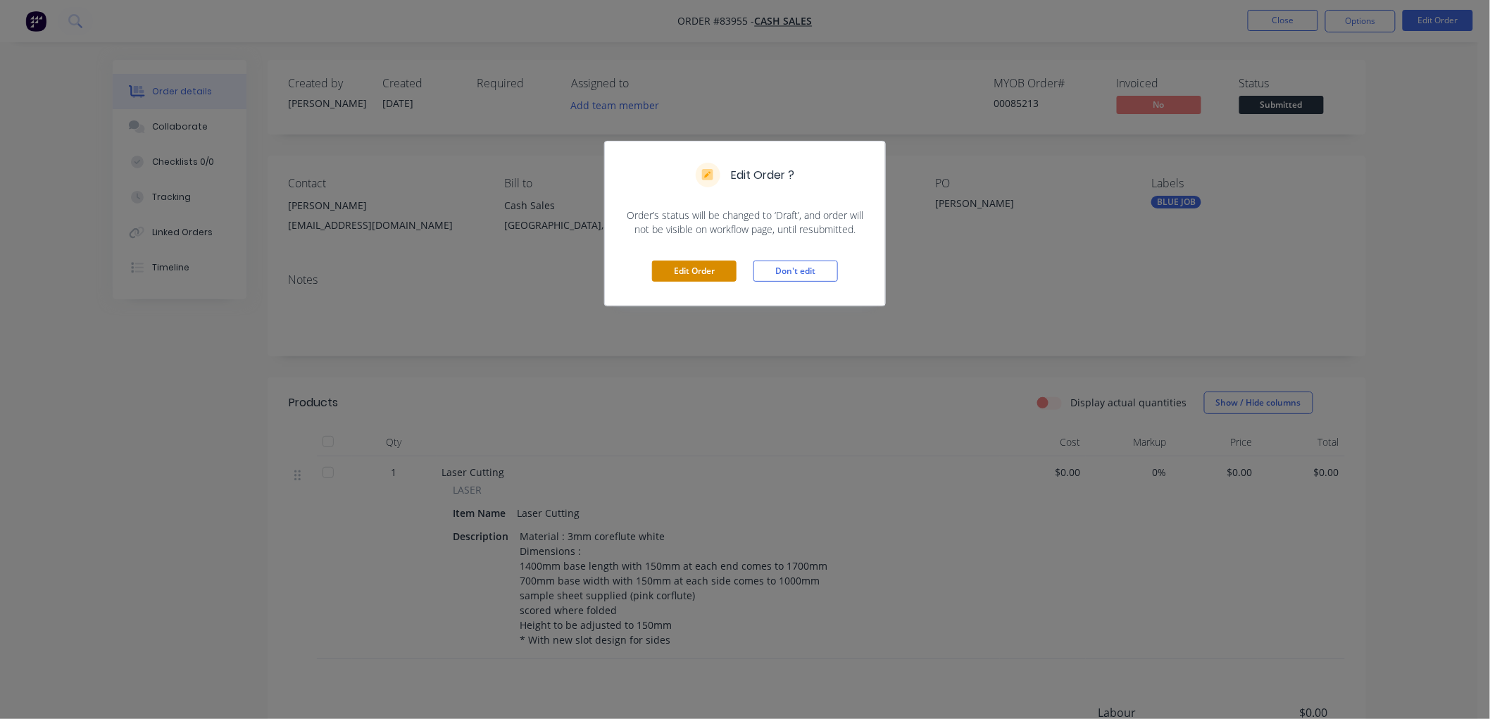
click at [701, 270] on button "Edit Order" at bounding box center [694, 271] width 84 height 21
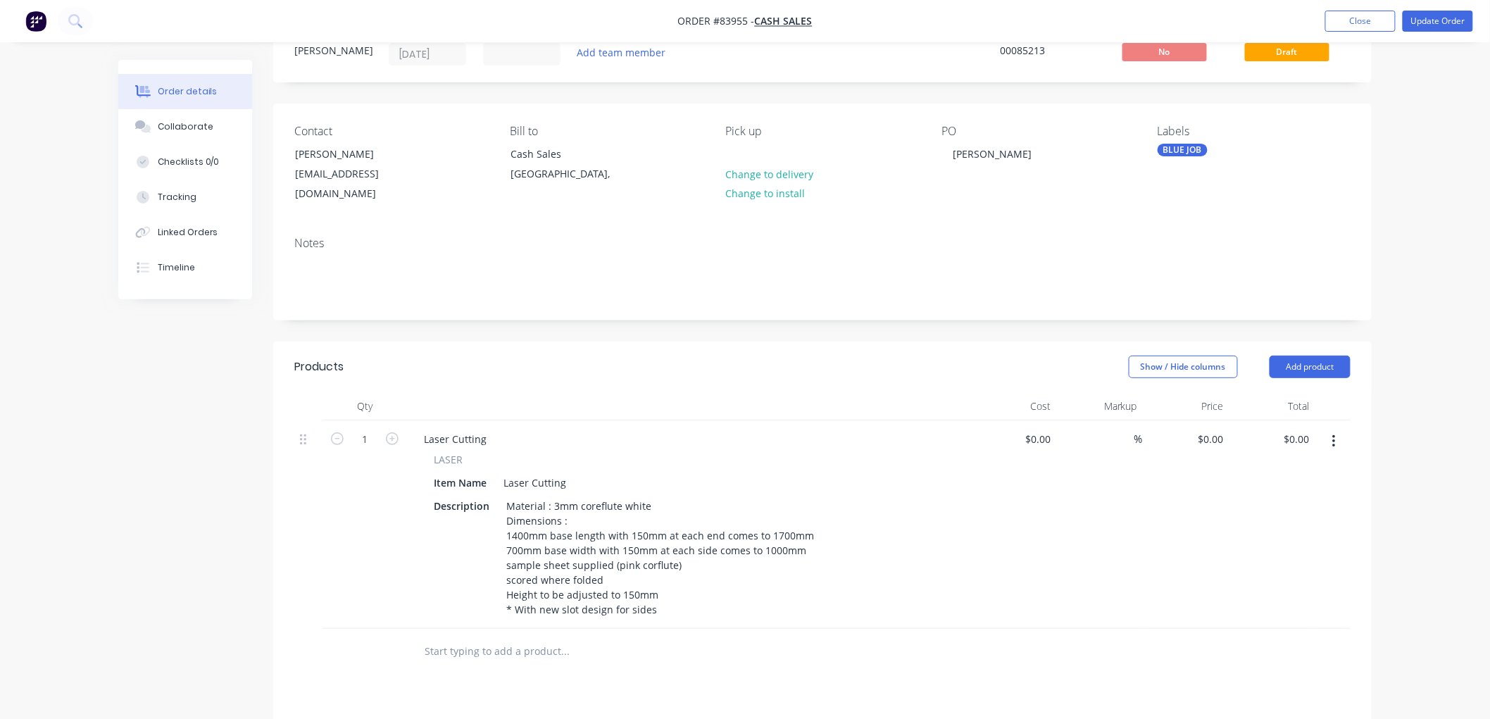
scroll to position [156, 0]
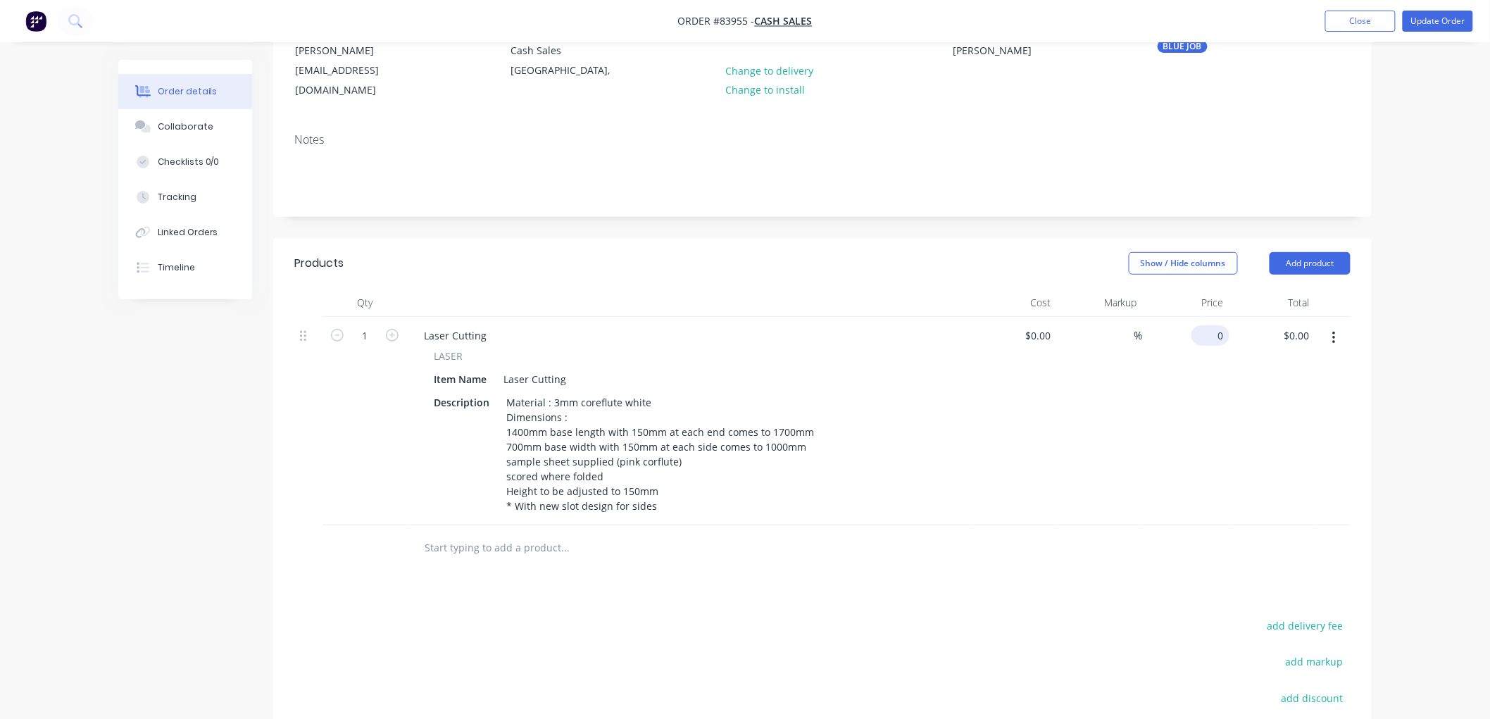
click at [1215, 325] on input "0" at bounding box center [1213, 335] width 32 height 20
paste input "55.93"
type input "$55.93"
click at [251, 470] on div "Created by [PERSON_NAME] Created [DATE] Required Assigned to Add team member MY…" at bounding box center [744, 417] width 1253 height 1027
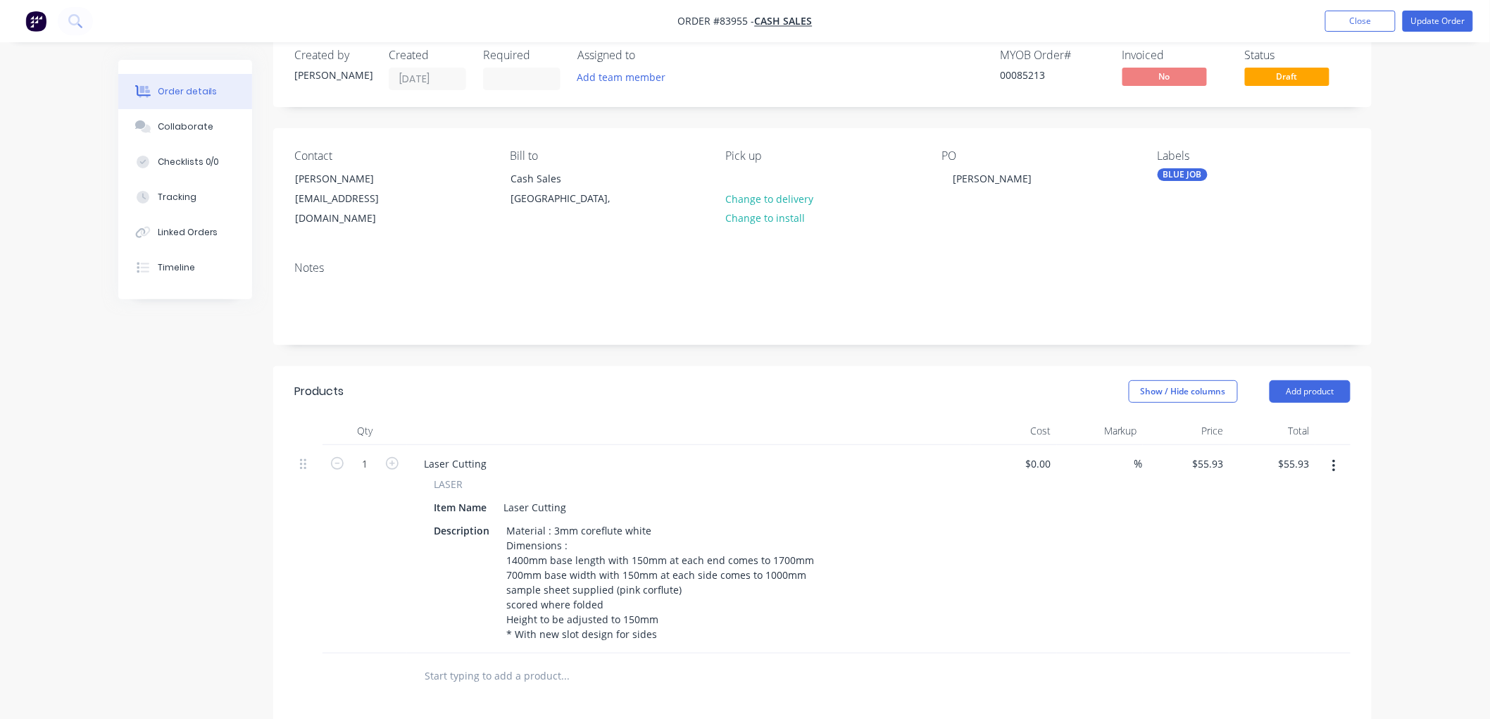
scroll to position [0, 0]
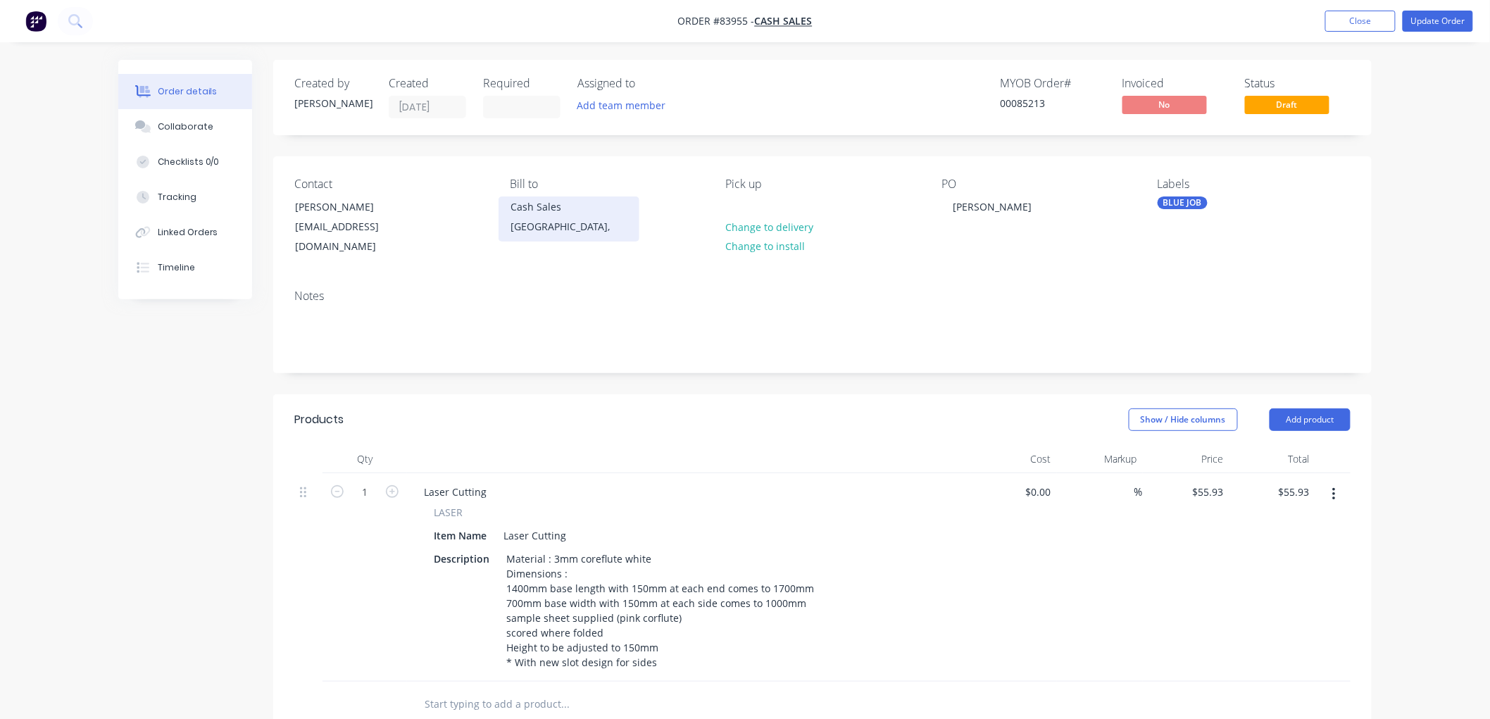
click at [546, 217] on div "[GEOGRAPHIC_DATA]," at bounding box center [568, 227] width 117 height 20
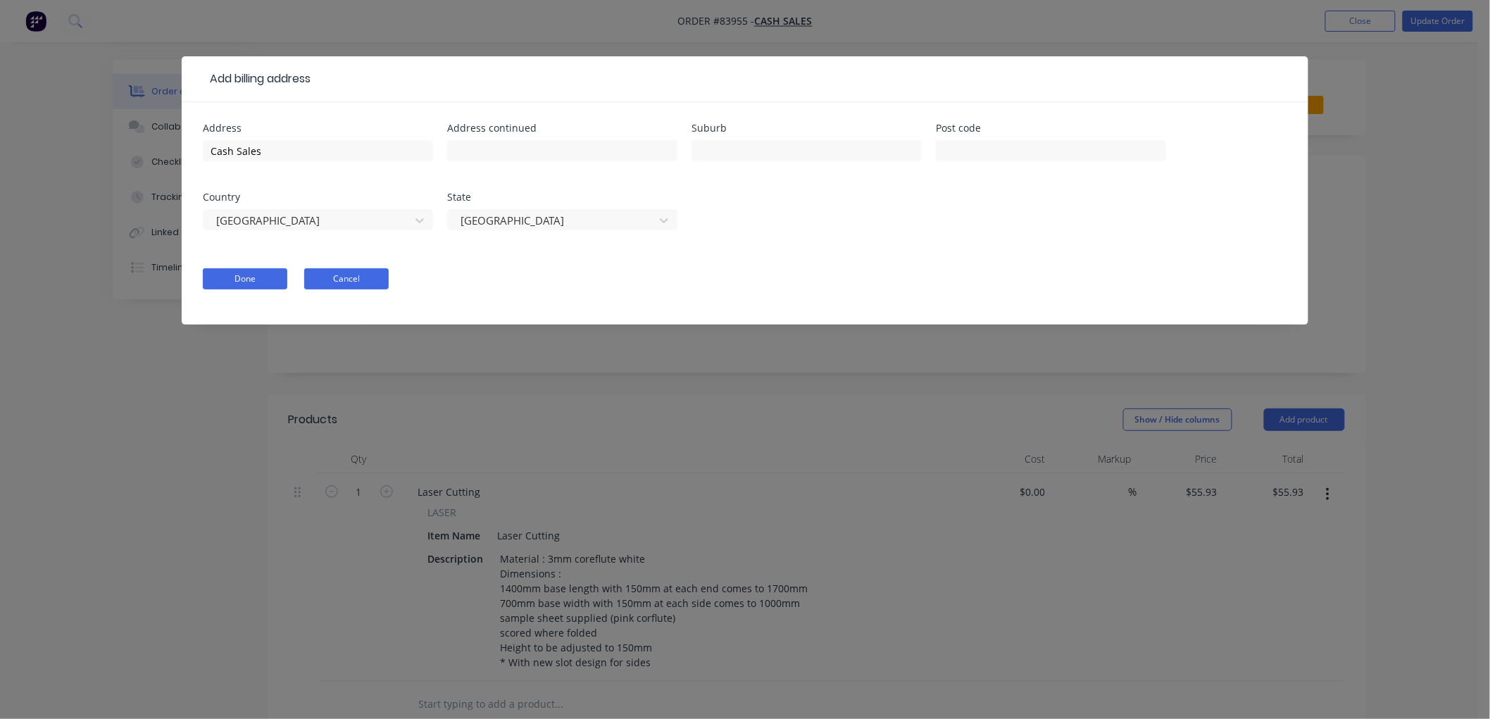
click at [341, 277] on button "Cancel" at bounding box center [346, 278] width 84 height 21
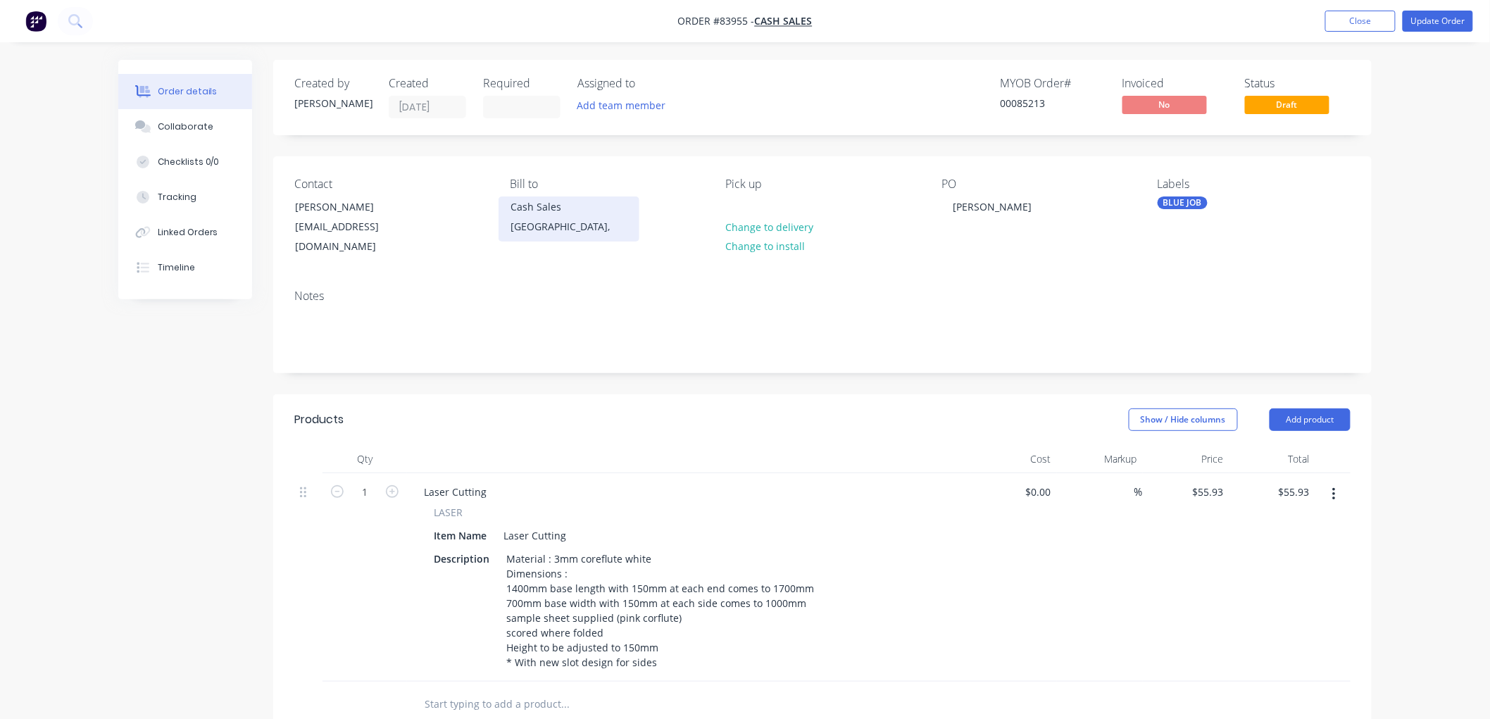
click at [516, 213] on div "Cash Sales" at bounding box center [568, 207] width 117 height 20
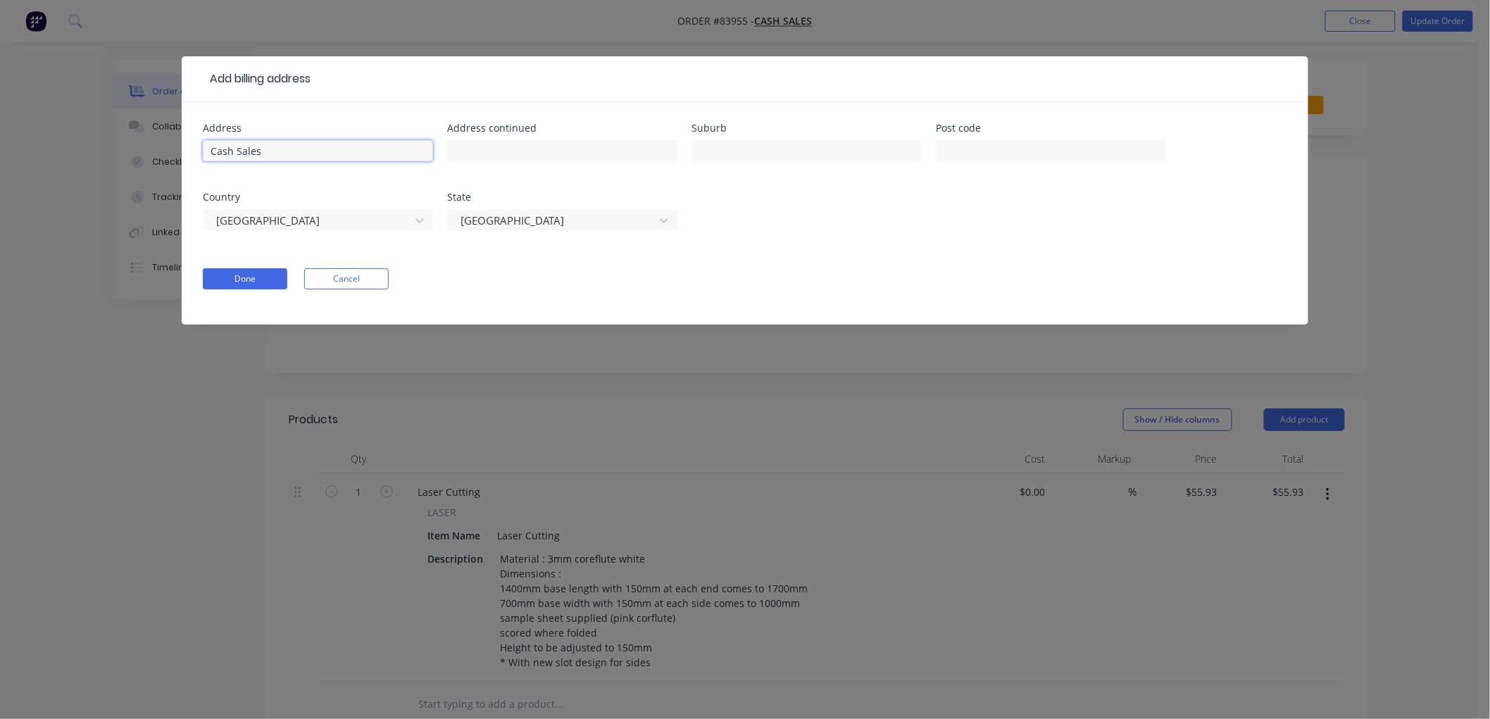
drag, startPoint x: 211, startPoint y: 151, endPoint x: 130, endPoint y: 148, distance: 81.7
click at [129, 149] on div "Add billing address Address Cash Sales Address continued Suburb Post code Count…" at bounding box center [745, 359] width 1490 height 719
paste input "Auckland Cavy Care"
type input "Auckland Cavy Care"
click at [254, 277] on button "Done" at bounding box center [245, 278] width 84 height 21
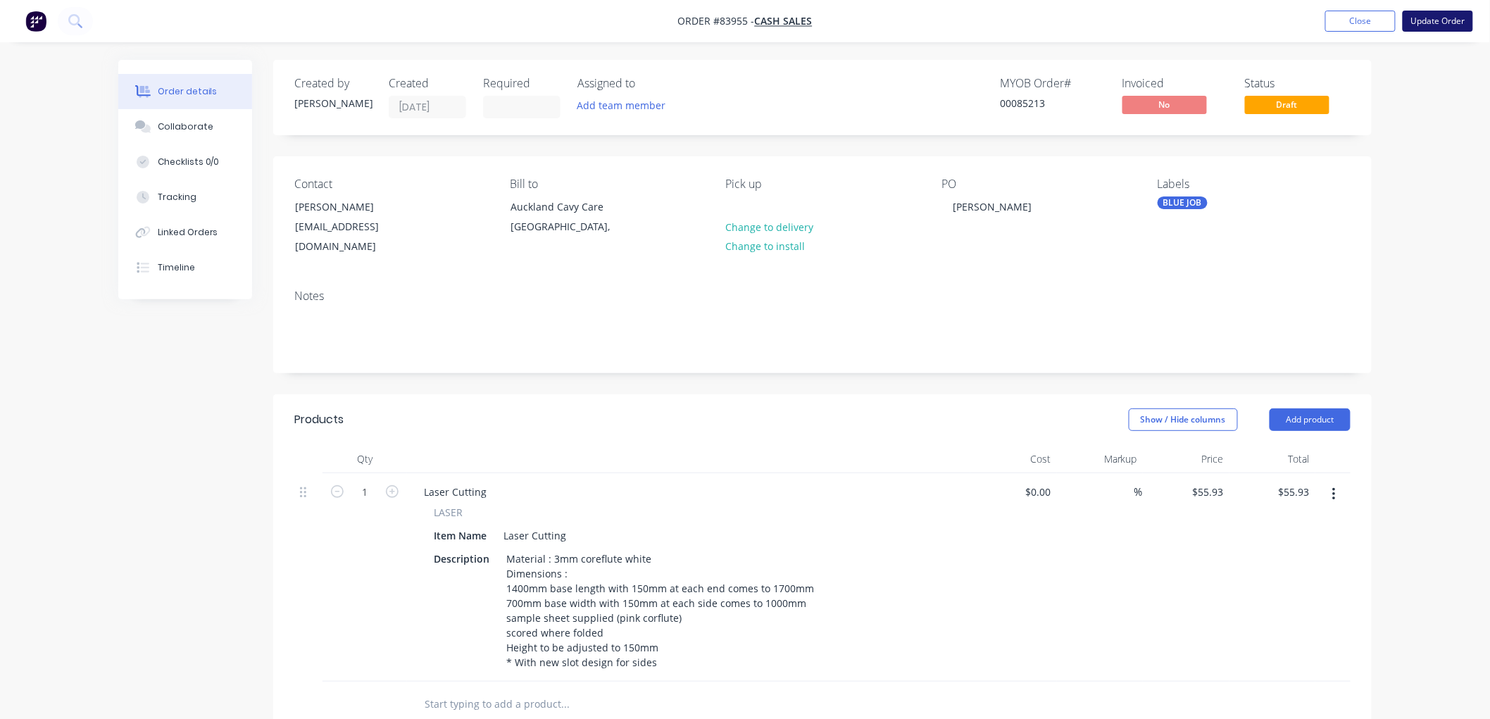
click at [1439, 23] on button "Update Order" at bounding box center [1438, 21] width 70 height 21
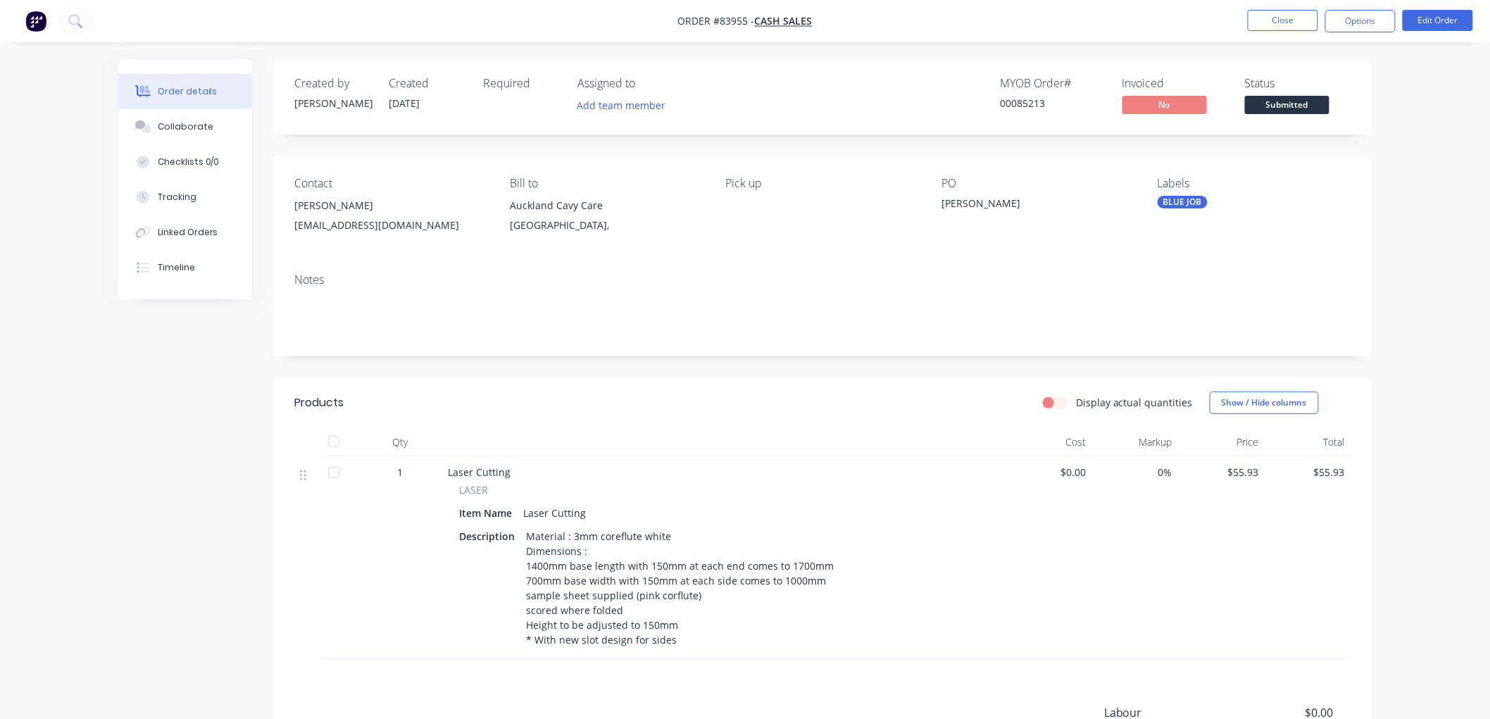
click at [1364, 24] on button "Options" at bounding box center [1360, 21] width 70 height 23
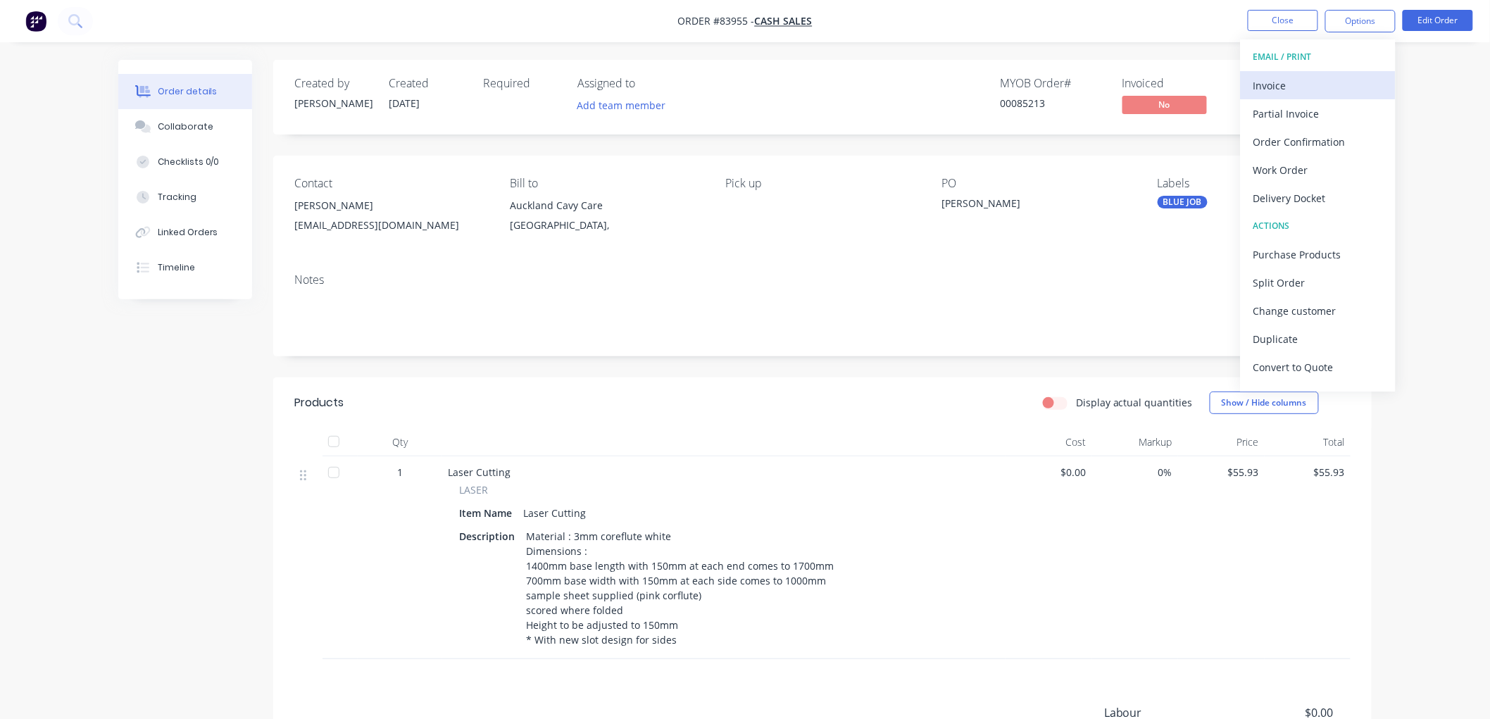
click at [1315, 82] on div "Invoice" at bounding box center [1318, 85] width 130 height 20
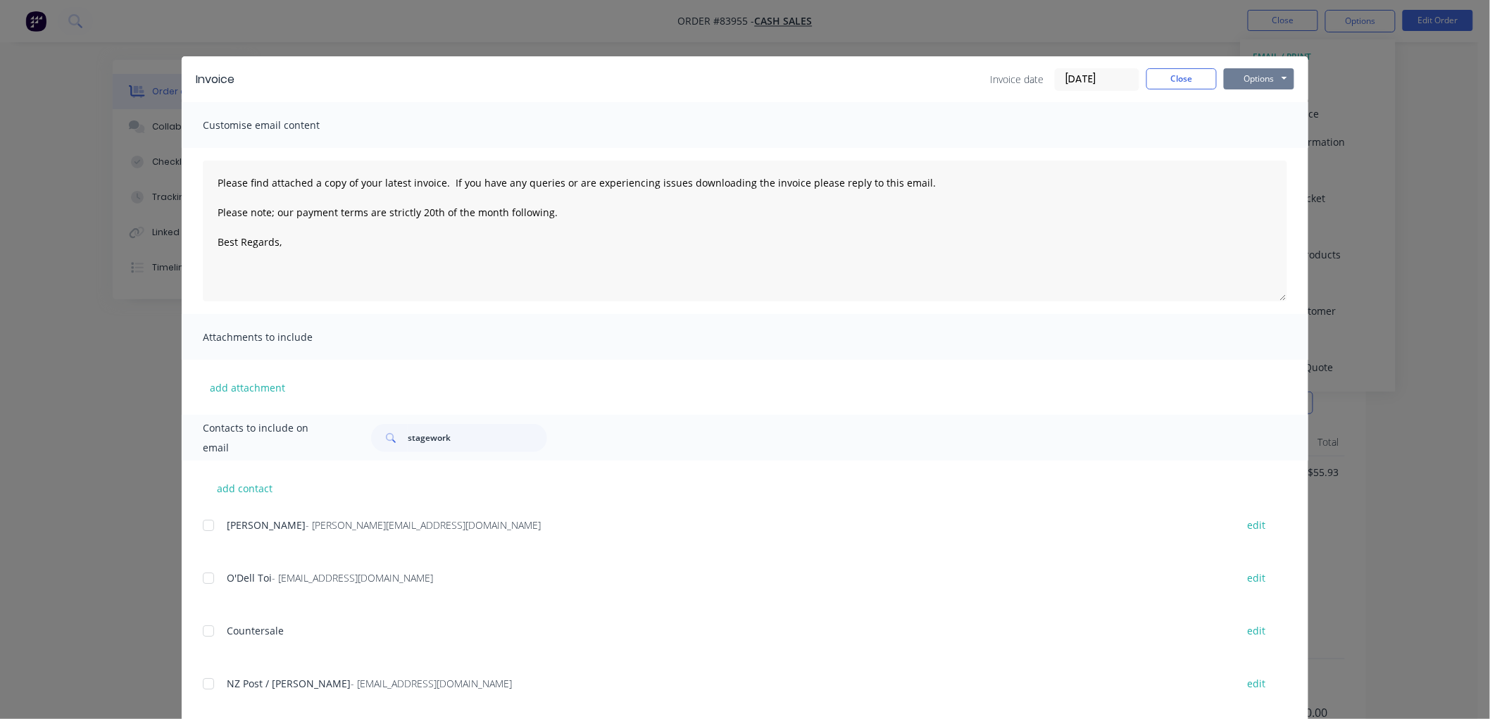
click at [1262, 79] on button "Options" at bounding box center [1259, 78] width 70 height 21
click at [1249, 108] on button "Preview" at bounding box center [1269, 103] width 90 height 23
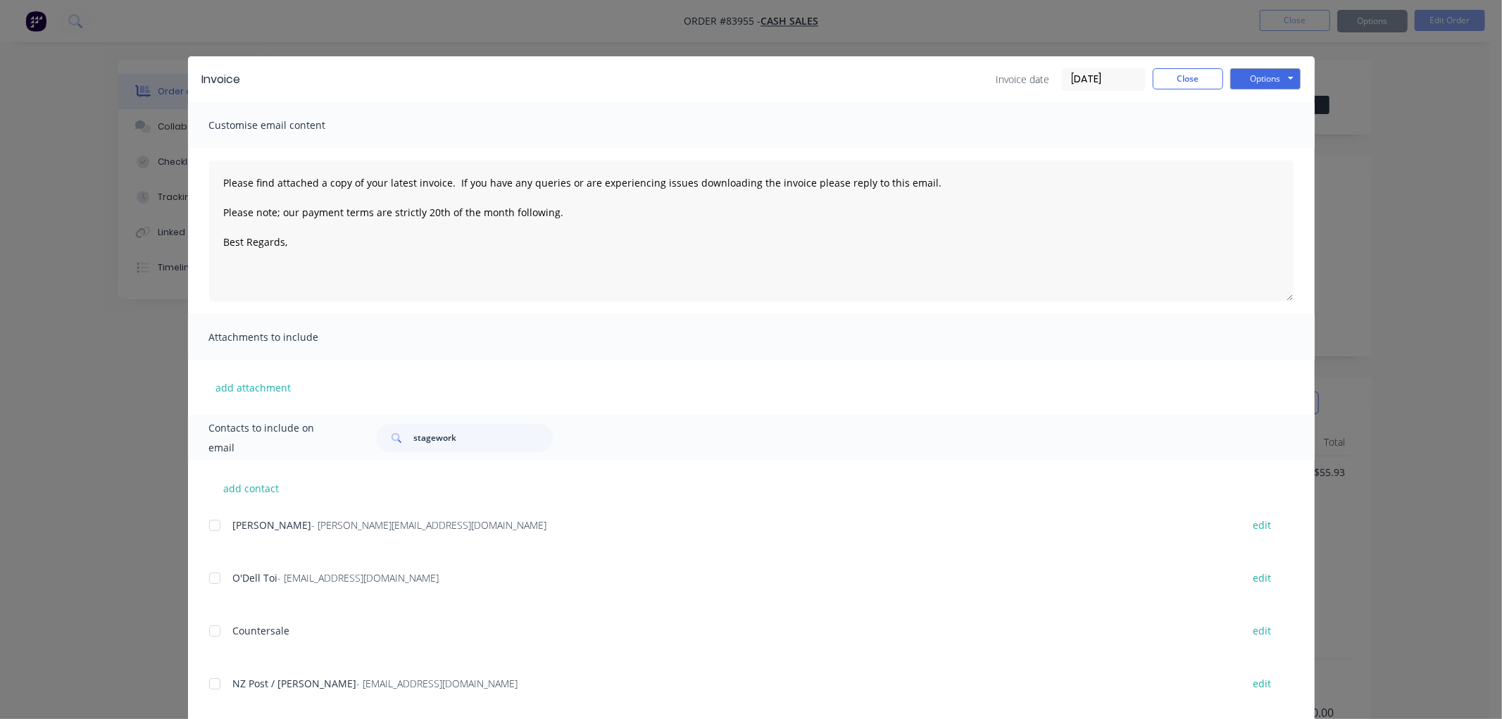
type textarea "Please find attached a copy of your latest invoice. If you have any queries or …"
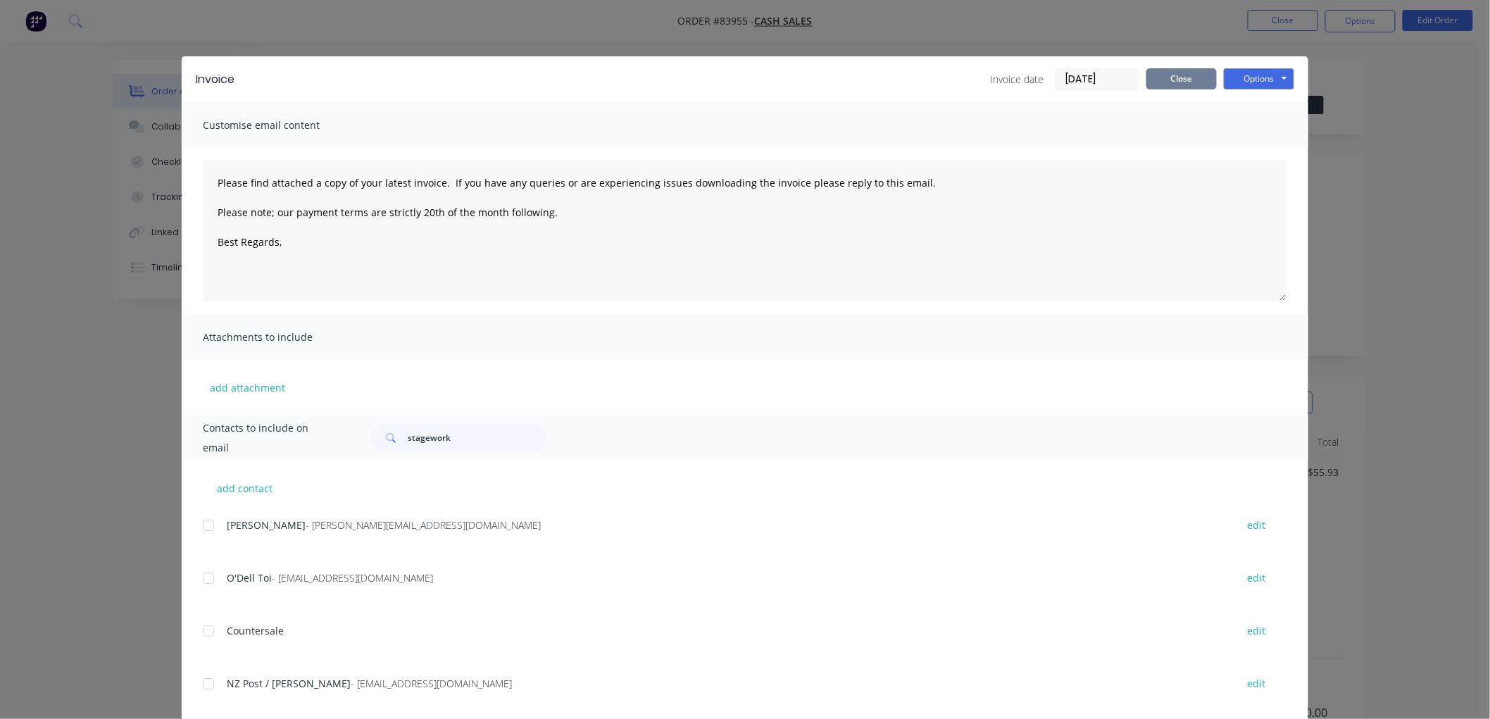
click at [1184, 75] on button "Close" at bounding box center [1181, 78] width 70 height 21
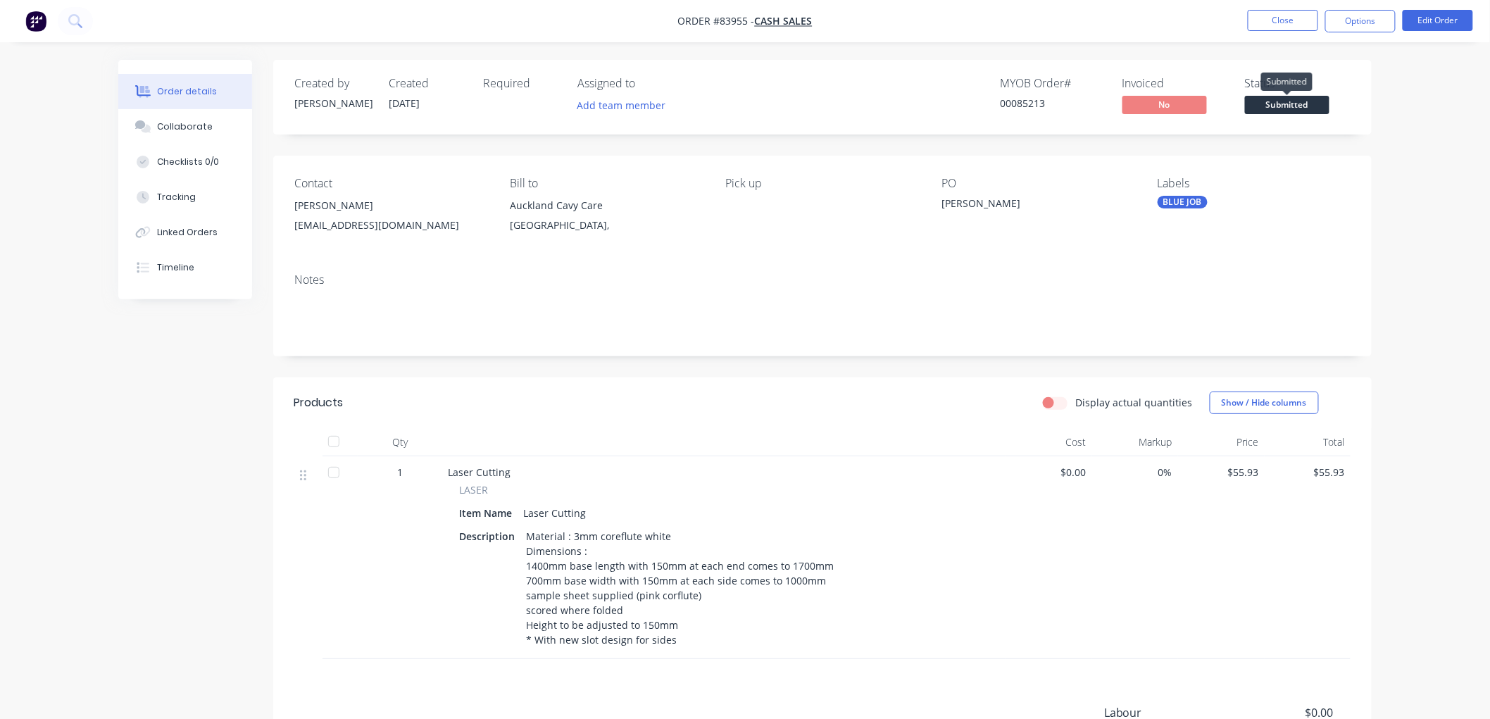
click at [1293, 101] on span "Submitted" at bounding box center [1287, 105] width 84 height 18
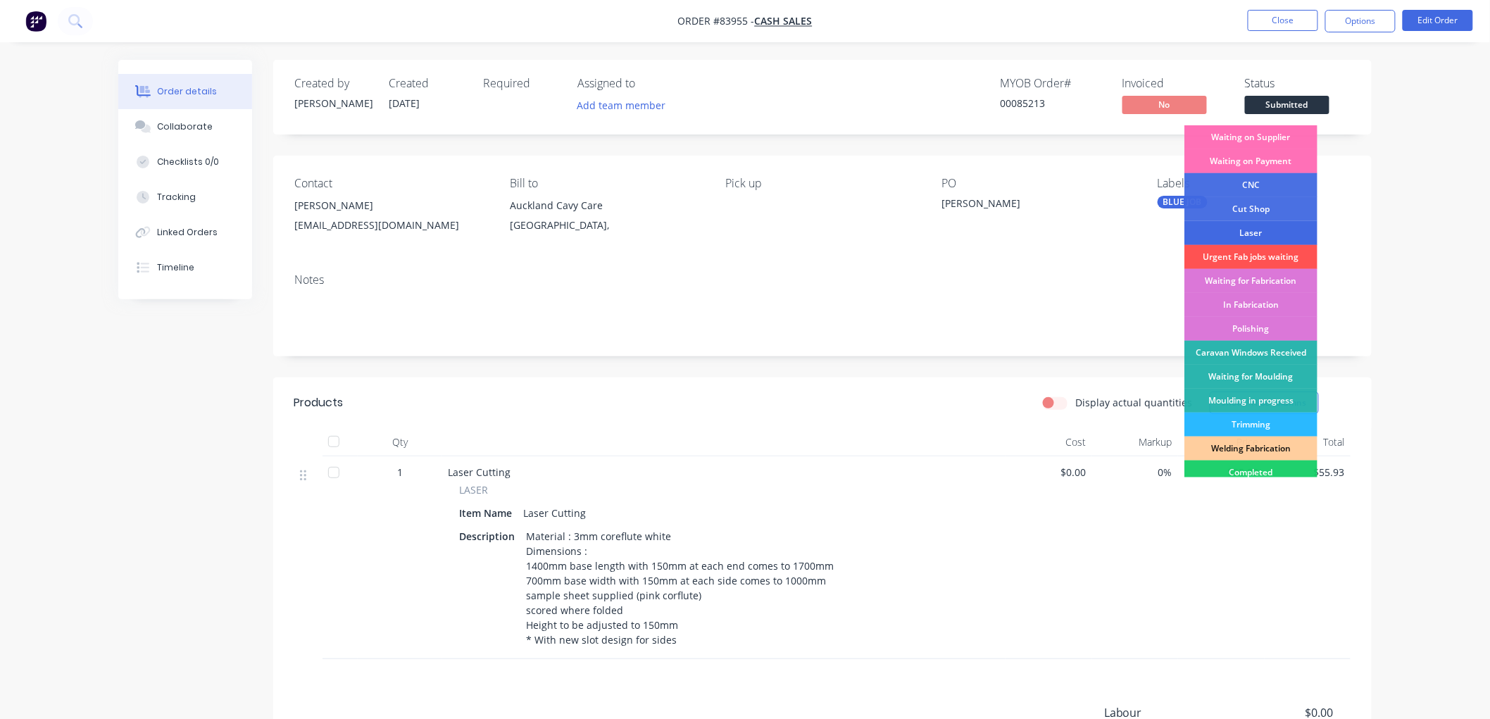
click at [1255, 237] on div "Laser" at bounding box center [1250, 233] width 133 height 24
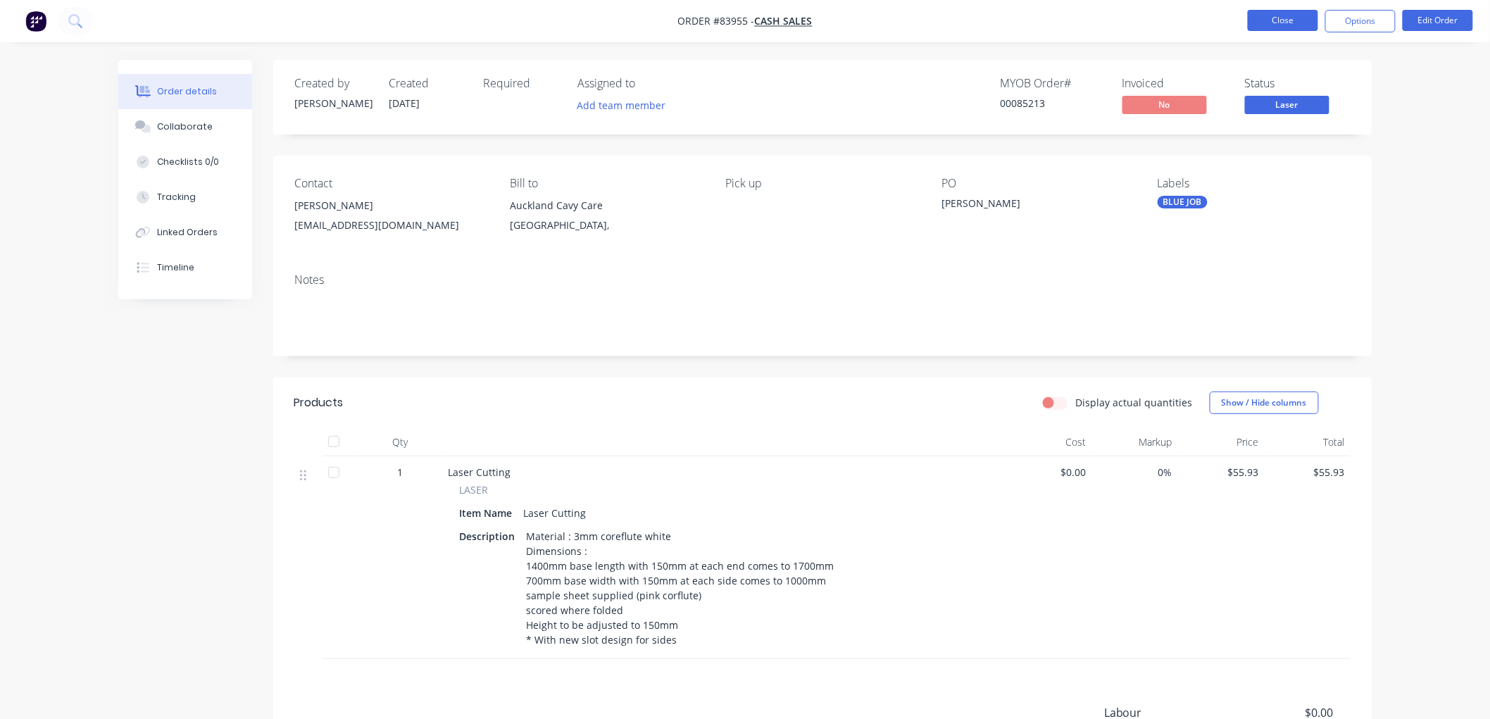
click at [1277, 22] on button "Close" at bounding box center [1283, 20] width 70 height 21
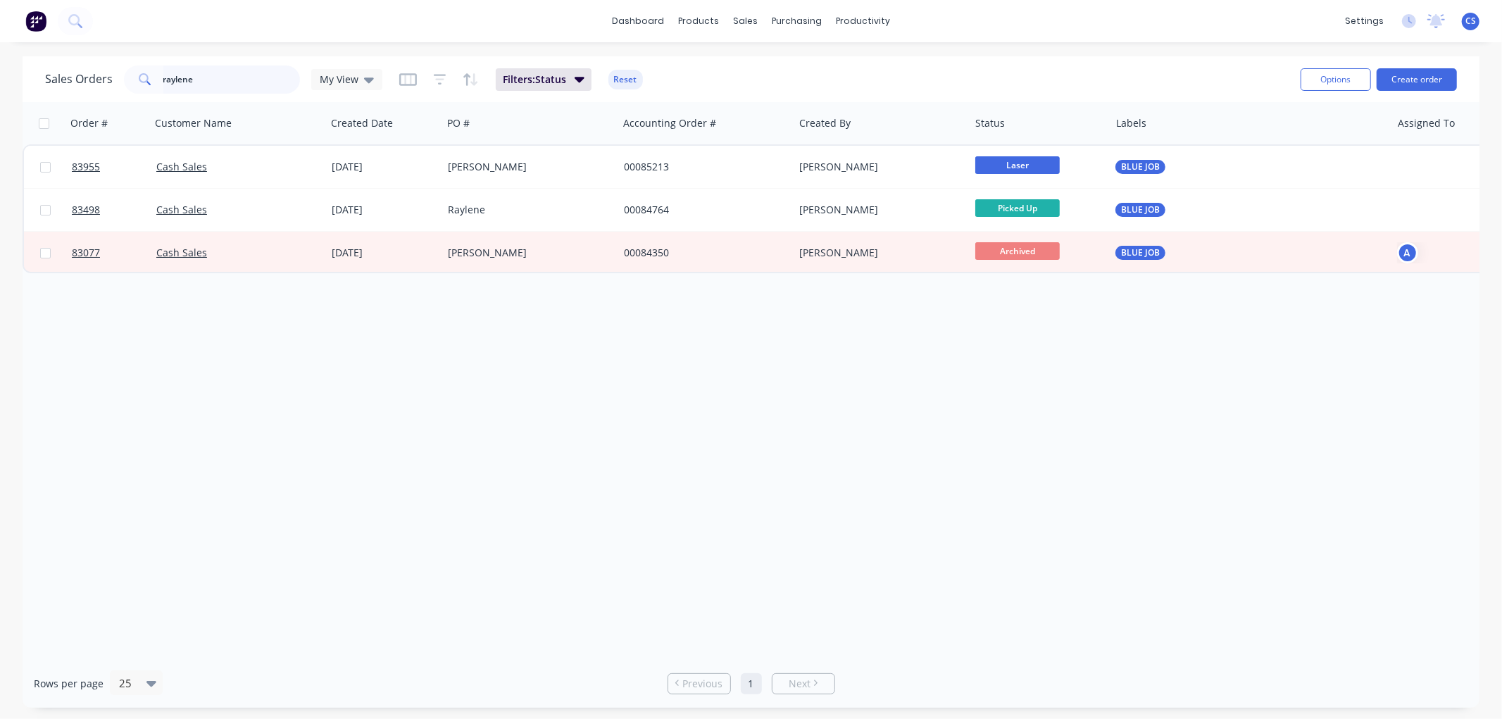
click at [246, 82] on input "raylene" at bounding box center [231, 79] width 137 height 28
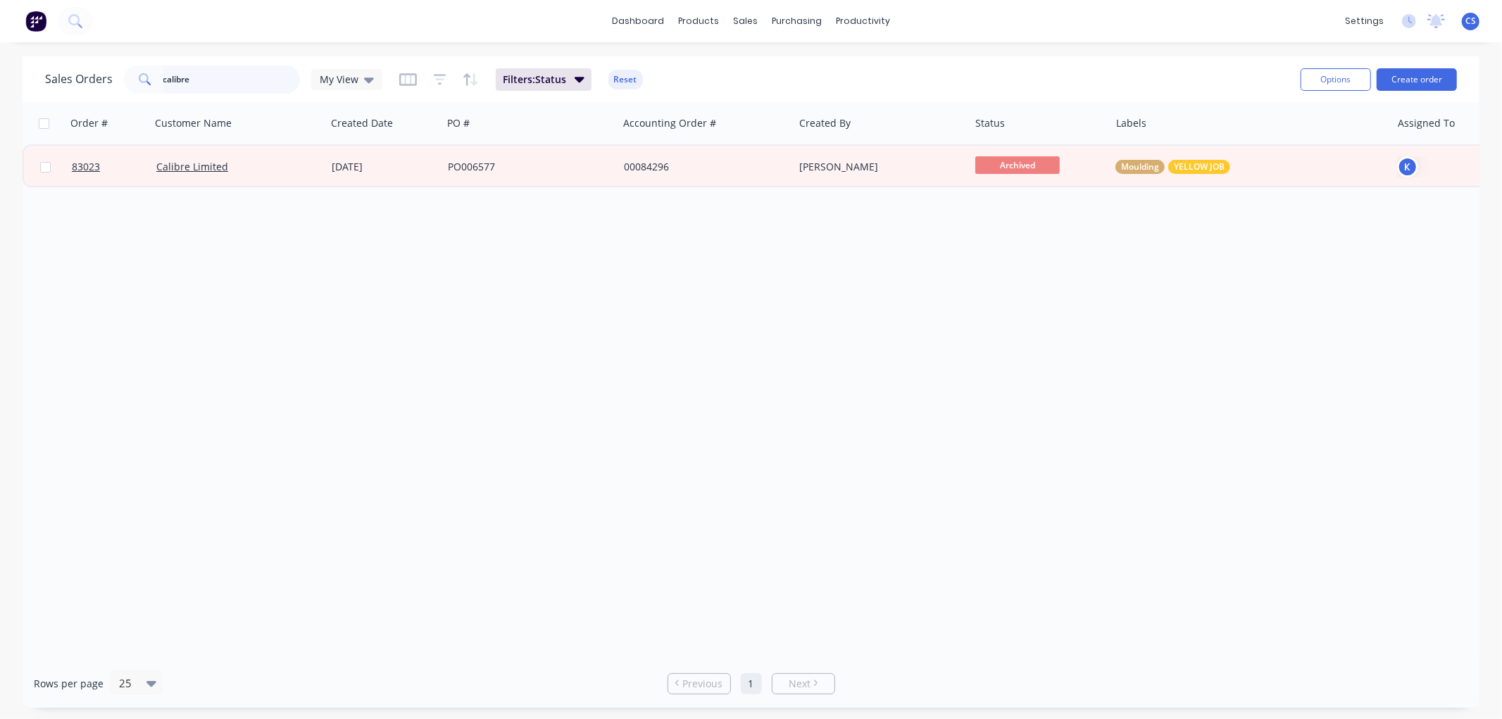
click at [194, 82] on input "calibre" at bounding box center [231, 79] width 137 height 28
paste input "J003293"
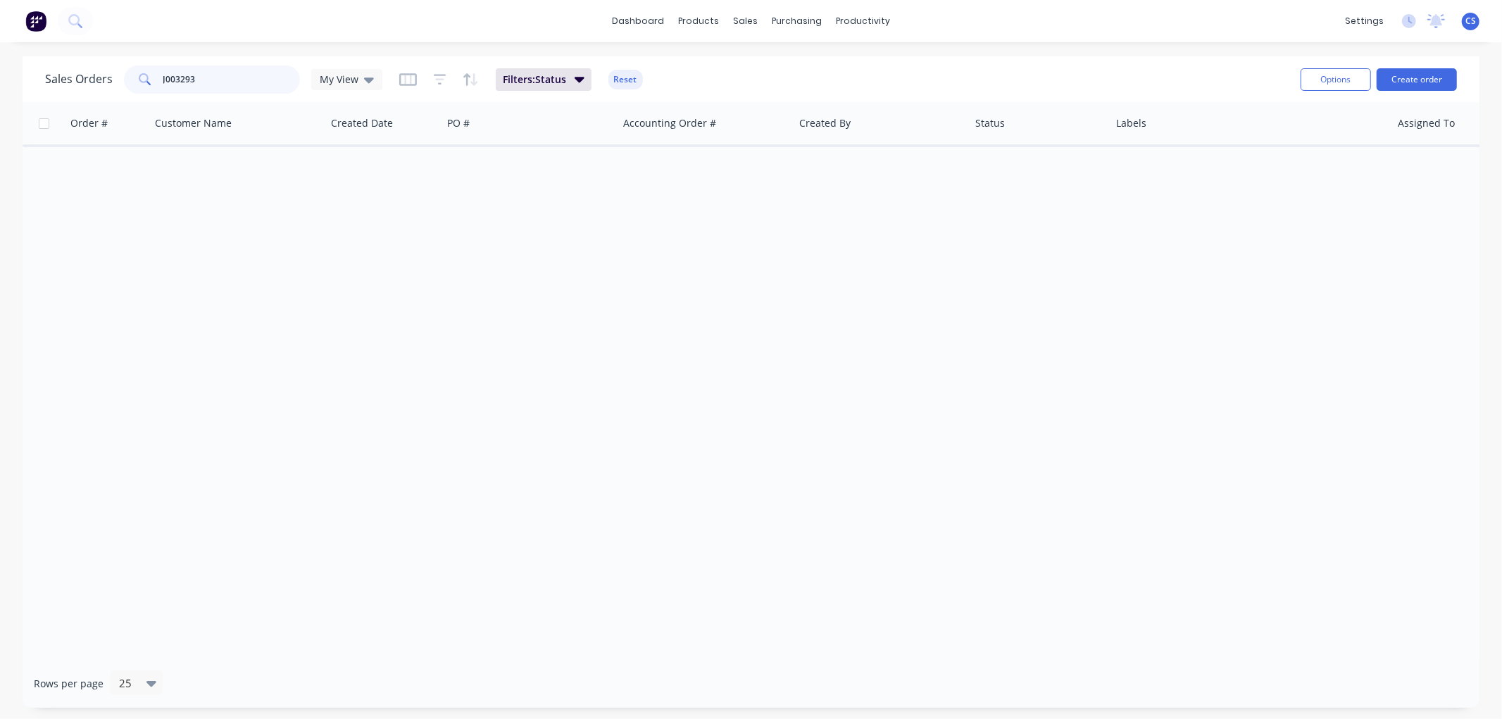
click at [181, 80] on input "J003293" at bounding box center [231, 79] width 137 height 28
type input "calibre"
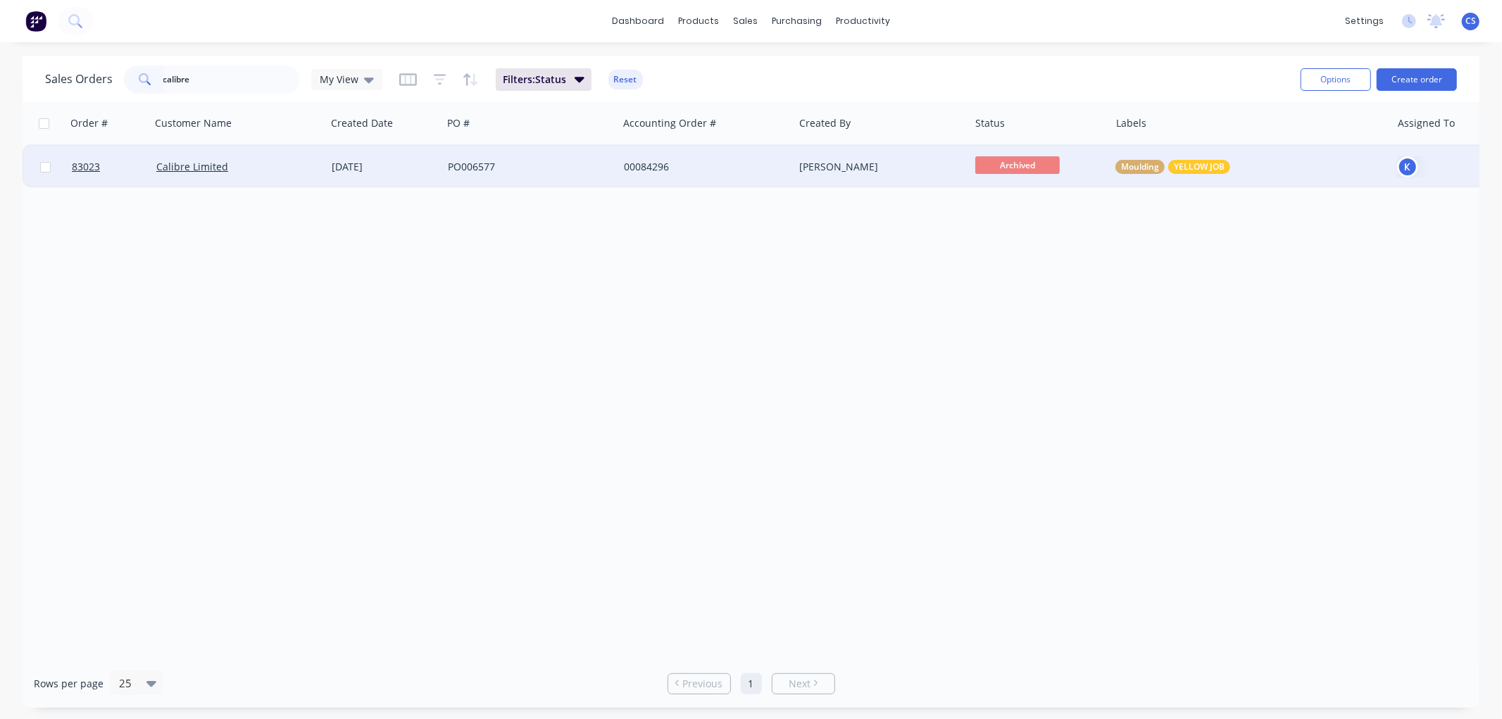
click at [409, 170] on div "[DATE]" at bounding box center [384, 167] width 105 height 14
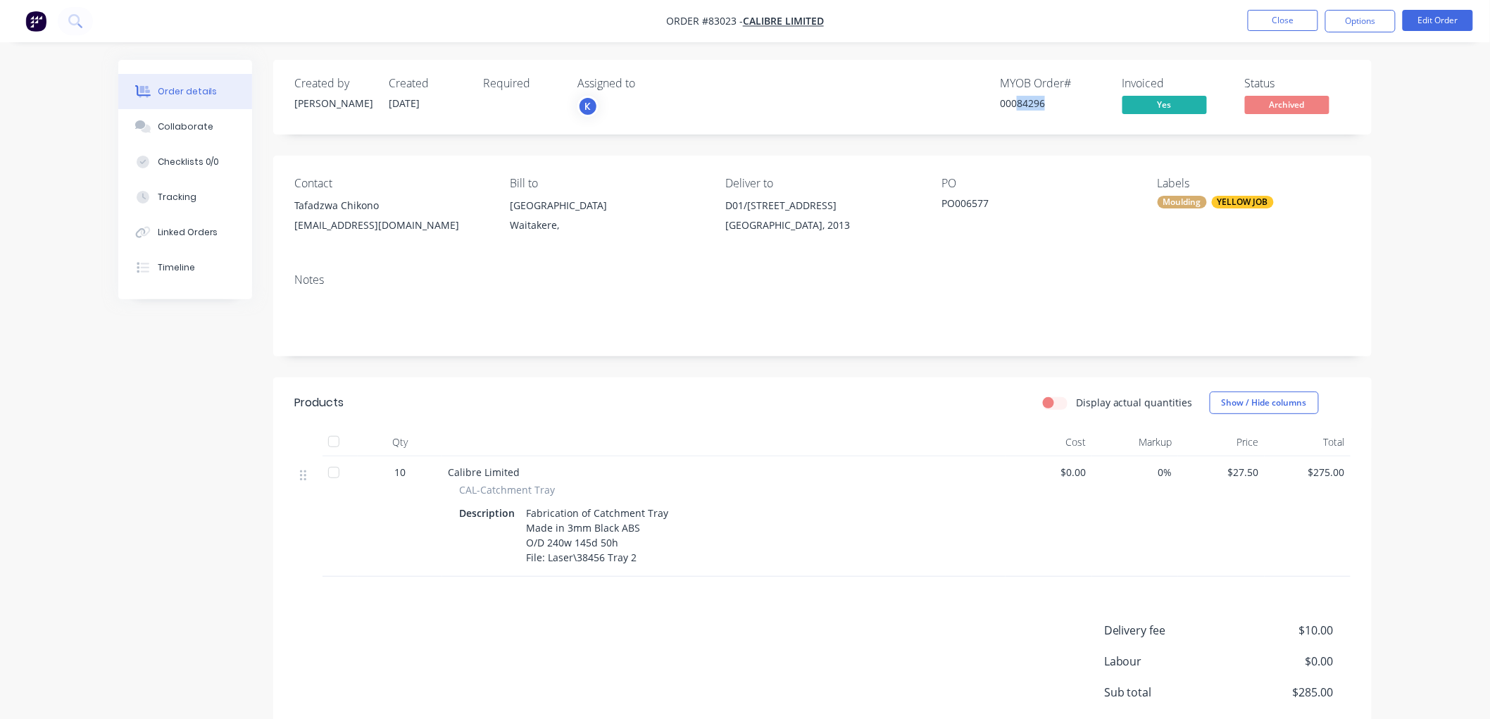
drag, startPoint x: 1018, startPoint y: 104, endPoint x: 1062, endPoint y: 104, distance: 43.7
click at [1062, 104] on div "00084296" at bounding box center [1053, 103] width 106 height 15
copy div "84296"
click at [1371, 21] on button "Options" at bounding box center [1360, 21] width 70 height 23
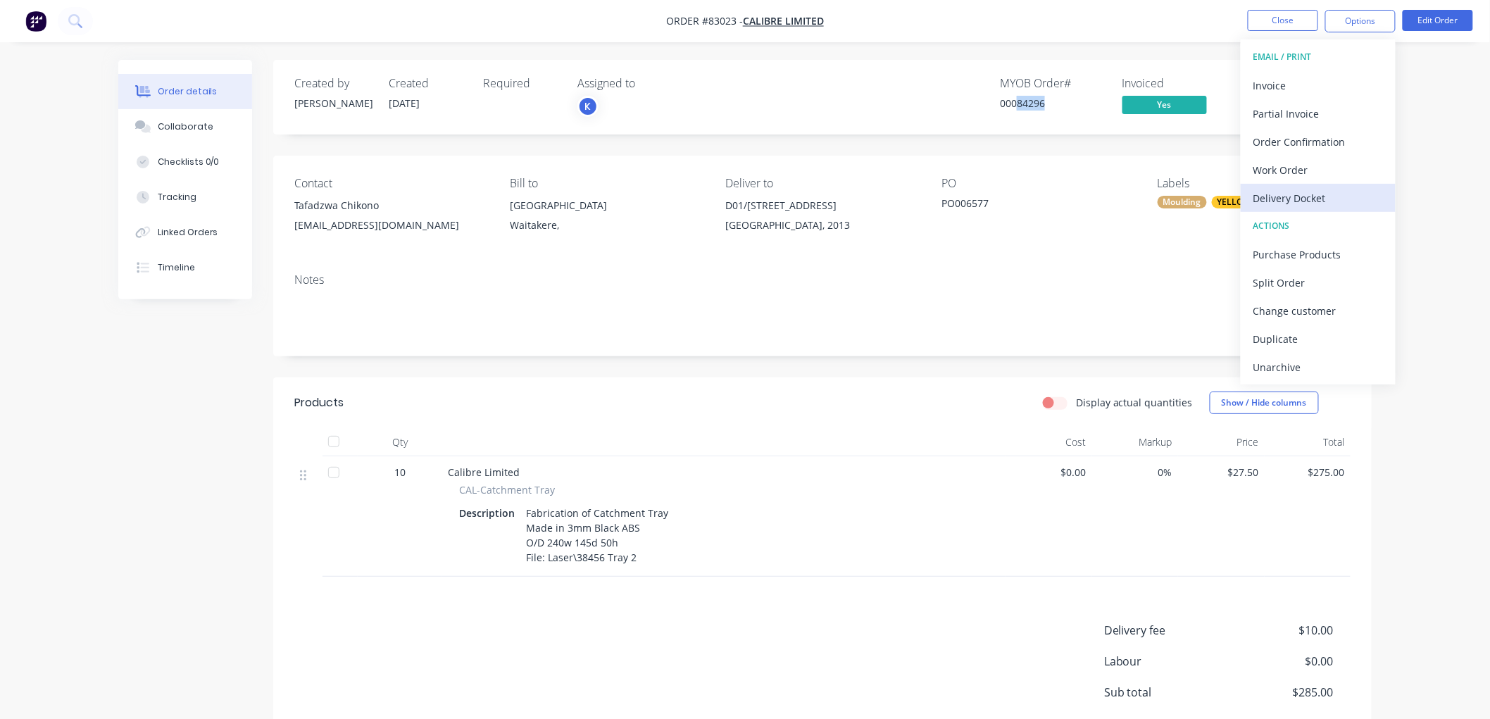
click at [1292, 192] on div "Delivery Docket" at bounding box center [1318, 198] width 130 height 20
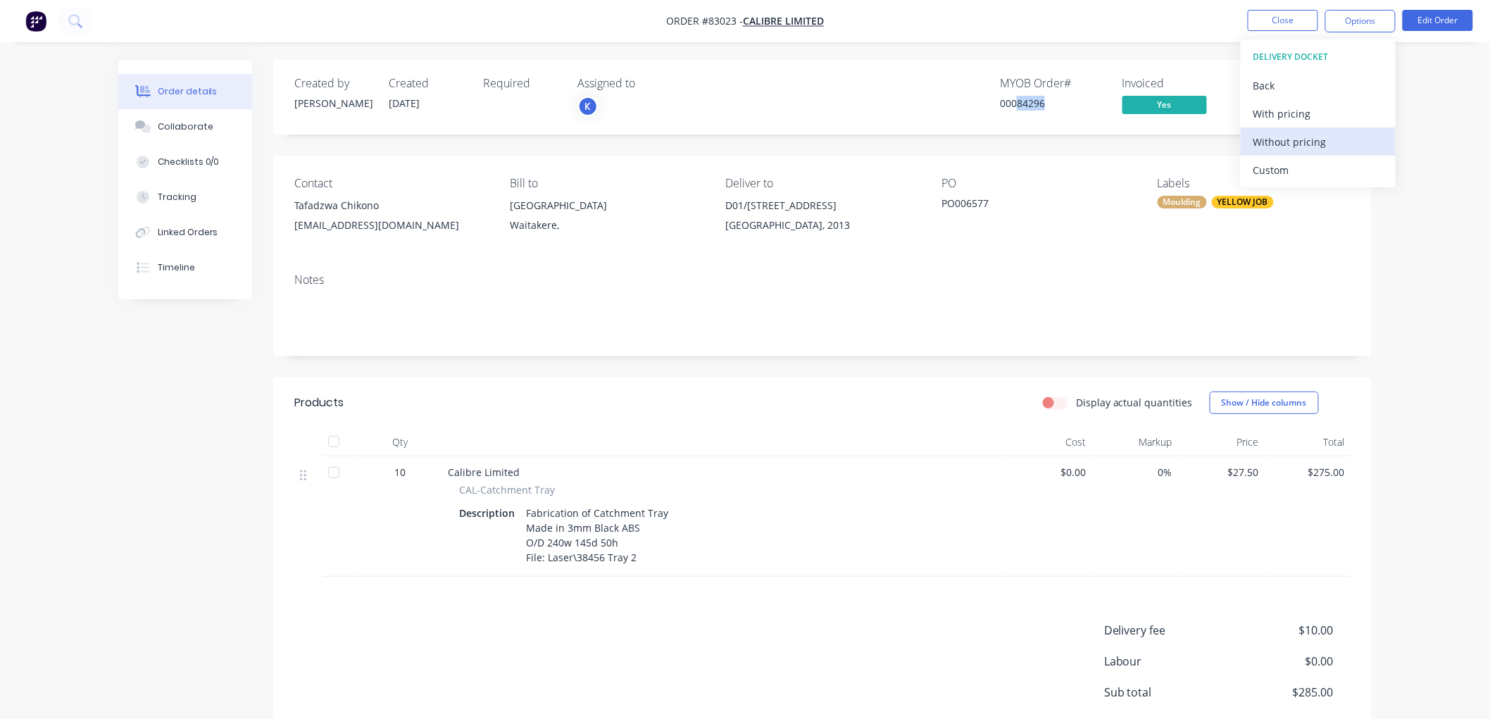
click at [1272, 148] on div "Without pricing" at bounding box center [1318, 142] width 130 height 20
